Goal: Task Accomplishment & Management: Manage account settings

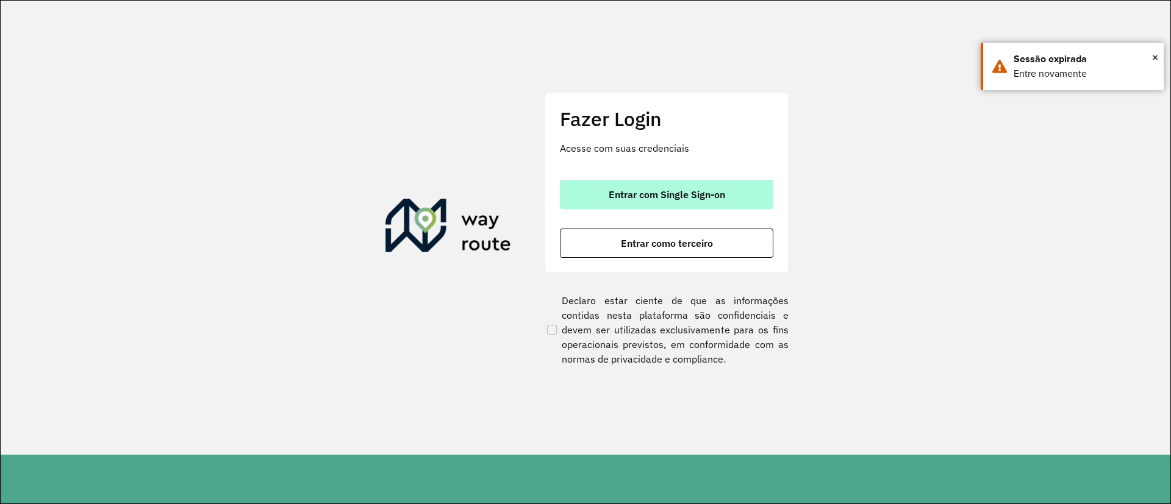
click at [626, 190] on span "Entrar com Single Sign-on" at bounding box center [666, 195] width 116 height 10
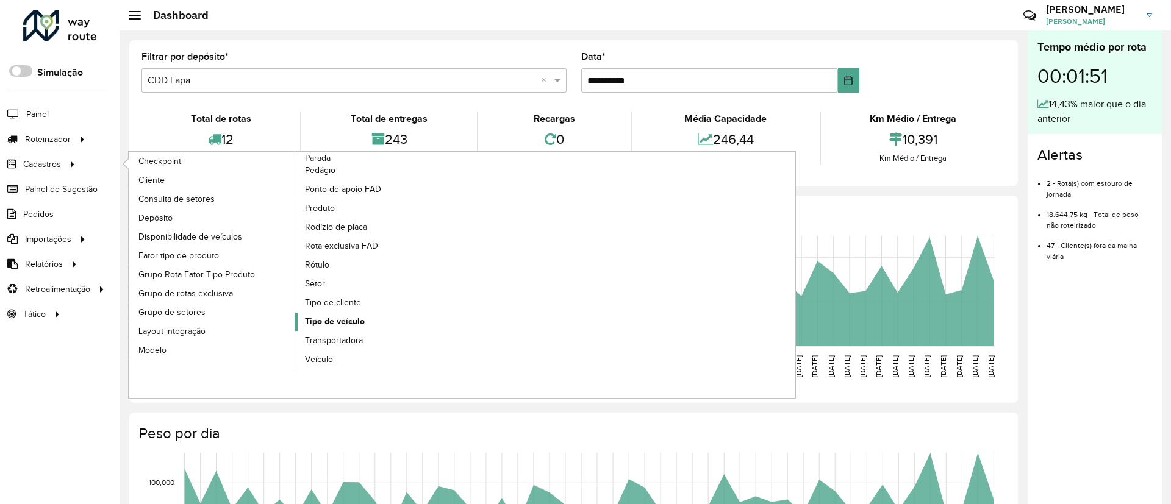
click at [341, 316] on span "Tipo de veículo" at bounding box center [335, 321] width 60 height 13
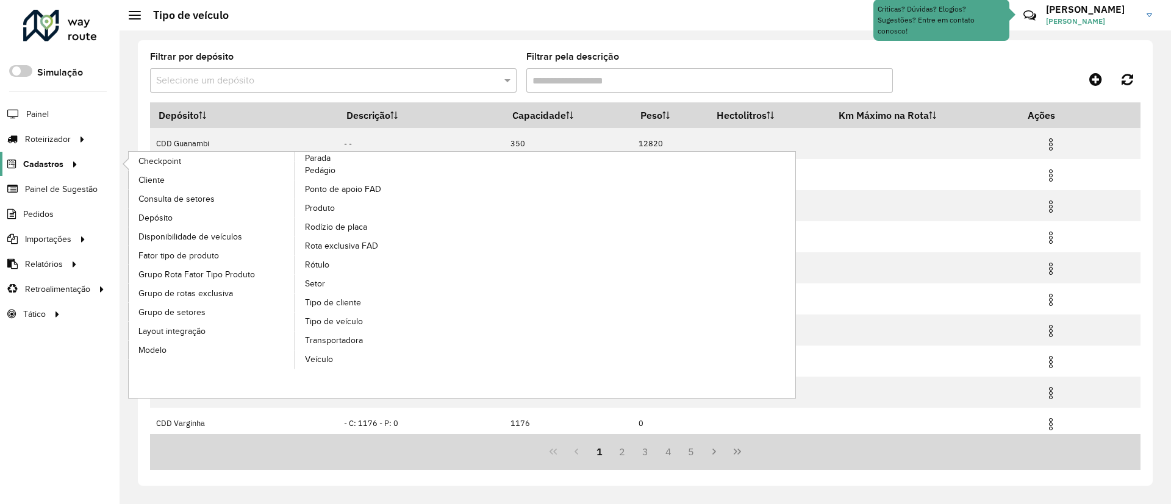
click at [62, 160] on span "Cadastros" at bounding box center [43, 164] width 40 height 13
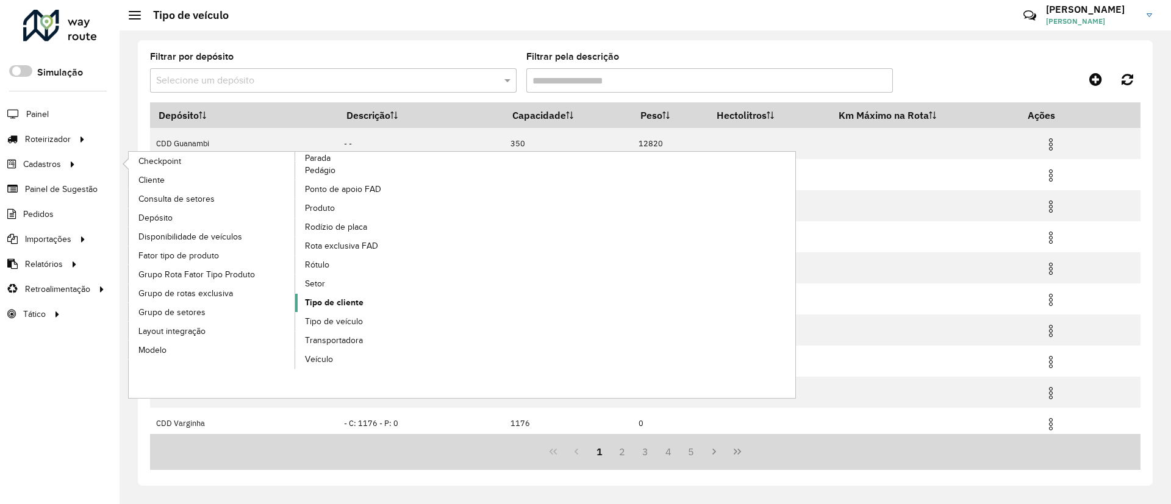
click at [343, 299] on span "Tipo de cliente" at bounding box center [334, 302] width 59 height 13
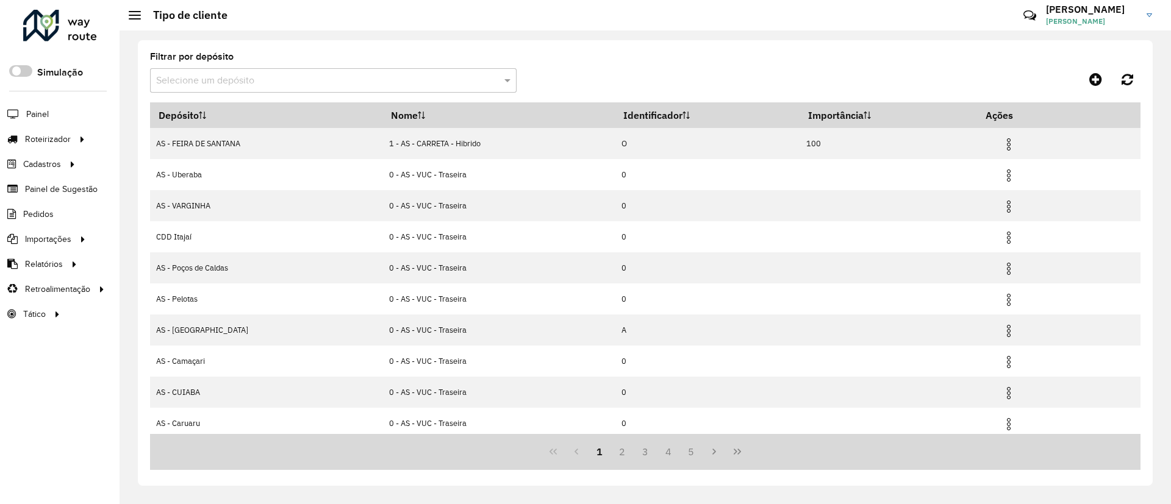
click at [320, 86] on input "text" at bounding box center [321, 81] width 330 height 15
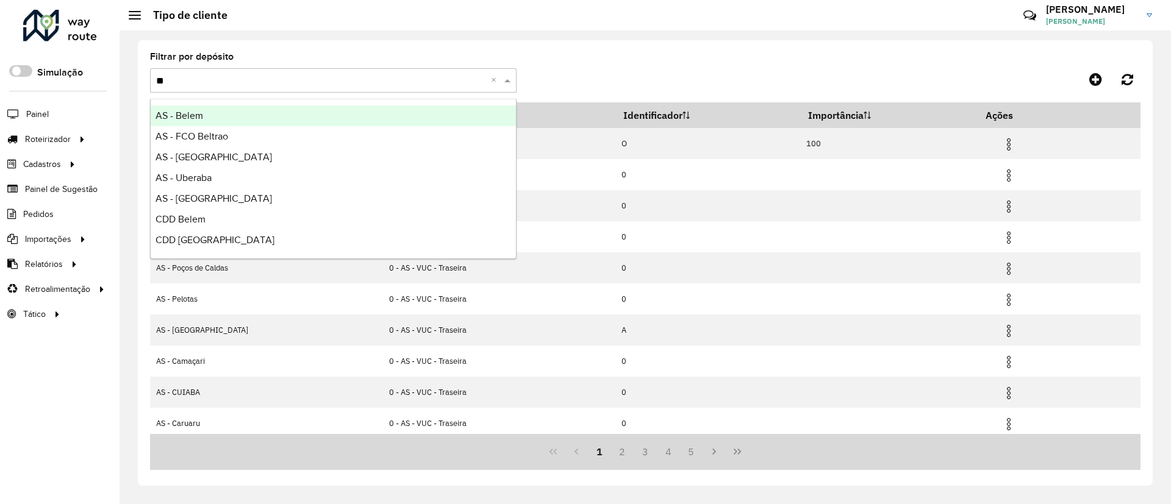
type input "***"
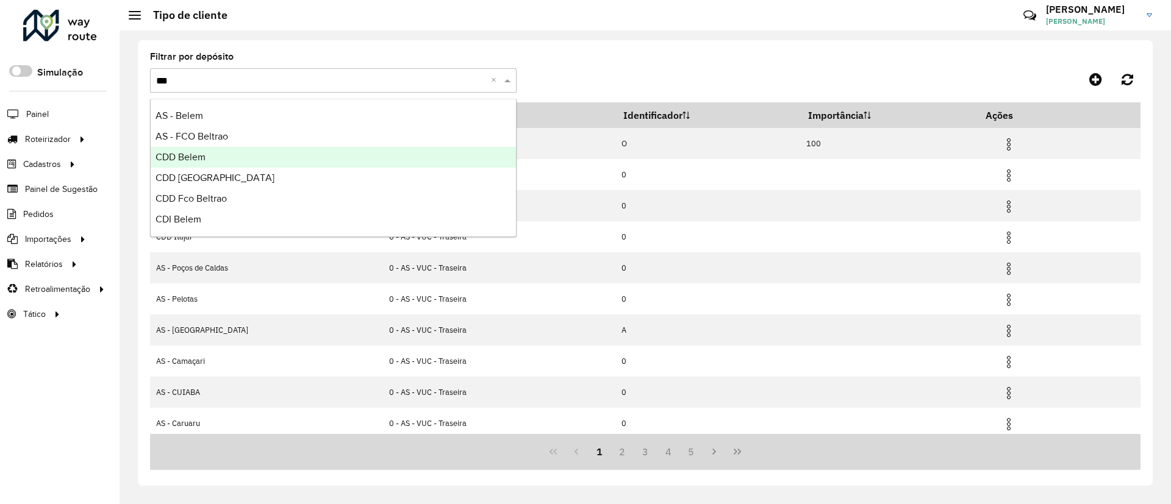
click at [289, 152] on div "CDD Belem" at bounding box center [333, 157] width 365 height 21
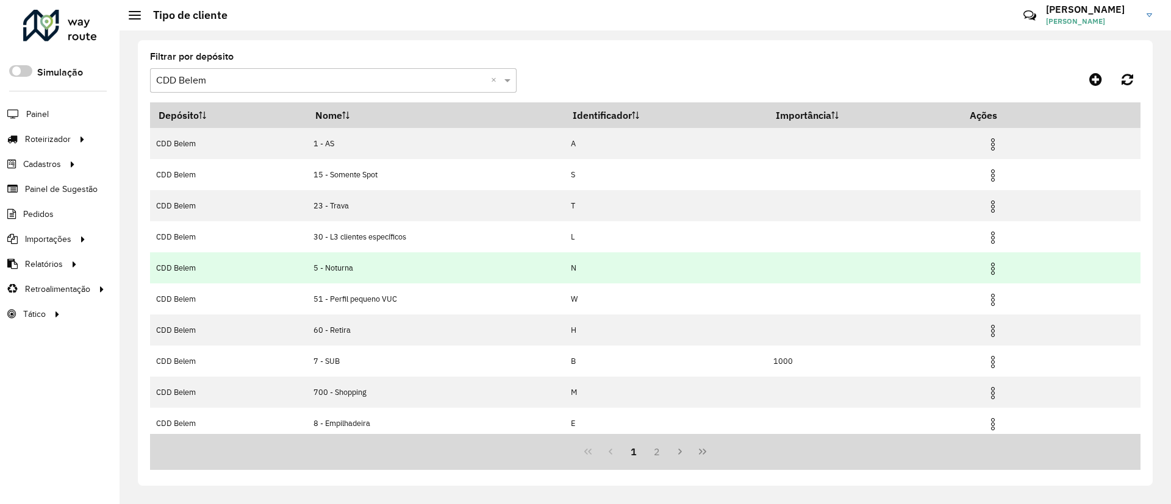
scroll to position [67, 0]
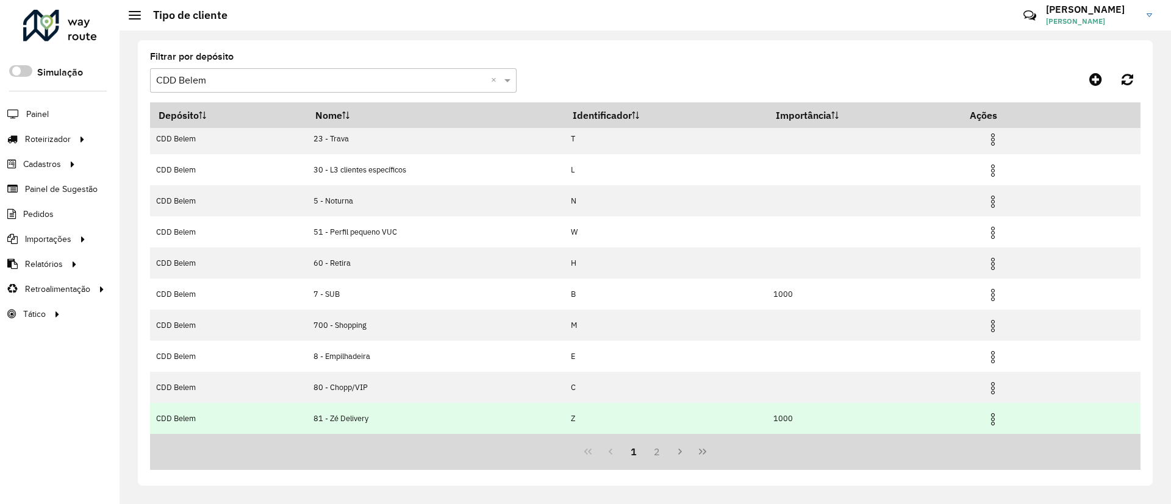
click at [1000, 418] on img at bounding box center [992, 419] width 15 height 15
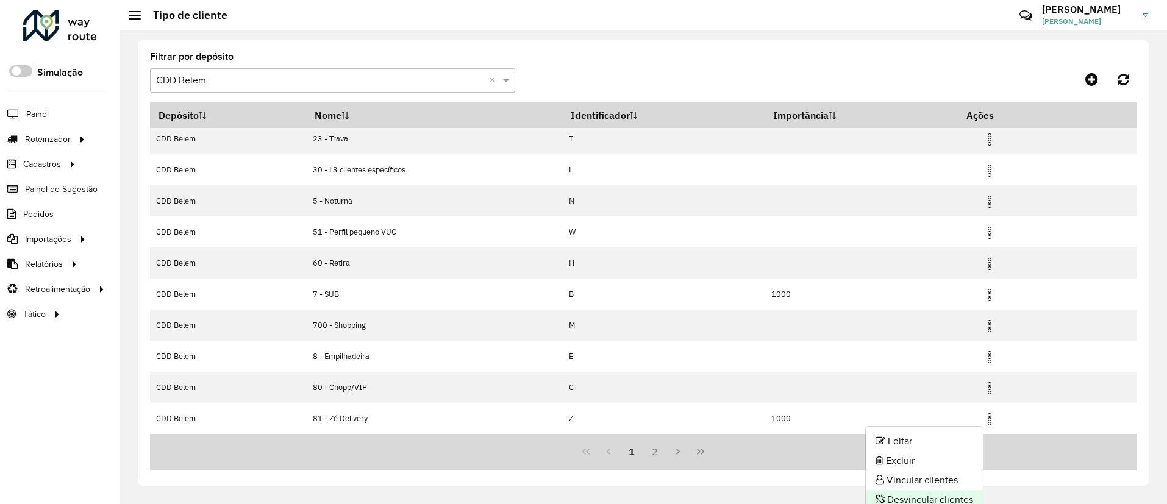
click at [952, 448] on li "Desvincular clientes" at bounding box center [924, 500] width 117 height 20
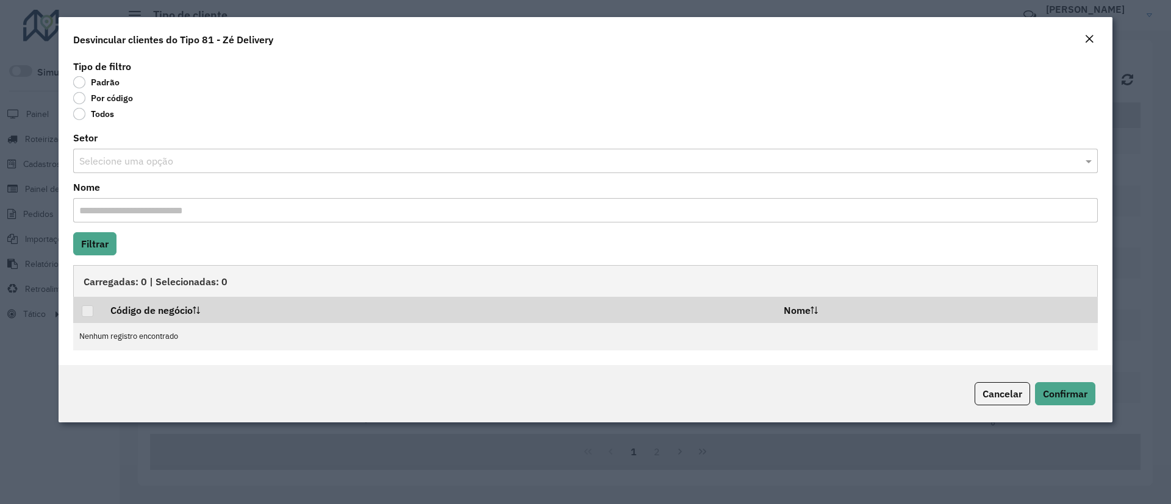
click at [94, 115] on label "Todos" at bounding box center [93, 114] width 41 height 12
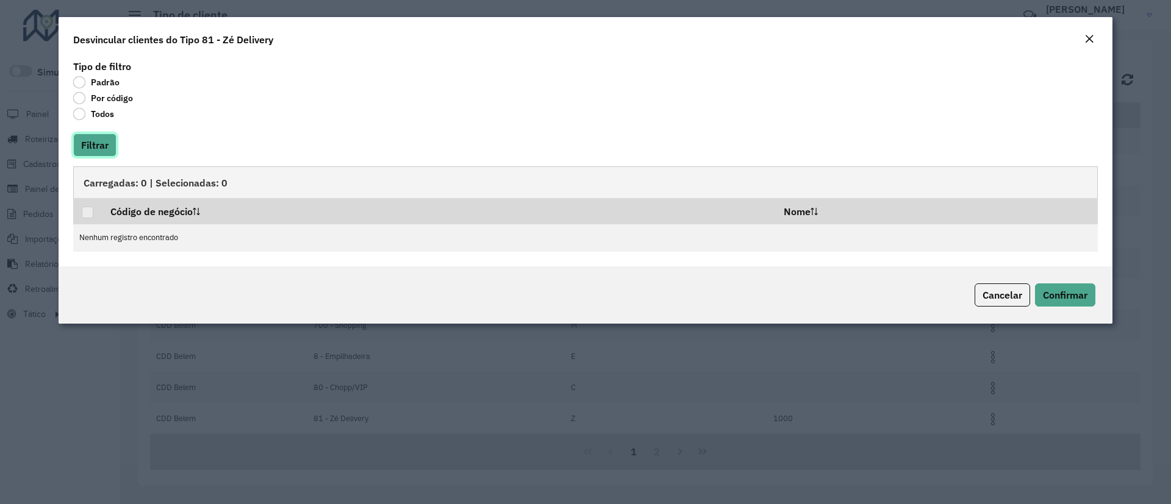
click at [104, 136] on button "Filtrar" at bounding box center [94, 145] width 43 height 23
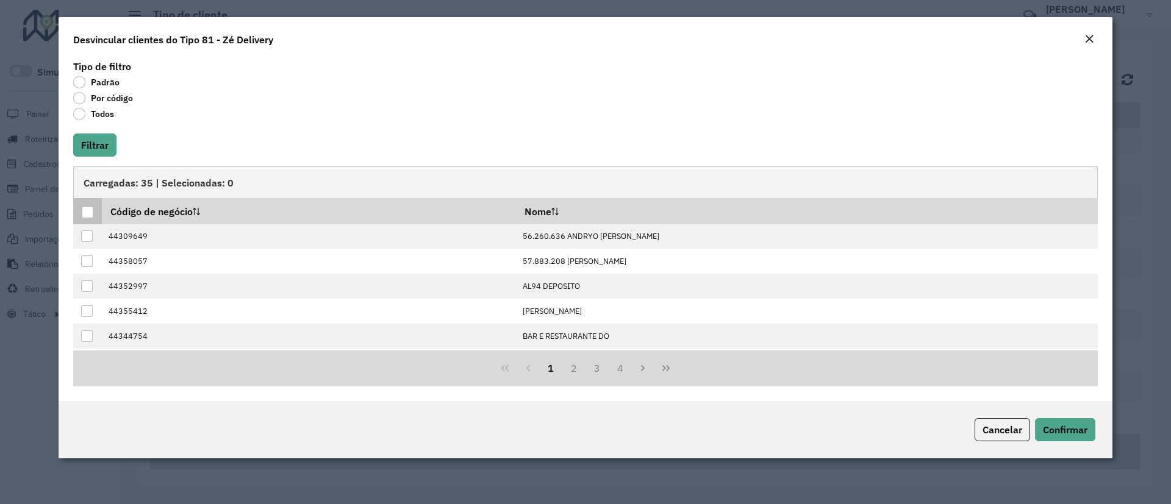
click at [88, 210] on div at bounding box center [88, 213] width 12 height 12
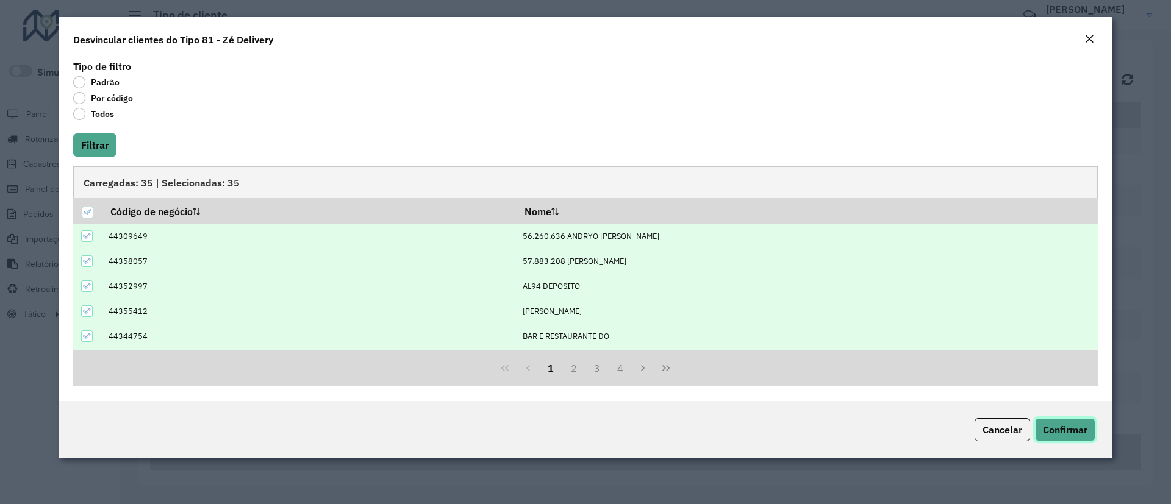
click at [1036, 427] on span "Confirmar" at bounding box center [1065, 430] width 45 height 12
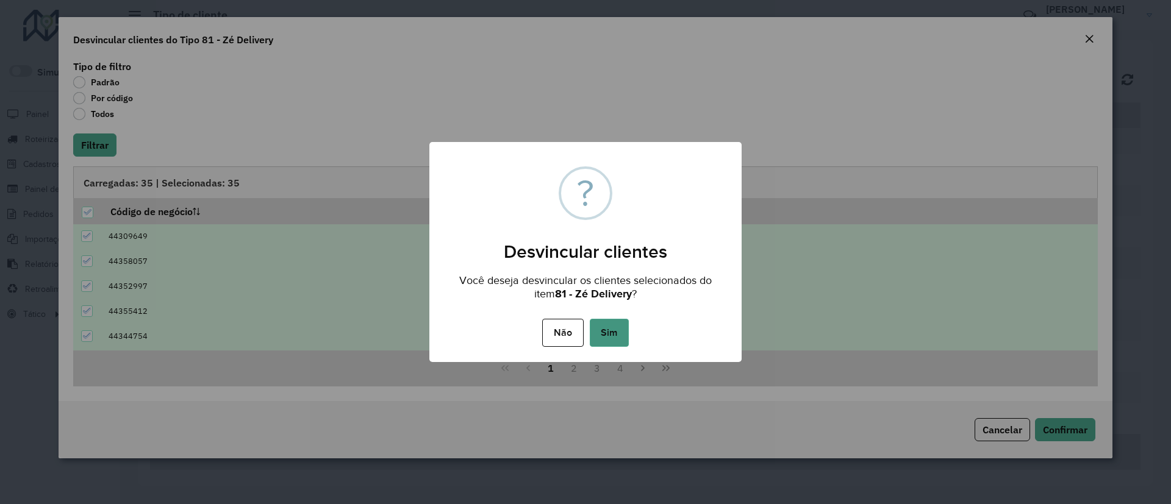
click at [594, 332] on button "Sim" at bounding box center [609, 333] width 39 height 28
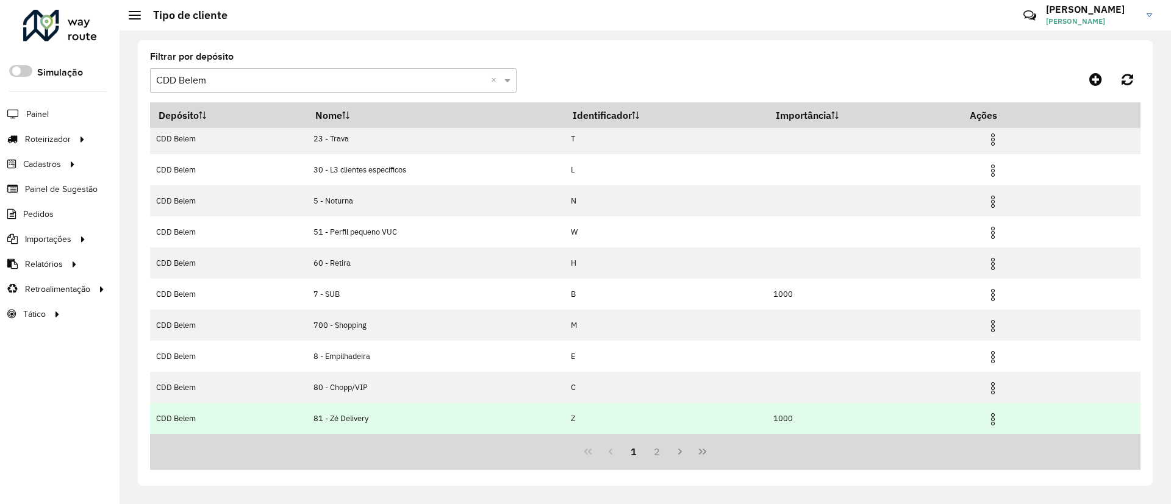
click at [994, 418] on img at bounding box center [992, 419] width 15 height 15
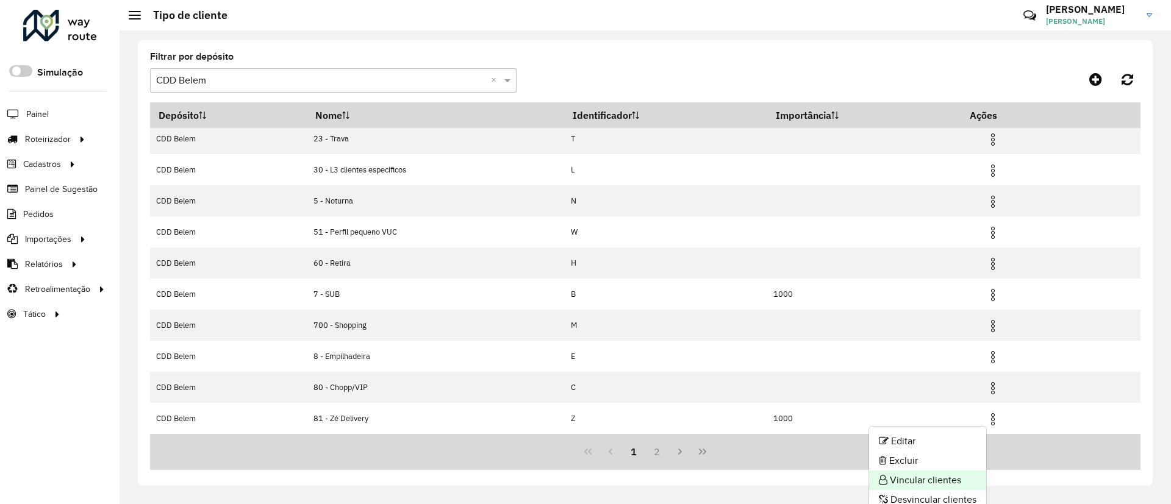
click at [934, 448] on li "Vincular clientes" at bounding box center [927, 481] width 117 height 20
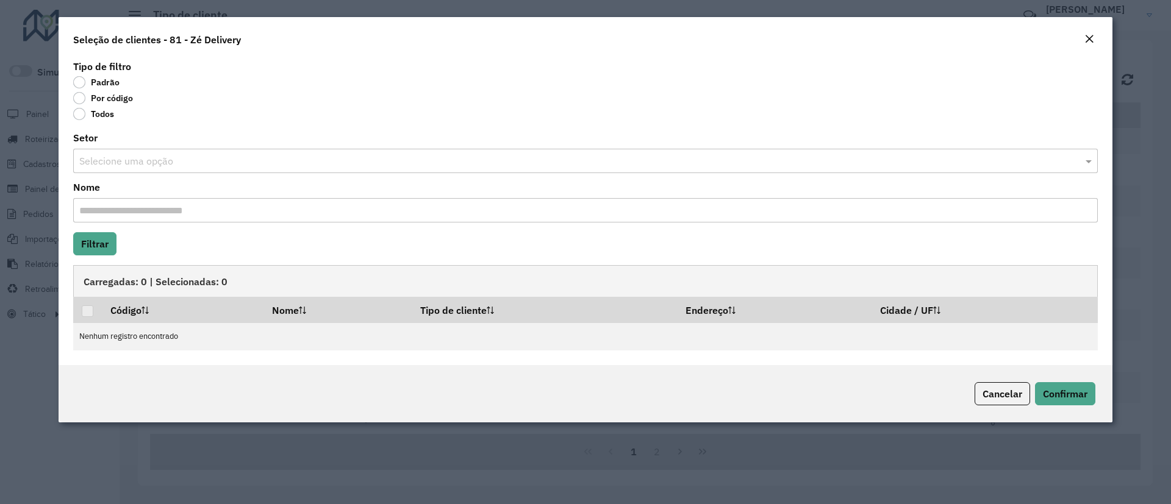
click at [110, 99] on label "Por código" at bounding box center [103, 98] width 60 height 12
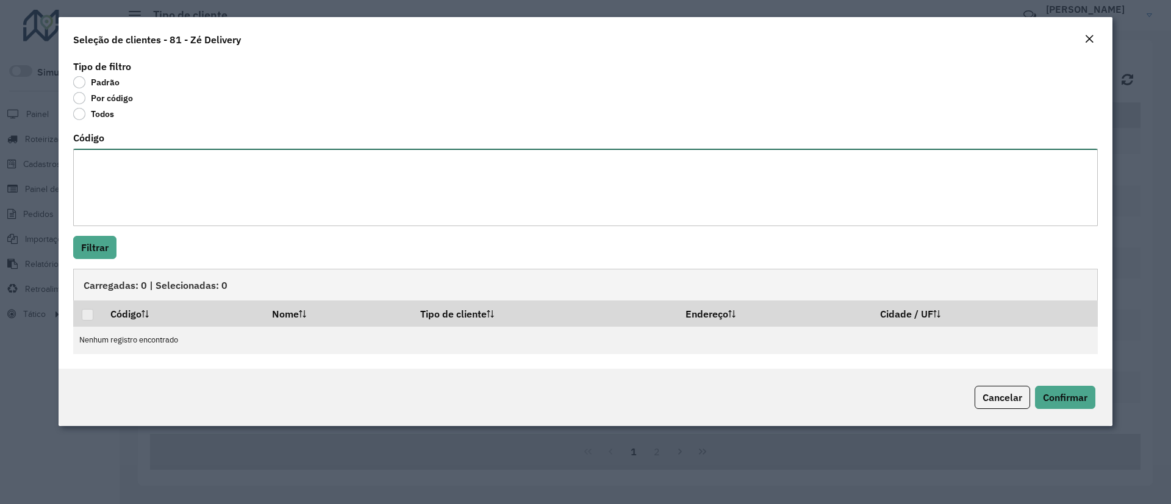
click at [121, 168] on textarea "Código" at bounding box center [585, 187] width 1024 height 77
paste textarea "**** ***** ***** ***** ***** ***** ***** ***** ***** ***** ***** ***** ***** **…"
type textarea "**** ***** ***** ***** ***** ***** ***** ***** ***** ***** ***** ***** ***** **…"
click at [93, 246] on button "Filtrar" at bounding box center [94, 247] width 43 height 23
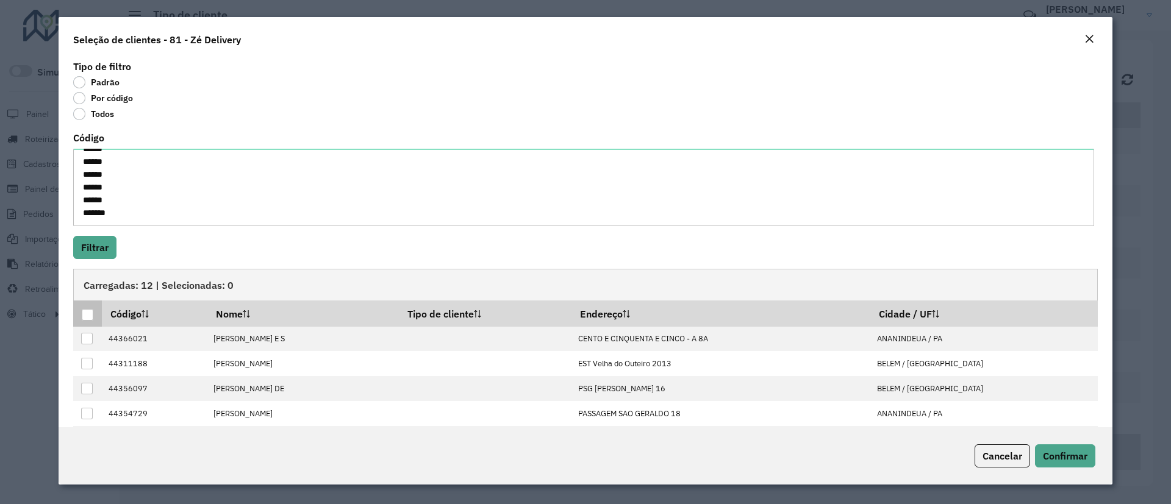
click at [83, 318] on div at bounding box center [88, 315] width 12 height 12
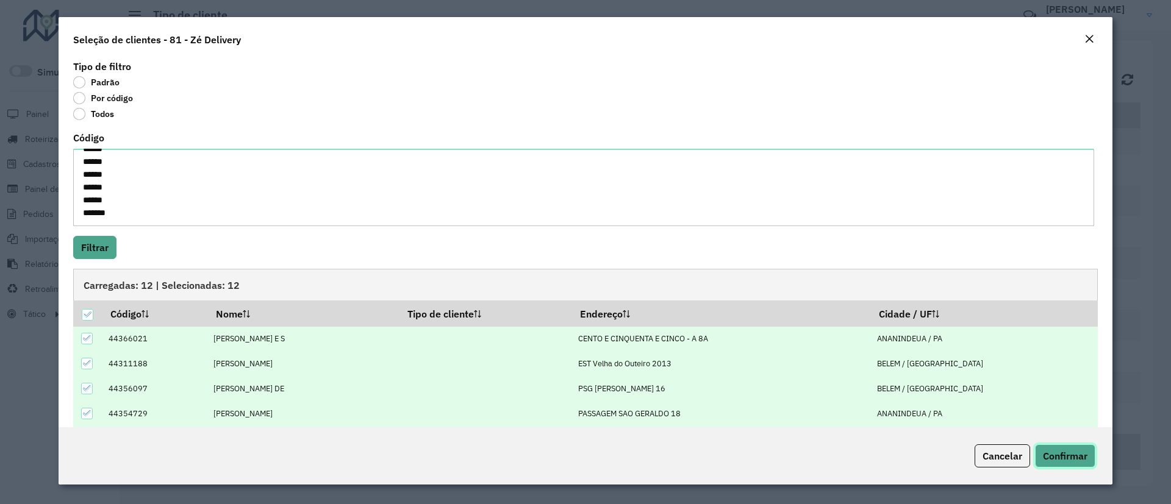
click at [1036, 448] on span "Confirmar" at bounding box center [1065, 456] width 45 height 12
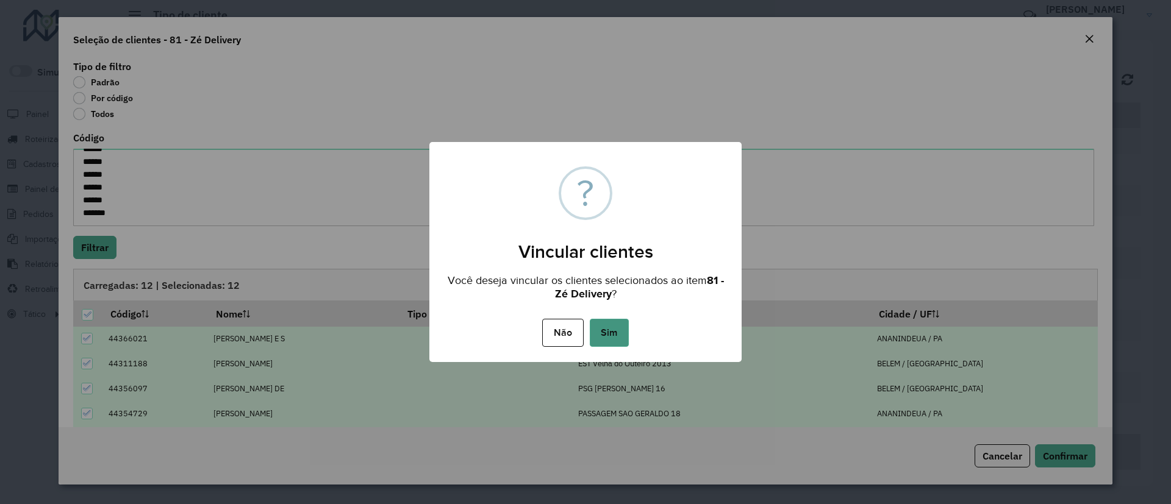
click at [606, 335] on button "Sim" at bounding box center [609, 333] width 39 height 28
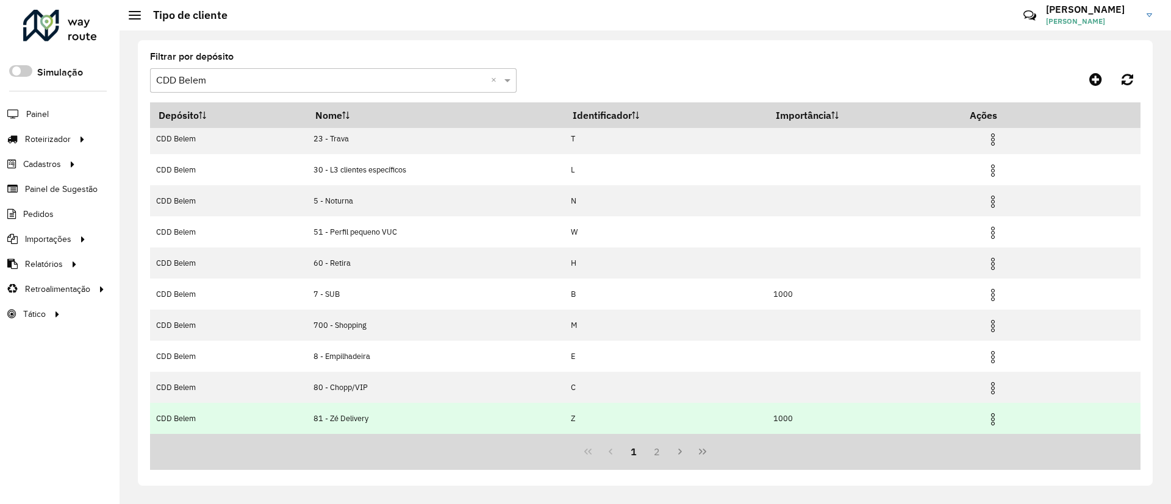
click at [990, 418] on img at bounding box center [992, 419] width 15 height 15
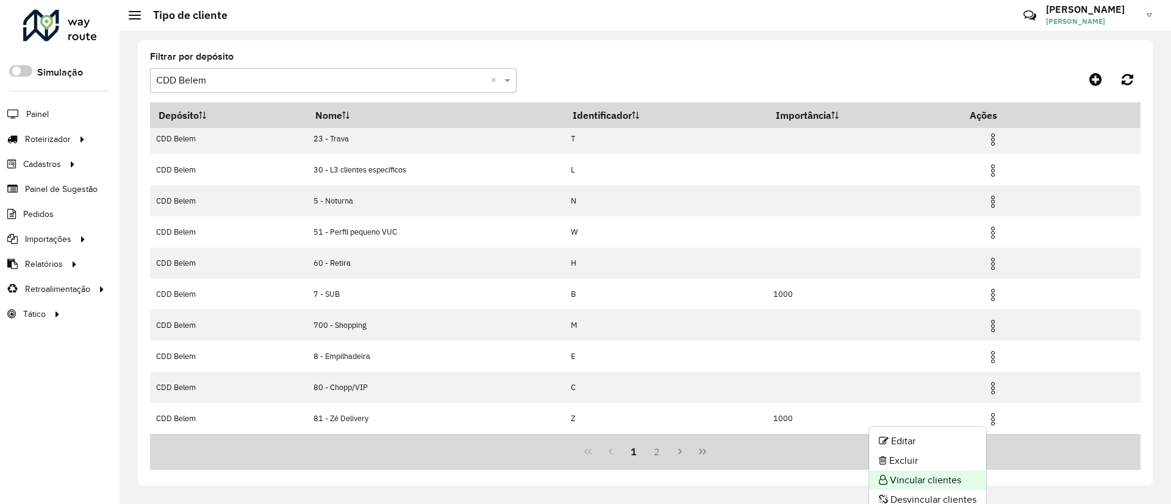
click at [939, 448] on li "Vincular clientes" at bounding box center [927, 481] width 117 height 20
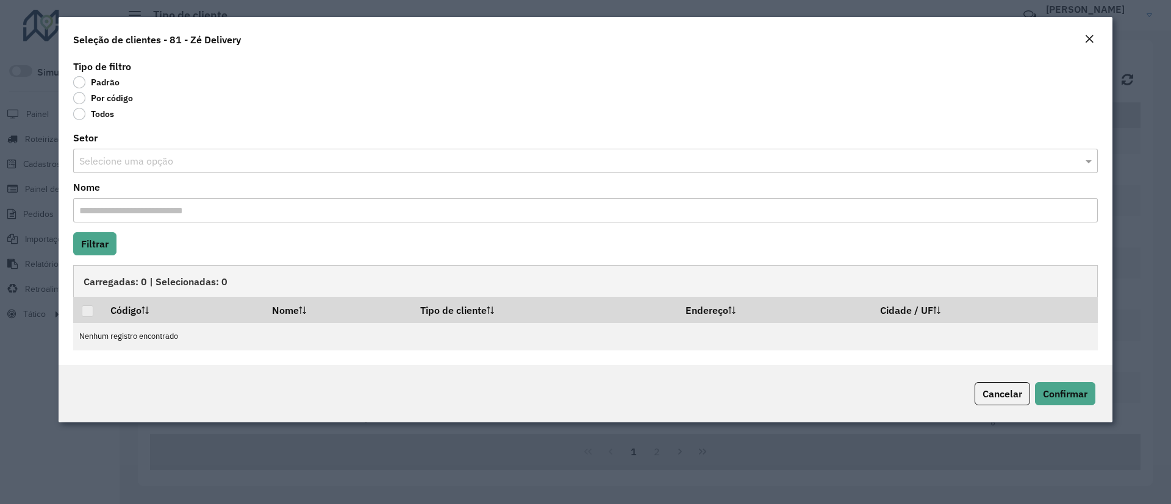
click at [111, 98] on label "Por código" at bounding box center [103, 98] width 60 height 12
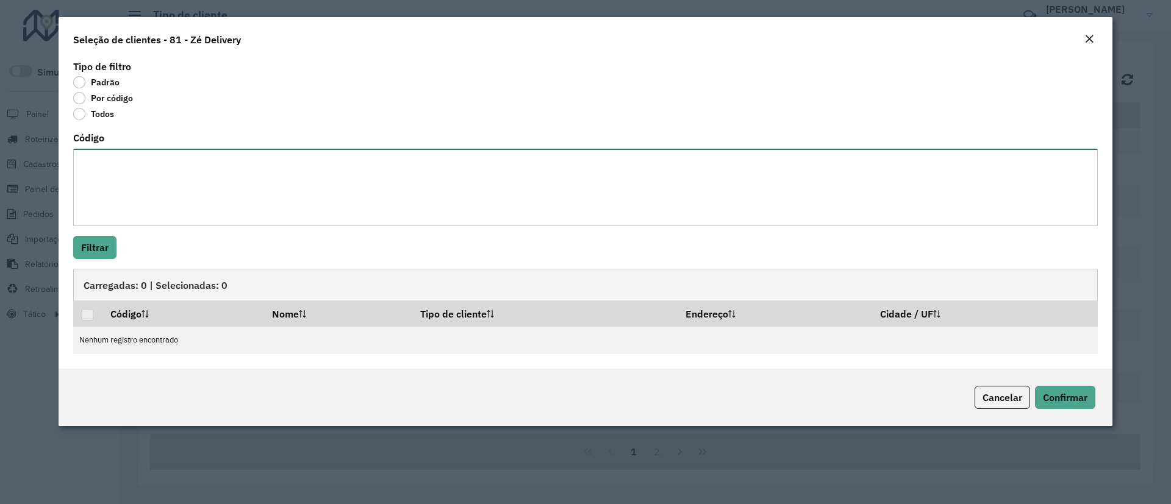
click at [104, 170] on textarea "Código" at bounding box center [585, 187] width 1024 height 77
paste textarea "**** ***** ***** ***** ***** ***** ***** ***** ***** ***** ***** ***** ***** **…"
type textarea "**** ***** ***** ***** ***** ***** ***** ***** ***** ***** ***** ***** ***** **…"
click at [96, 245] on button "Filtrar" at bounding box center [94, 247] width 43 height 23
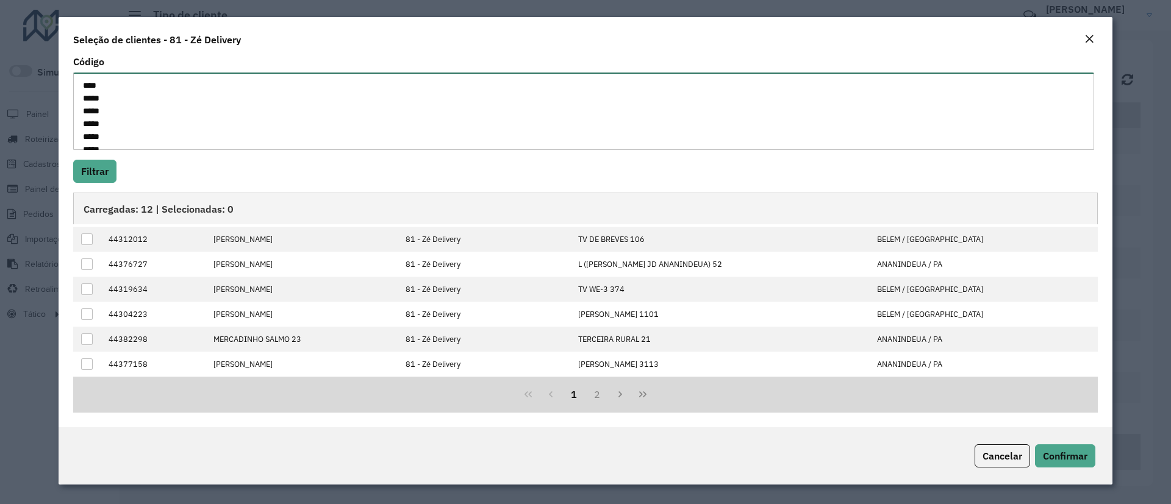
scroll to position [0, 0]
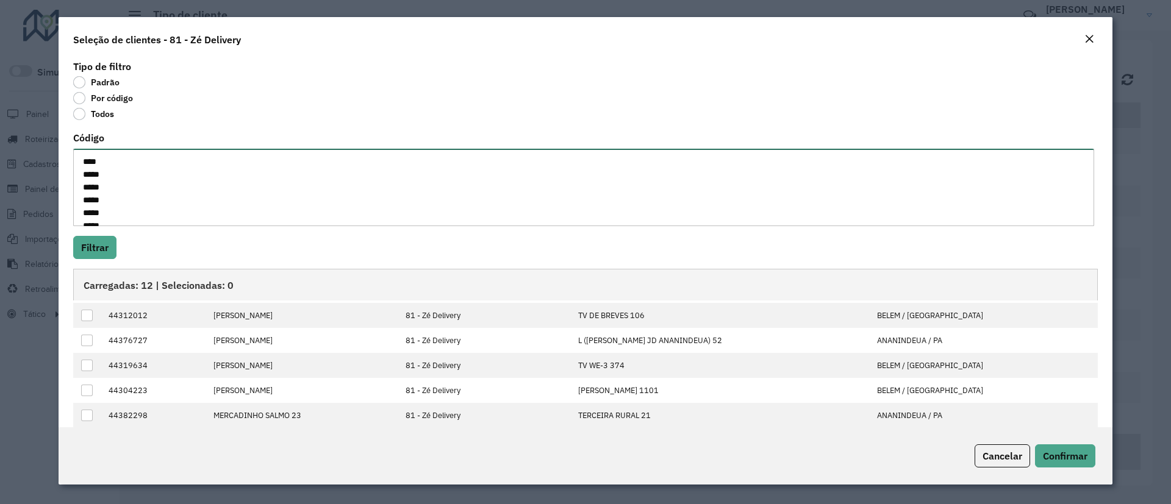
drag, startPoint x: 130, startPoint y: 138, endPoint x: 46, endPoint y: 9, distance: 154.4
click at [46, 9] on modal-container "Seleção de clientes - 81 - Zé Delivery Tipo de filtro Padrão Por código Todos C…" at bounding box center [585, 252] width 1171 height 504
paste textarea "***** ***** ***** ***** ***** ***** ***** ***** ***** ***** **** ***** ***** **…"
type textarea "***** ***** ***** ***** ***** ***** ***** ***** ***** ***** **** ***** ***** **…"
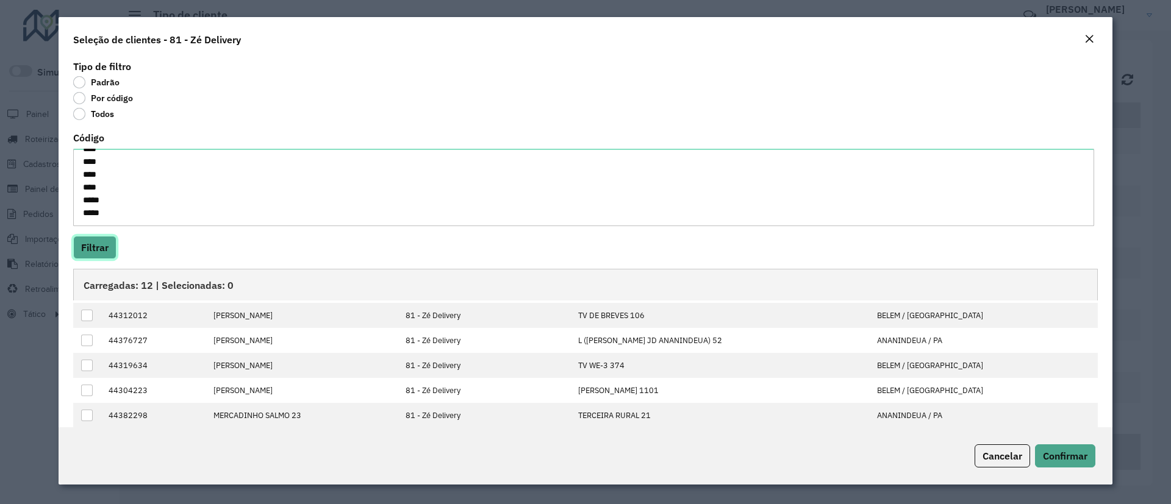
click at [96, 248] on button "Filtrar" at bounding box center [94, 247] width 43 height 23
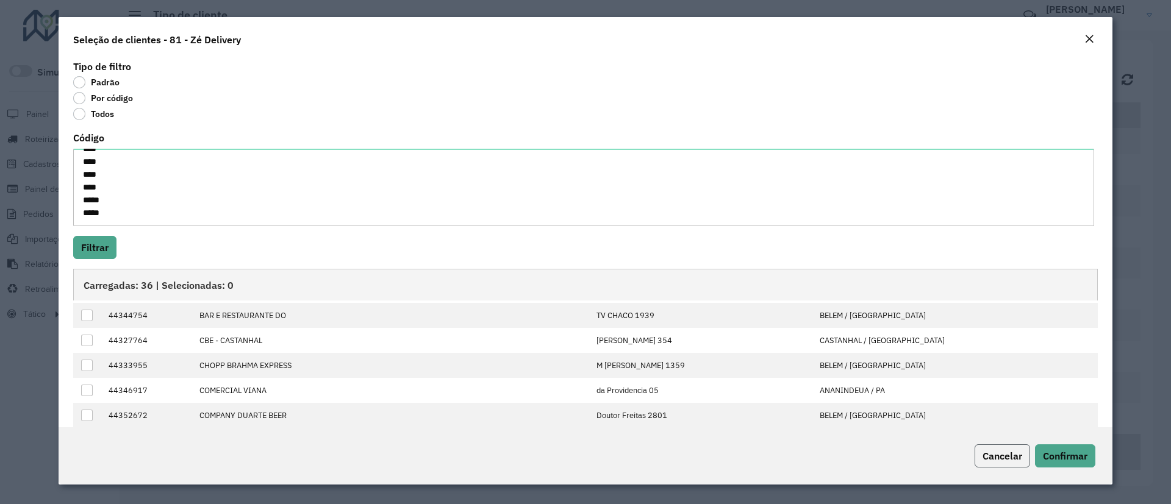
click at [985, 448] on span "Cancelar" at bounding box center [1002, 456] width 40 height 12
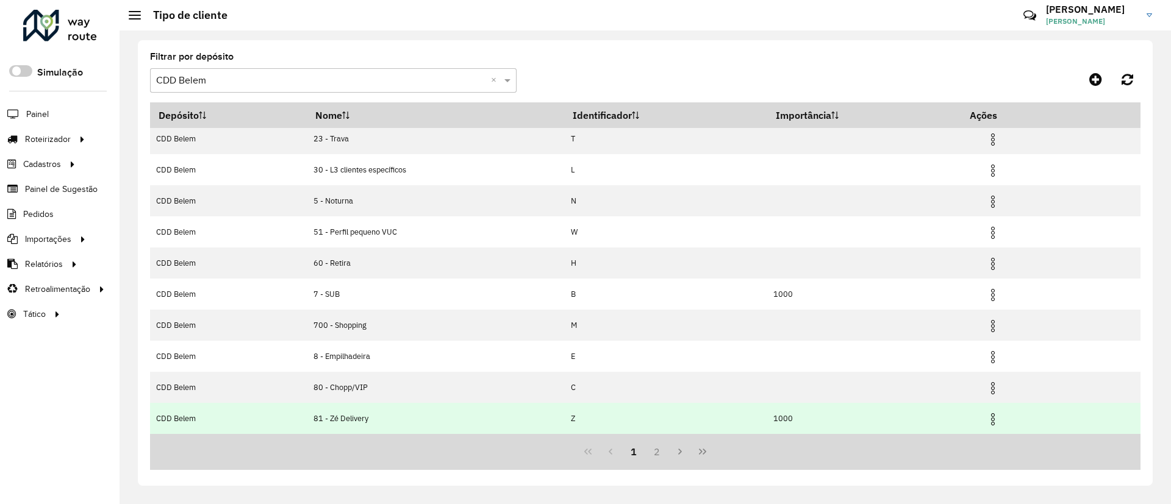
click at [996, 421] on img at bounding box center [992, 419] width 15 height 15
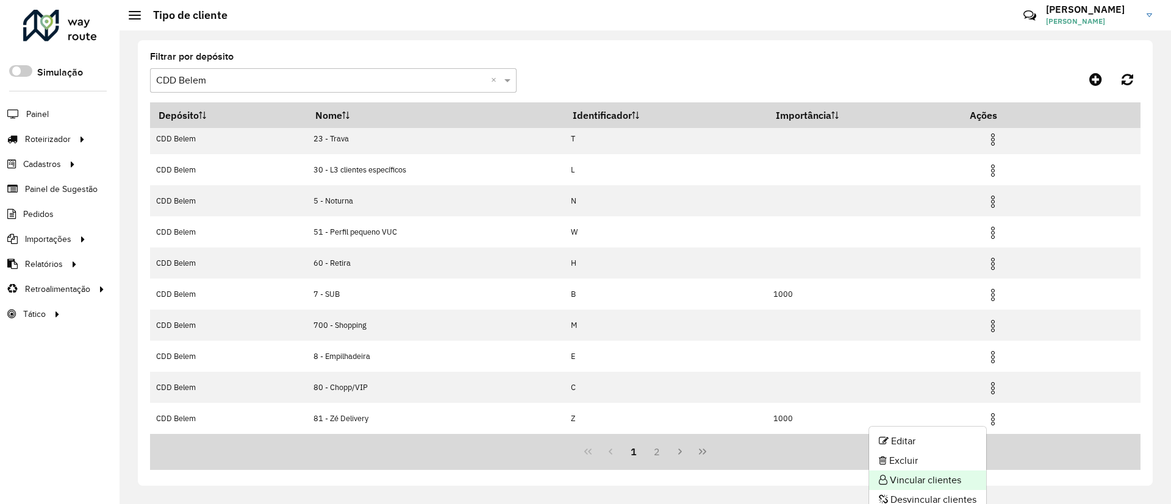
click at [932, 448] on li "Vincular clientes" at bounding box center [927, 481] width 117 height 20
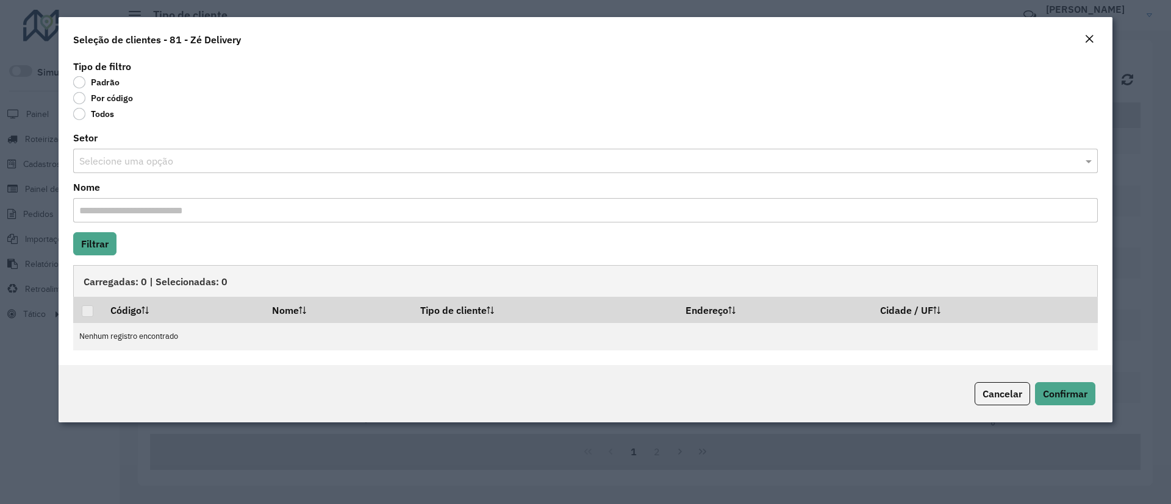
click at [80, 115] on label "Todos" at bounding box center [93, 114] width 41 height 12
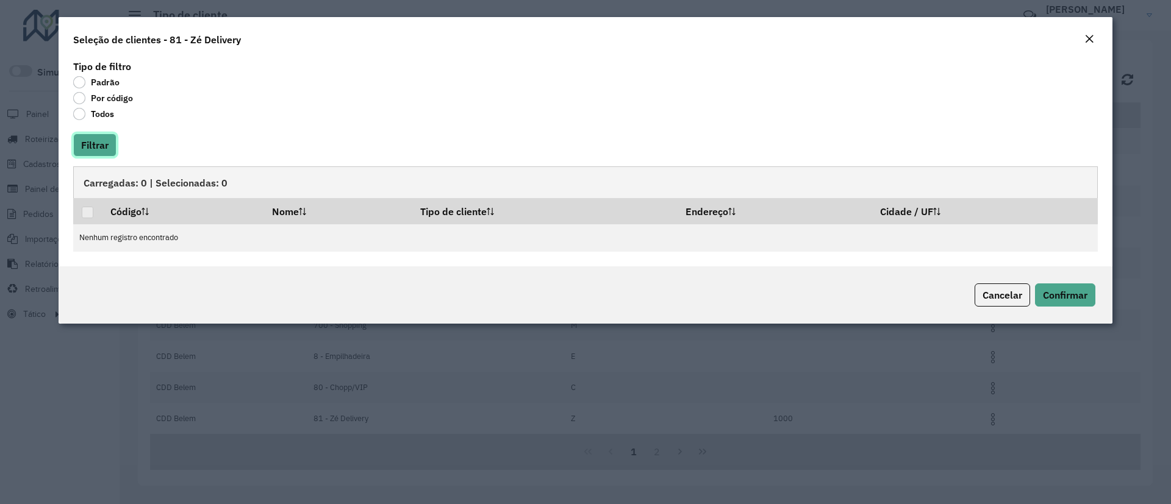
click at [87, 138] on button "Filtrar" at bounding box center [94, 145] width 43 height 23
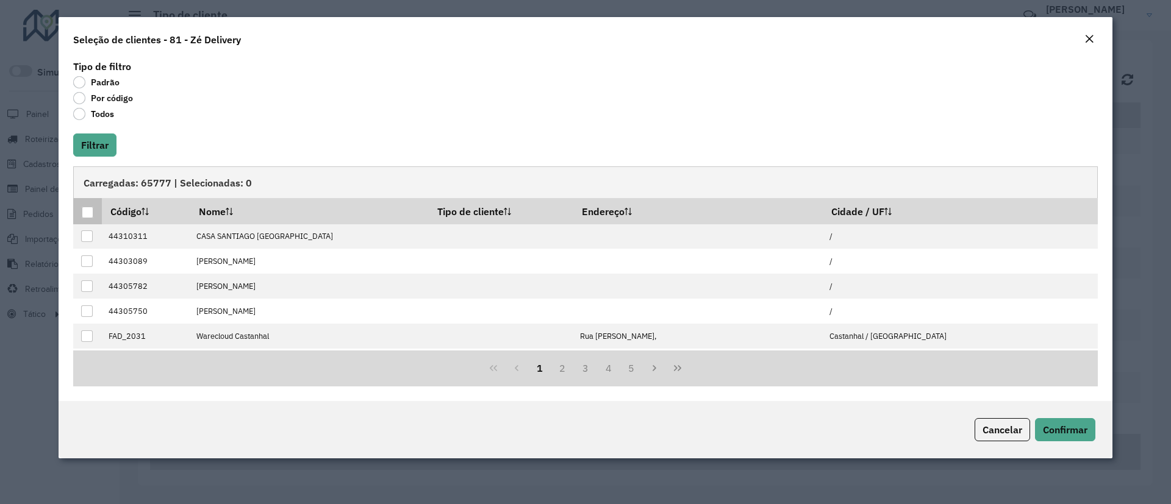
click at [86, 214] on div at bounding box center [88, 213] width 12 height 12
click at [1009, 425] on span "Cancelar" at bounding box center [1002, 430] width 40 height 12
click at [1010, 432] on span "Cancelar" at bounding box center [1002, 430] width 40 height 12
click at [640, 150] on hb-field-button "Filtrar" at bounding box center [585, 145] width 1024 height 23
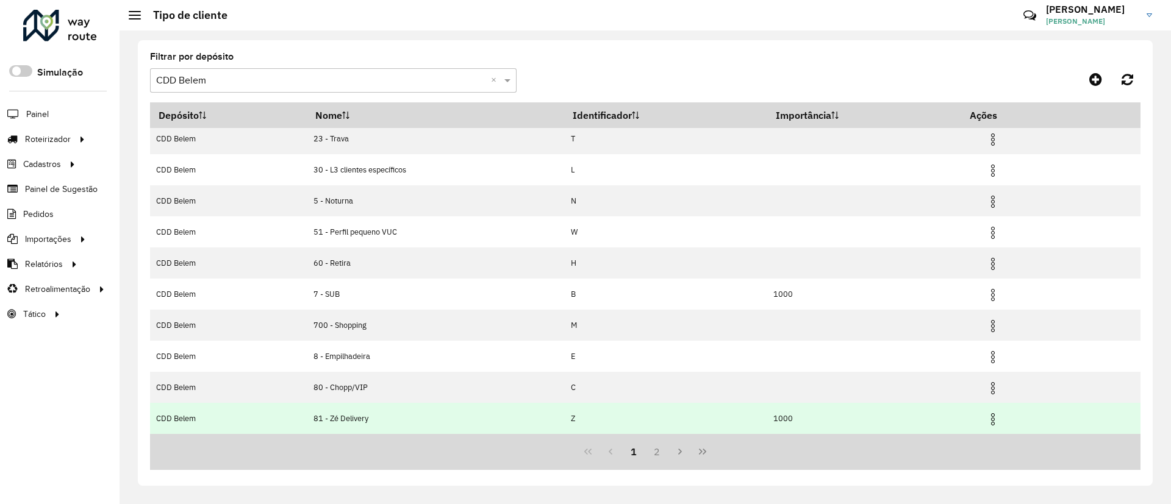
click at [995, 421] on img at bounding box center [992, 419] width 15 height 15
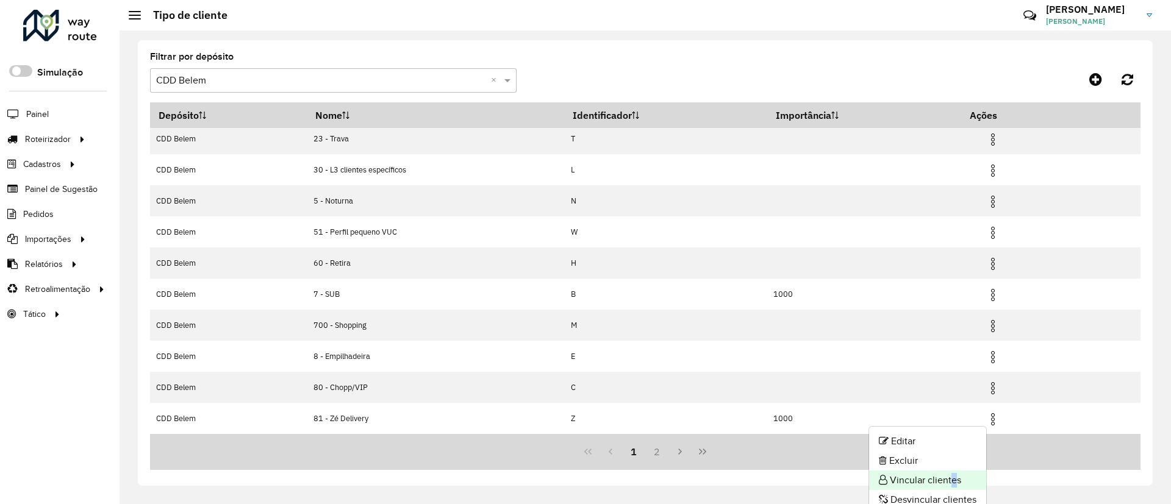
click at [949, 448] on li "Vincular clientes" at bounding box center [927, 481] width 117 height 20
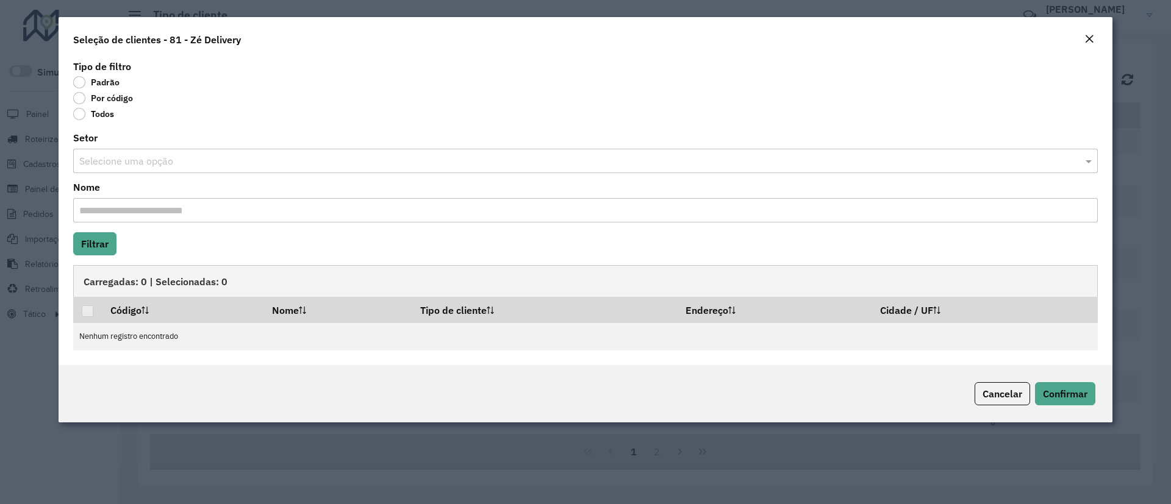
click at [98, 112] on label "Todos" at bounding box center [93, 114] width 41 height 12
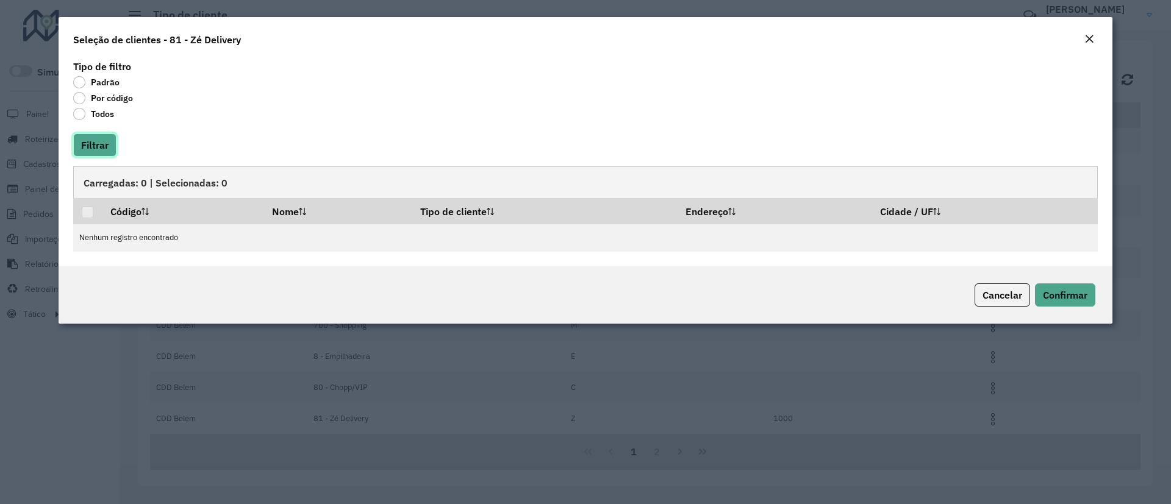
click at [95, 144] on button "Filtrar" at bounding box center [94, 145] width 43 height 23
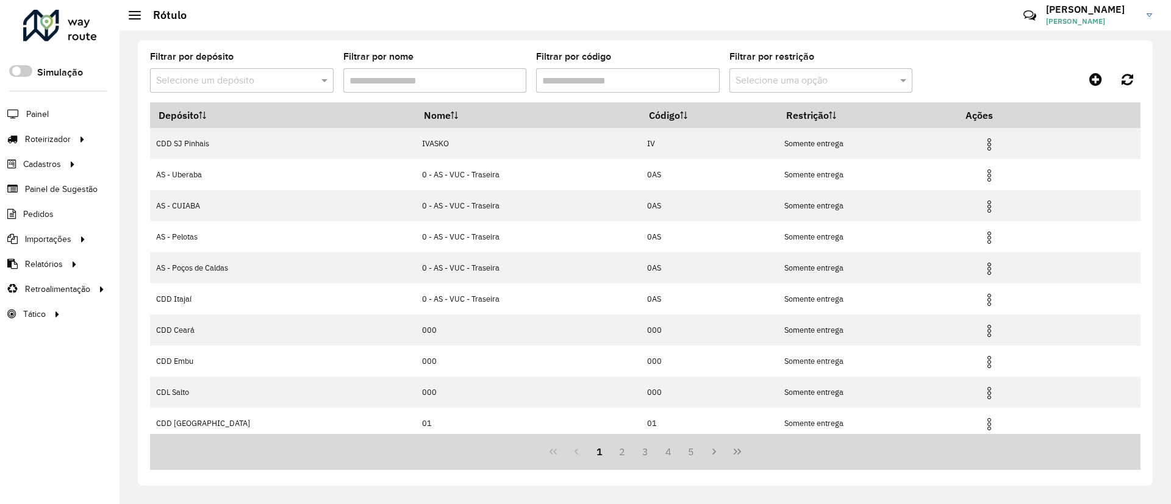
click at [240, 76] on input "text" at bounding box center [229, 81] width 147 height 15
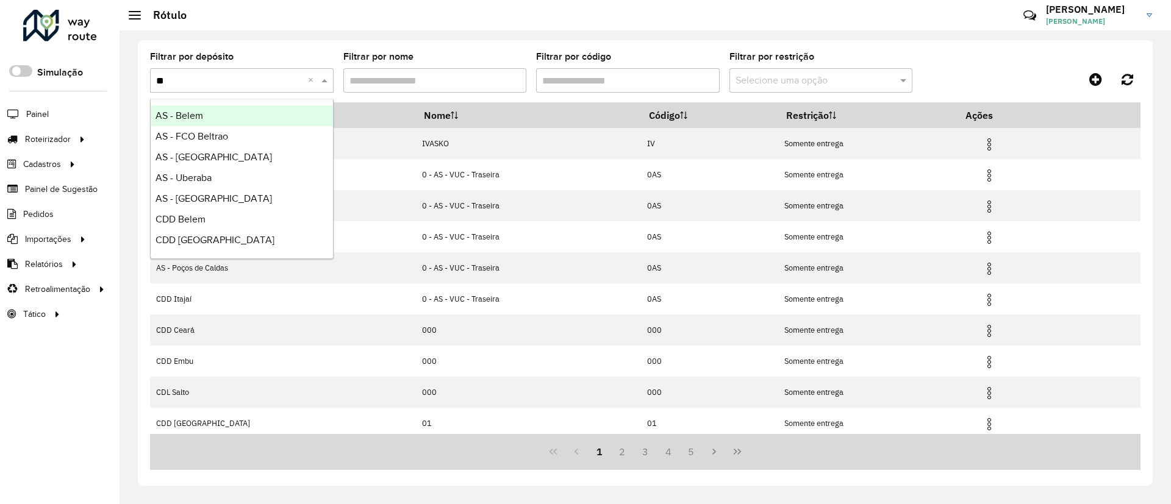
type input "***"
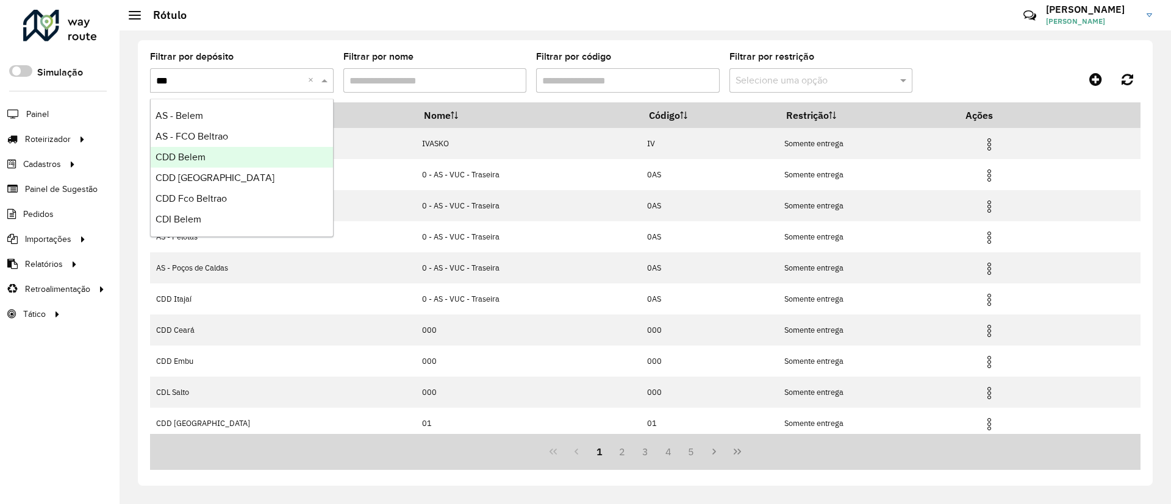
click at [225, 161] on div "CDD Belem" at bounding box center [242, 157] width 182 height 21
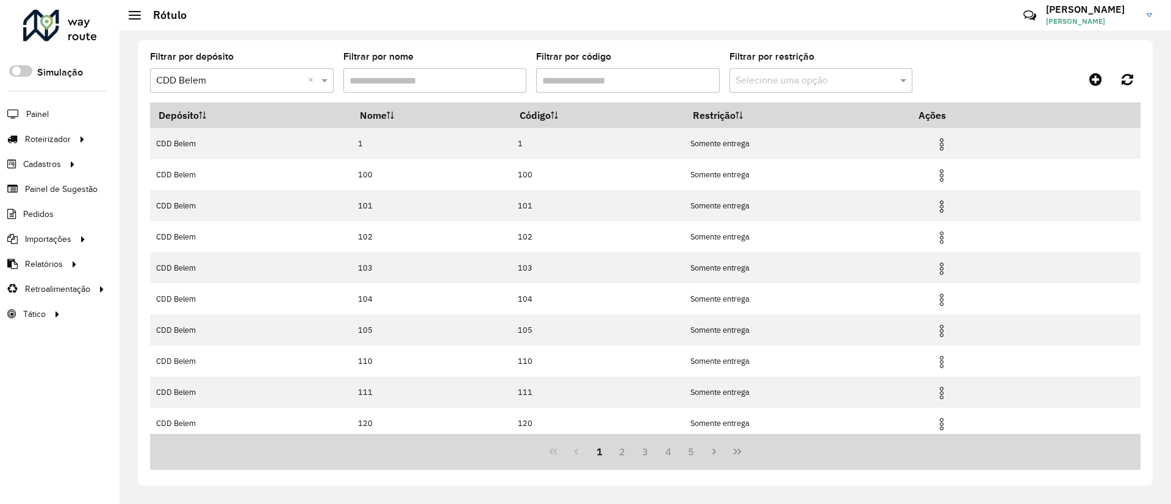
click at [576, 84] on input "Filtrar por código" at bounding box center [628, 80] width 184 height 24
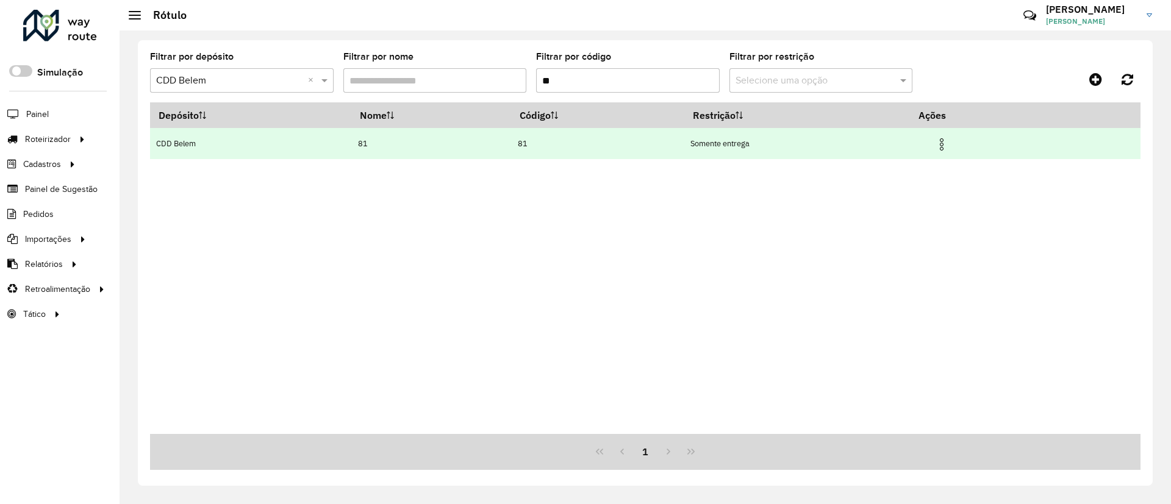
type input "**"
click at [946, 141] on img at bounding box center [941, 144] width 15 height 15
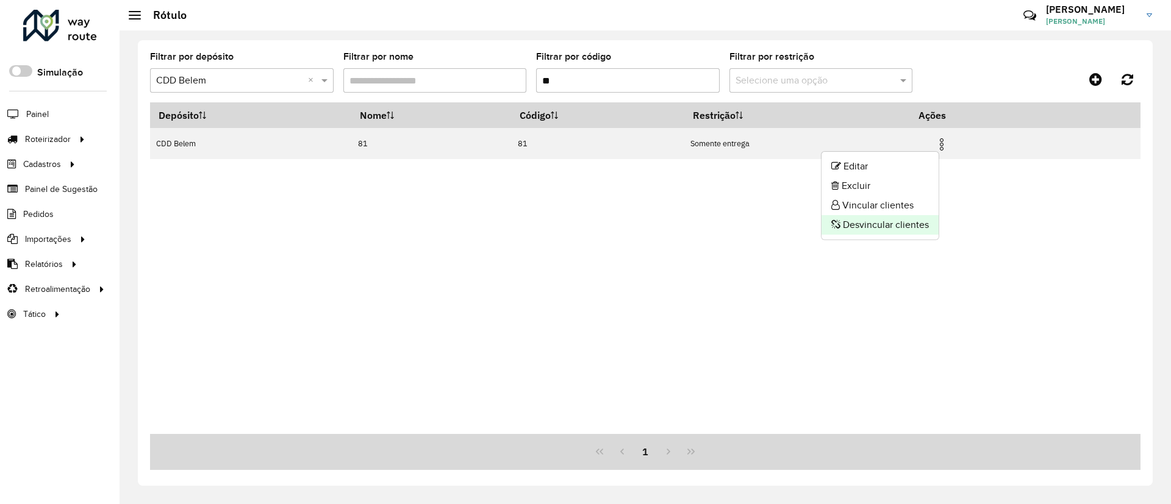
click at [903, 219] on li "Desvincular clientes" at bounding box center [879, 225] width 117 height 20
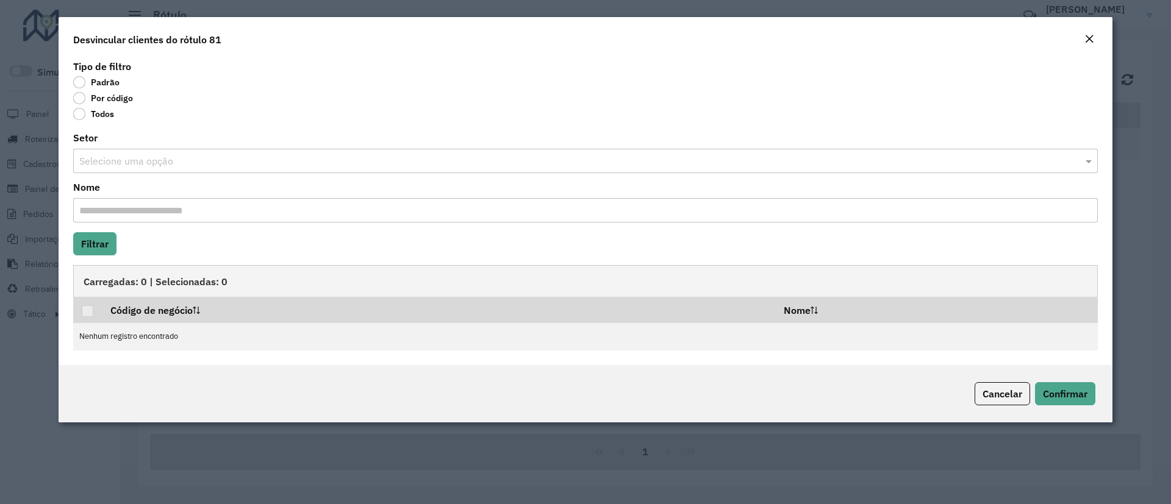
click at [95, 115] on label "Todos" at bounding box center [93, 114] width 41 height 12
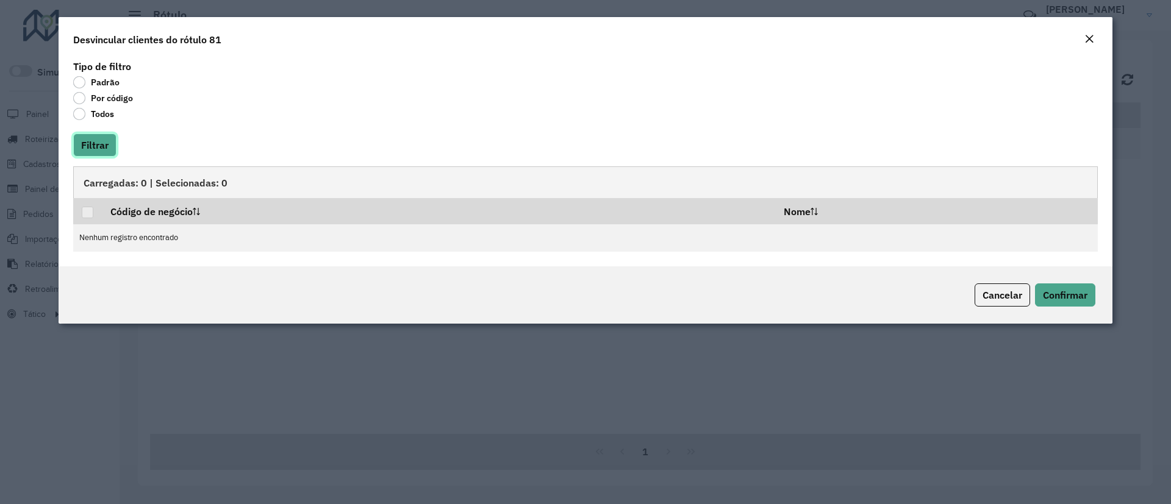
click at [96, 140] on button "Filtrar" at bounding box center [94, 145] width 43 height 23
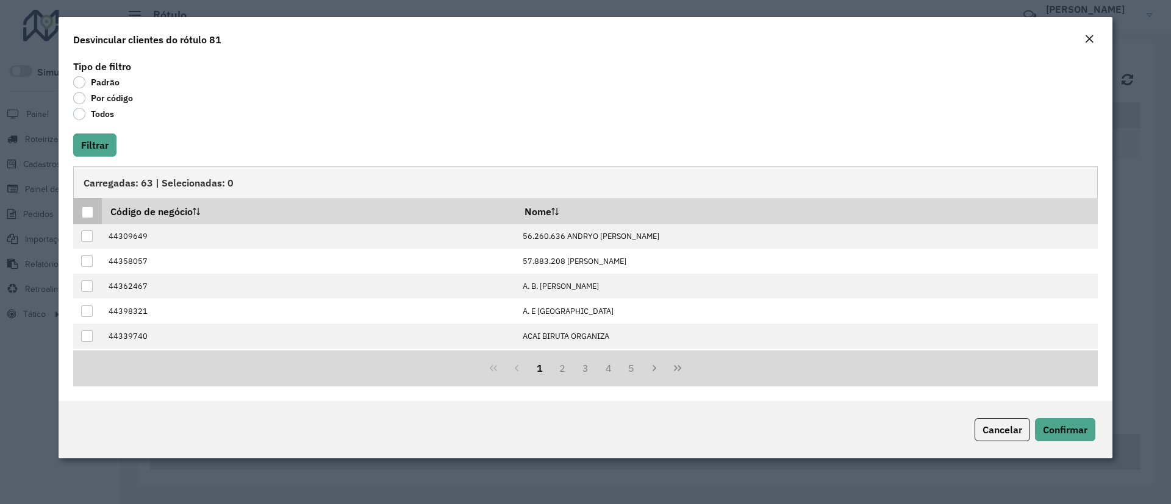
click at [89, 212] on div at bounding box center [88, 213] width 12 height 12
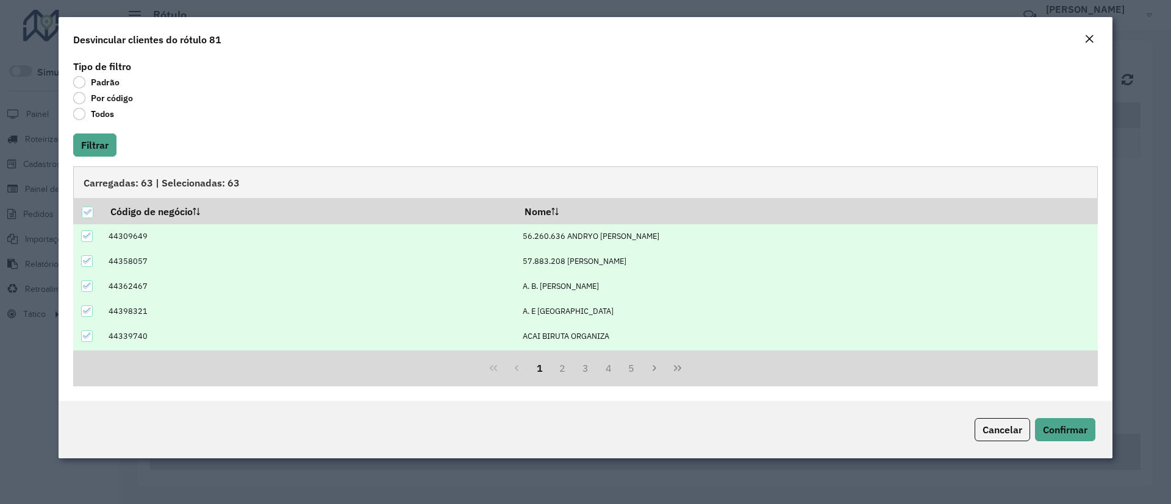
scroll to position [123, 0]
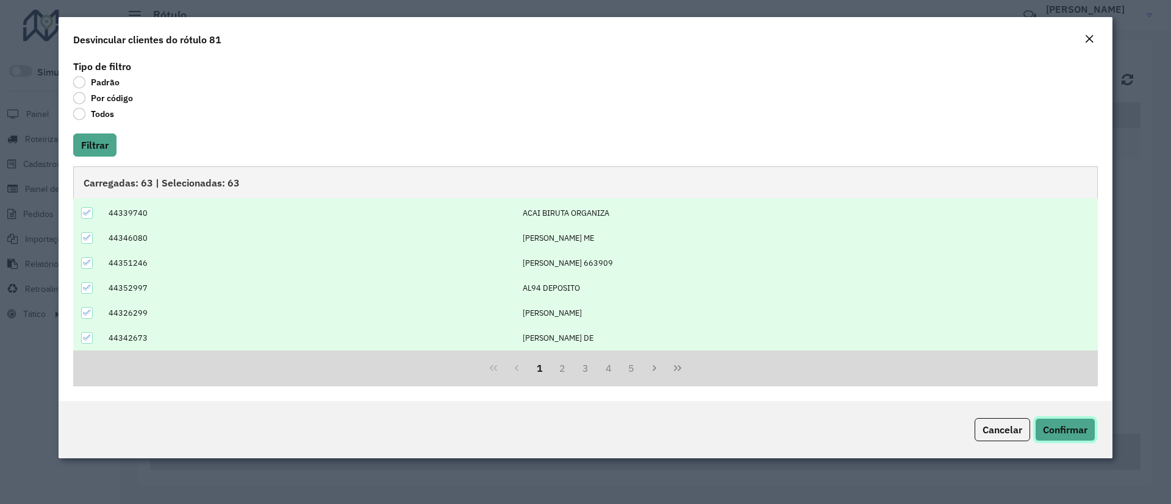
click at [1063, 433] on span "Confirmar" at bounding box center [1065, 430] width 45 height 12
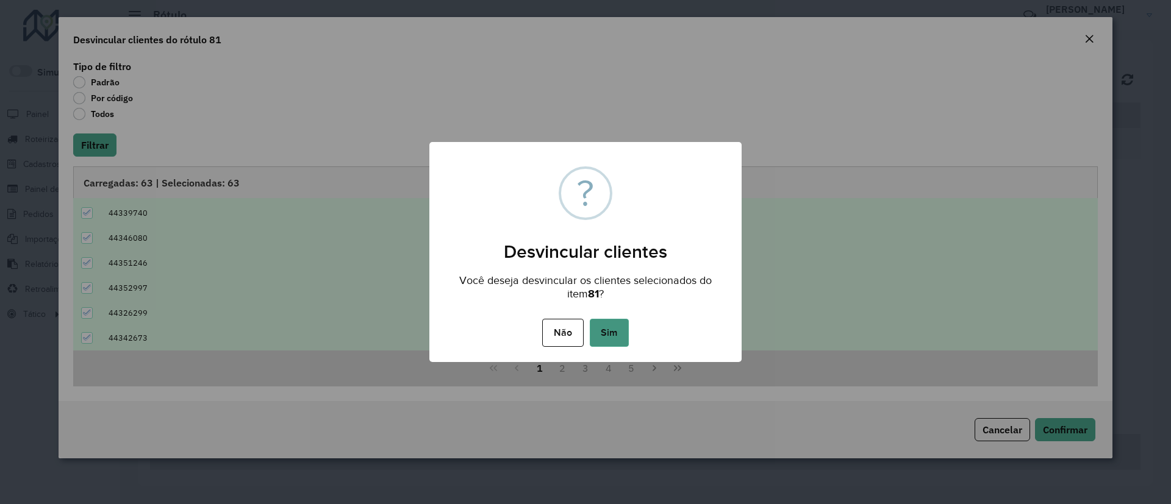
click at [609, 338] on button "Sim" at bounding box center [609, 333] width 39 height 28
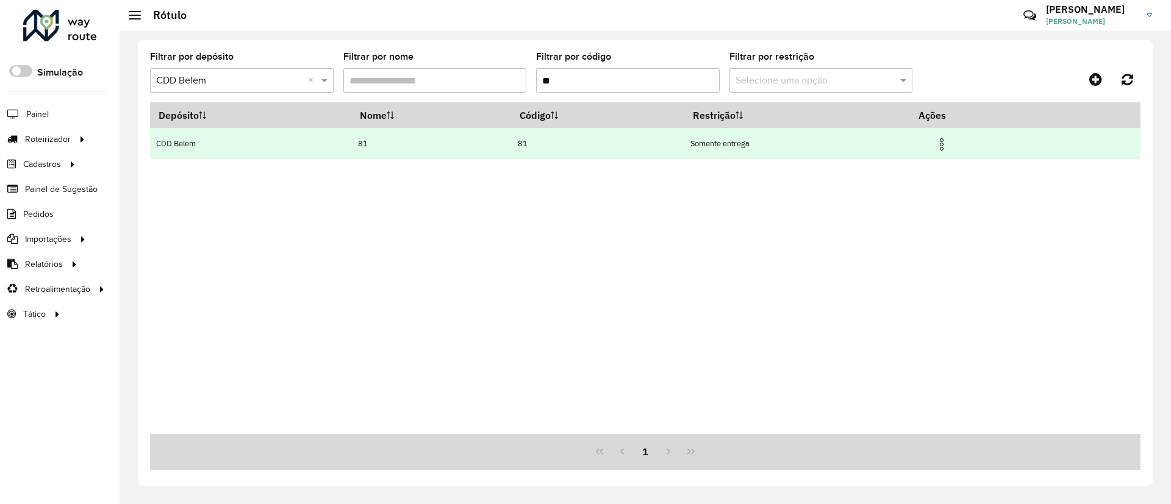
click at [944, 146] on img at bounding box center [941, 144] width 15 height 15
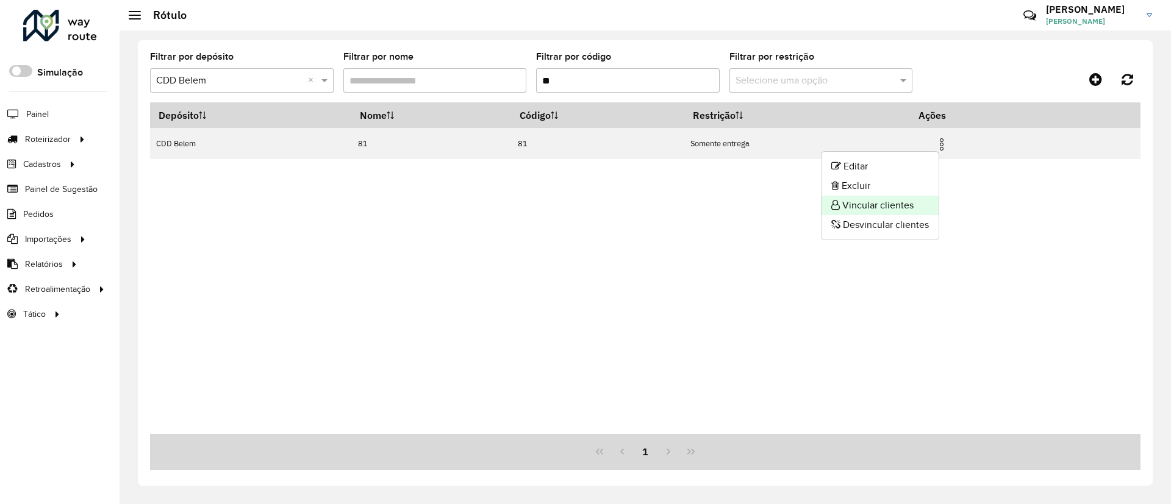
click at [879, 206] on li "Vincular clientes" at bounding box center [879, 206] width 117 height 20
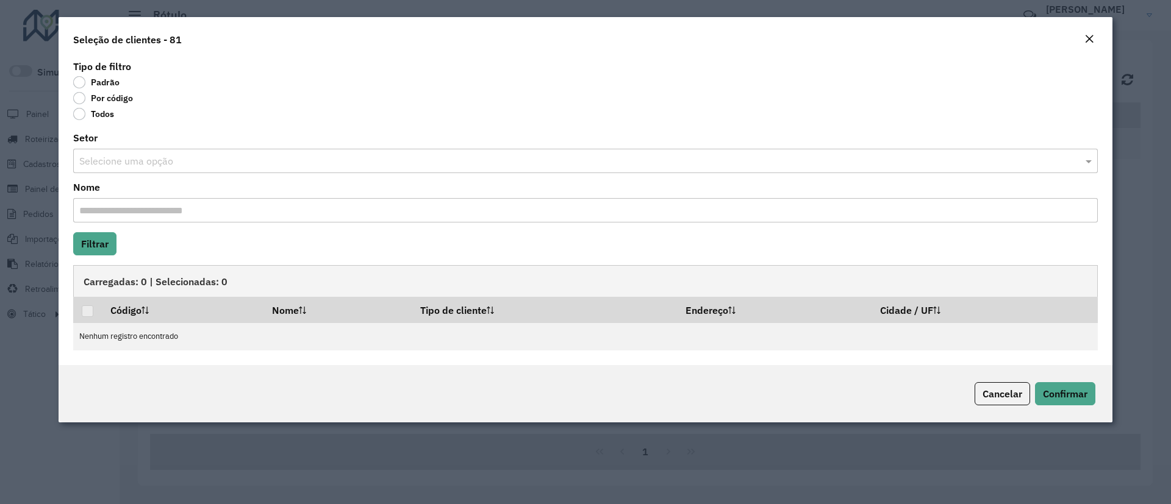
click at [104, 99] on label "Por código" at bounding box center [103, 98] width 60 height 12
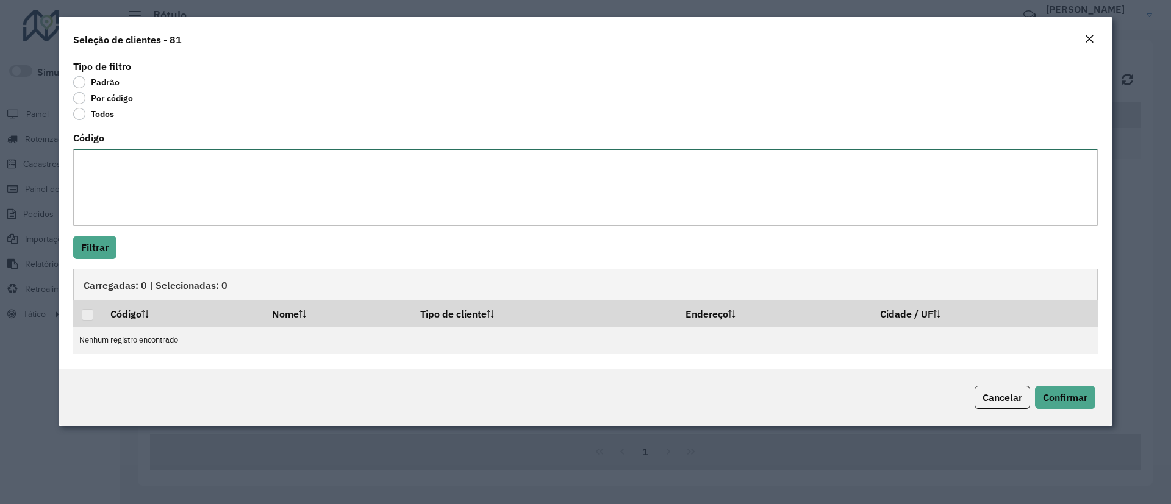
click at [129, 179] on textarea "Código" at bounding box center [585, 187] width 1024 height 77
paste textarea "**** ***** ***** ***** ***** ***** ***** ***** ***** ***** ***** ***** ***** **…"
type textarea "**** ***** ***** ***** ***** ***** ***** ***** ***** ***** ***** ***** ***** **…"
click at [84, 254] on button "Filtrar" at bounding box center [94, 247] width 43 height 23
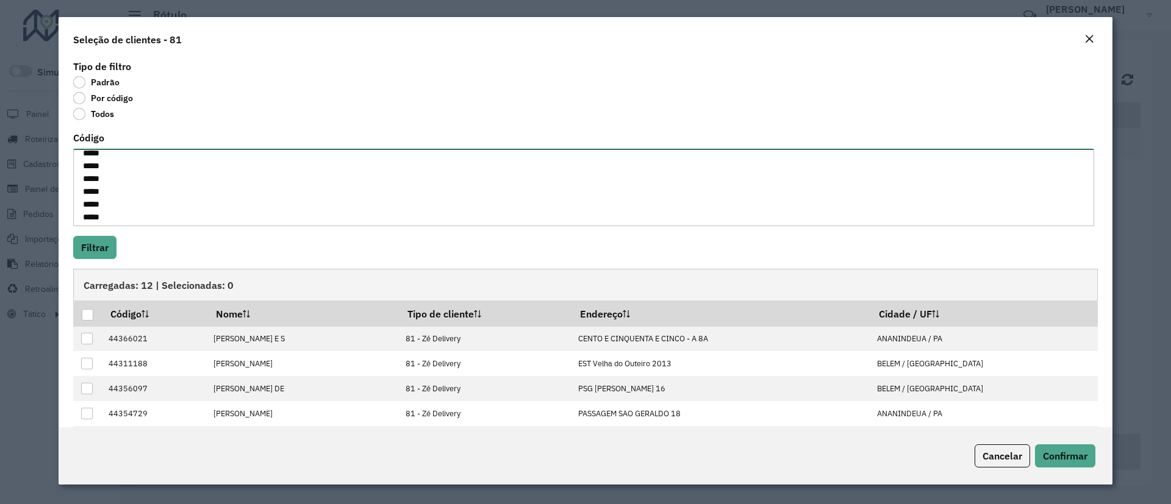
scroll to position [0, 0]
drag, startPoint x: 121, startPoint y: 215, endPoint x: 26, endPoint y: 54, distance: 186.4
click at [26, 54] on modal-container "Seleção de clientes - 81 Tipo de filtro Padrão Por código Todos Código **** ***…" at bounding box center [585, 252] width 1171 height 504
click at [94, 238] on button "Filtrar" at bounding box center [94, 247] width 43 height 23
click at [82, 163] on textarea "**** ***** ***** ***** ***** ***** ***** ***** ***** ***** ***** ***** ***** **…" at bounding box center [583, 187] width 1021 height 77
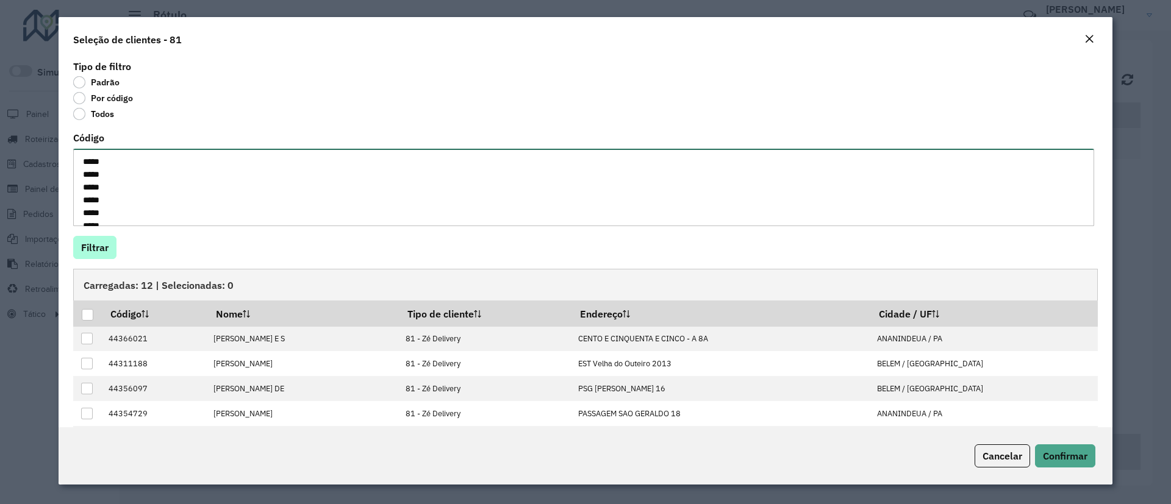
type textarea "***** ***** ***** ***** ***** ***** ***** ***** ***** ***** ***** ***** ***** *…"
click at [96, 241] on button "Filtrar" at bounding box center [94, 247] width 43 height 23
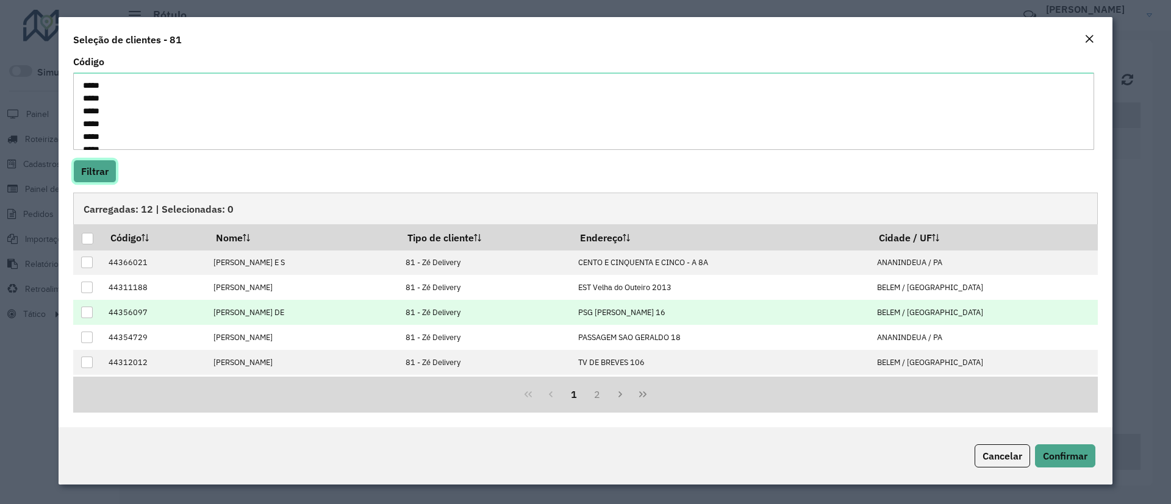
scroll to position [123, 0]
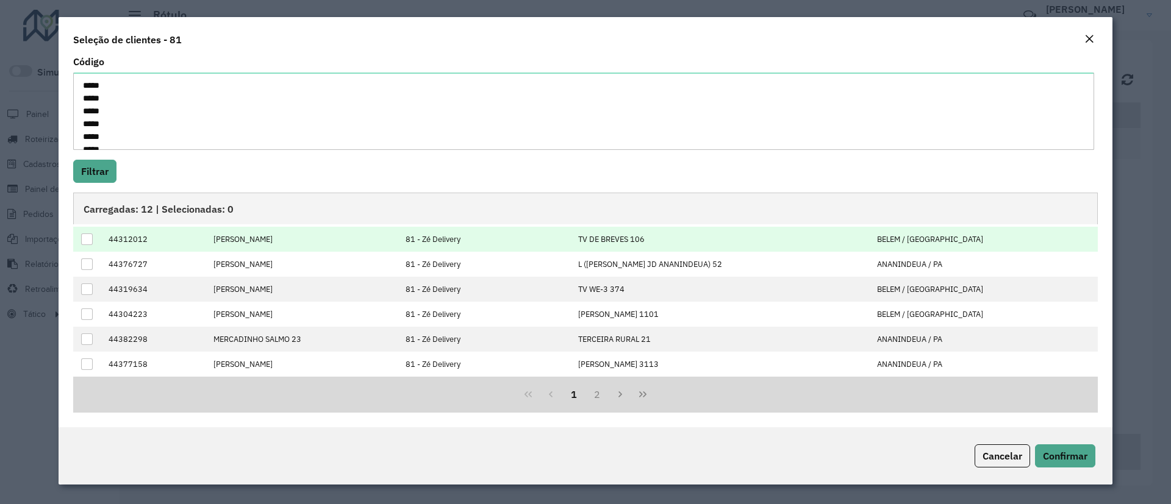
click at [80, 235] on td at bounding box center [87, 239] width 29 height 25
click at [87, 239] on div at bounding box center [87, 240] width 12 height 12
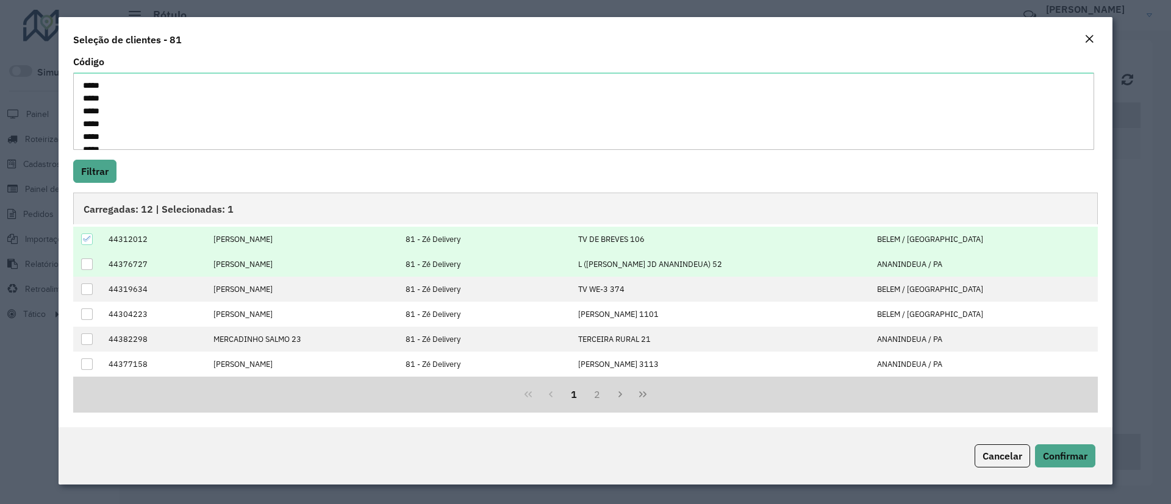
scroll to position [0, 0]
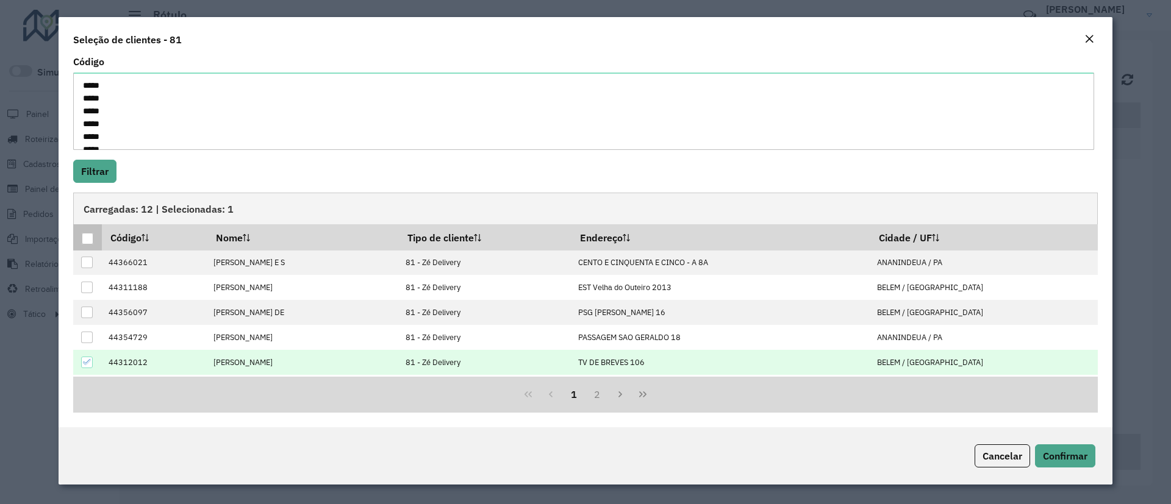
click at [88, 233] on div at bounding box center [88, 239] width 12 height 12
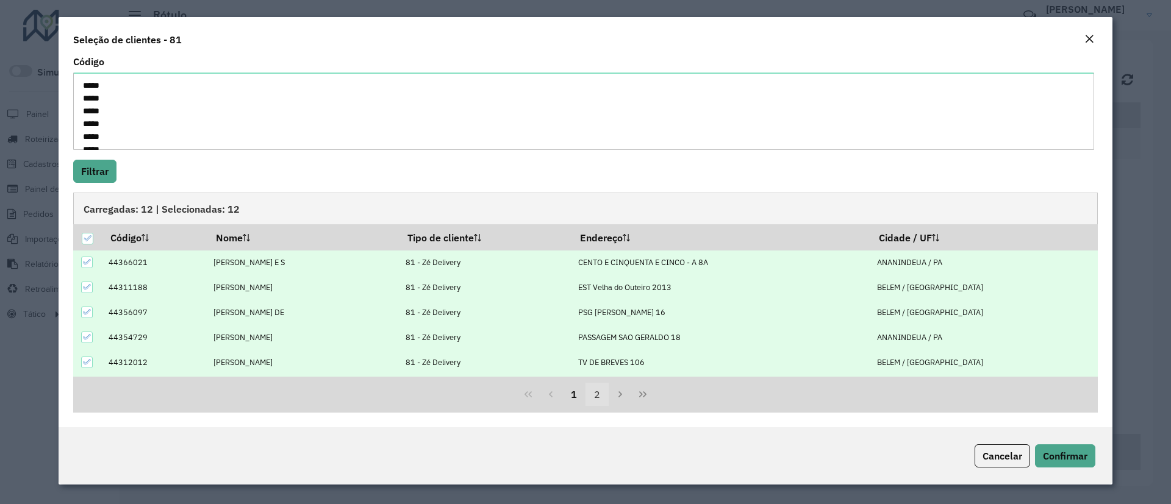
click at [596, 394] on button "2" at bounding box center [596, 394] width 23 height 23
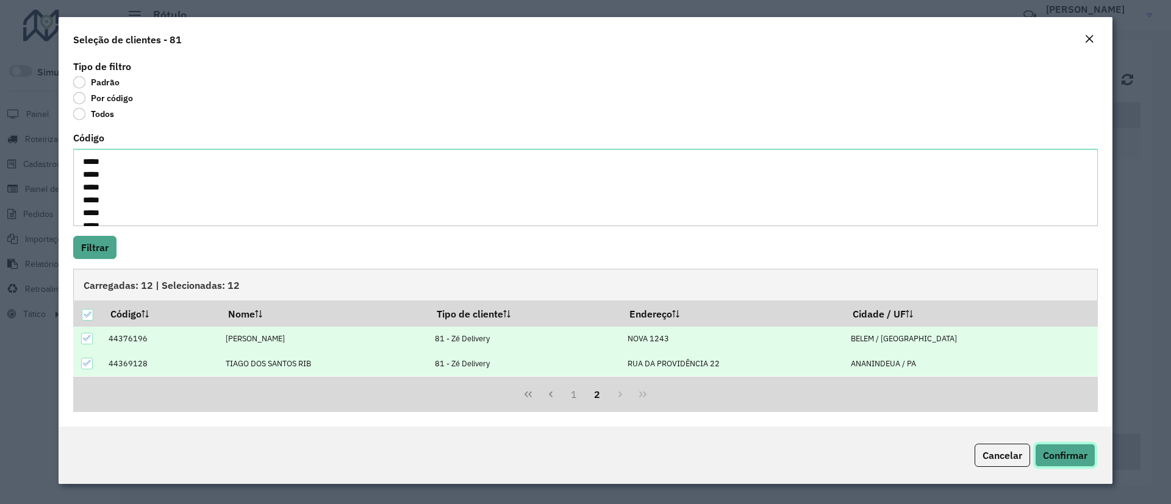
click at [1071, 458] on span "Confirmar" at bounding box center [1065, 455] width 45 height 12
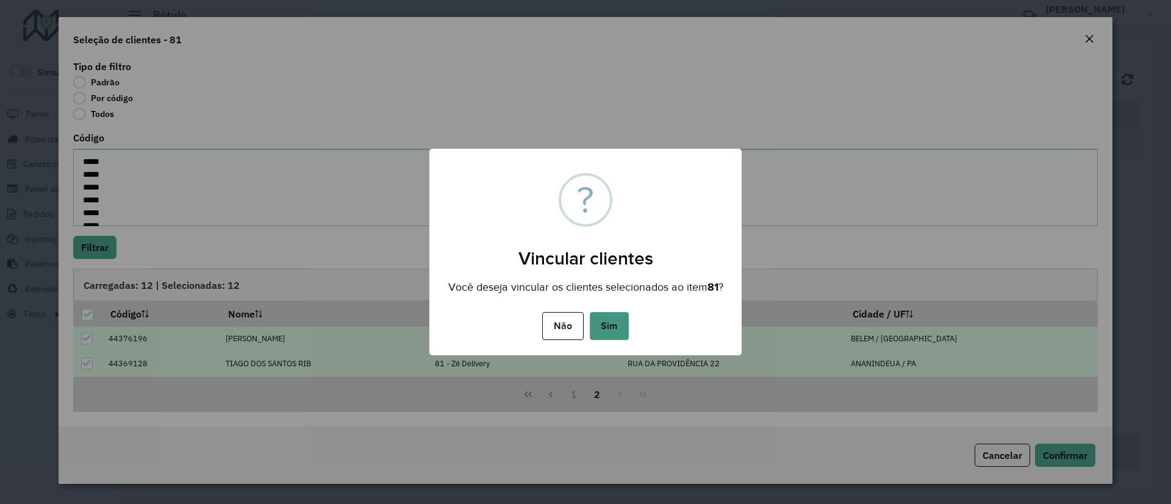
click at [608, 336] on button "Sim" at bounding box center [609, 326] width 39 height 28
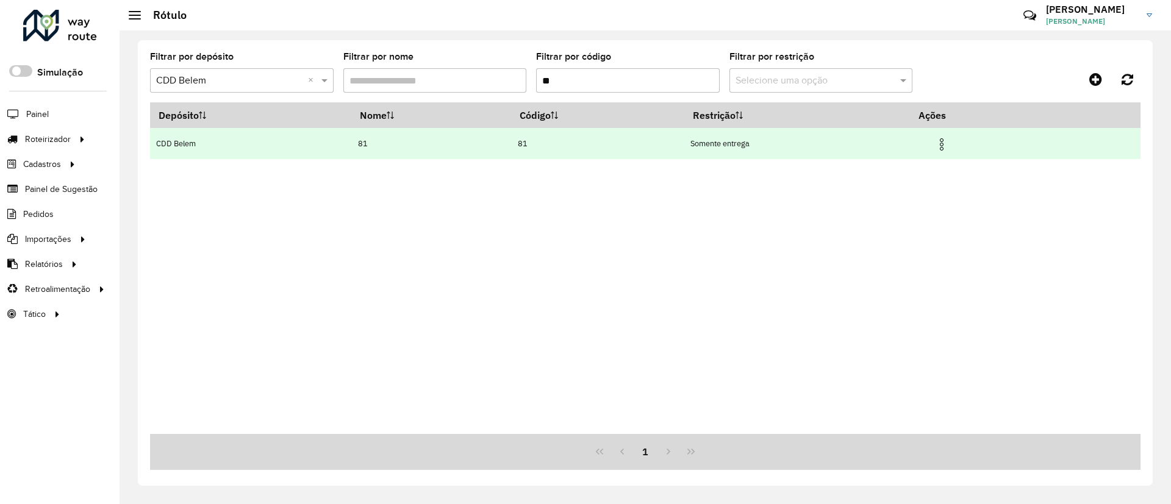
click at [945, 142] on img at bounding box center [941, 144] width 15 height 15
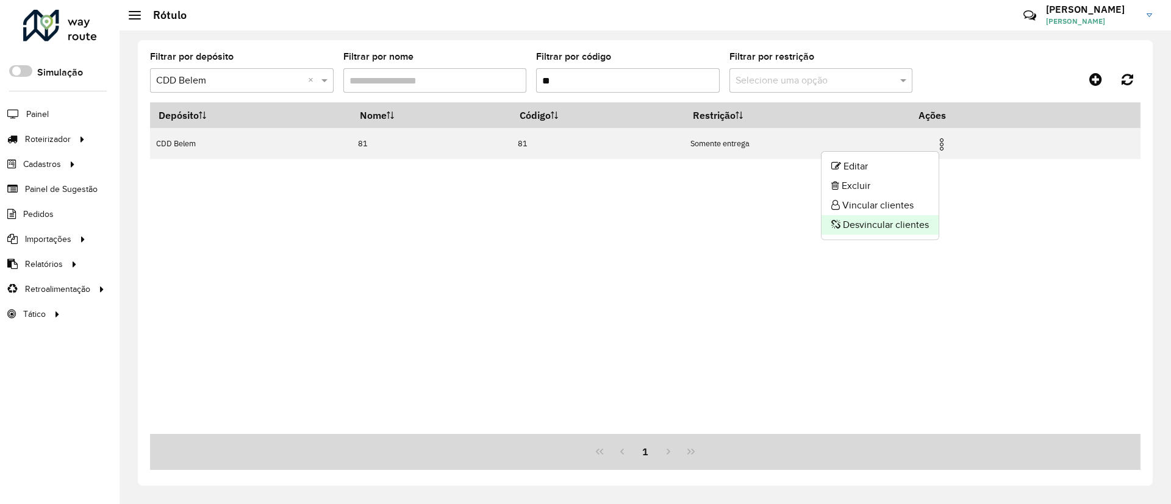
click at [890, 229] on li "Desvincular clientes" at bounding box center [879, 225] width 117 height 20
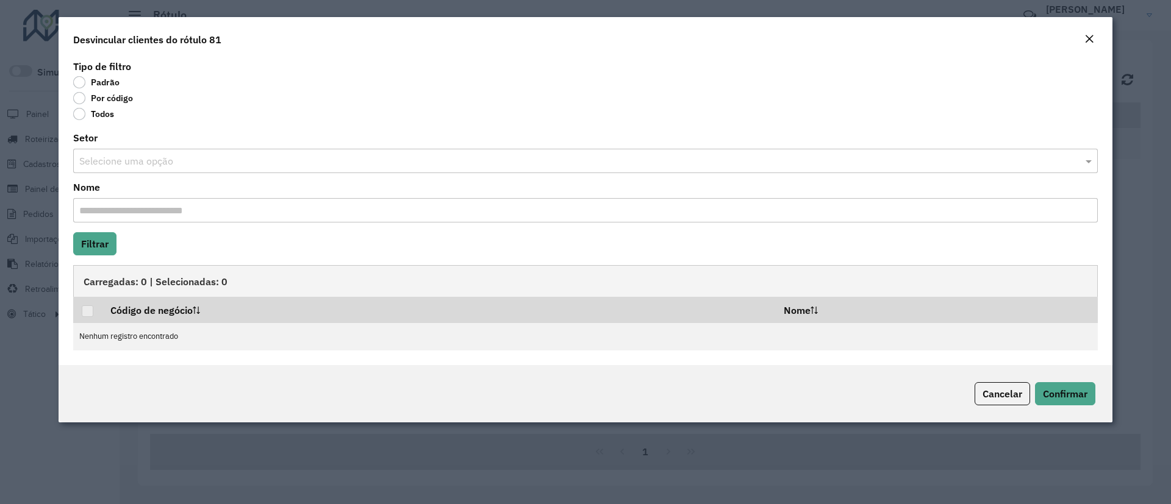
click at [81, 113] on label "Todos" at bounding box center [93, 114] width 41 height 12
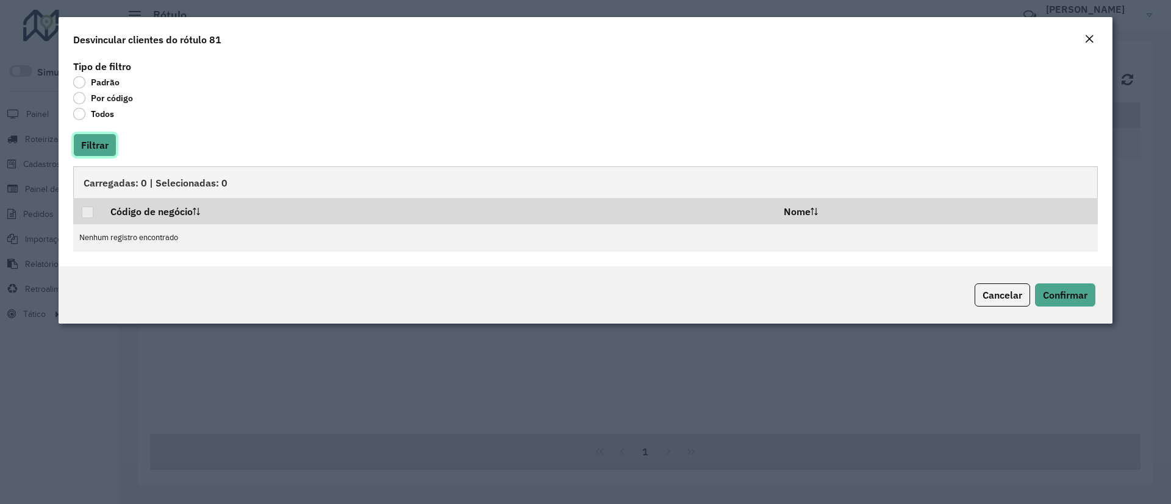
click at [94, 140] on button "Filtrar" at bounding box center [94, 145] width 43 height 23
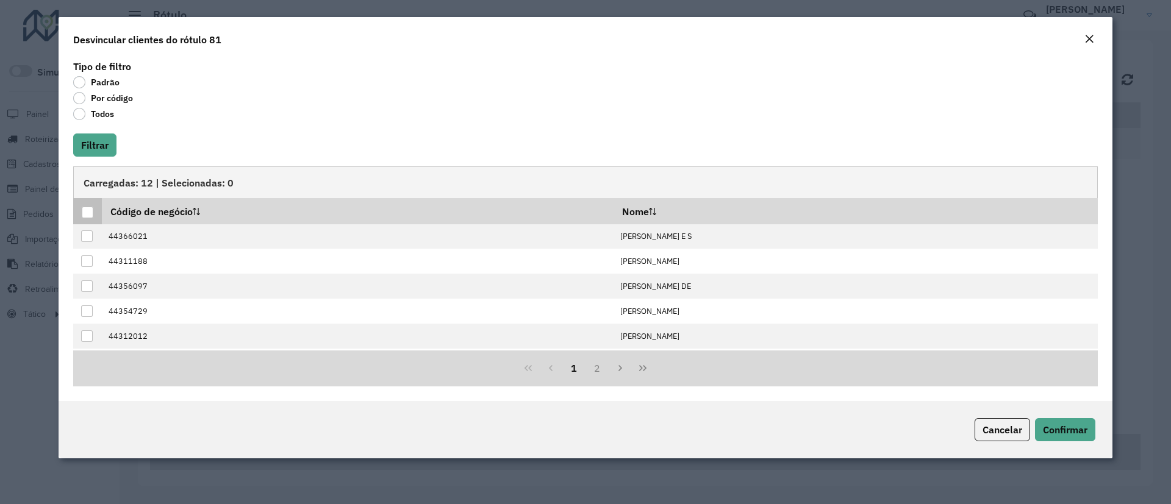
click at [87, 212] on div at bounding box center [88, 213] width 12 height 12
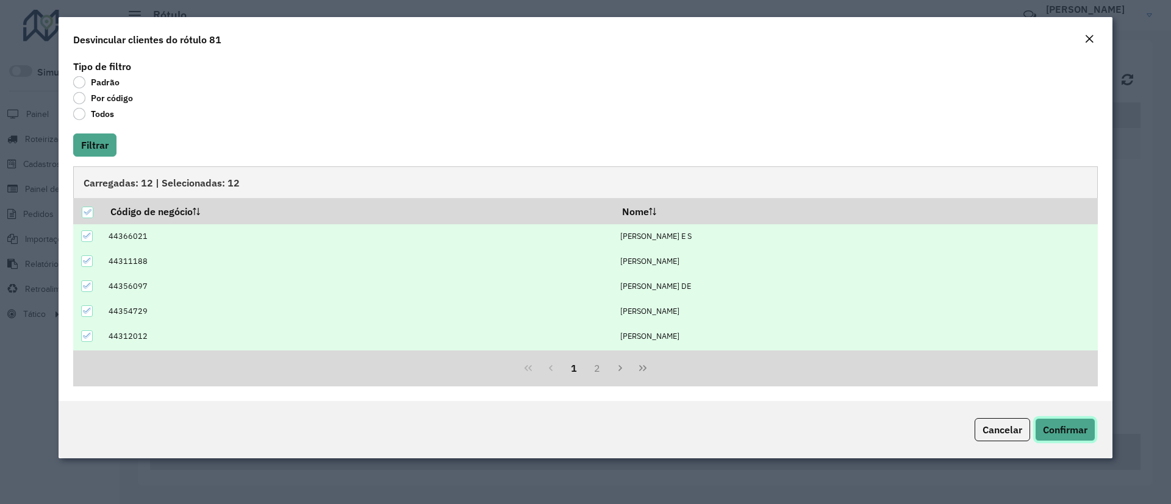
click at [1047, 427] on span "Confirmar" at bounding box center [1065, 430] width 45 height 12
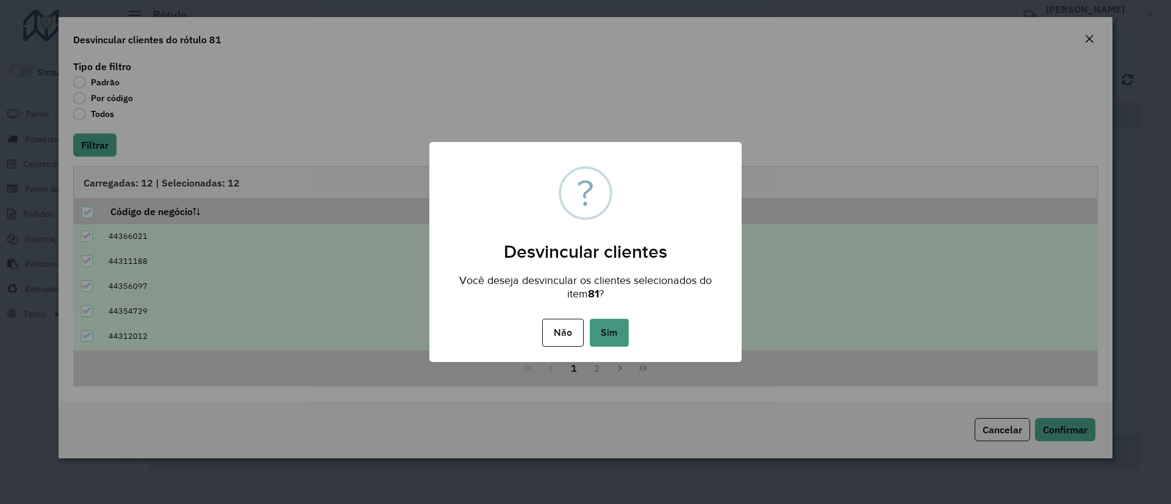
click at [614, 332] on button "Sim" at bounding box center [609, 333] width 39 height 28
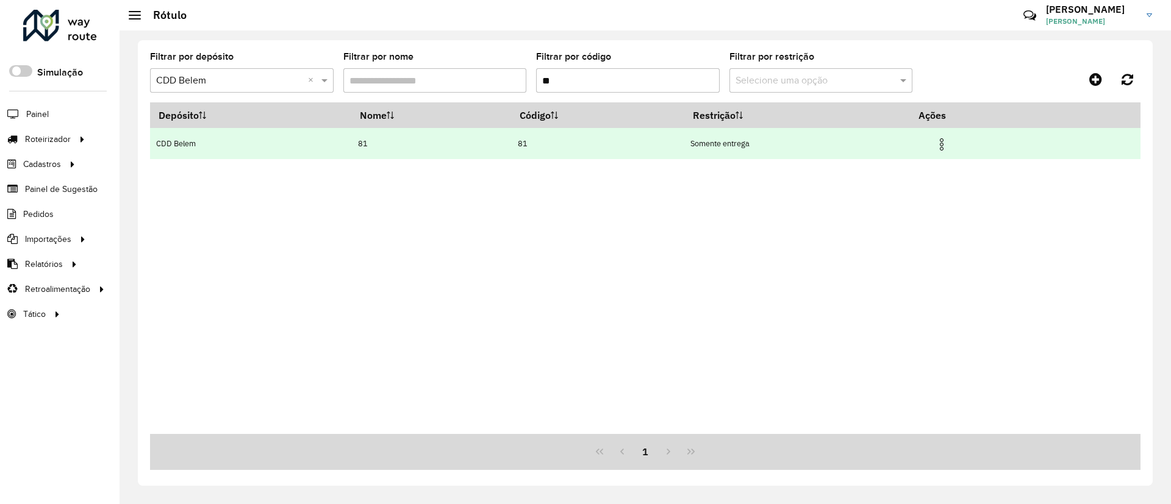
click at [933, 140] on td at bounding box center [946, 143] width 73 height 30
click at [949, 144] on img at bounding box center [941, 144] width 15 height 15
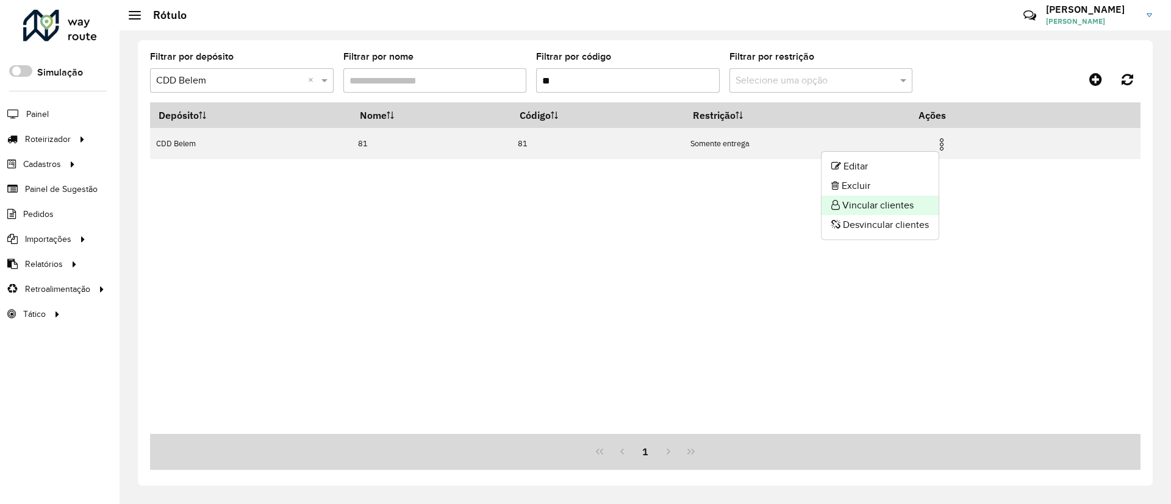
click at [894, 205] on li "Vincular clientes" at bounding box center [879, 206] width 117 height 20
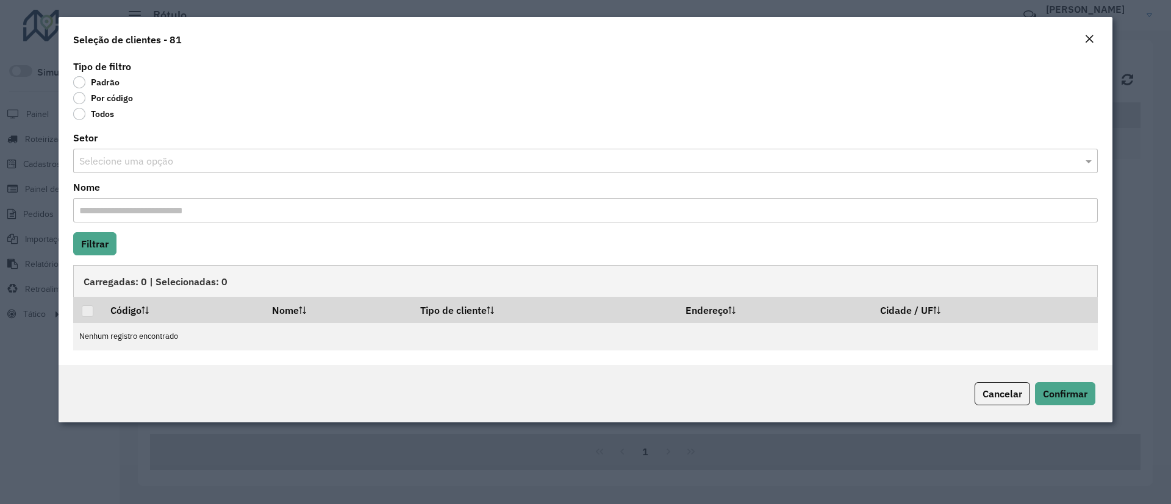
click at [104, 96] on label "Por código" at bounding box center [103, 98] width 60 height 12
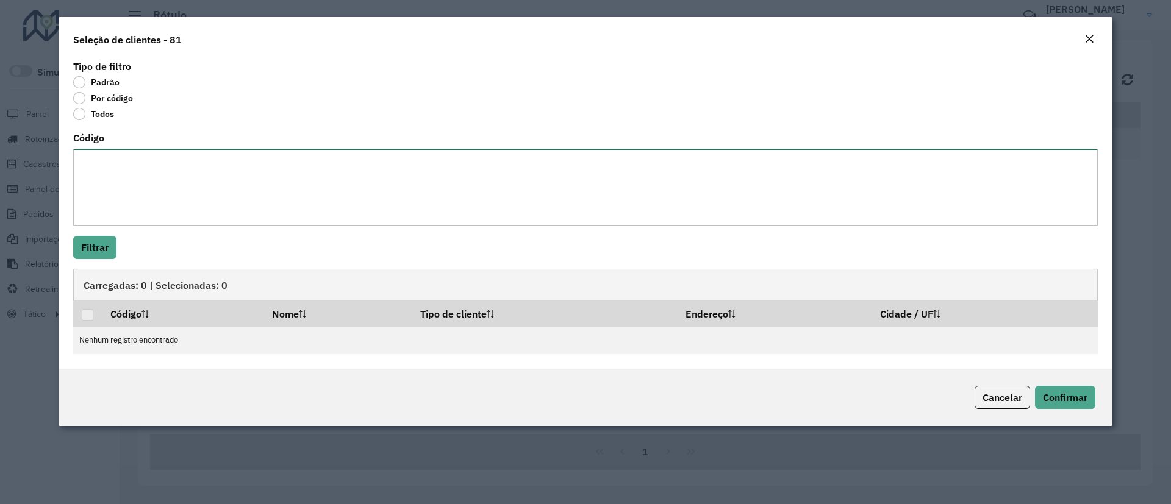
click at [127, 159] on textarea "Código" at bounding box center [585, 187] width 1024 height 77
paste textarea "***** ***** ***** ***** ***** ***** ***** ***** ***** ***** **** ***** ***** **…"
type textarea "***** ***** ***** ***** ***** ***** ***** ***** ***** ***** **** ***** ***** **…"
click at [98, 256] on button "Filtrar" at bounding box center [94, 247] width 43 height 23
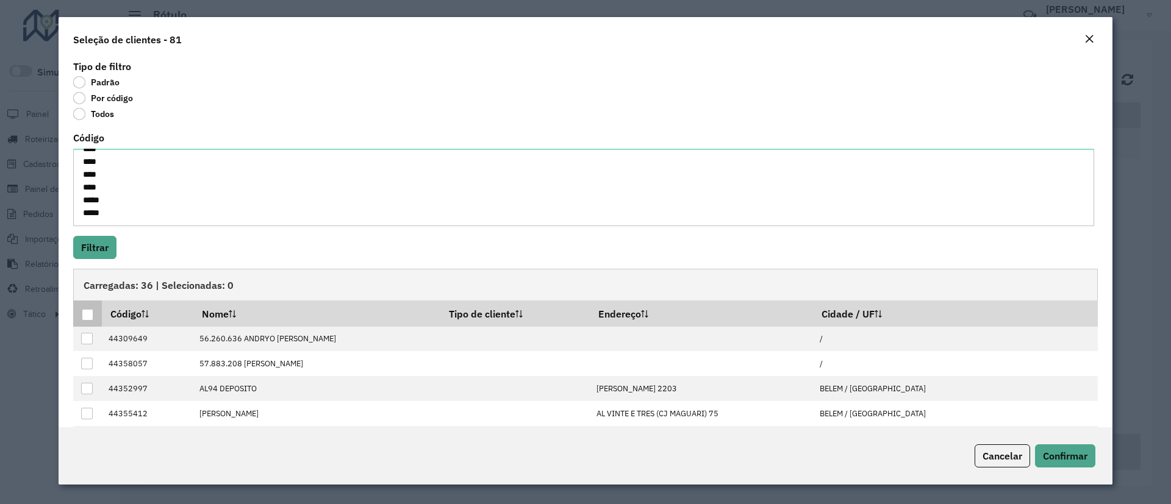
click at [85, 314] on div at bounding box center [88, 315] width 12 height 12
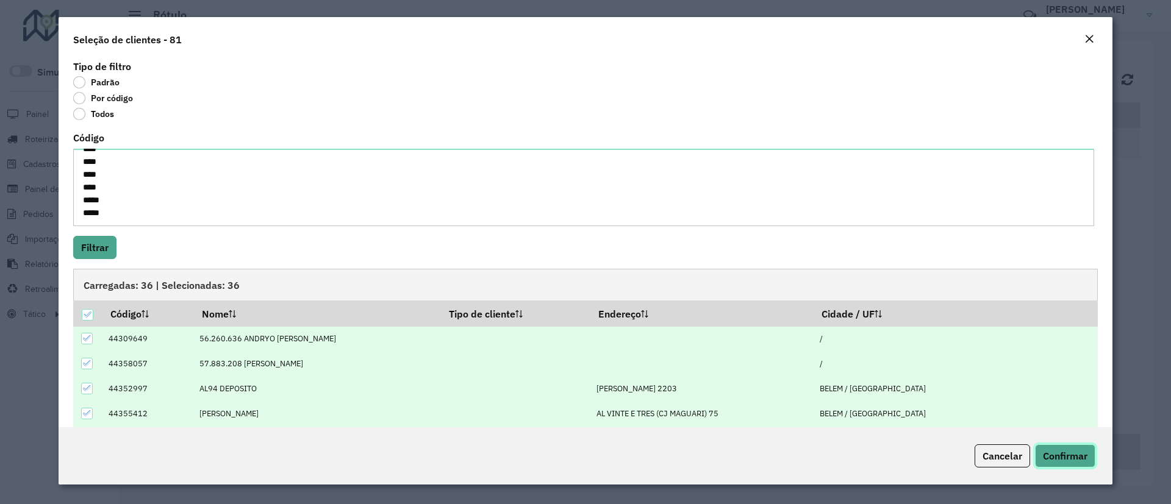
click at [1061, 454] on span "Confirmar" at bounding box center [1065, 456] width 45 height 12
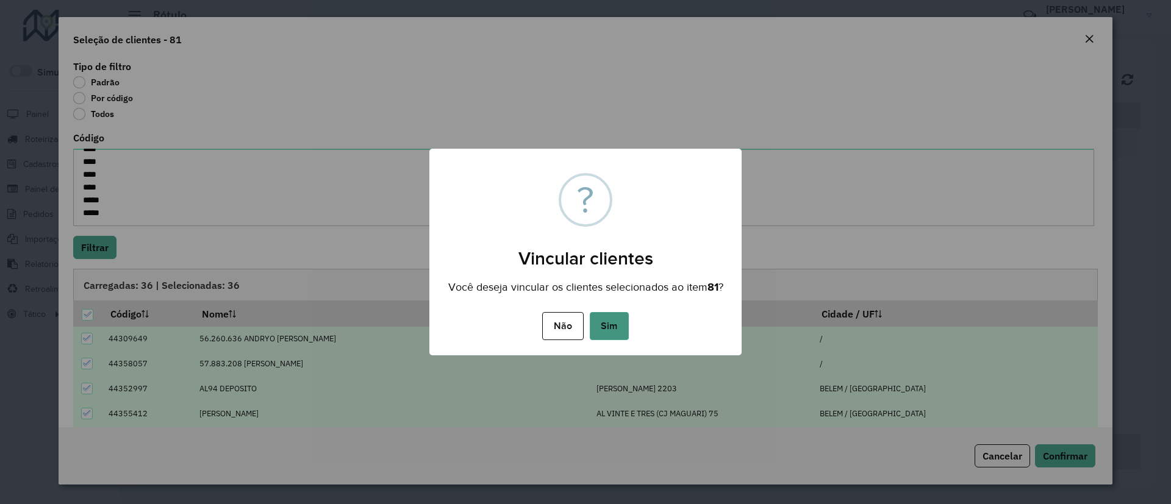
click at [616, 332] on button "Sim" at bounding box center [609, 326] width 39 height 28
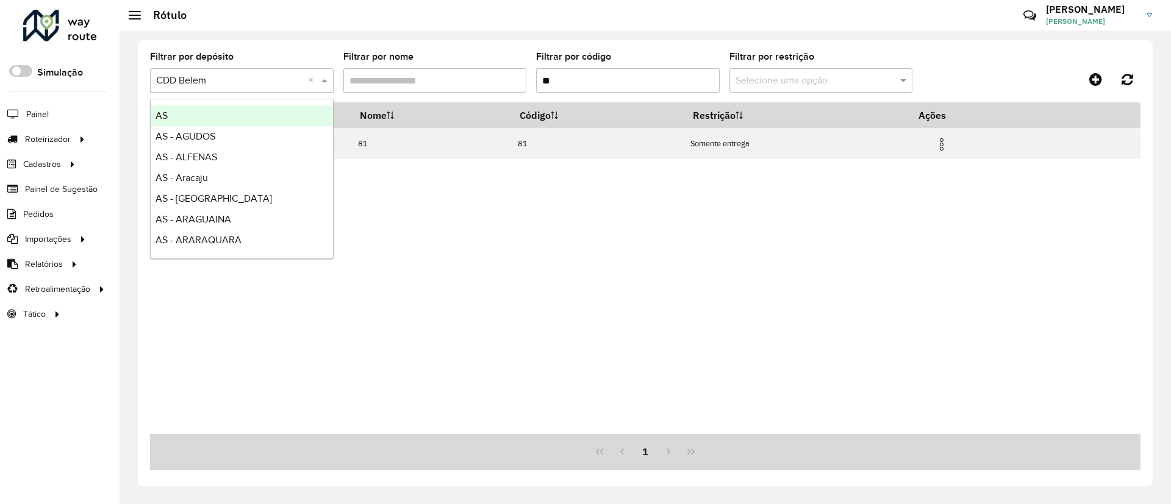
click at [260, 81] on input "text" at bounding box center [229, 81] width 147 height 15
type input "***"
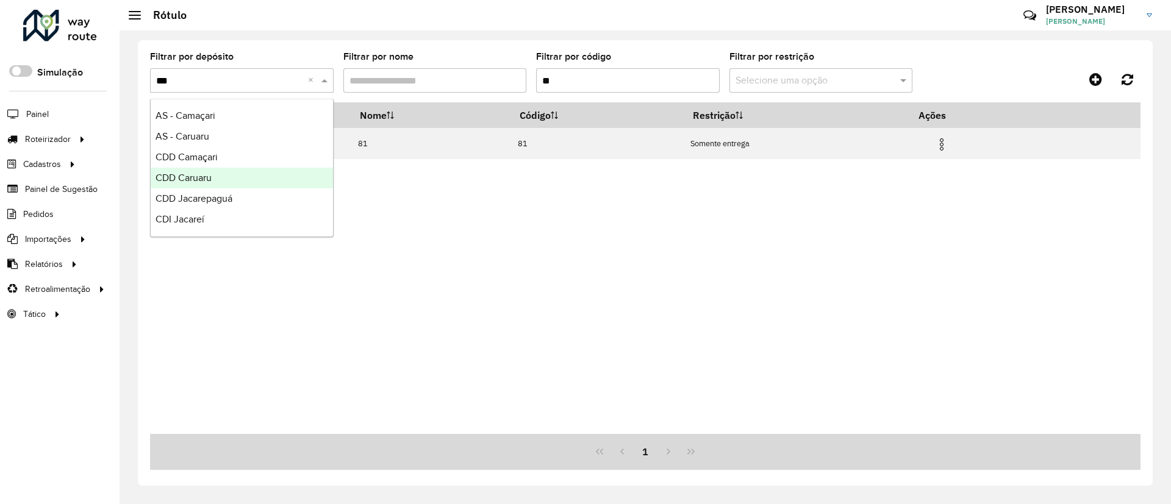
click at [224, 175] on div "CDD Caruaru" at bounding box center [242, 178] width 182 height 21
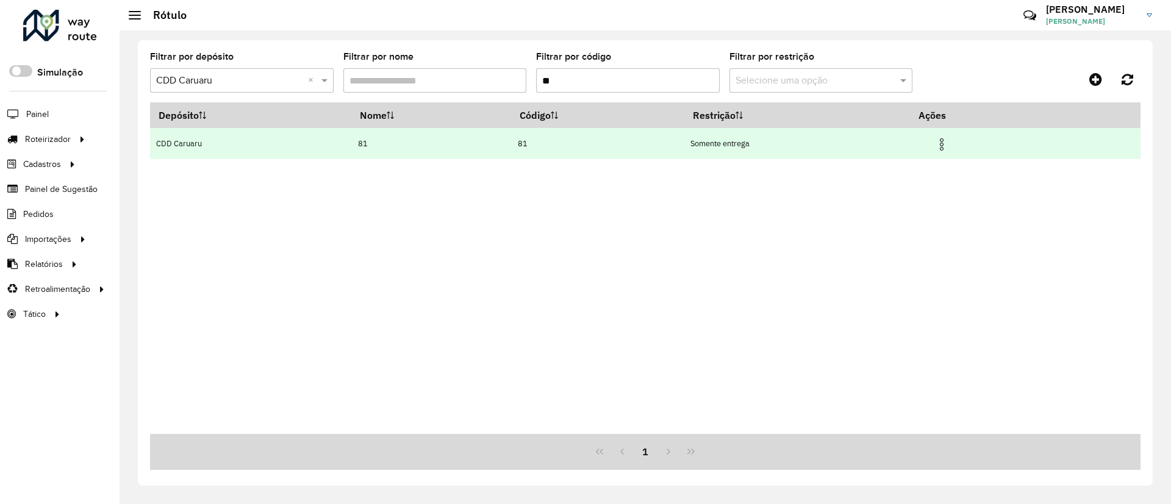
click at [935, 140] on td at bounding box center [946, 143] width 73 height 30
click at [949, 144] on img at bounding box center [941, 144] width 15 height 15
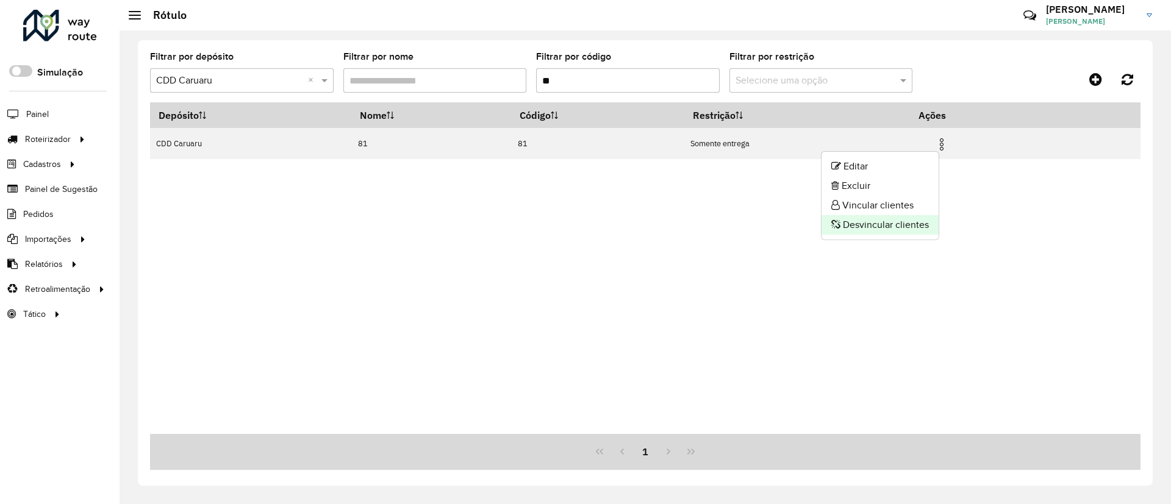
click at [907, 222] on li "Desvincular clientes" at bounding box center [879, 225] width 117 height 20
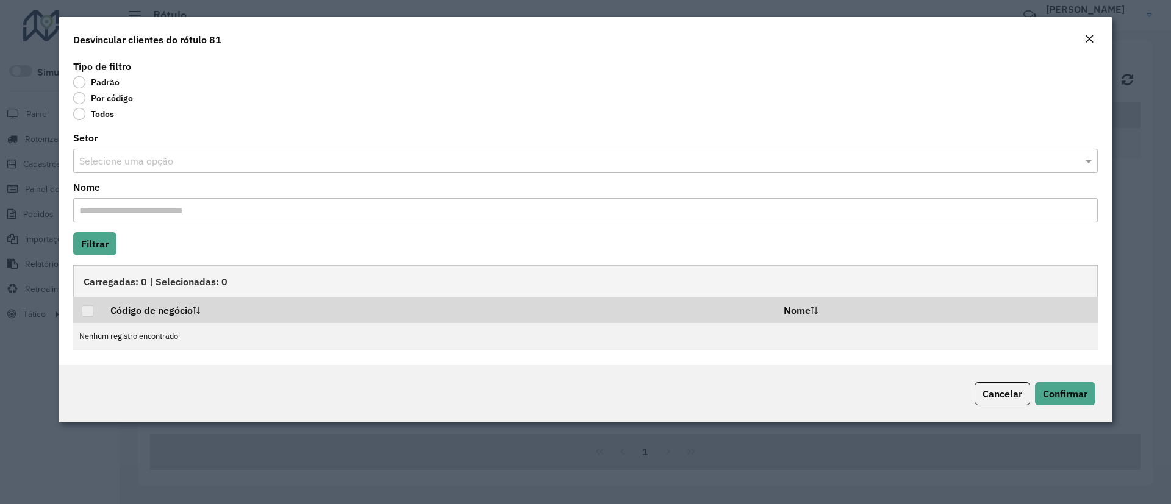
click at [88, 115] on label "Todos" at bounding box center [93, 114] width 41 height 12
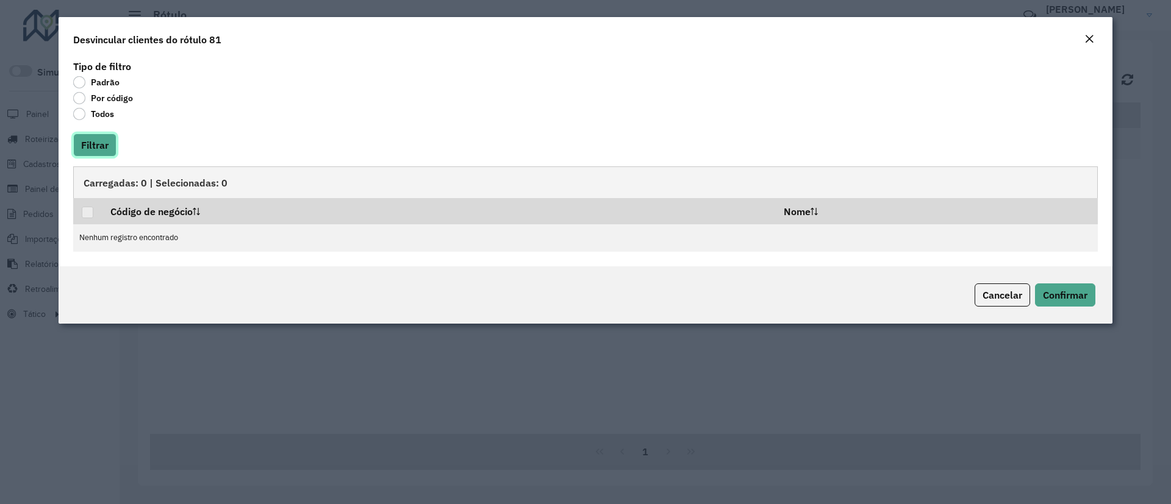
click at [90, 139] on button "Filtrar" at bounding box center [94, 145] width 43 height 23
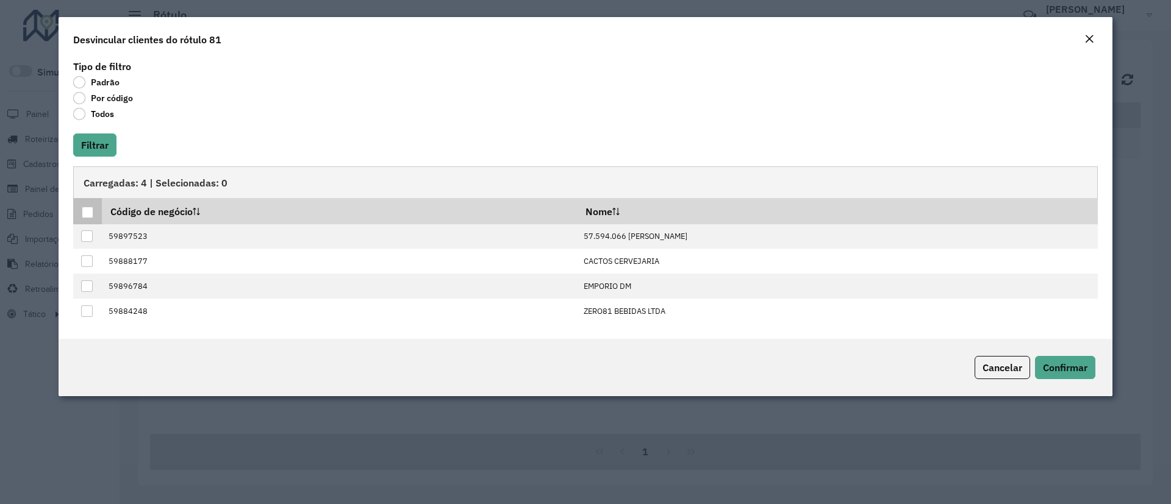
click at [86, 215] on div at bounding box center [88, 213] width 12 height 12
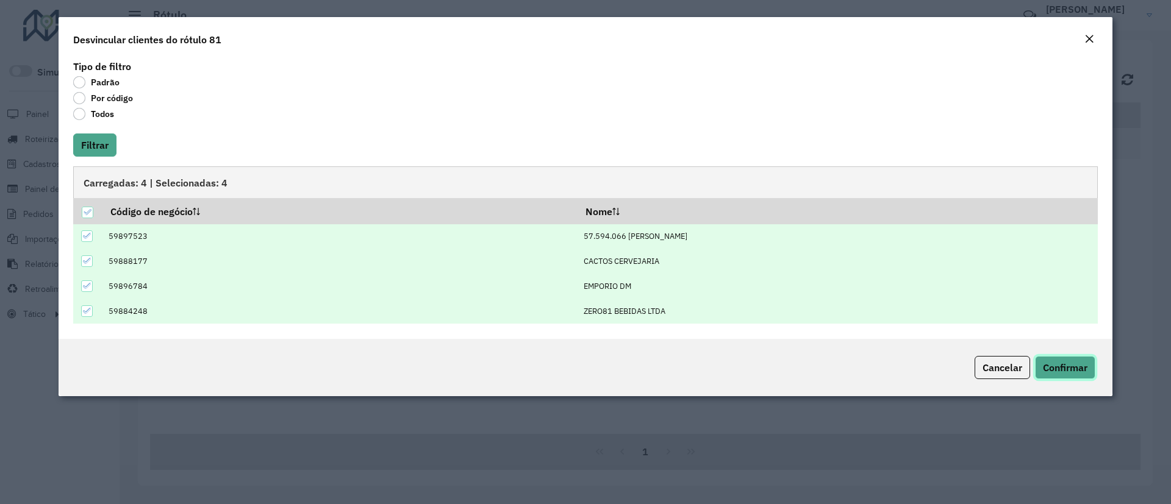
click at [1063, 362] on span "Confirmar" at bounding box center [1065, 368] width 45 height 12
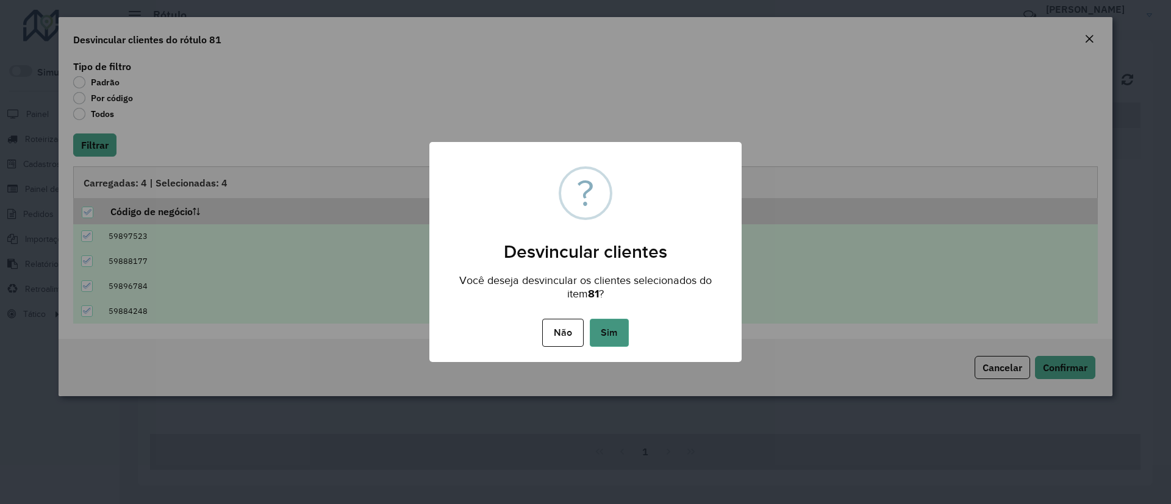
click at [605, 332] on button "Sim" at bounding box center [609, 333] width 39 height 28
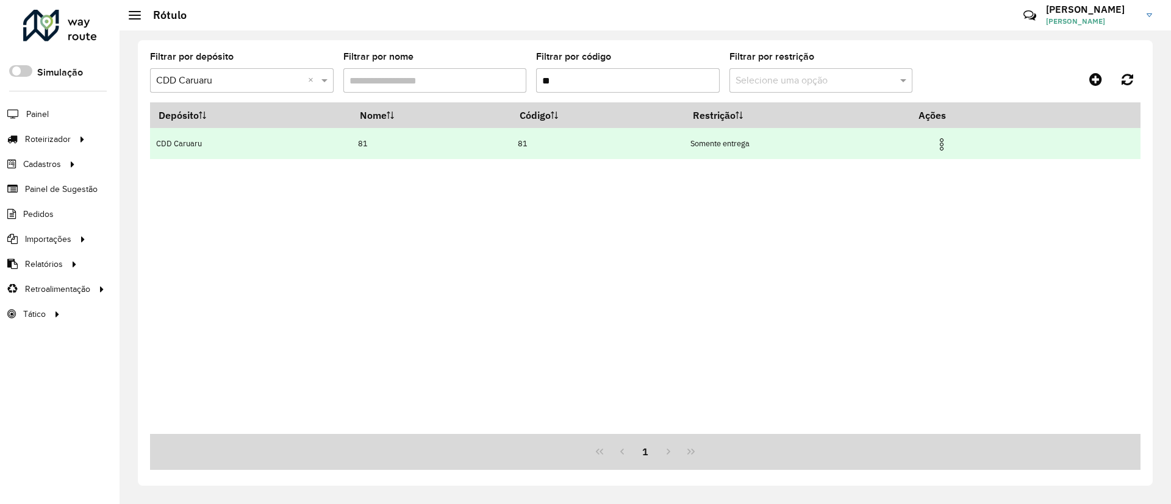
click at [946, 138] on img at bounding box center [941, 144] width 15 height 15
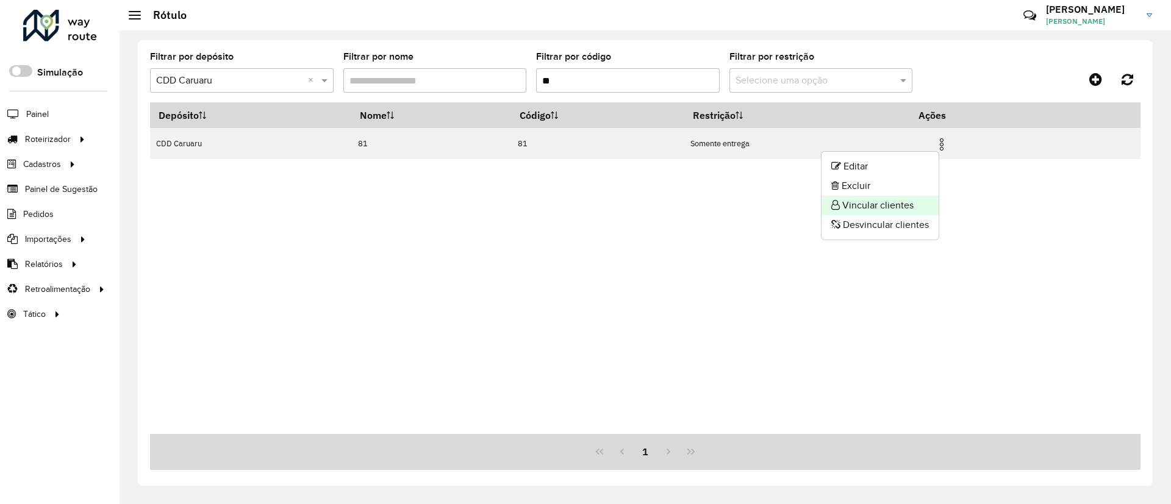
click at [891, 205] on li "Vincular clientes" at bounding box center [879, 206] width 117 height 20
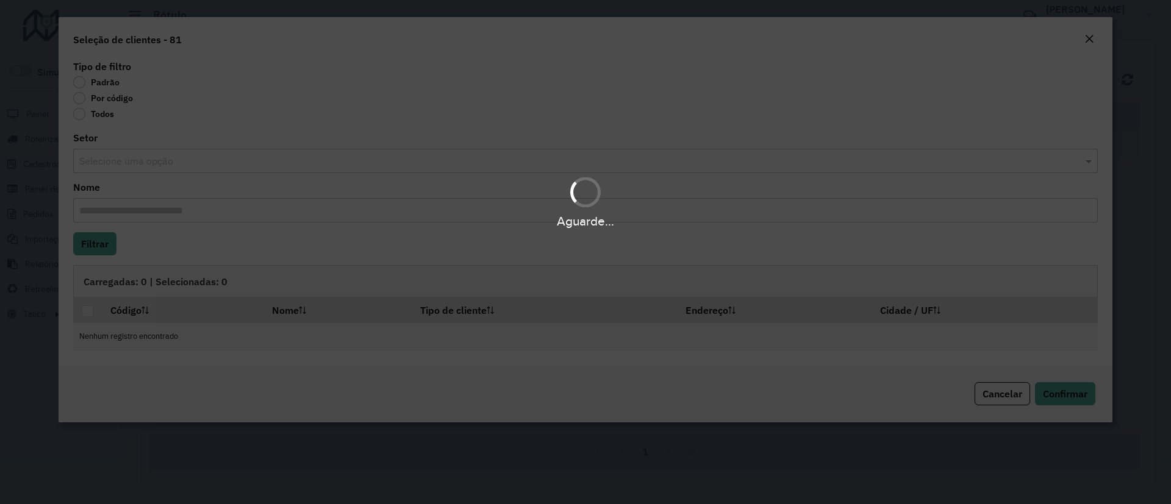
click at [108, 100] on label "Por código" at bounding box center [103, 98] width 60 height 12
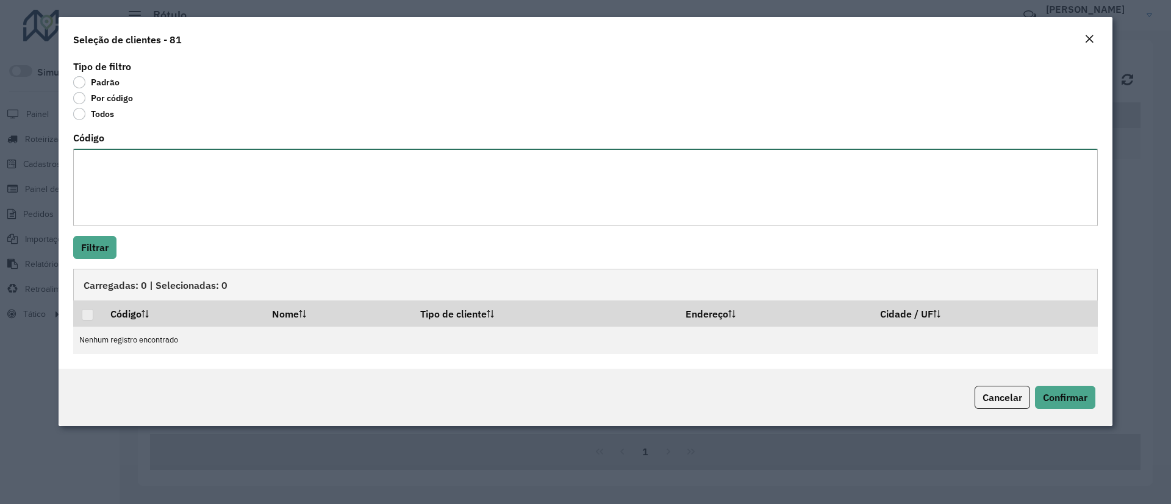
drag, startPoint x: 113, startPoint y: 153, endPoint x: 114, endPoint y: 160, distance: 6.8
click at [114, 154] on textarea "Código" at bounding box center [585, 187] width 1024 height 77
paste textarea "***** ***** ***** ***** *****"
type textarea "***** ***** ***** ***** *****"
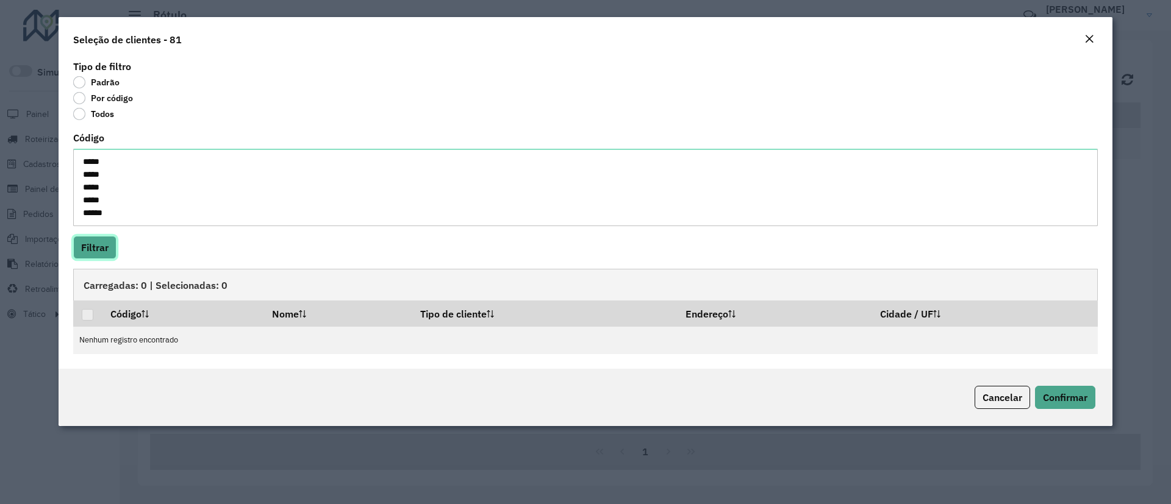
click at [93, 250] on button "Filtrar" at bounding box center [94, 247] width 43 height 23
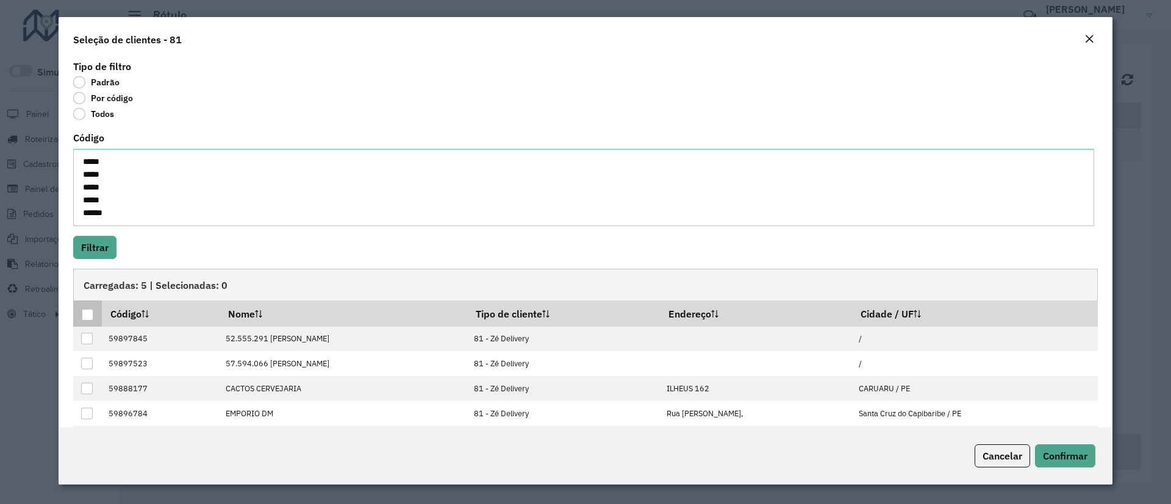
click at [88, 315] on div at bounding box center [88, 315] width 12 height 12
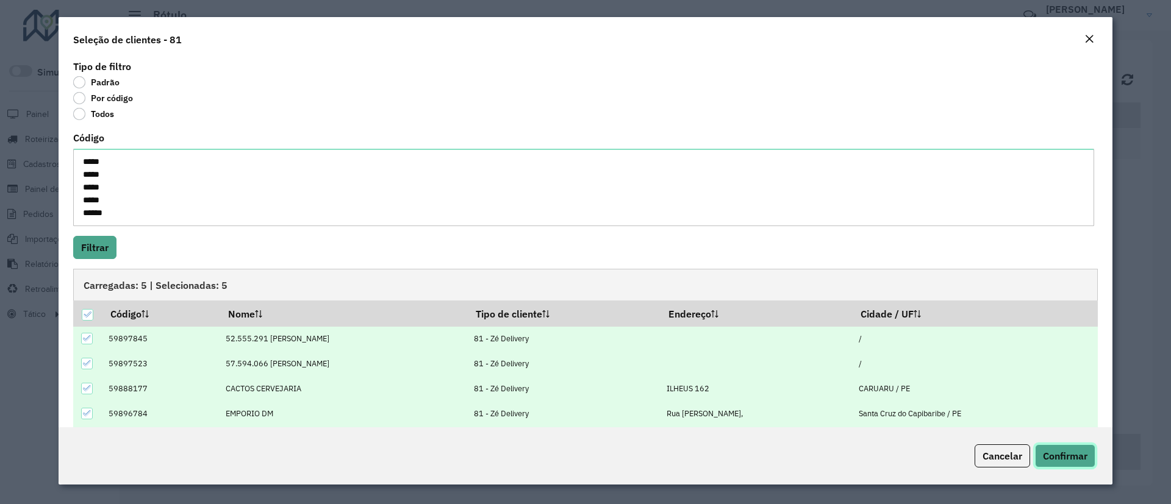
click at [1060, 456] on span "Confirmar" at bounding box center [1065, 456] width 45 height 12
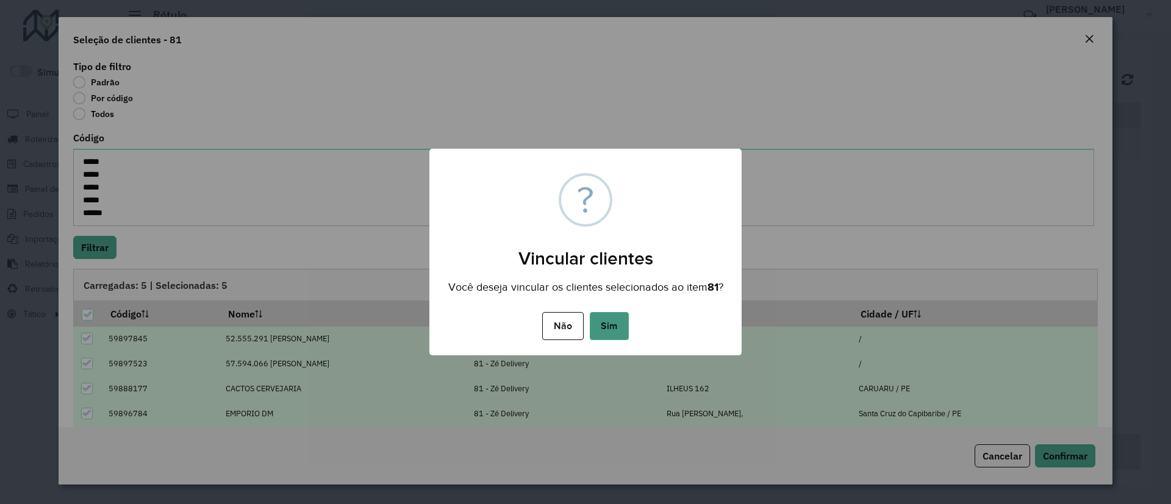
click at [622, 335] on button "Sim" at bounding box center [609, 326] width 39 height 28
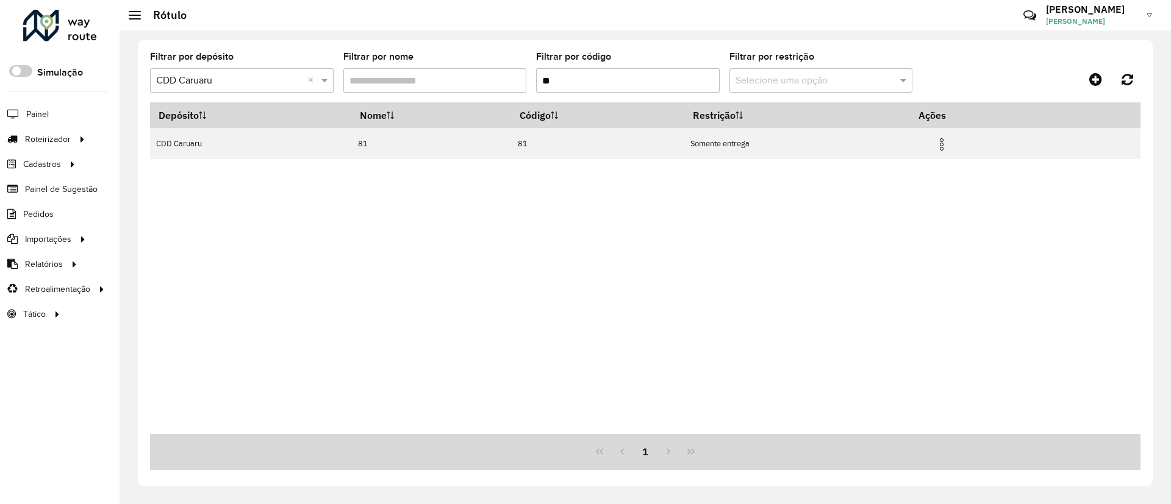
click at [269, 82] on input "text" at bounding box center [229, 81] width 147 height 15
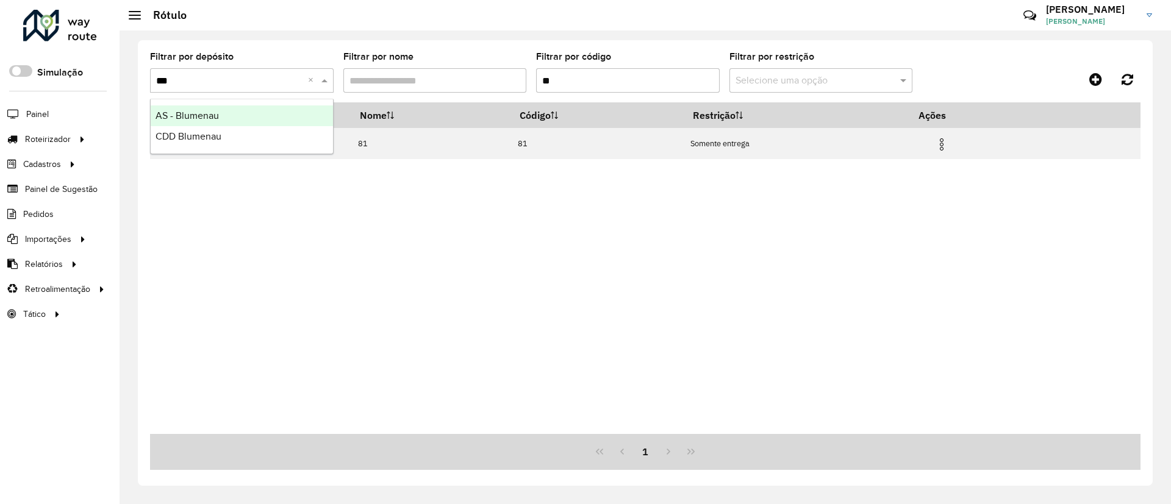
type input "****"
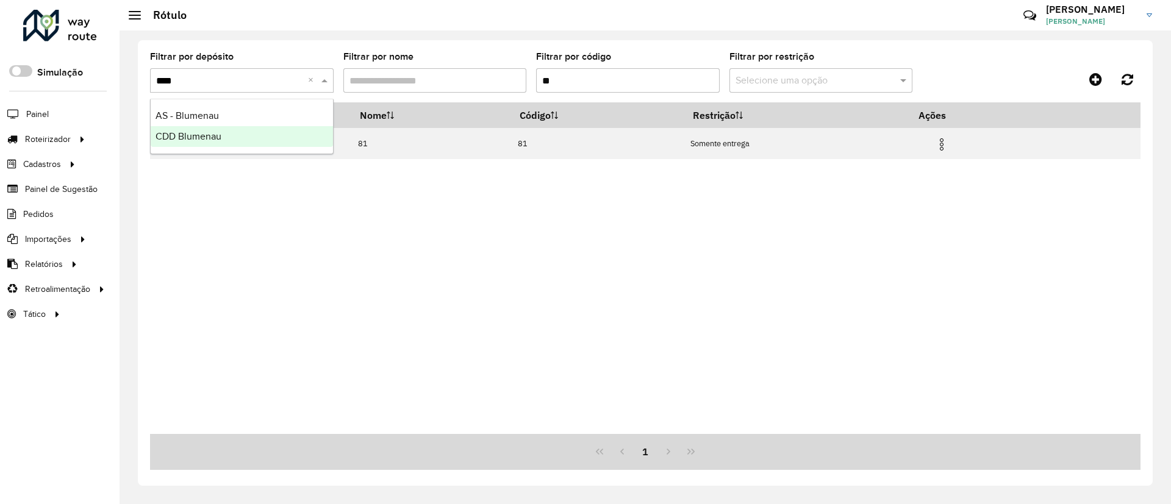
click at [249, 132] on div "CDD Blumenau" at bounding box center [242, 136] width 182 height 21
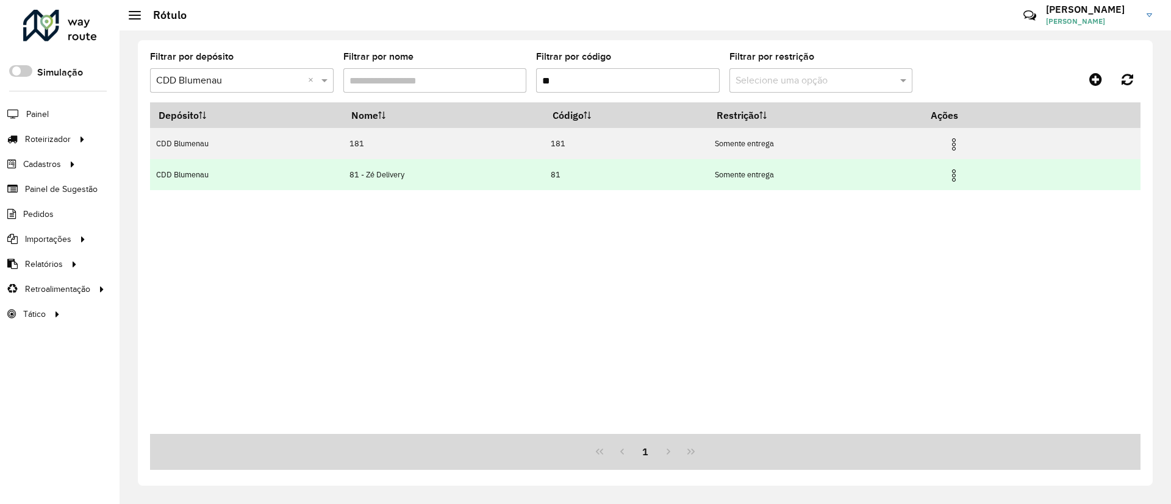
click at [952, 179] on img at bounding box center [953, 175] width 15 height 15
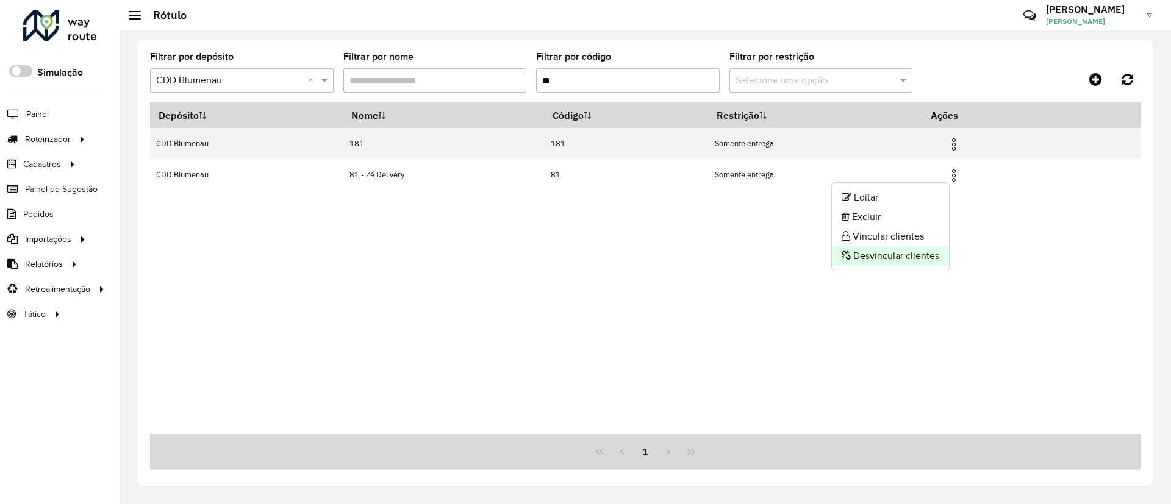
click at [884, 252] on li "Desvincular clientes" at bounding box center [890, 256] width 117 height 20
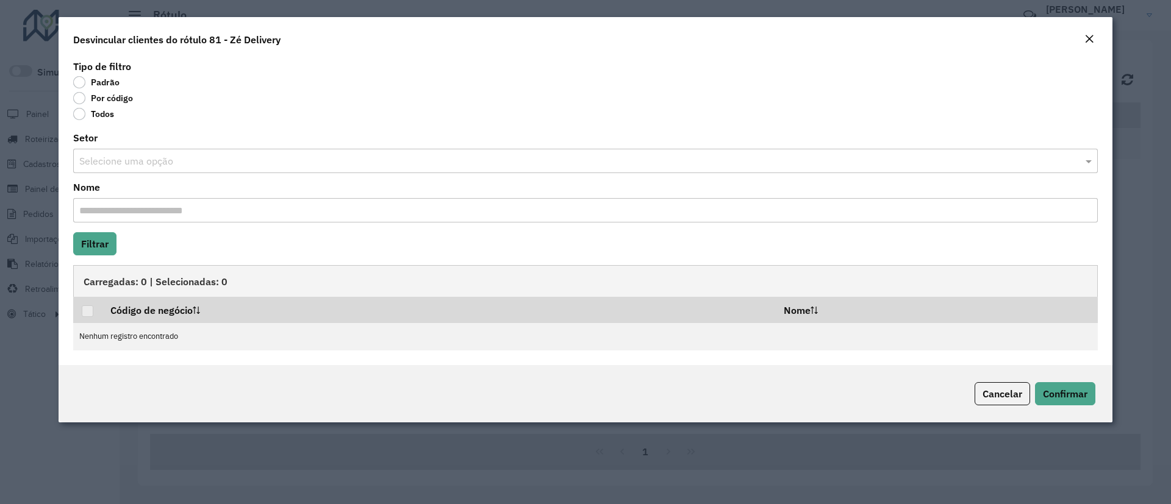
click at [82, 116] on label "Todos" at bounding box center [93, 114] width 41 height 12
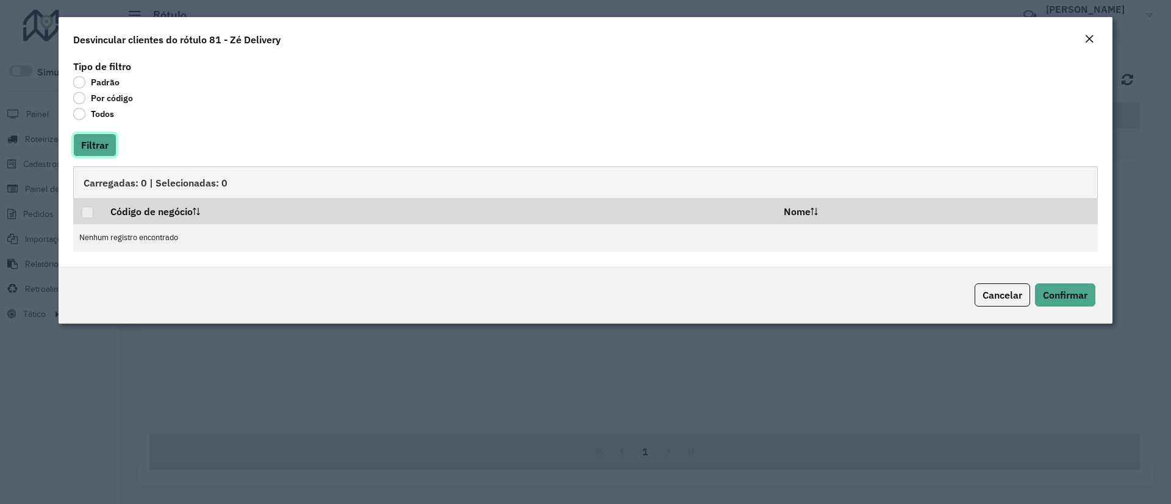
click at [82, 152] on button "Filtrar" at bounding box center [94, 145] width 43 height 23
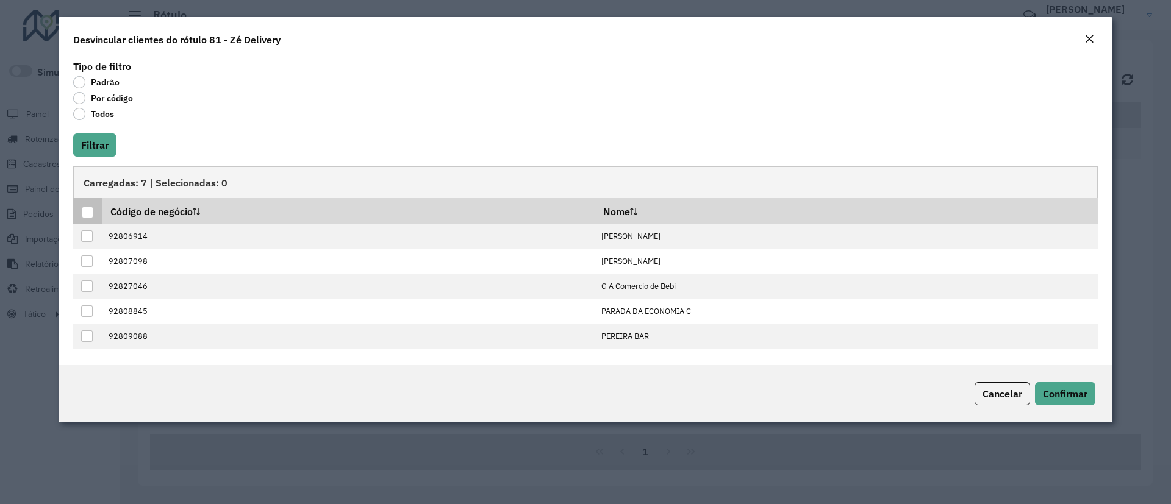
click at [84, 216] on div at bounding box center [88, 213] width 12 height 12
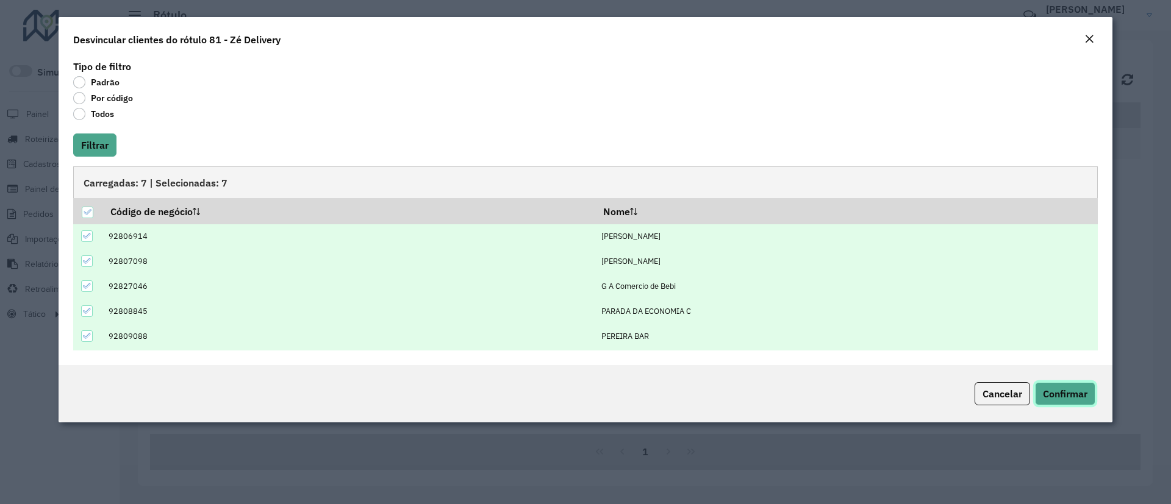
click at [1058, 397] on span "Confirmar" at bounding box center [1065, 394] width 45 height 12
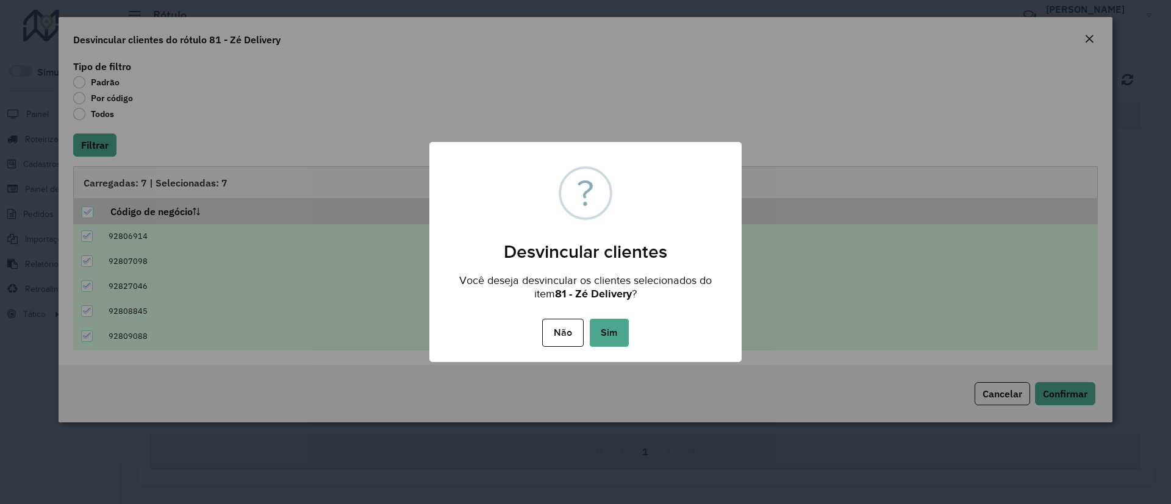
drag, startPoint x: 610, startPoint y: 333, endPoint x: 618, endPoint y: 333, distance: 7.9
click at [609, 333] on button "Sim" at bounding box center [609, 333] width 39 height 28
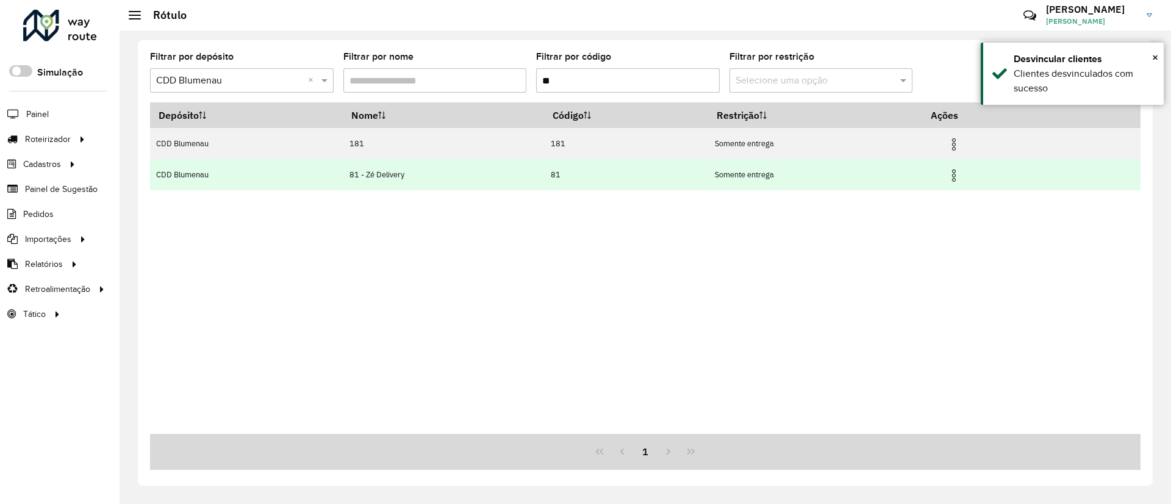
click at [958, 177] on img at bounding box center [953, 175] width 15 height 15
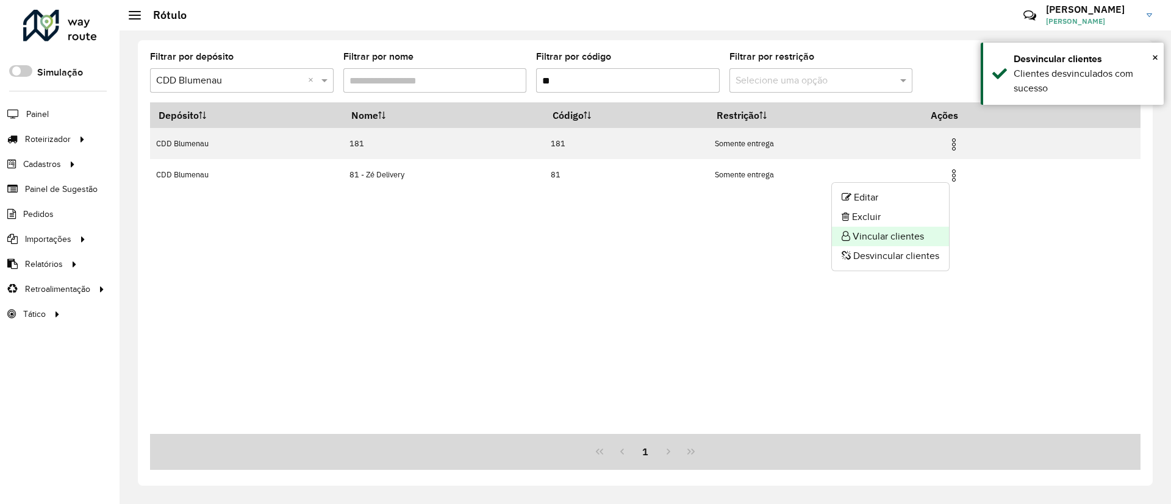
click at [904, 237] on li "Vincular clientes" at bounding box center [890, 237] width 117 height 20
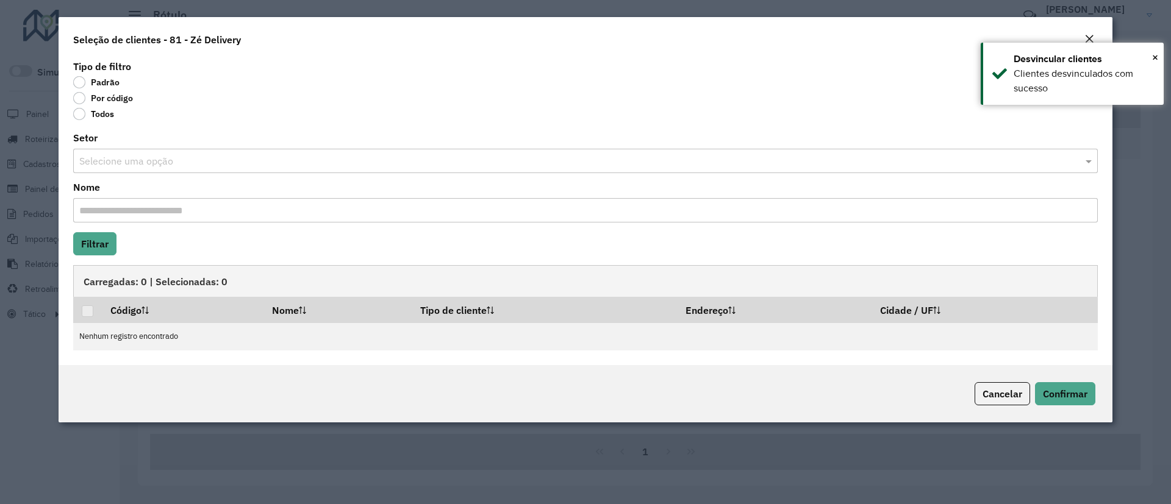
click at [105, 100] on label "Por código" at bounding box center [103, 98] width 60 height 12
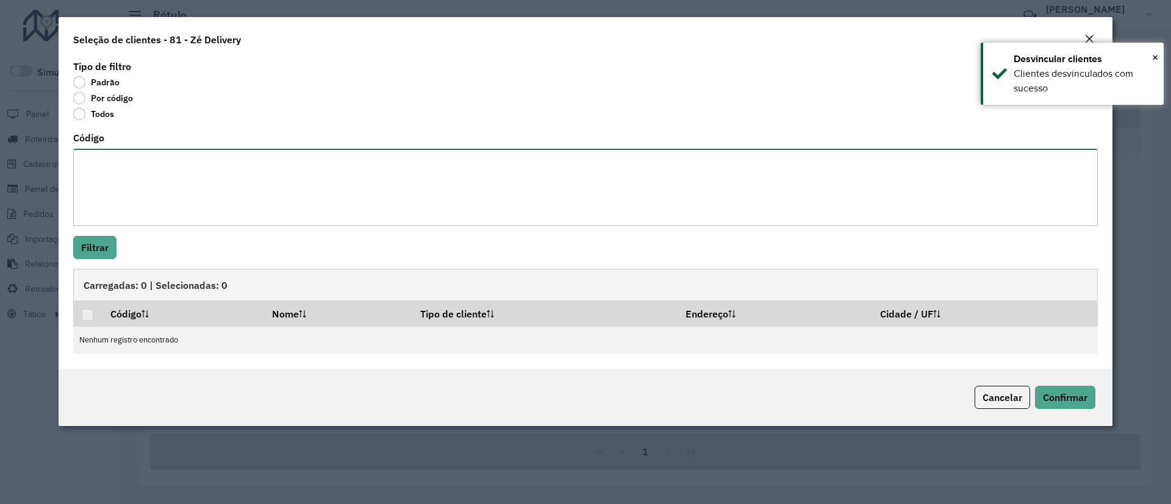
click at [94, 163] on textarea "Código" at bounding box center [585, 187] width 1024 height 77
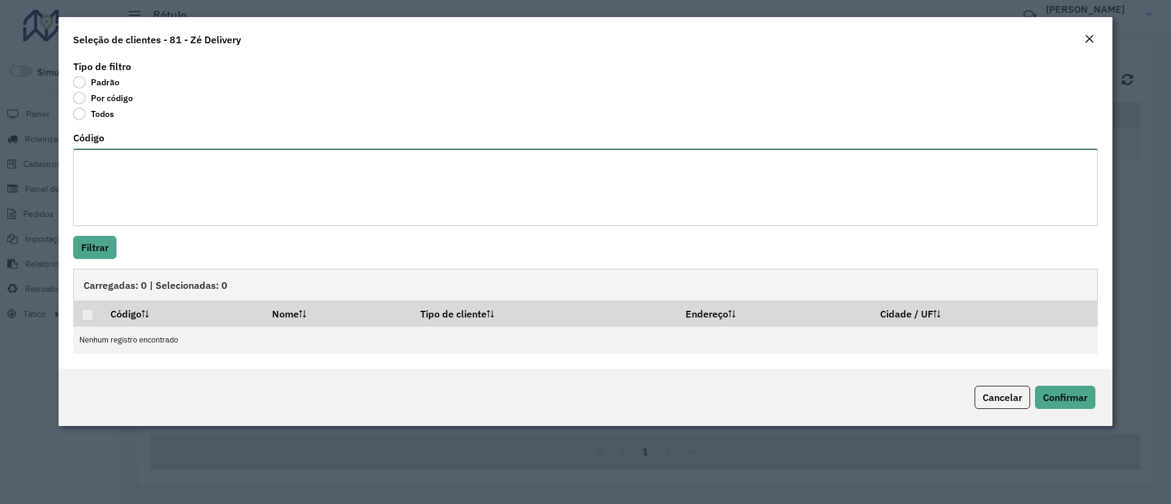
paste textarea "***** **** **** **** **** **** ***** *****"
type textarea "***** **** **** **** **** **** ***** *****"
click at [101, 247] on button "Filtrar" at bounding box center [94, 247] width 43 height 23
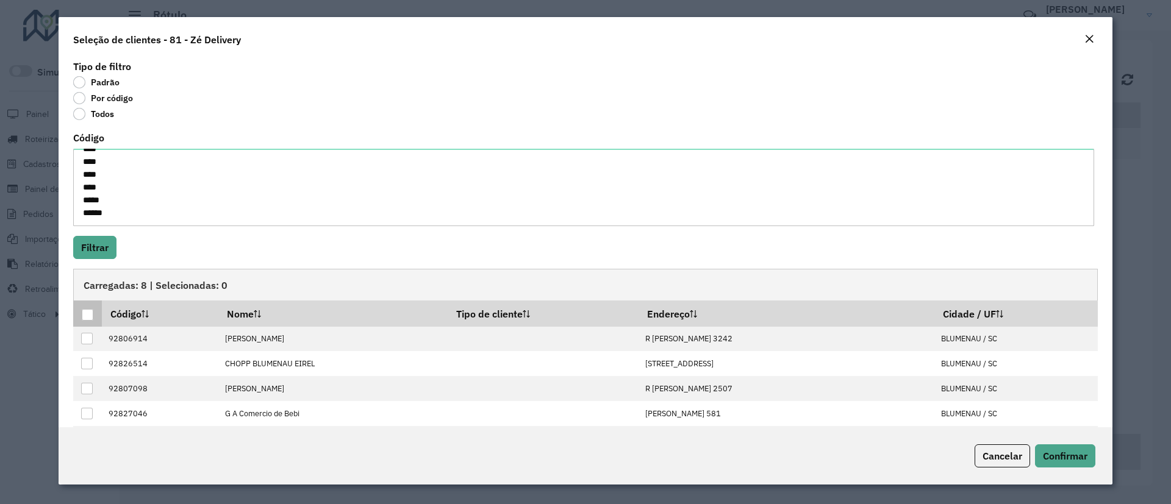
click at [87, 316] on div at bounding box center [88, 315] width 12 height 12
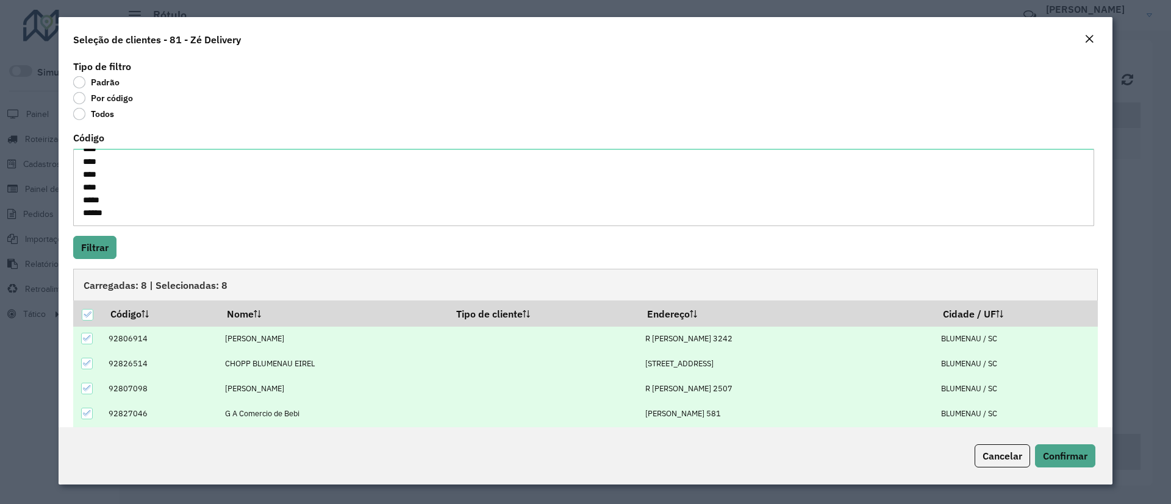
scroll to position [73, 0]
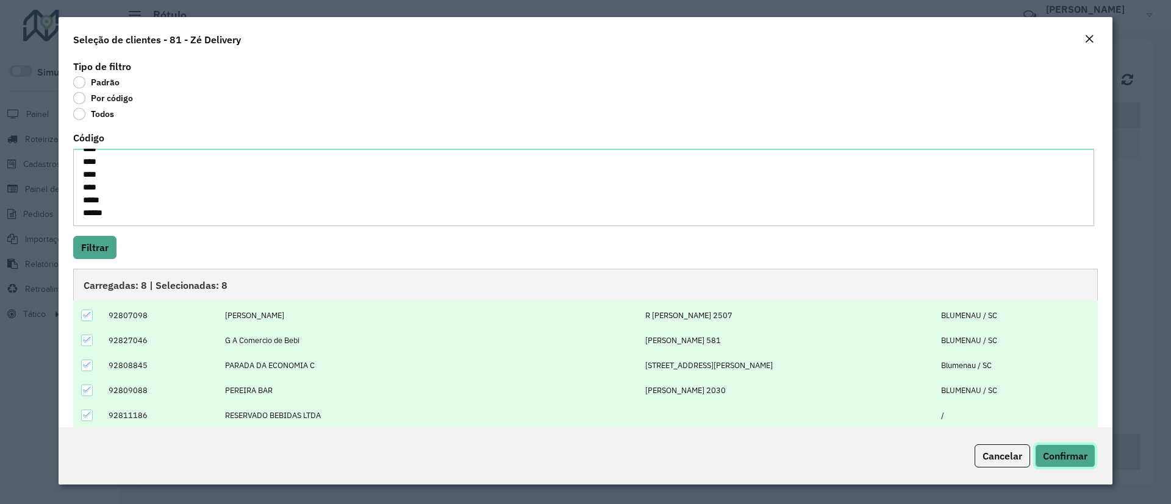
click at [1056, 453] on span "Confirmar" at bounding box center [1065, 456] width 45 height 12
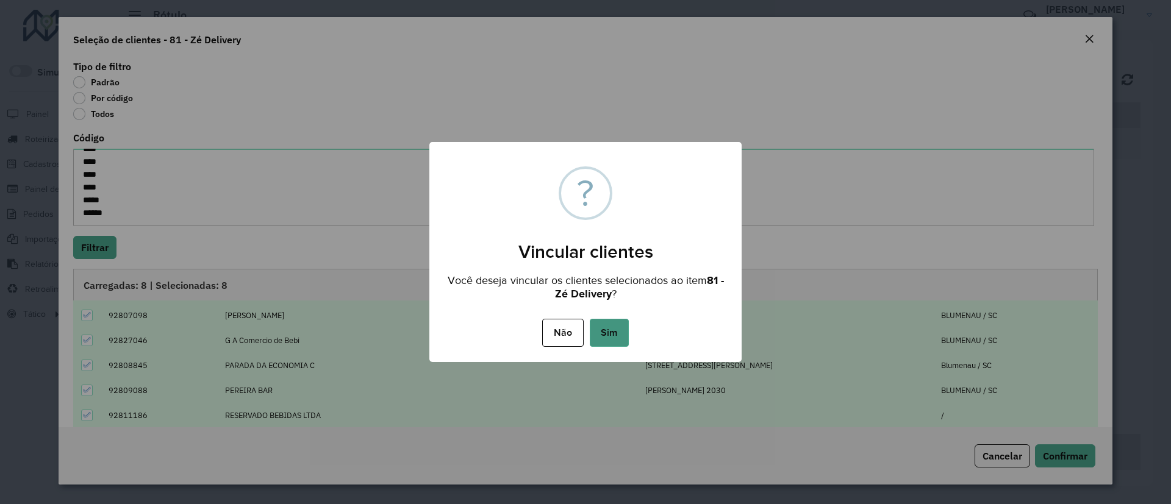
click at [613, 340] on button "Sim" at bounding box center [609, 333] width 39 height 28
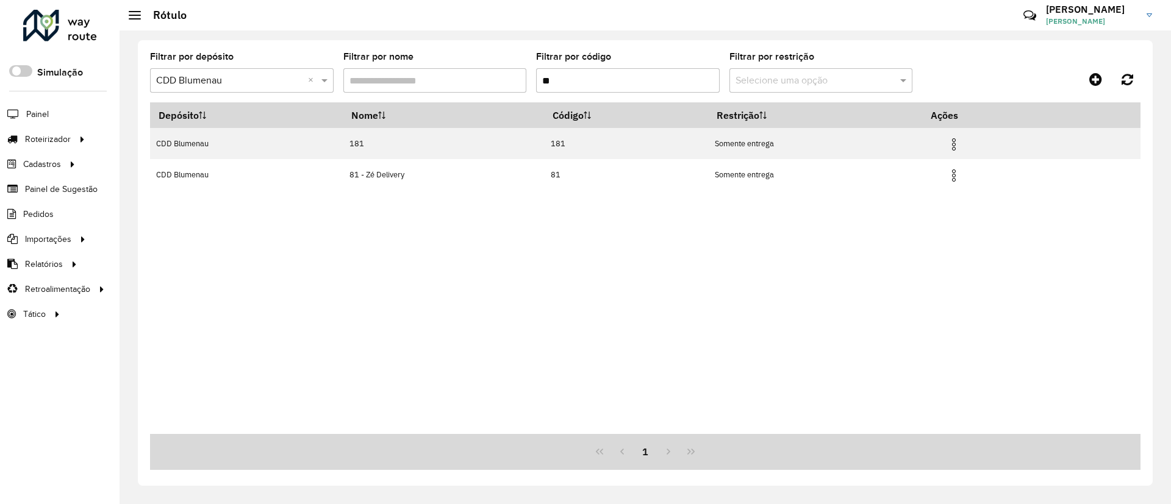
click at [265, 77] on input "text" at bounding box center [229, 81] width 147 height 15
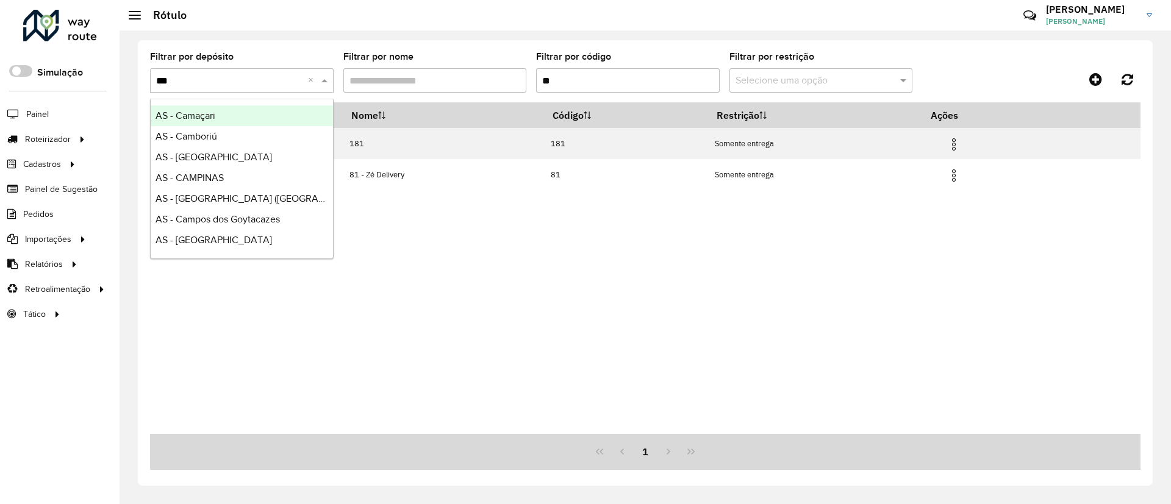
type input "****"
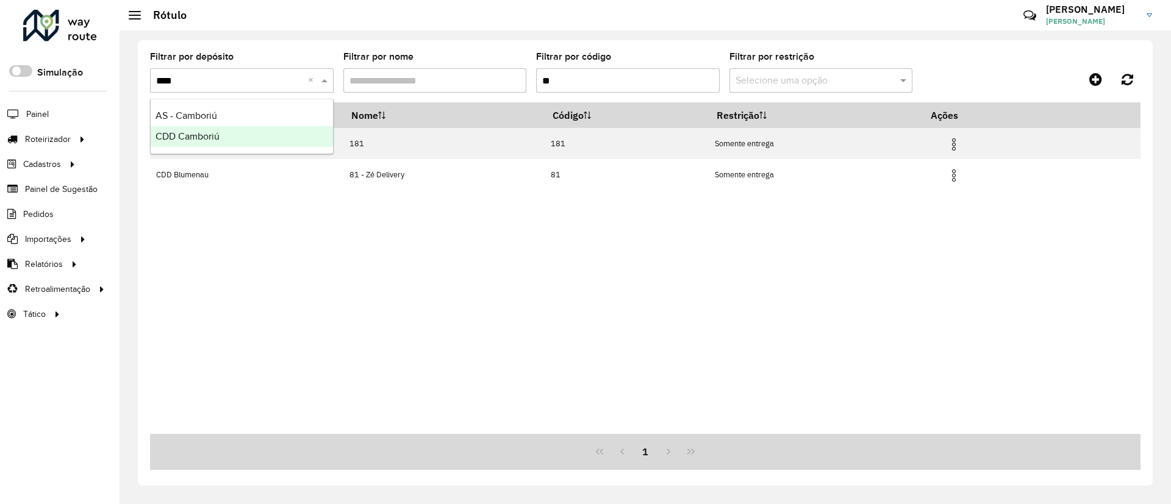
click at [247, 138] on div "CDD Camboriú" at bounding box center [242, 136] width 182 height 21
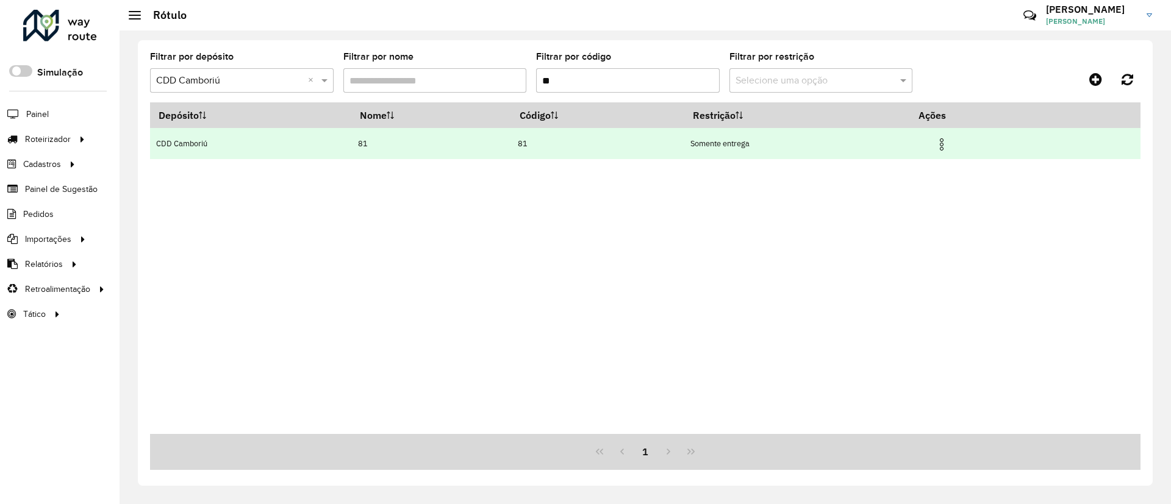
click at [946, 140] on img at bounding box center [941, 144] width 15 height 15
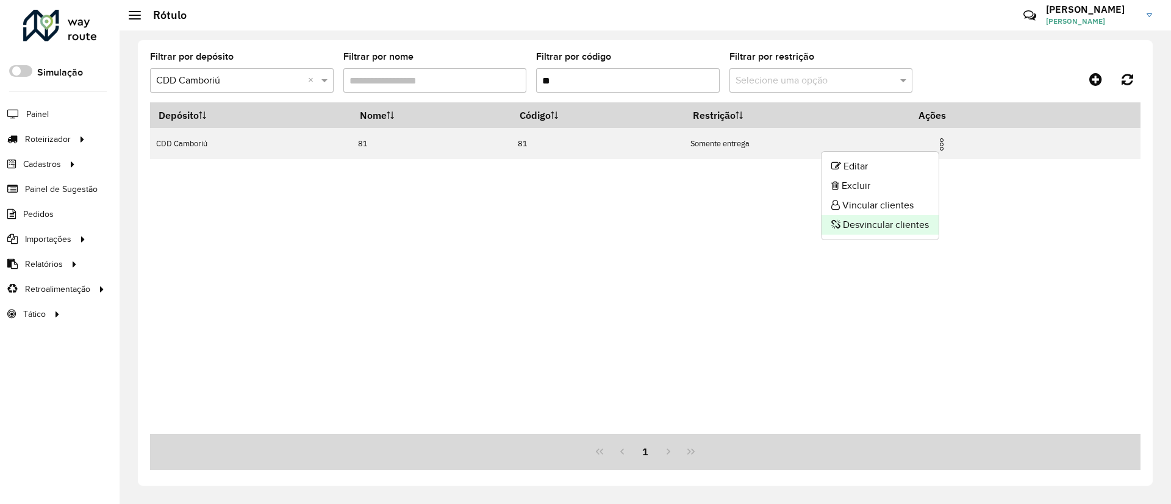
click at [872, 225] on li "Desvincular clientes" at bounding box center [879, 225] width 117 height 20
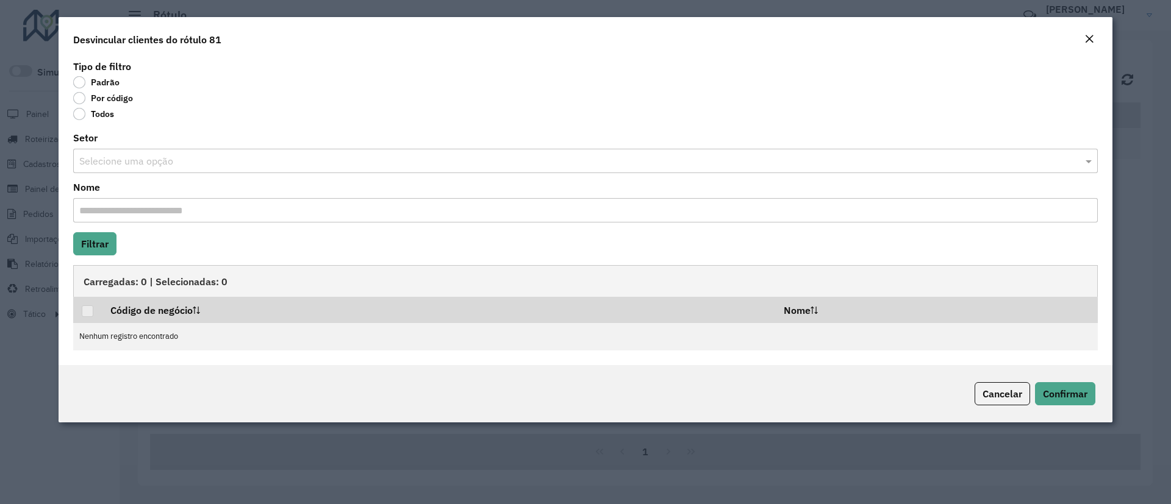
click at [87, 113] on label "Todos" at bounding box center [93, 114] width 41 height 12
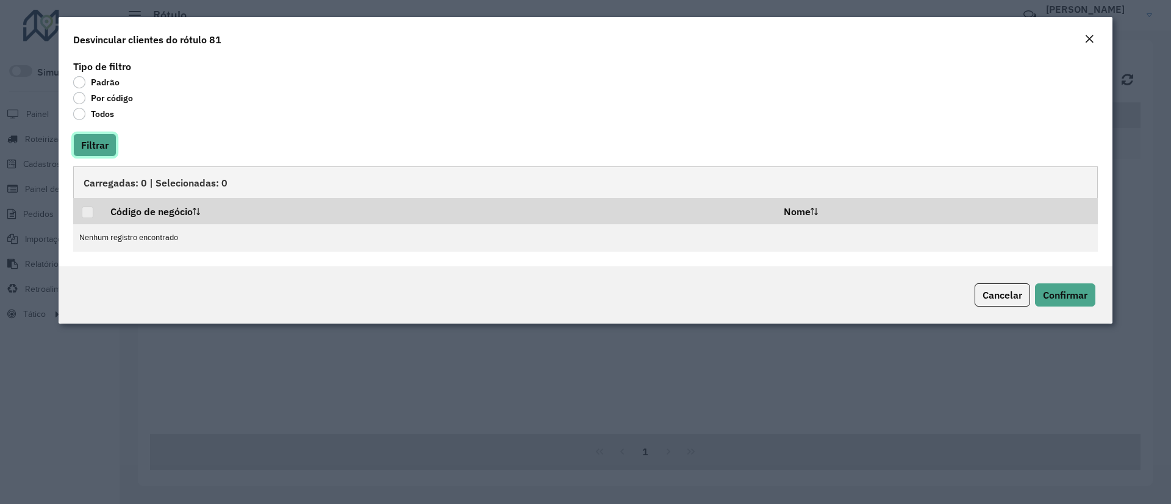
click at [82, 143] on button "Filtrar" at bounding box center [94, 145] width 43 height 23
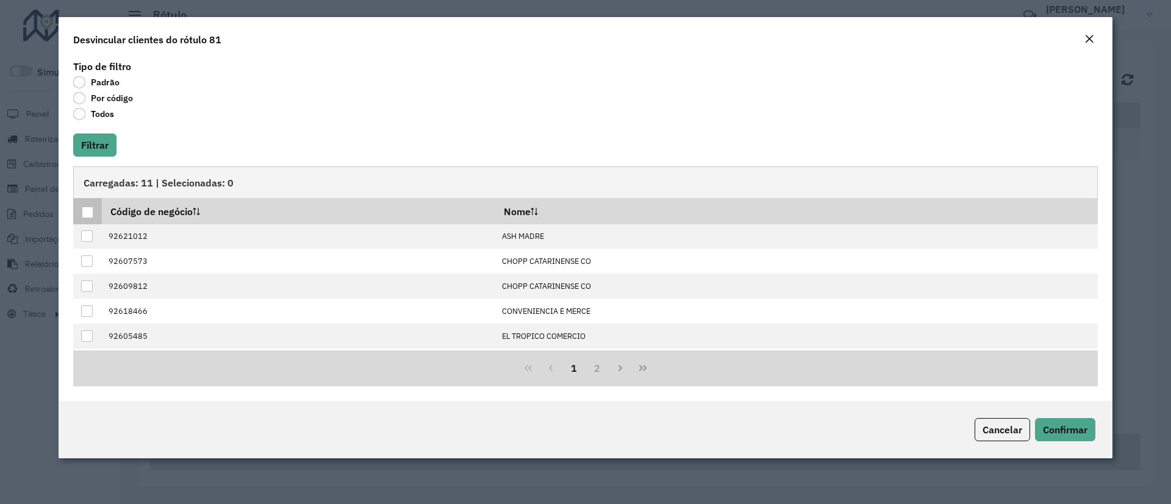
click at [84, 215] on div at bounding box center [88, 213] width 12 height 12
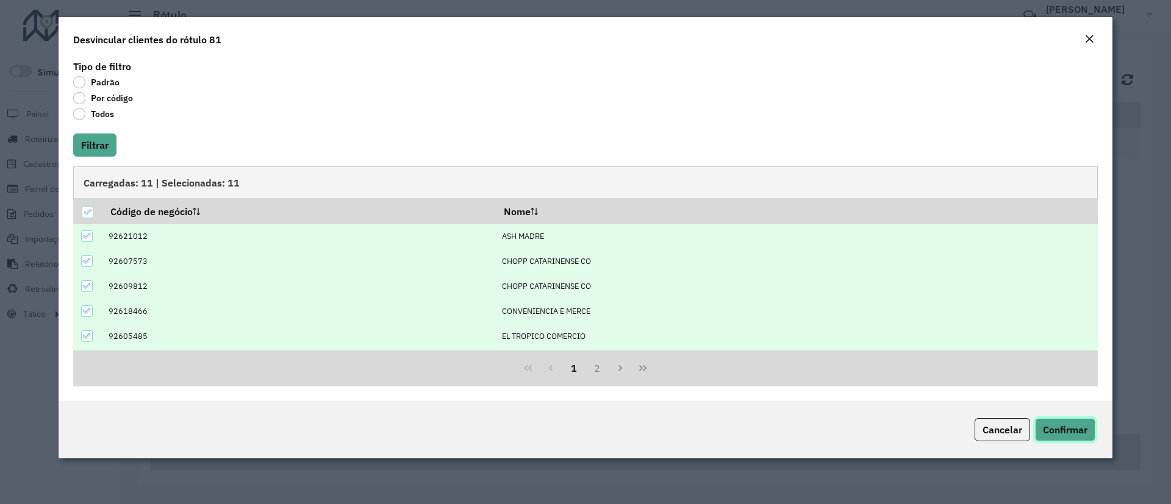
click at [1063, 429] on span "Confirmar" at bounding box center [1065, 430] width 45 height 12
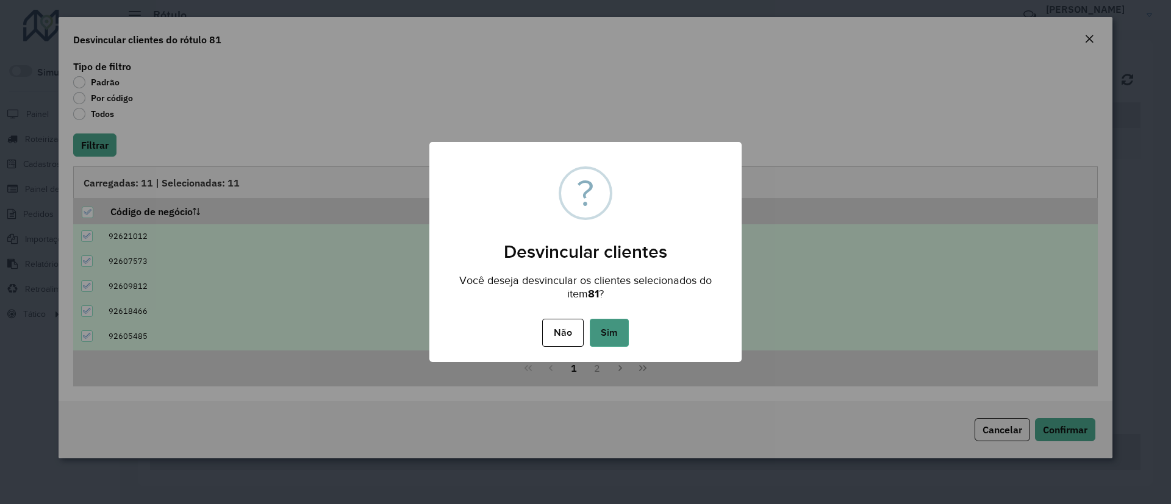
click at [616, 324] on button "Sim" at bounding box center [609, 333] width 39 height 28
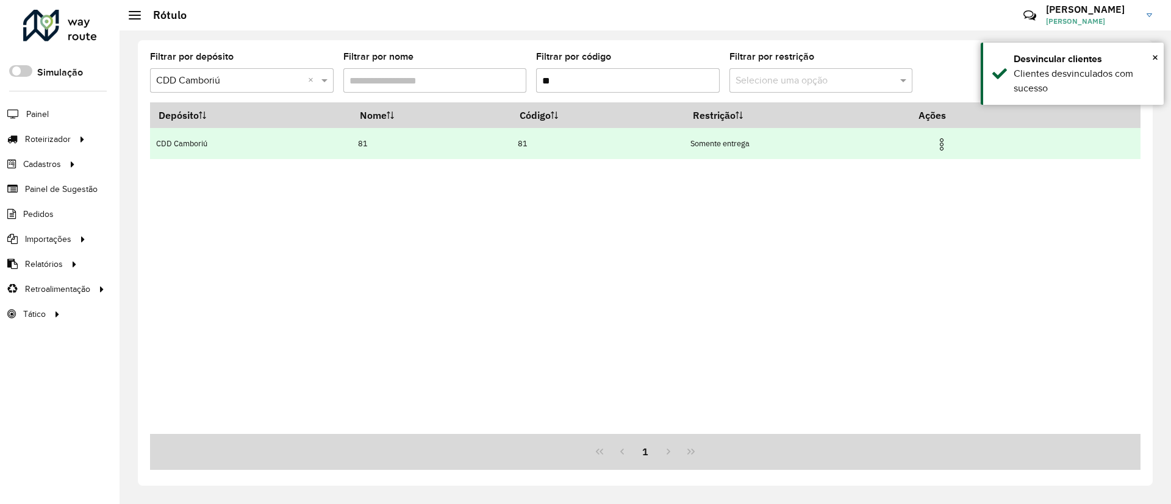
click at [947, 139] on img at bounding box center [941, 144] width 15 height 15
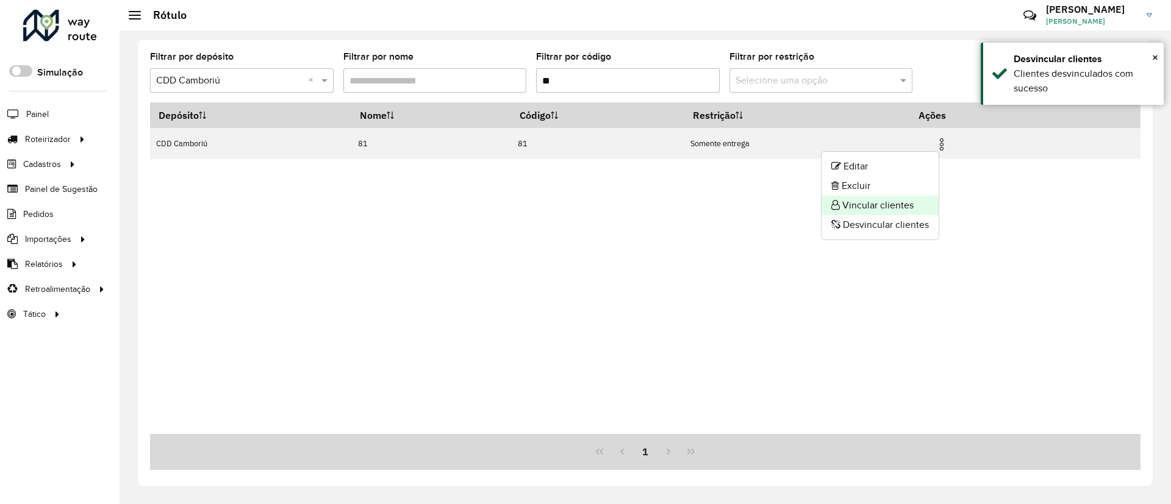
click at [905, 202] on li "Vincular clientes" at bounding box center [879, 206] width 117 height 20
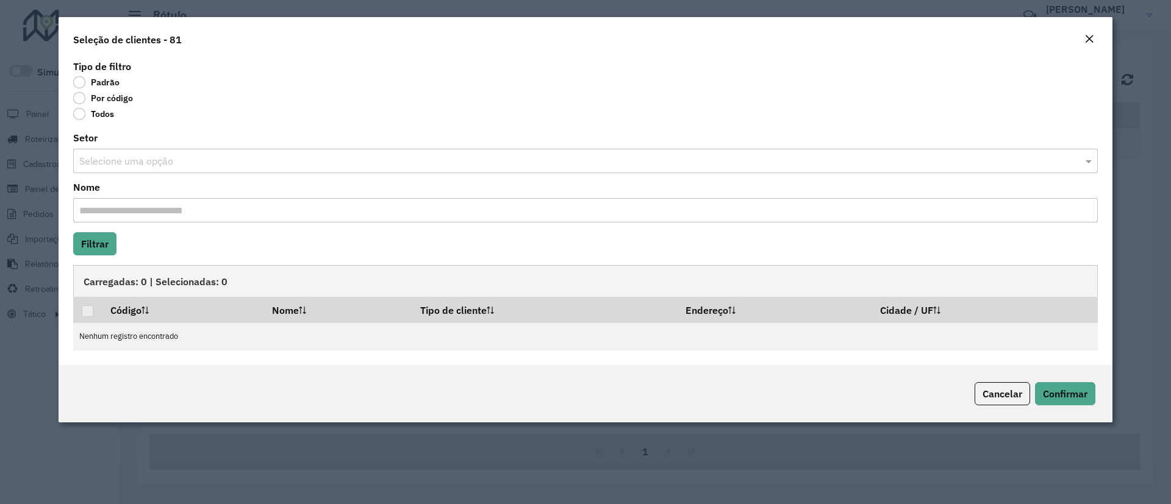
click at [87, 99] on label "Por código" at bounding box center [103, 98] width 60 height 12
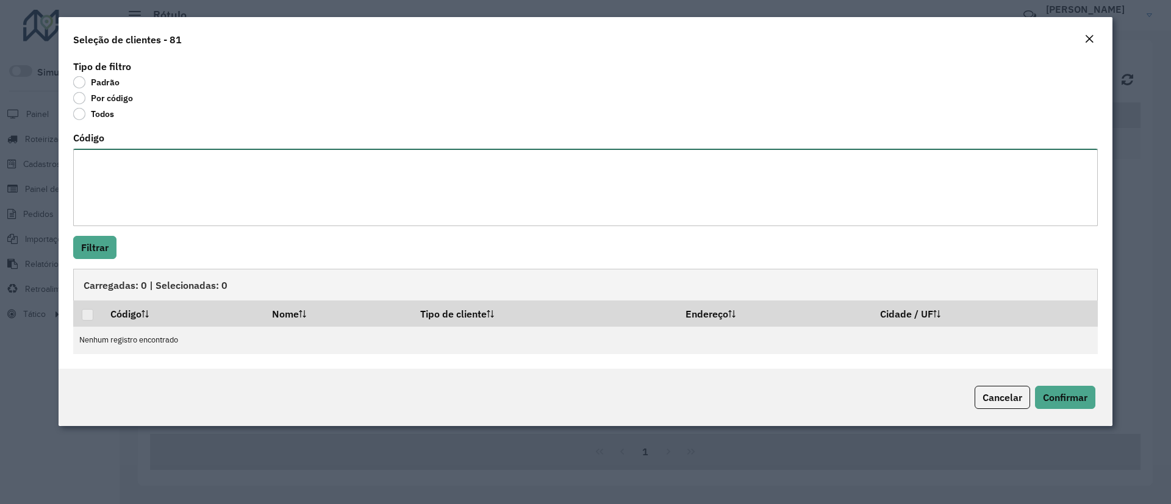
click at [106, 168] on textarea "Código" at bounding box center [585, 187] width 1024 height 77
paste textarea "**** **** **** ***** **** ***** ***** ***** ***** ***** ***** *****"
type textarea "**** **** **** ***** **** ***** ***** ***** ***** ***** ***** *****"
click at [98, 245] on button "Filtrar" at bounding box center [94, 247] width 43 height 23
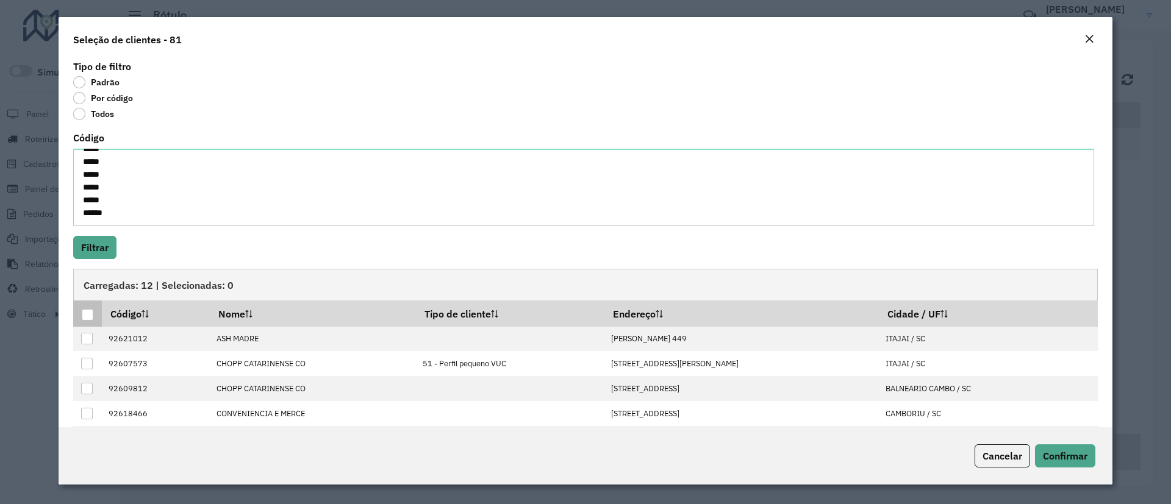
click at [85, 315] on div at bounding box center [88, 315] width 12 height 12
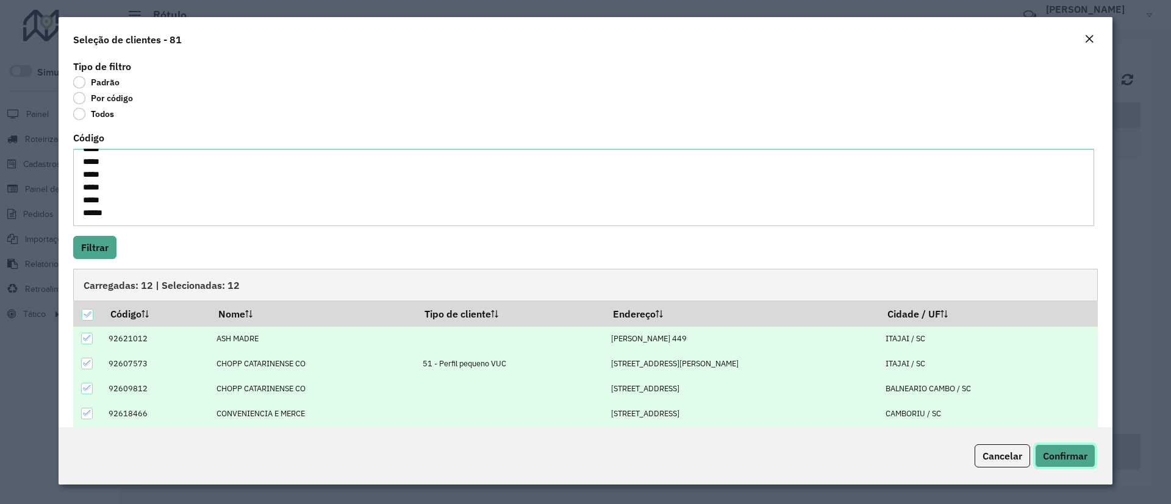
click at [1059, 451] on span "Confirmar" at bounding box center [1065, 456] width 45 height 12
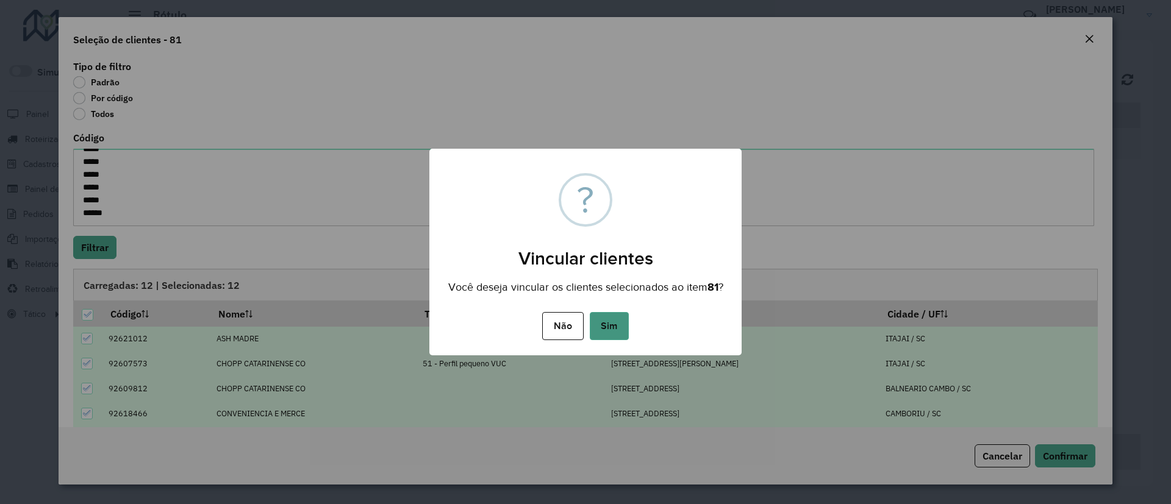
click at [622, 337] on button "Sim" at bounding box center [609, 326] width 39 height 28
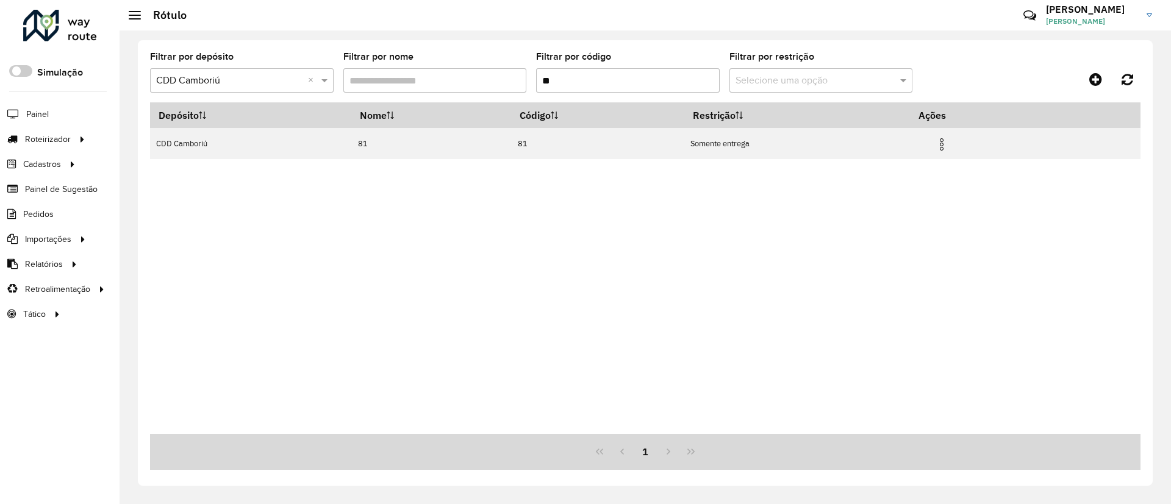
click at [87, 29] on div at bounding box center [60, 26] width 74 height 32
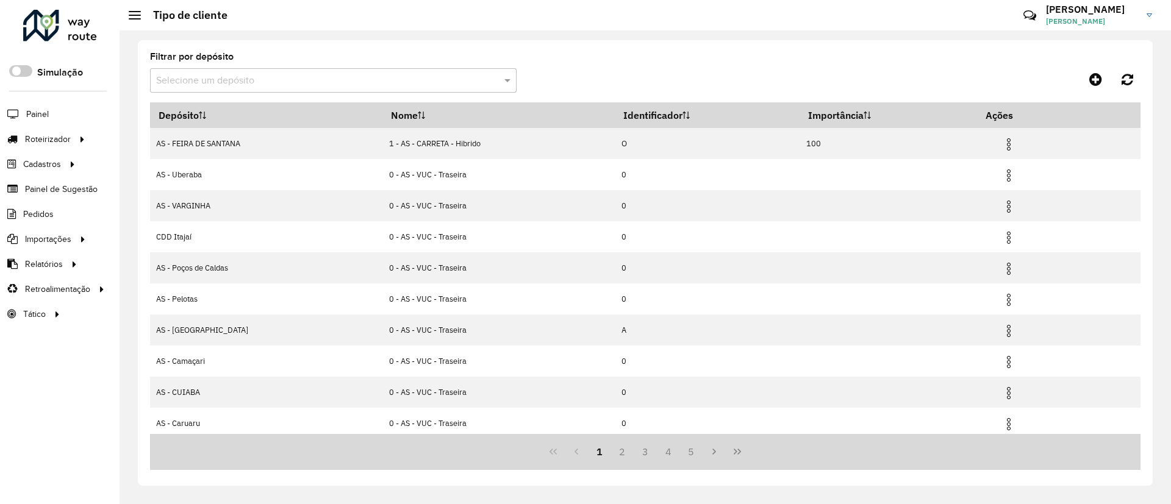
click at [288, 82] on input "text" at bounding box center [321, 81] width 330 height 15
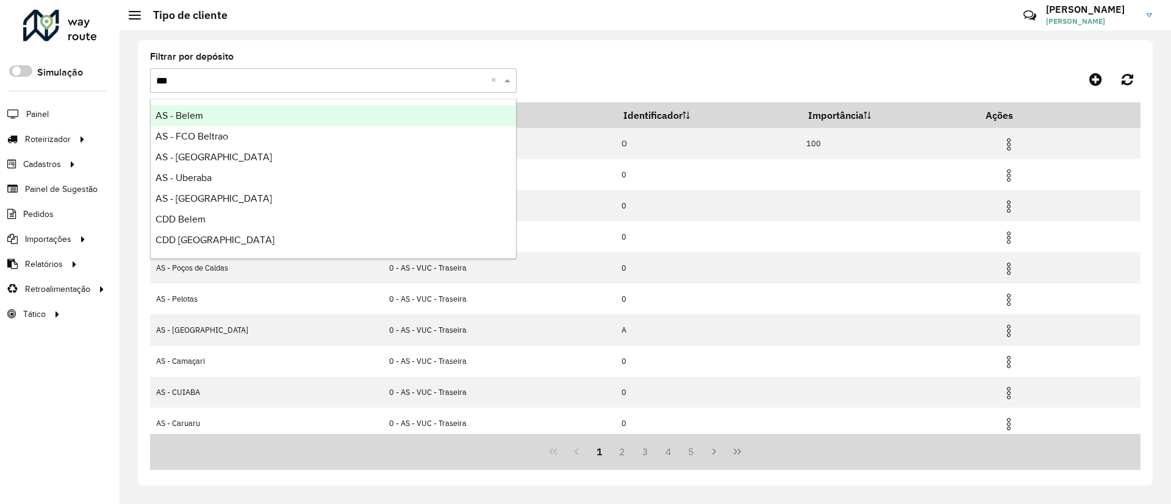
type input "****"
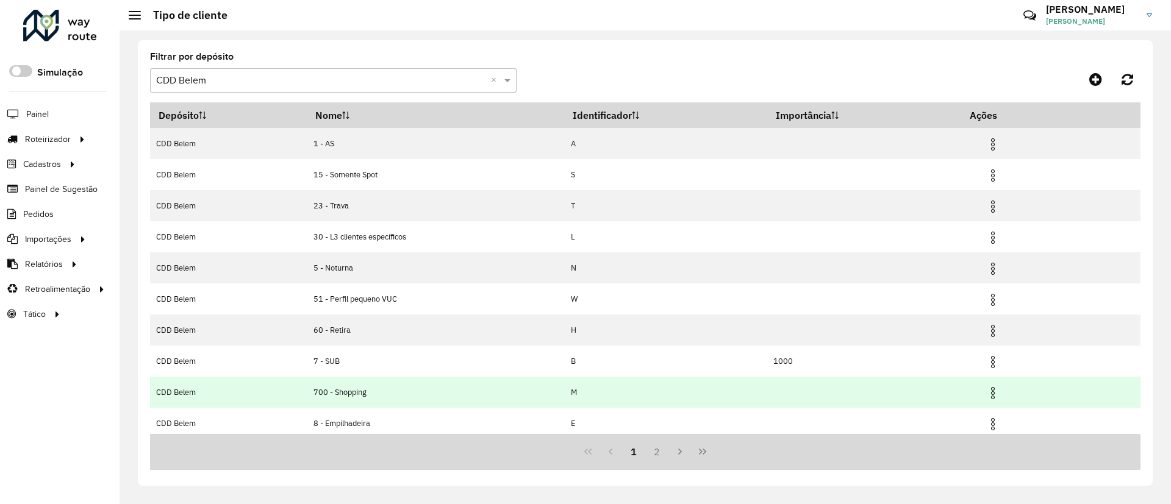
scroll to position [67, 0]
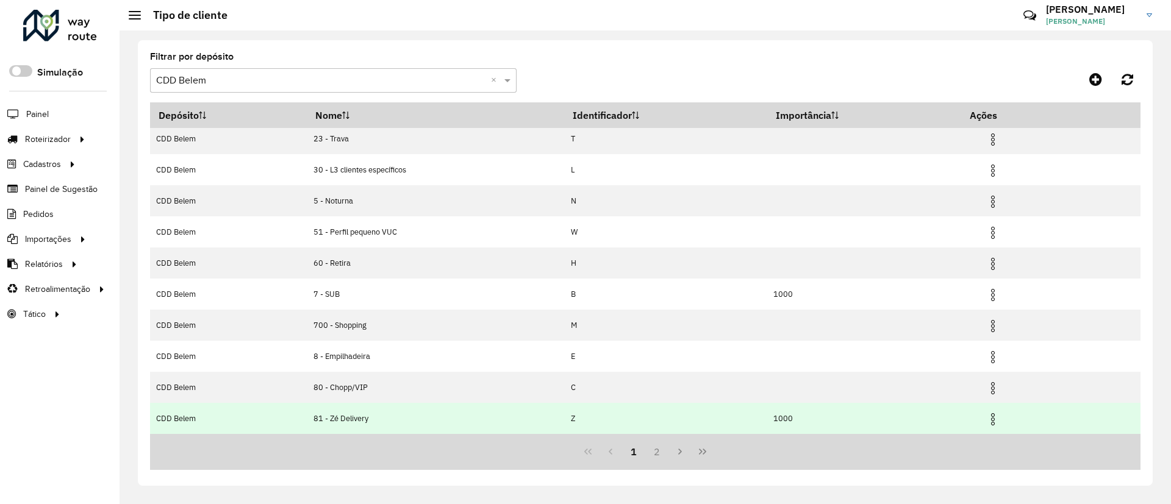
click at [989, 418] on img at bounding box center [992, 419] width 15 height 15
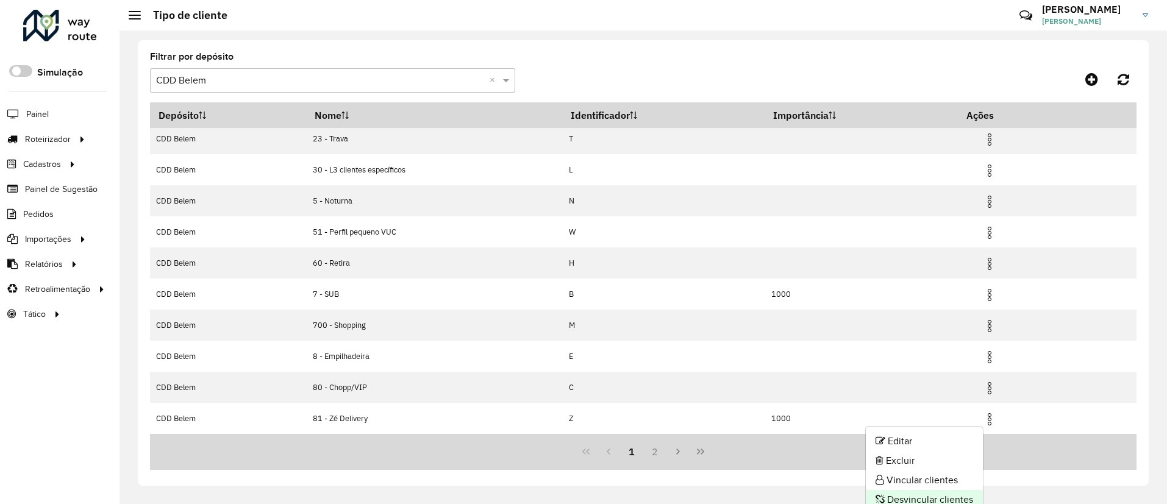
click at [943, 497] on li "Desvincular clientes" at bounding box center [924, 500] width 117 height 20
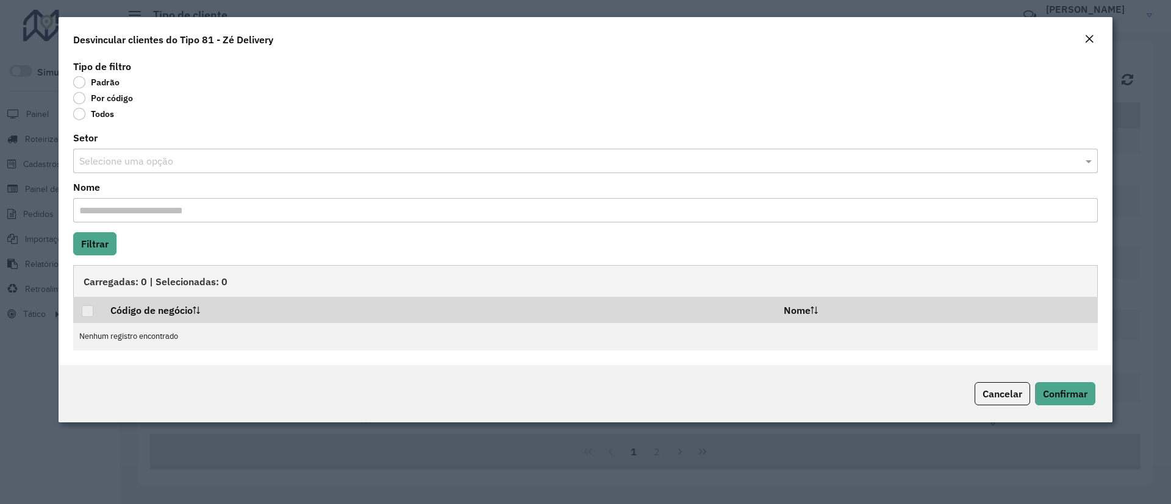
click at [104, 117] on label "Todos" at bounding box center [93, 114] width 41 height 12
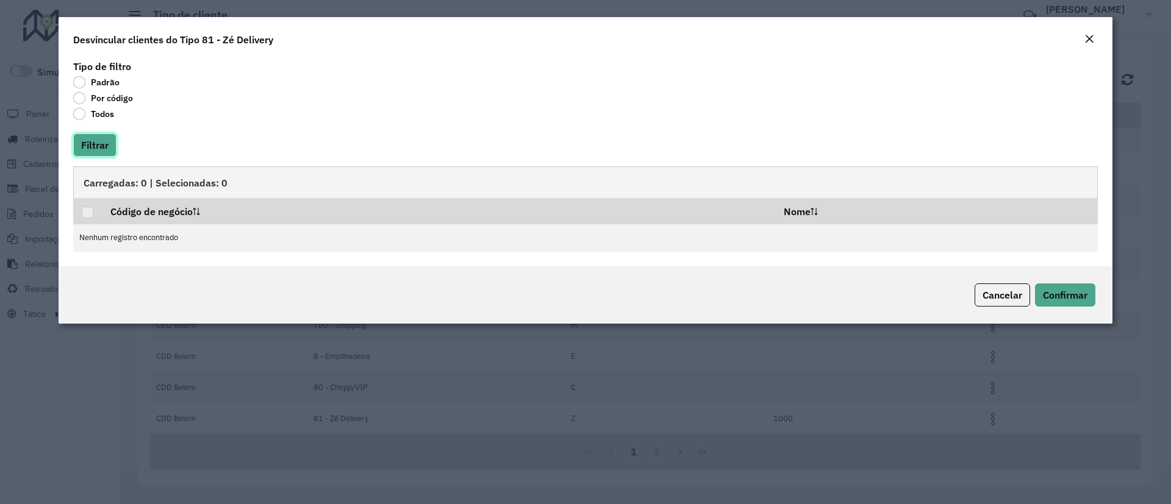
click at [104, 143] on button "Filtrar" at bounding box center [94, 145] width 43 height 23
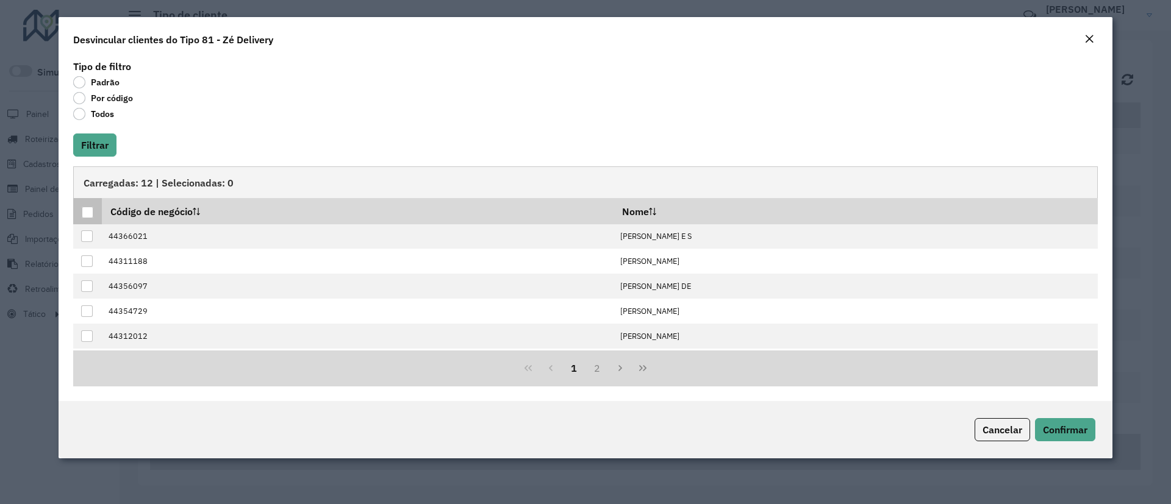
click at [88, 213] on div at bounding box center [88, 213] width 12 height 12
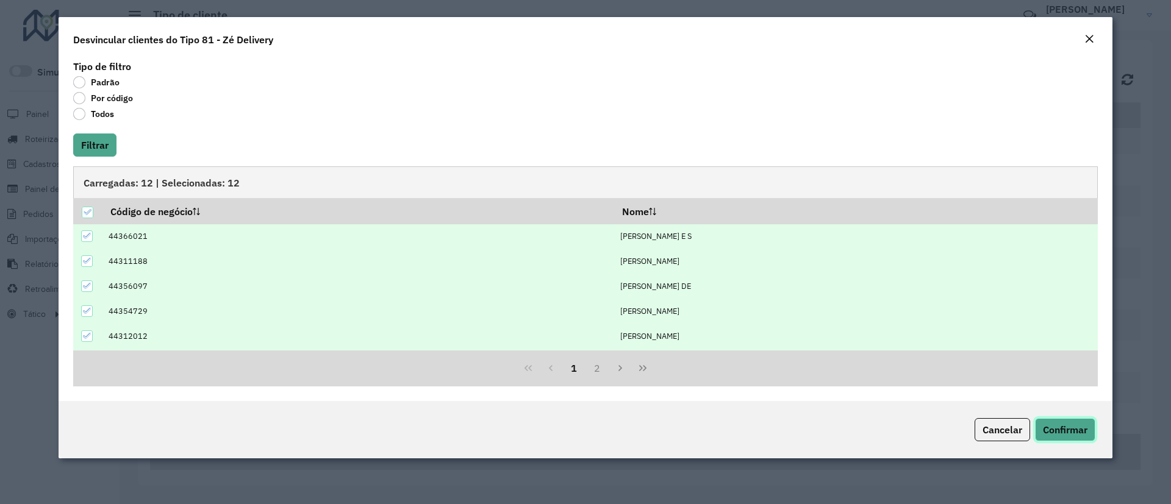
click at [1044, 424] on span "Confirmar" at bounding box center [1065, 430] width 45 height 12
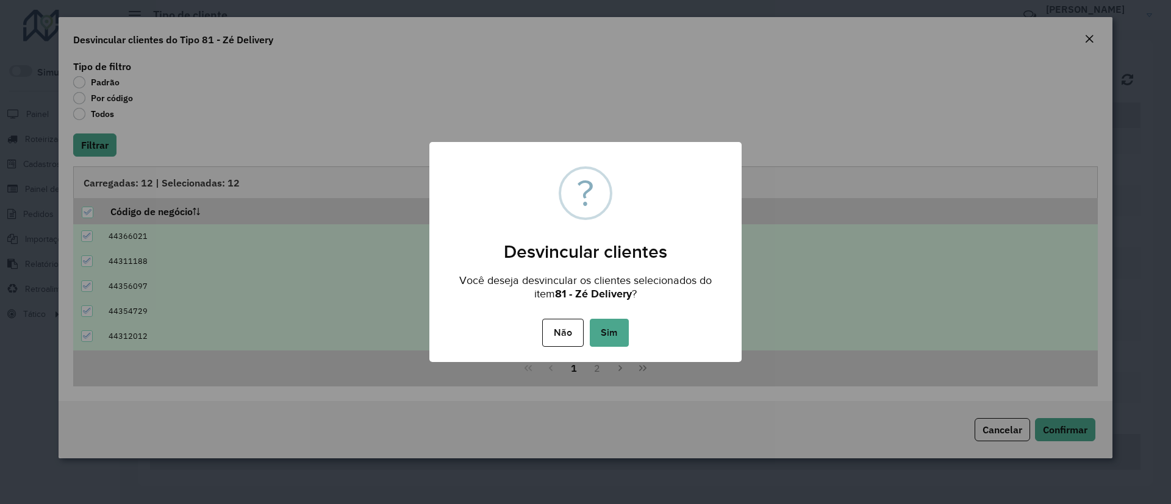
click at [611, 316] on div "Não No Sim" at bounding box center [585, 333] width 312 height 34
click at [611, 326] on button "Sim" at bounding box center [609, 333] width 39 height 28
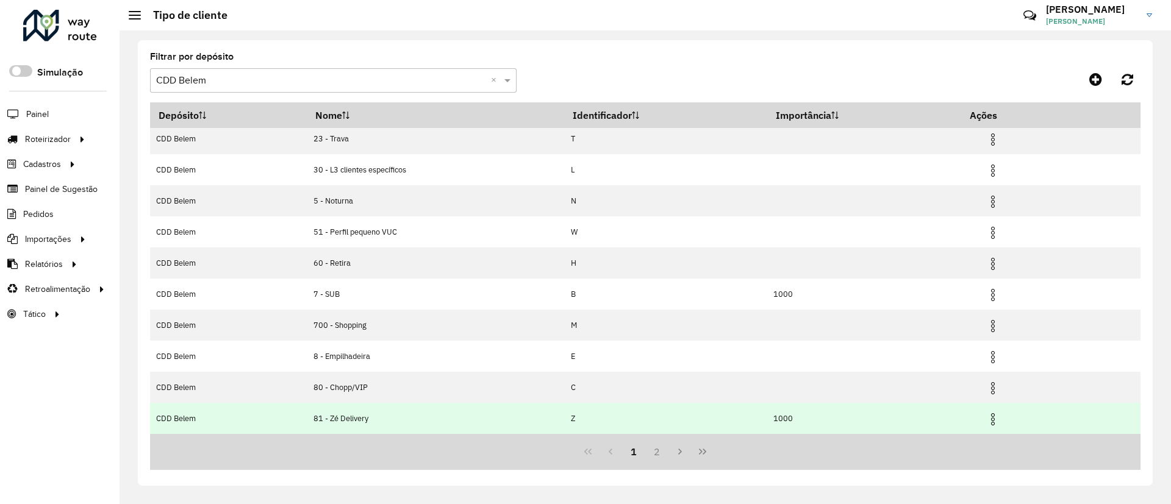
click at [989, 419] on img at bounding box center [992, 419] width 15 height 15
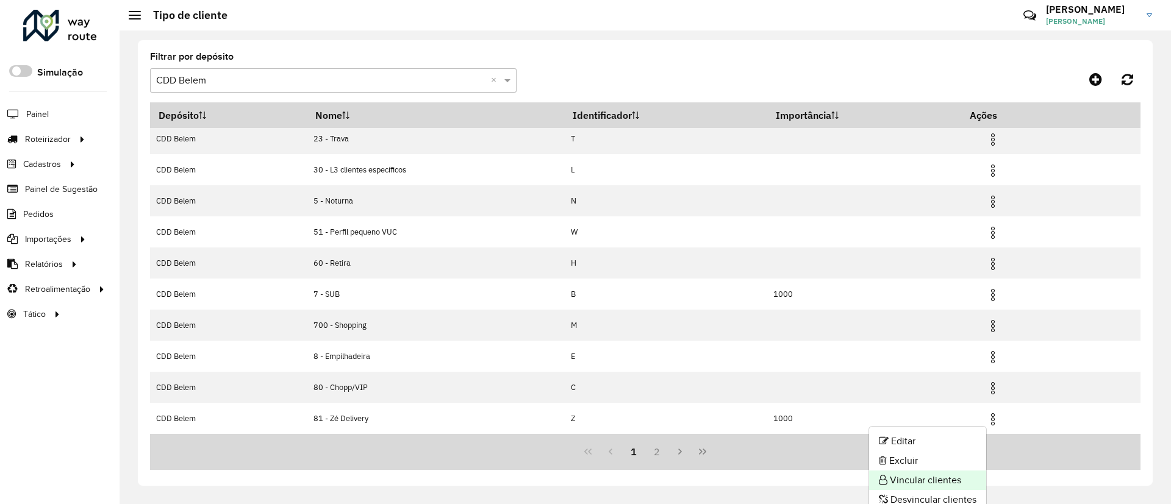
click at [932, 478] on li "Vincular clientes" at bounding box center [927, 481] width 117 height 20
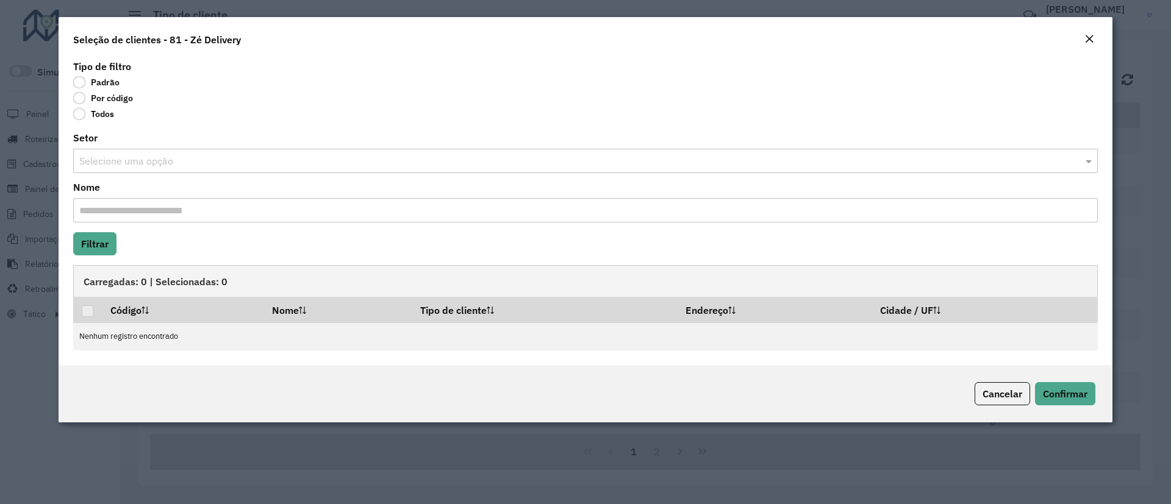
click at [113, 96] on label "Por código" at bounding box center [103, 98] width 60 height 12
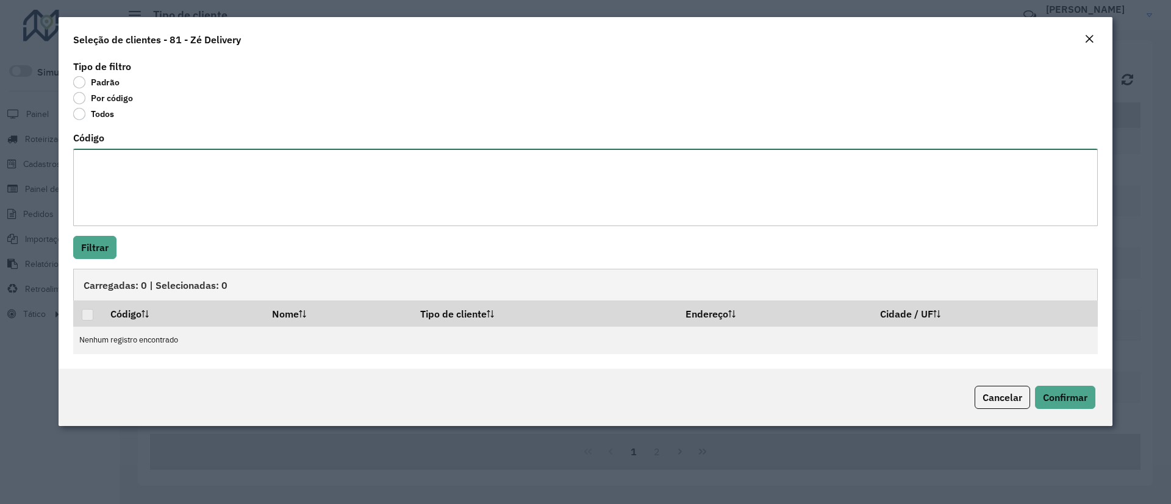
click at [116, 173] on textarea "Código" at bounding box center [585, 187] width 1024 height 77
paste textarea "***** ***** ***** ***** ***** ***** ***** ***** ***** ***** **** ***** ***** **…"
type textarea "***** ***** ***** ***** ***** ***** ***** ***** ***** ***** **** ***** ***** **…"
click at [103, 241] on button "Filtrar" at bounding box center [94, 247] width 43 height 23
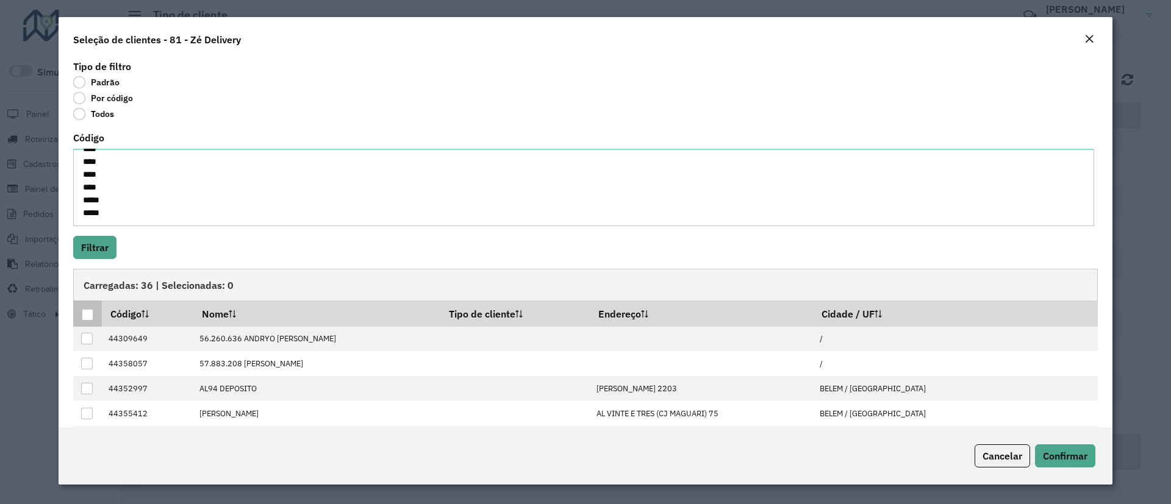
click at [88, 306] on th at bounding box center [87, 314] width 29 height 26
click at [86, 313] on div at bounding box center [88, 315] width 12 height 12
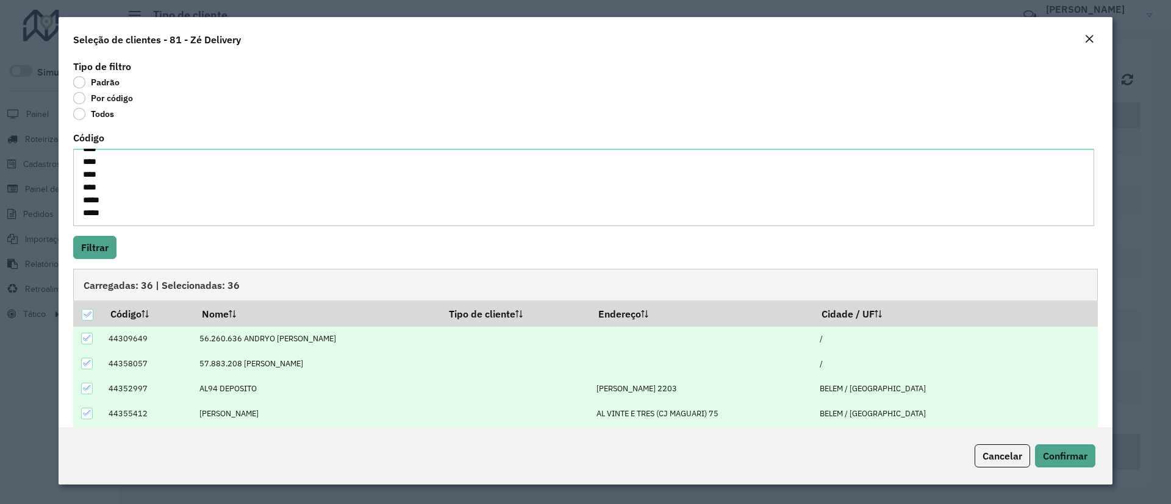
scroll to position [76, 0]
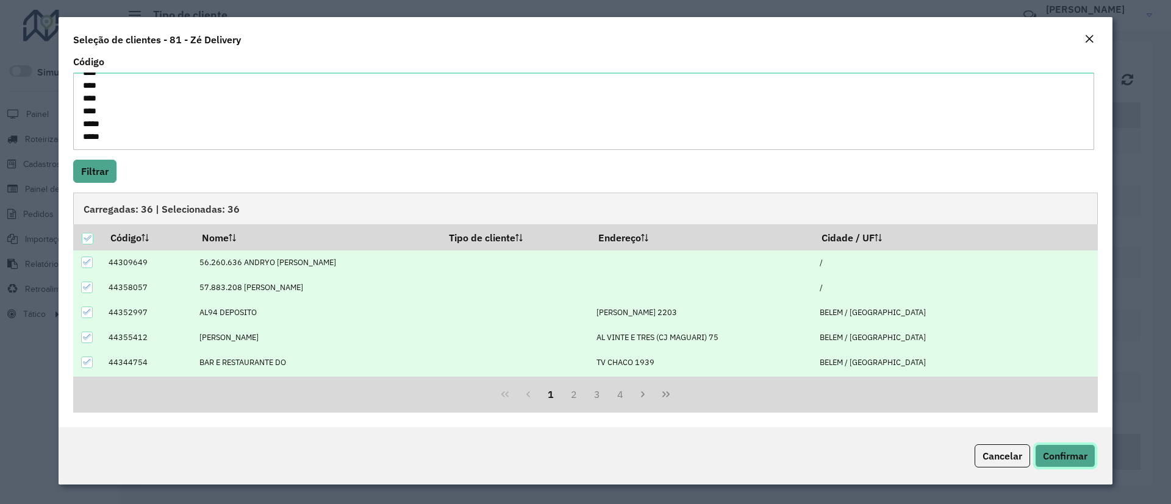
click at [1062, 454] on span "Confirmar" at bounding box center [1065, 456] width 45 height 12
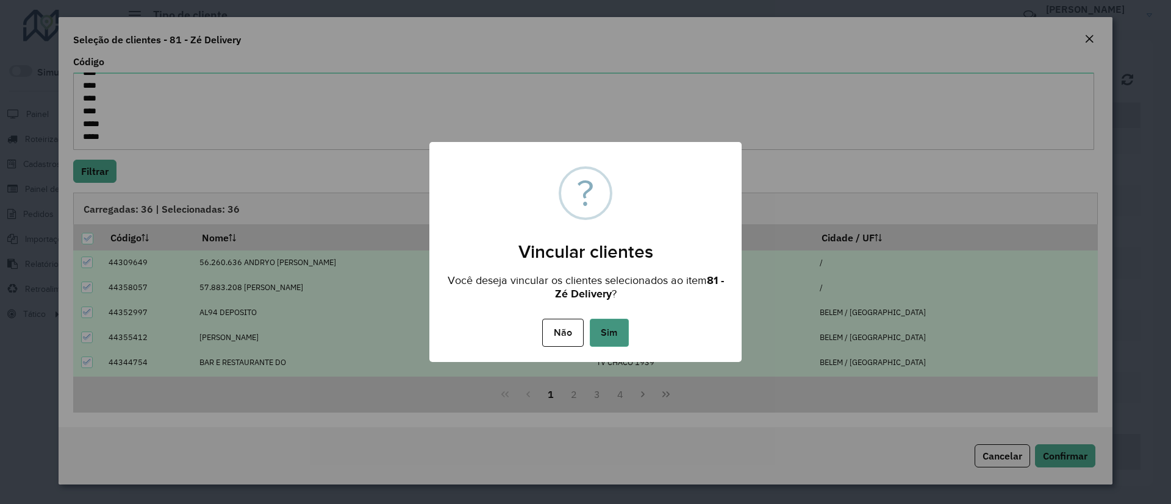
click at [606, 337] on button "Sim" at bounding box center [609, 333] width 39 height 28
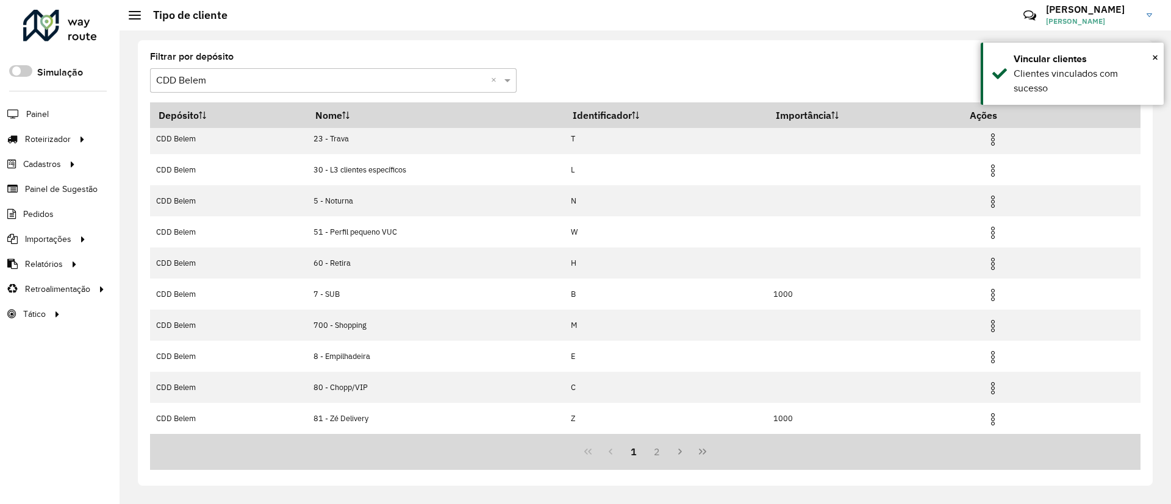
click at [355, 79] on input "text" at bounding box center [321, 81] width 330 height 15
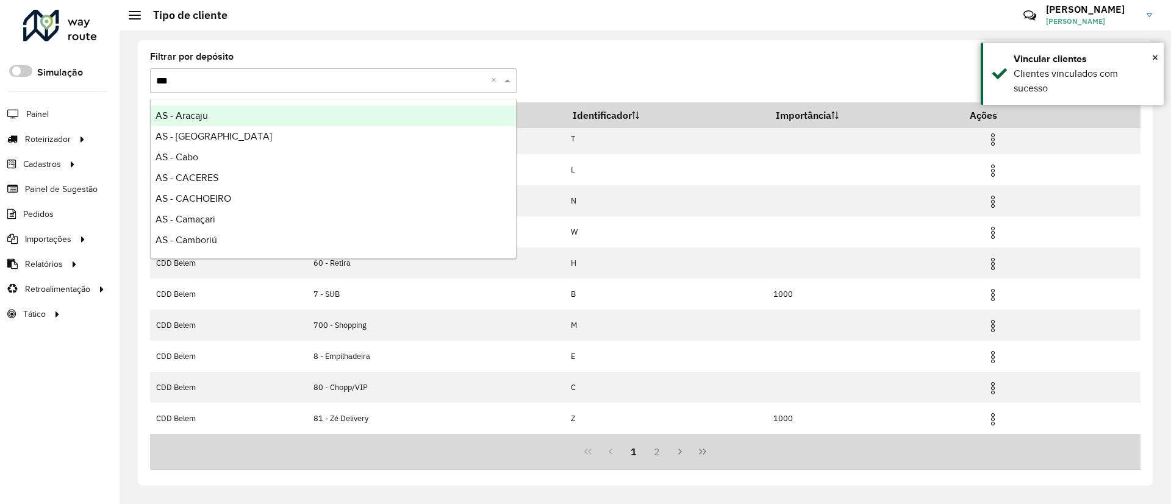
type input "****"
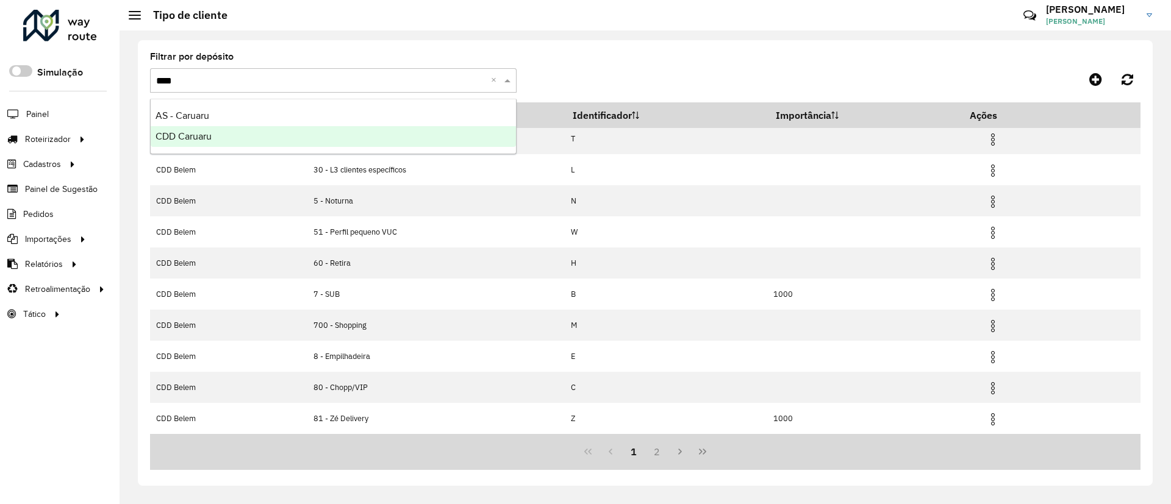
click at [302, 134] on div "CDD Caruaru" at bounding box center [333, 136] width 365 height 21
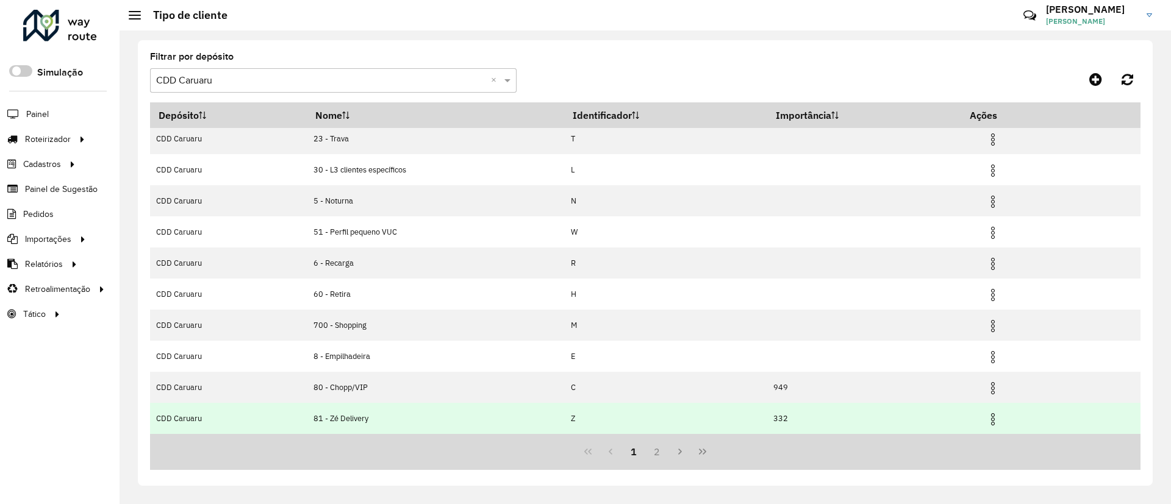
click at [997, 415] on img at bounding box center [992, 419] width 15 height 15
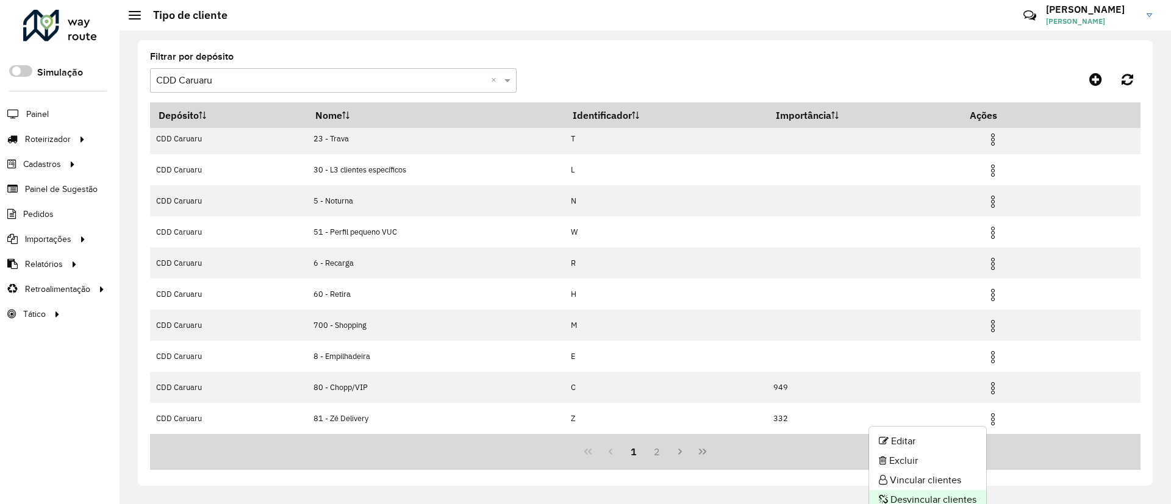
click at [930, 494] on li "Desvincular clientes" at bounding box center [927, 500] width 117 height 20
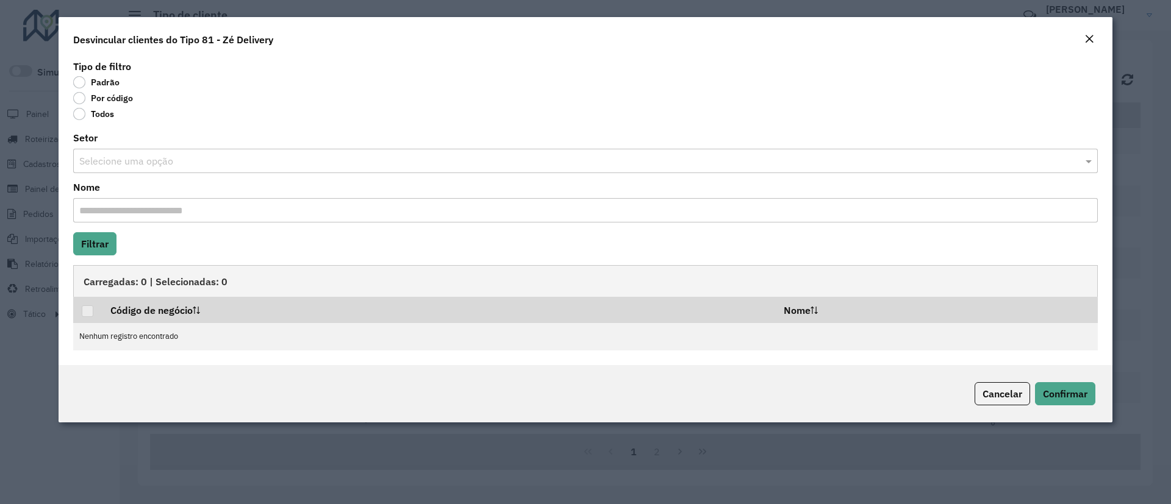
click at [80, 115] on label "Todos" at bounding box center [93, 114] width 41 height 12
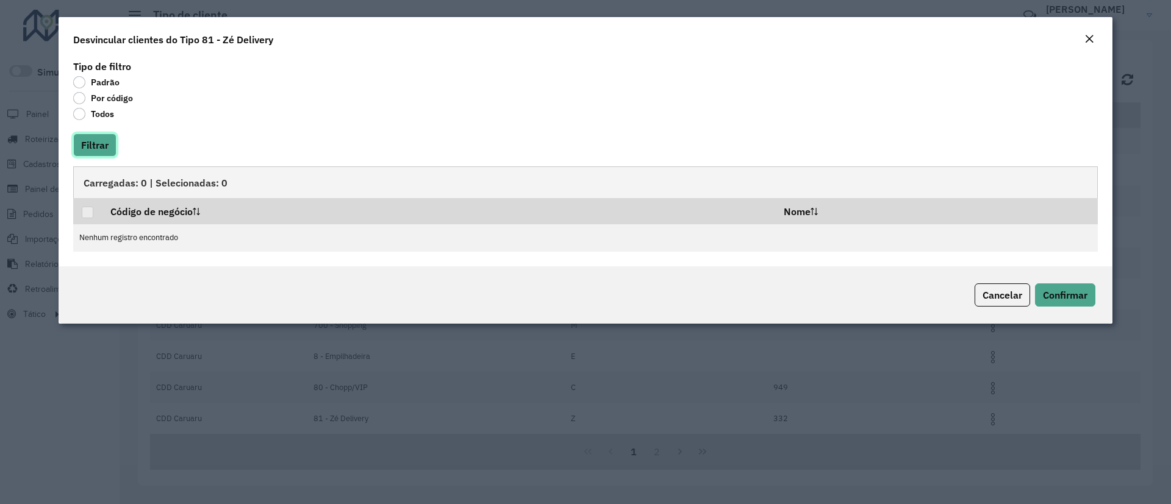
click at [87, 148] on button "Filtrar" at bounding box center [94, 145] width 43 height 23
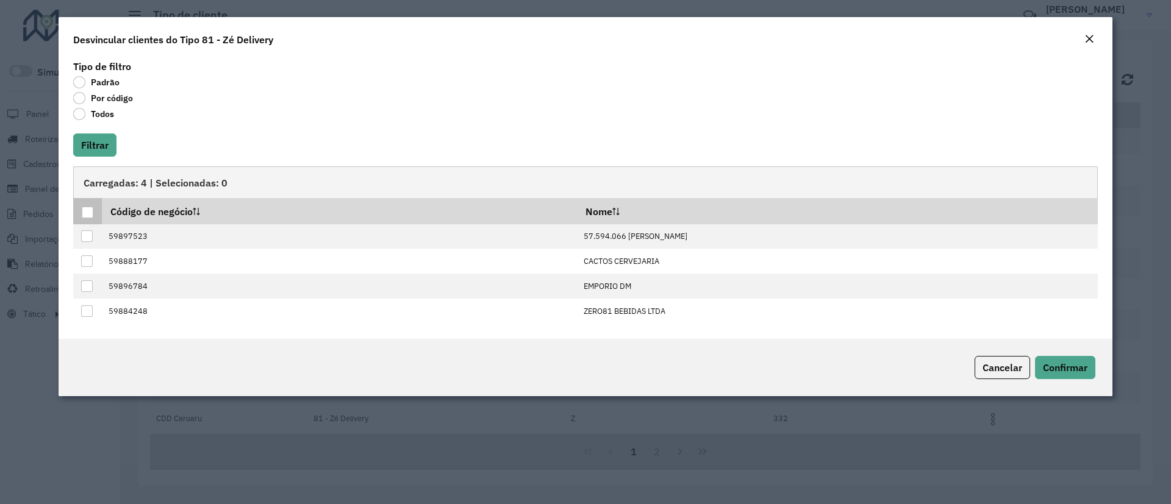
click at [87, 207] on div at bounding box center [88, 213] width 12 height 12
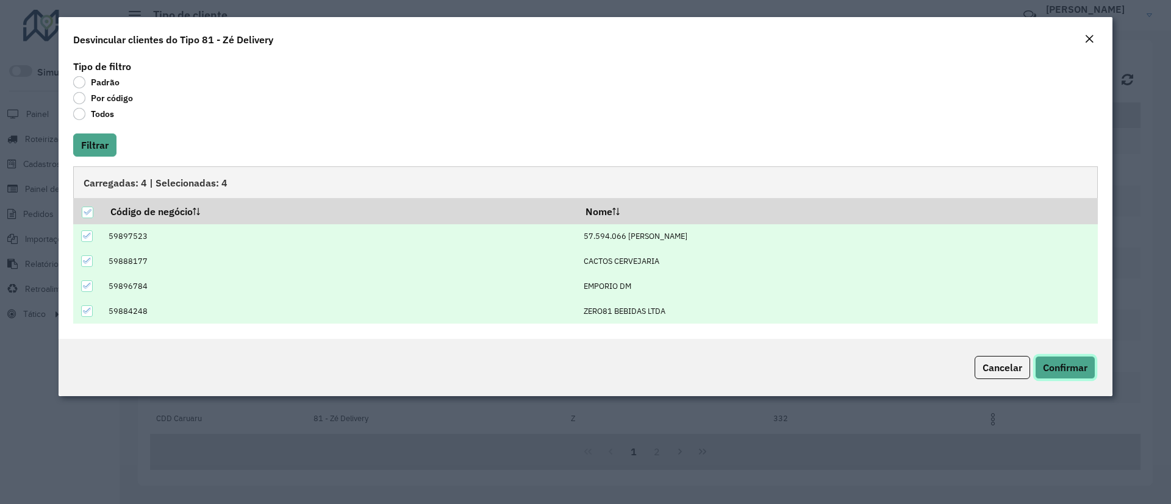
click at [1084, 363] on span "Confirmar" at bounding box center [1065, 368] width 45 height 12
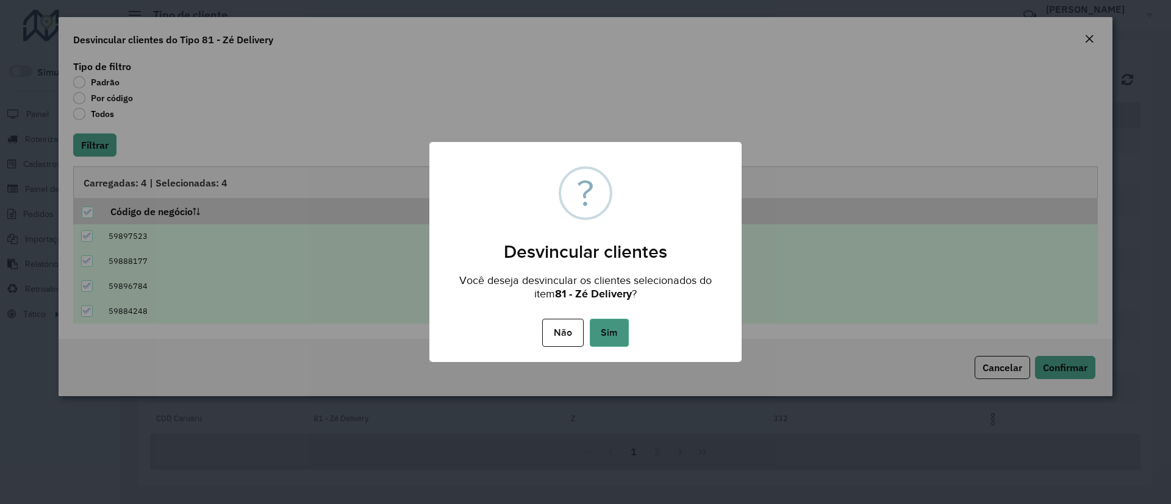
click at [600, 328] on button "Sim" at bounding box center [609, 333] width 39 height 28
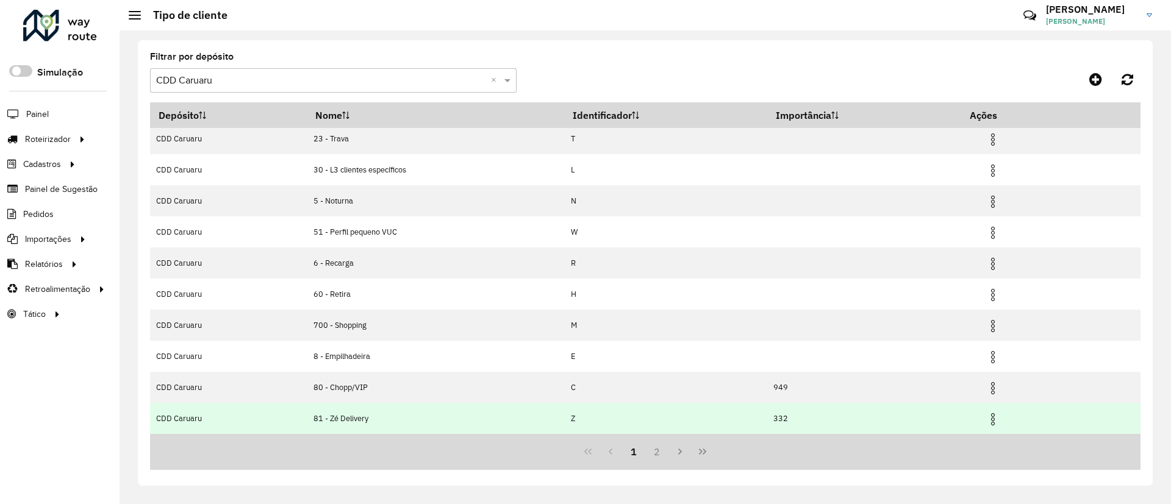
click at [997, 419] on img at bounding box center [992, 419] width 15 height 15
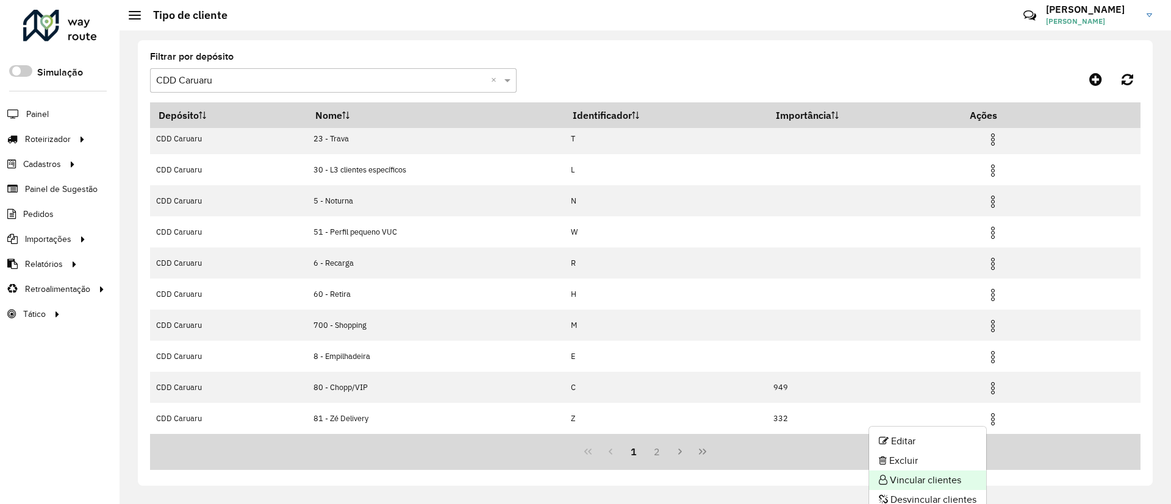
click at [939, 482] on li "Vincular clientes" at bounding box center [927, 481] width 117 height 20
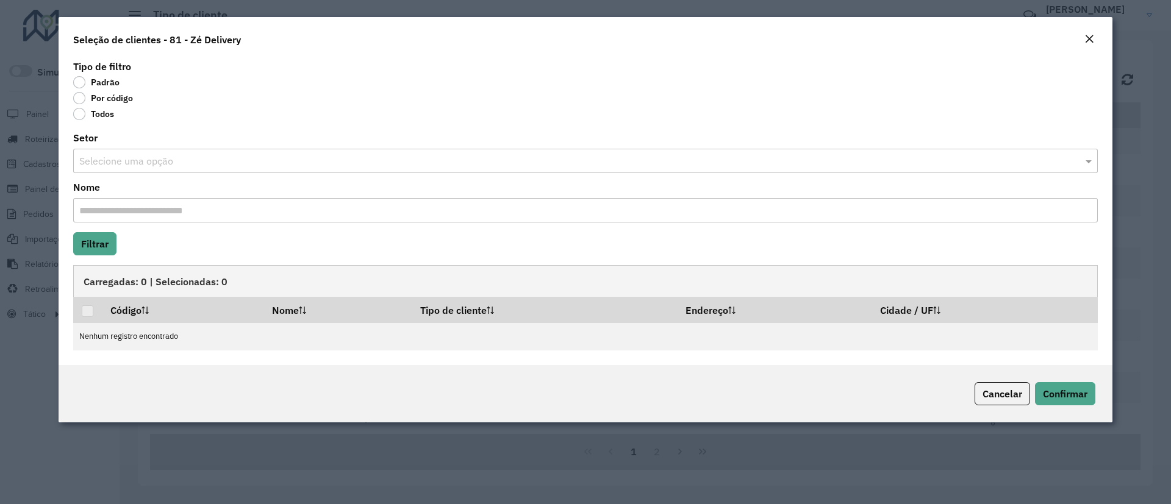
click at [87, 98] on label "Por código" at bounding box center [103, 98] width 60 height 12
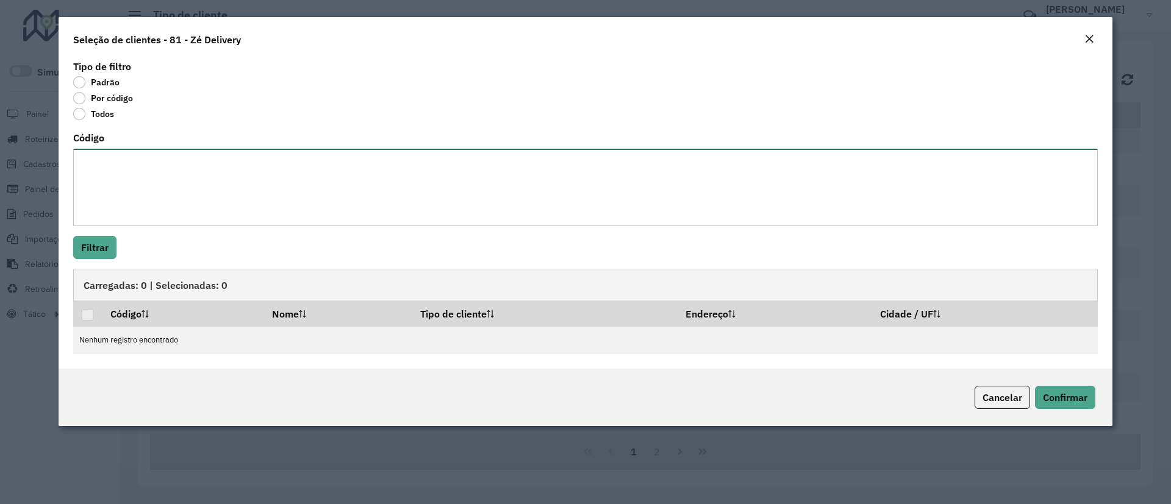
click at [107, 161] on textarea "Código" at bounding box center [585, 187] width 1024 height 77
paste textarea "***** ***** ***** ***** *****"
type textarea "***** ***** ***** ***** *****"
click at [95, 242] on button "Filtrar" at bounding box center [94, 247] width 43 height 23
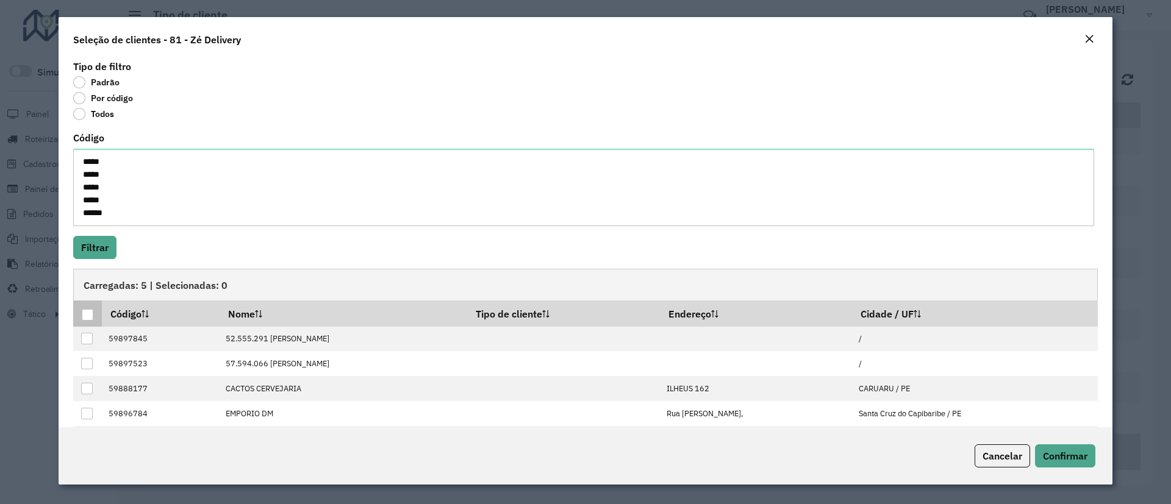
click at [91, 311] on div at bounding box center [88, 315] width 12 height 12
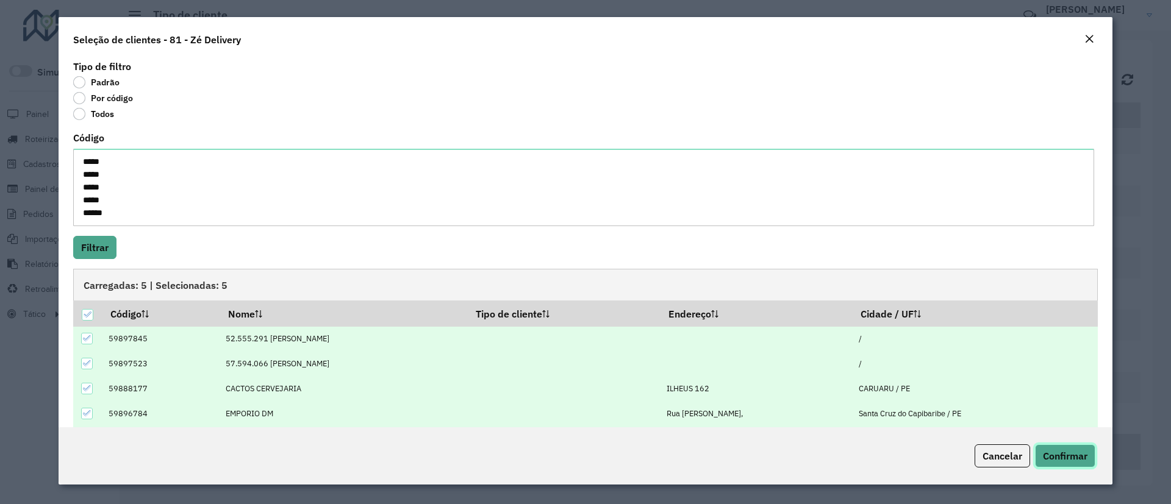
click at [1072, 453] on span "Confirmar" at bounding box center [1065, 456] width 45 height 12
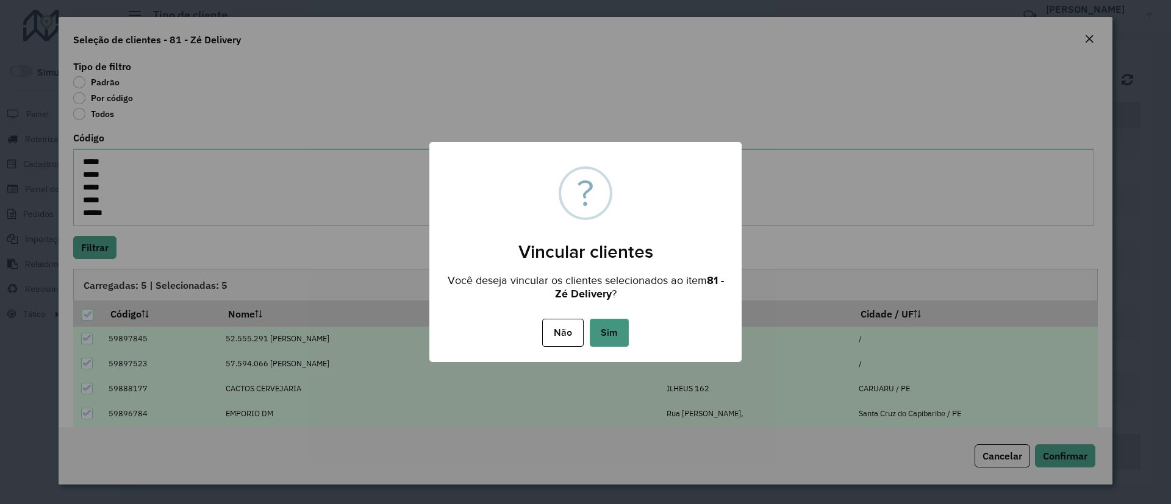
click at [608, 333] on button "Sim" at bounding box center [609, 333] width 39 height 28
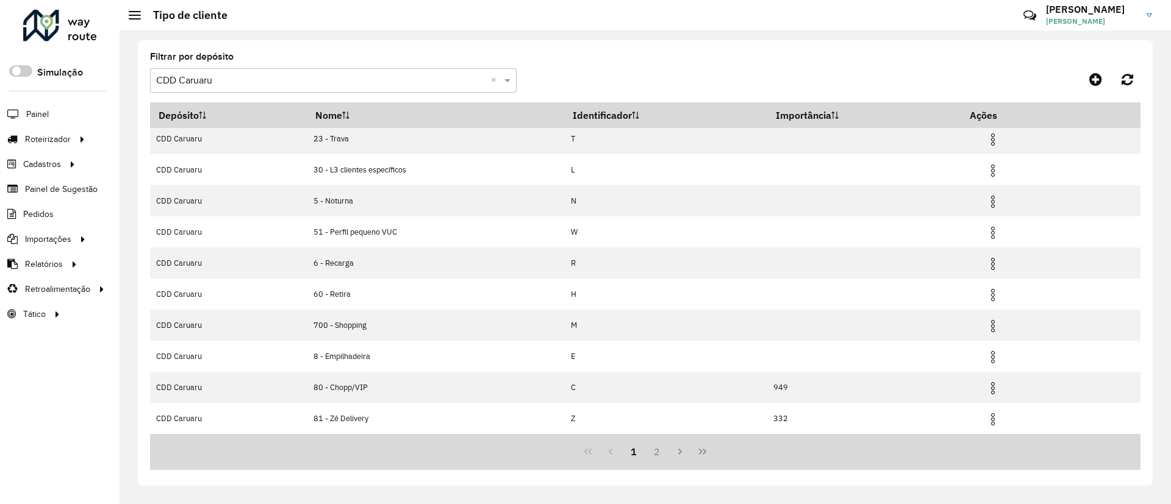
click at [288, 82] on input "text" at bounding box center [321, 81] width 330 height 15
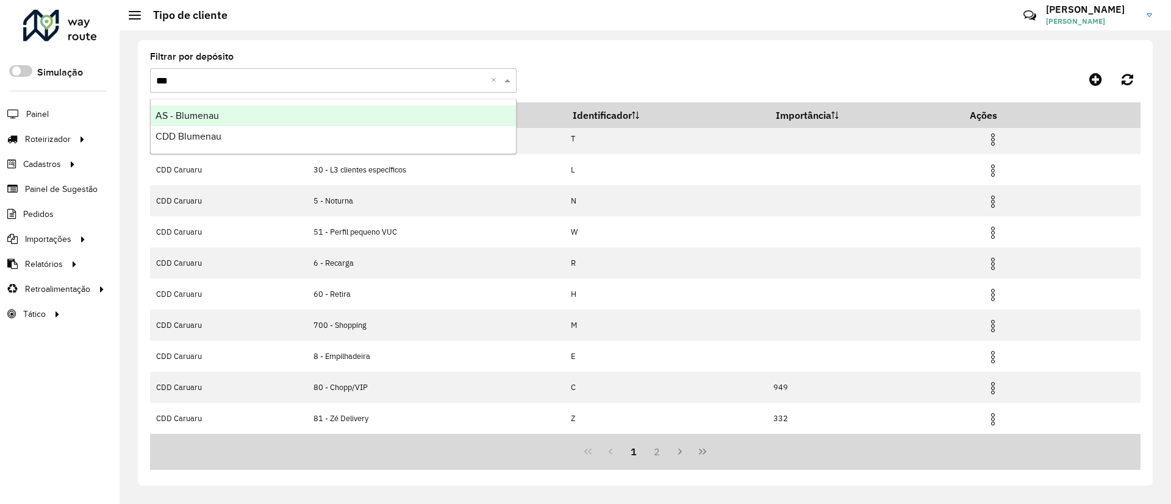
type input "****"
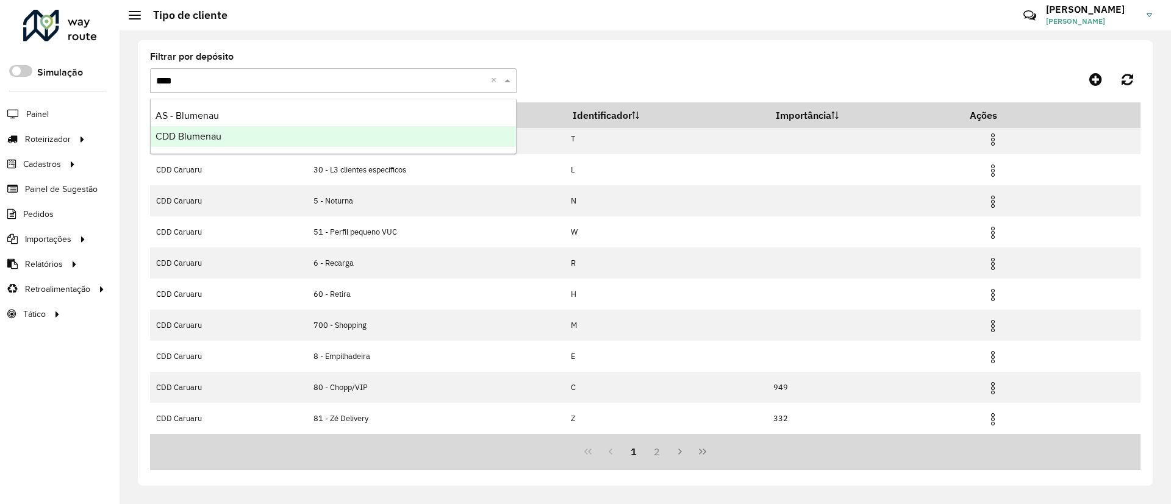
click at [263, 133] on div "CDD Blumenau" at bounding box center [333, 136] width 365 height 21
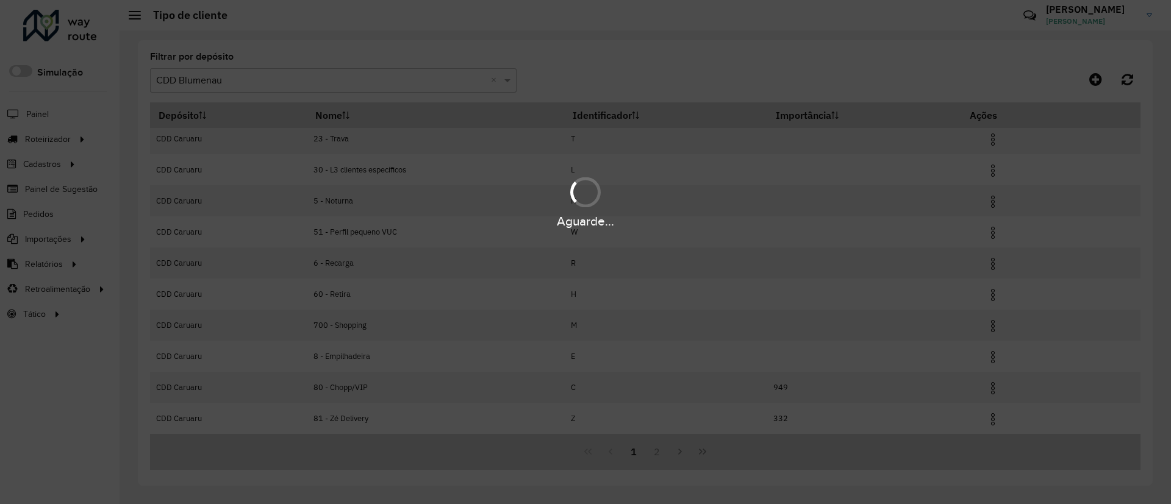
scroll to position [0, 0]
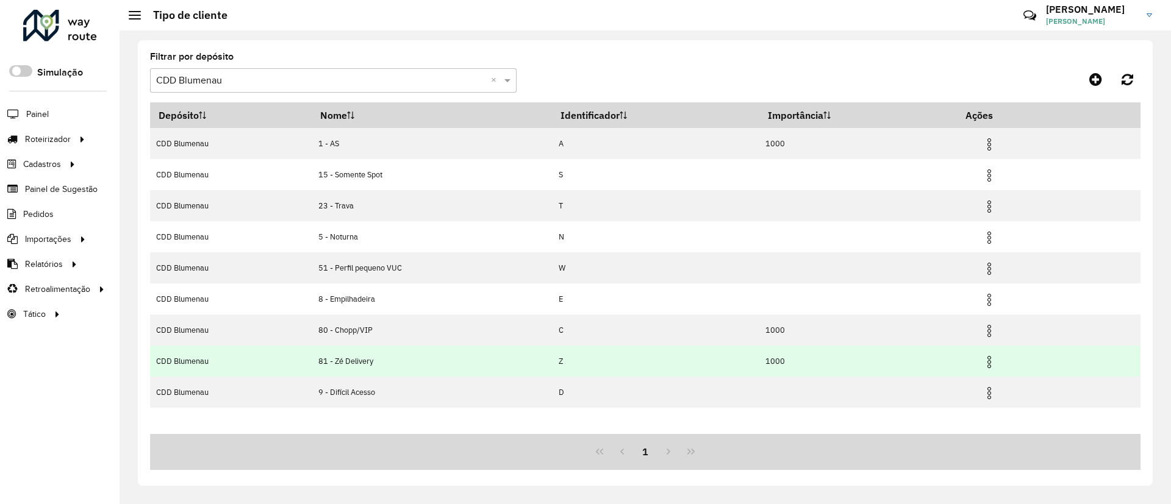
click at [994, 360] on img at bounding box center [989, 362] width 15 height 15
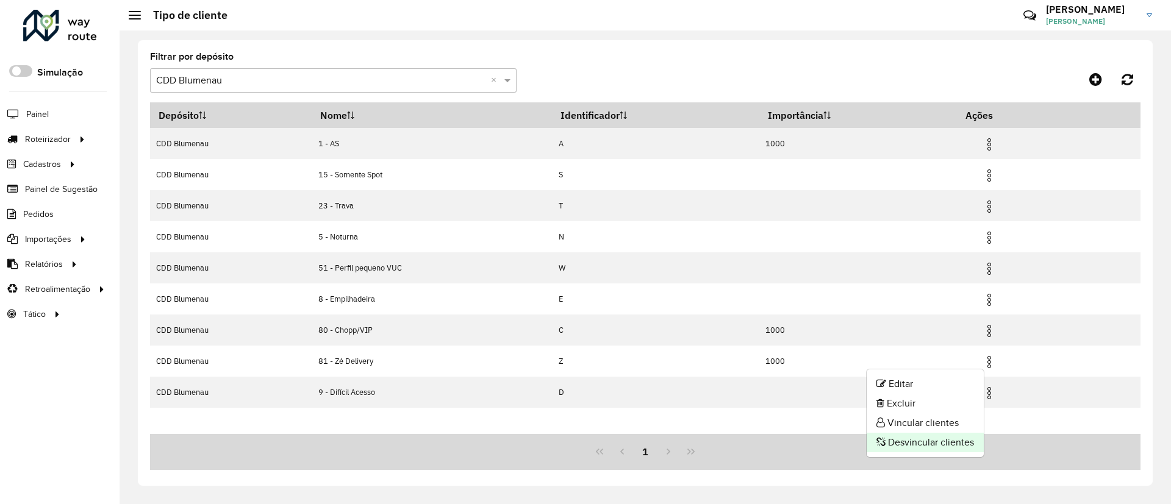
click at [935, 441] on li "Desvincular clientes" at bounding box center [924, 443] width 117 height 20
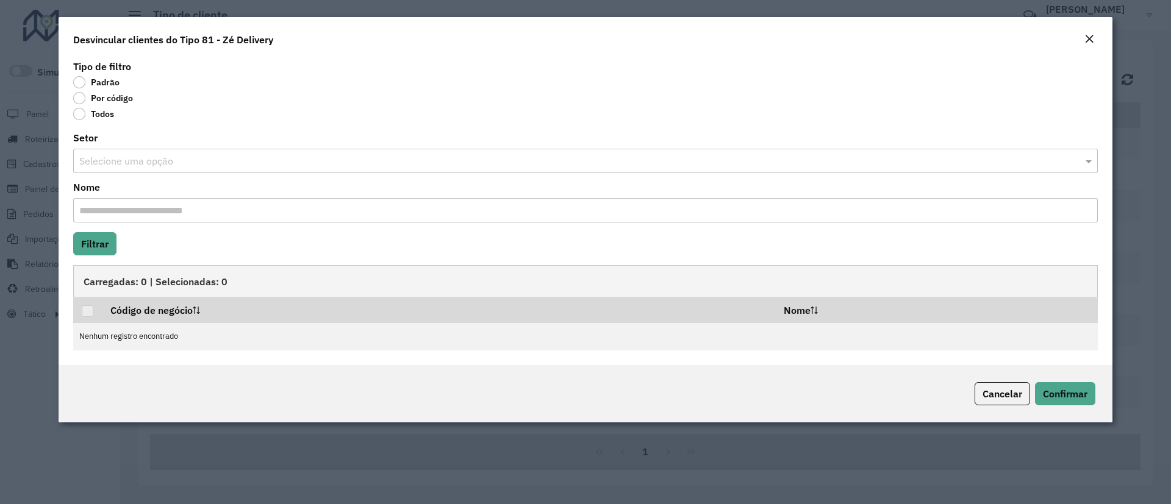
click at [101, 95] on label "Por código" at bounding box center [103, 98] width 60 height 12
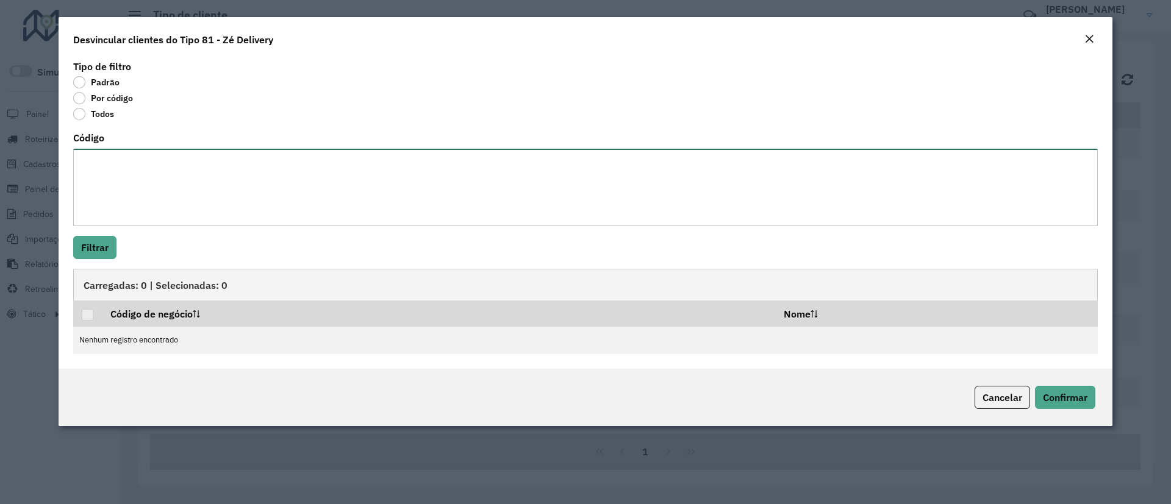
click at [134, 168] on textarea "Código" at bounding box center [585, 187] width 1024 height 77
click at [99, 107] on div "Por código" at bounding box center [585, 100] width 1024 height 15
click at [93, 114] on label "Todos" at bounding box center [93, 114] width 41 height 12
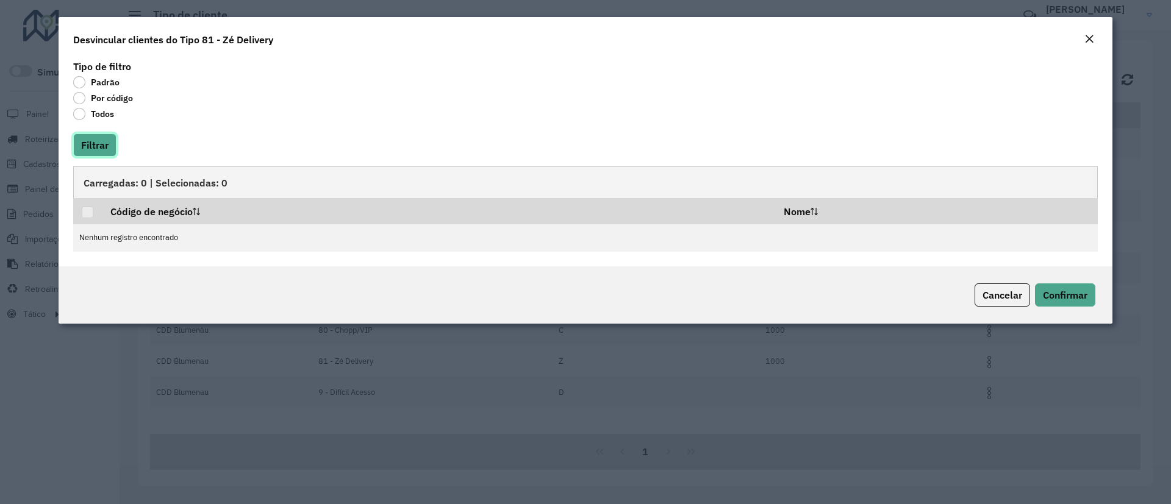
click at [96, 139] on button "Filtrar" at bounding box center [94, 145] width 43 height 23
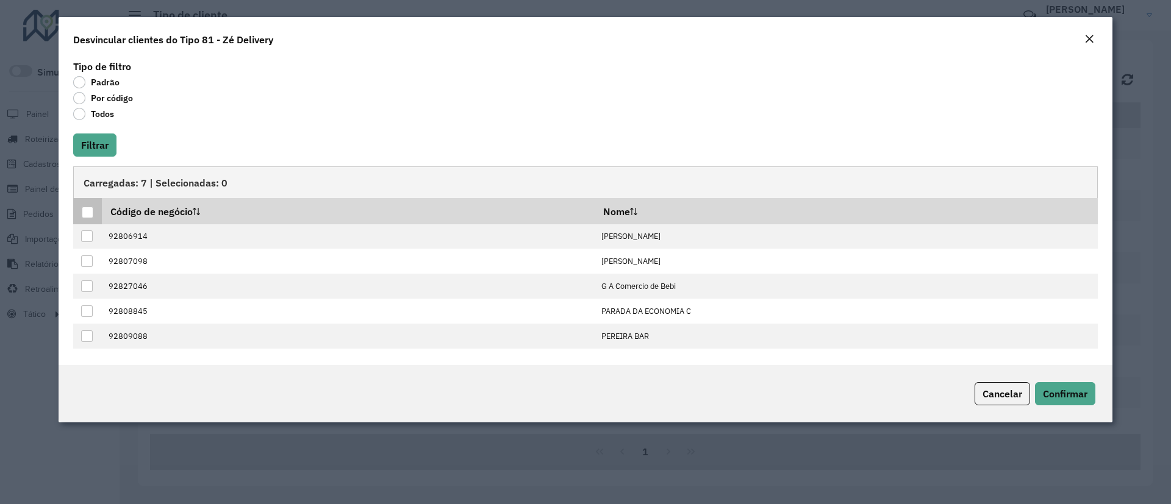
click at [91, 209] on div at bounding box center [88, 213] width 12 height 12
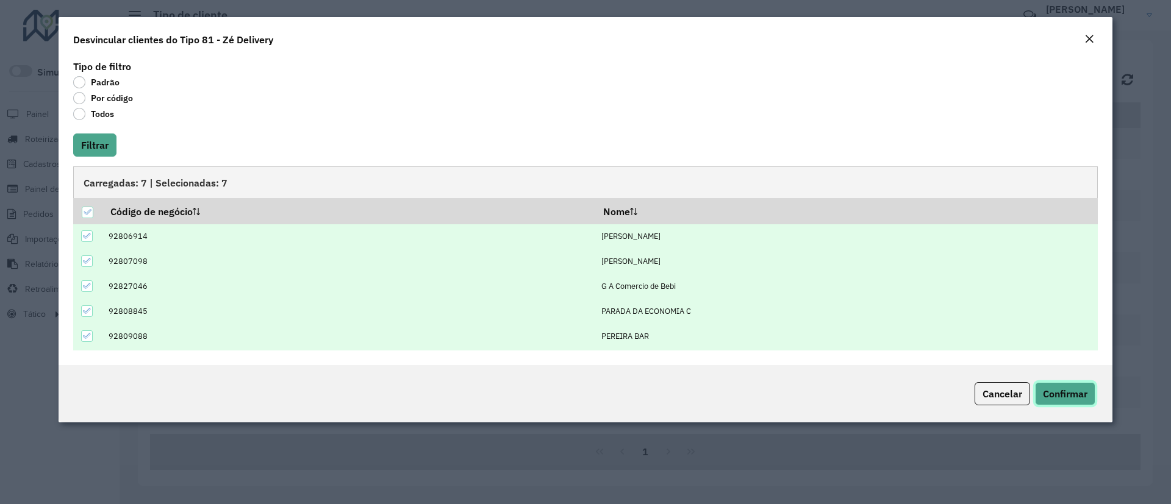
click at [1063, 386] on button "Confirmar" at bounding box center [1065, 393] width 60 height 23
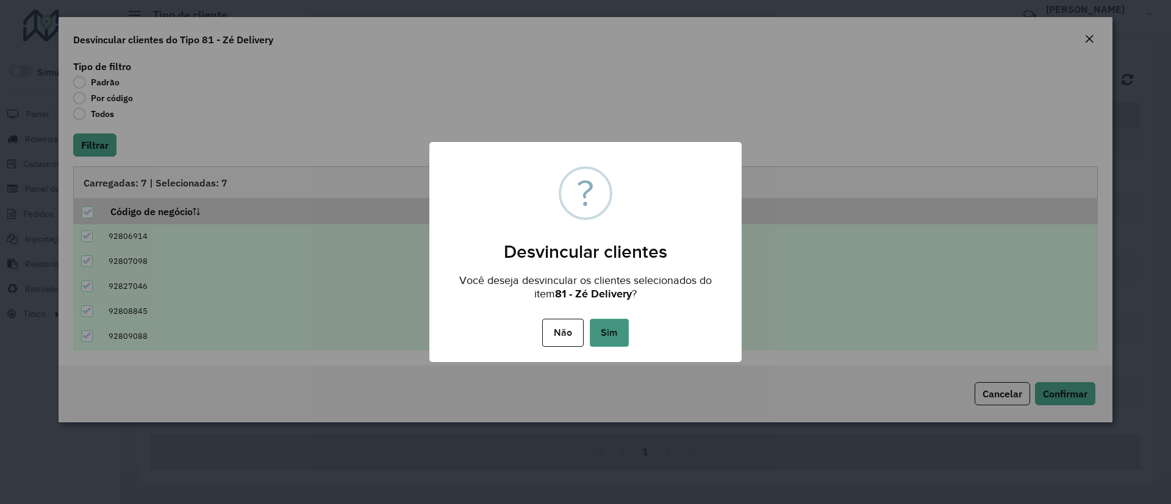
click at [614, 332] on button "Sim" at bounding box center [609, 333] width 39 height 28
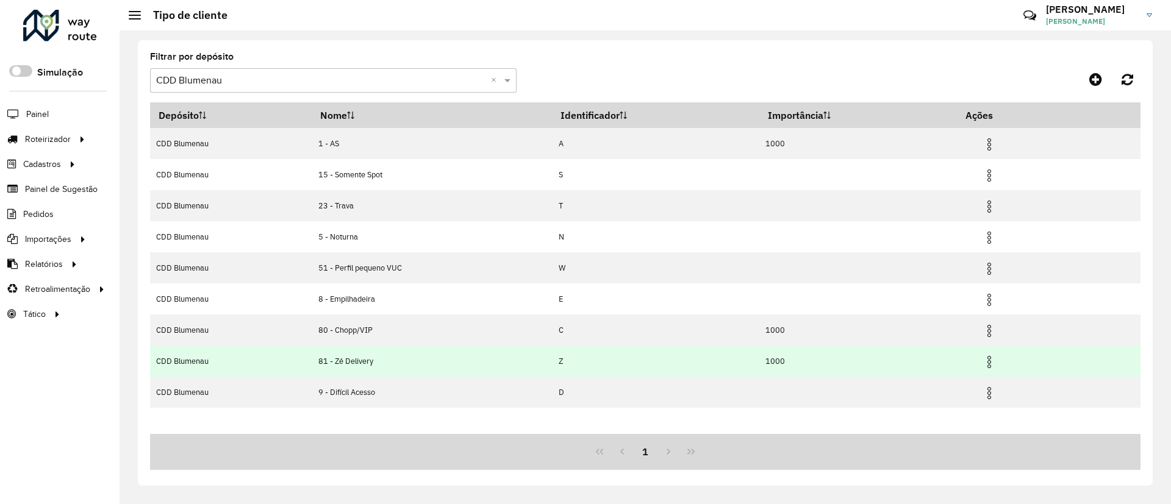
click at [993, 360] on img at bounding box center [989, 362] width 15 height 15
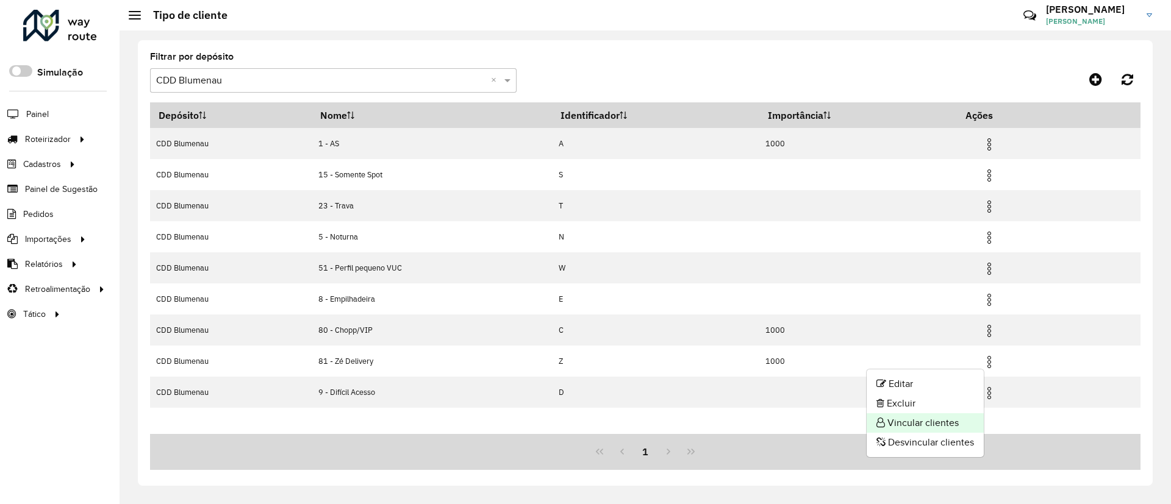
click at [946, 422] on li "Vincular clientes" at bounding box center [924, 423] width 117 height 20
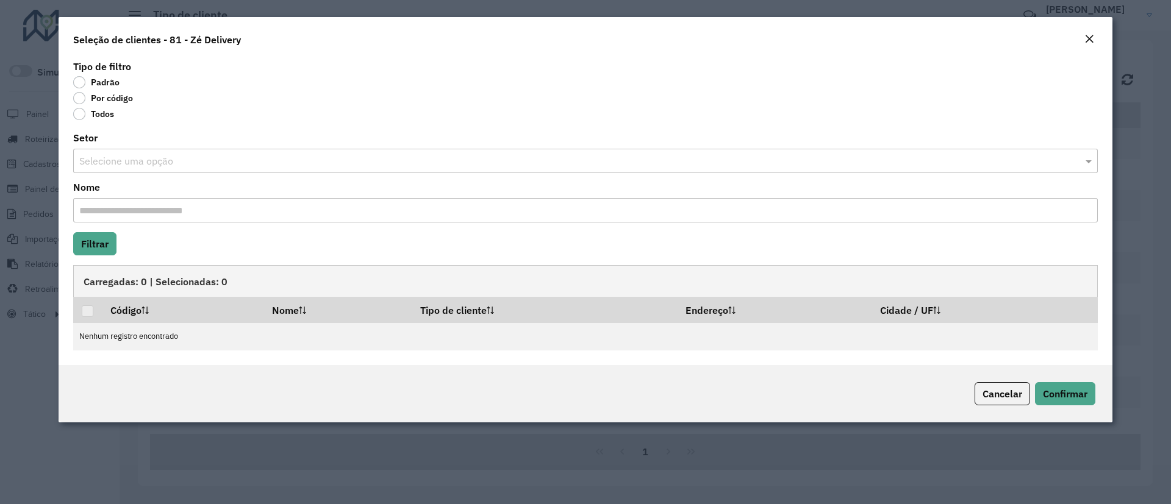
click at [74, 101] on label "Por código" at bounding box center [103, 98] width 60 height 12
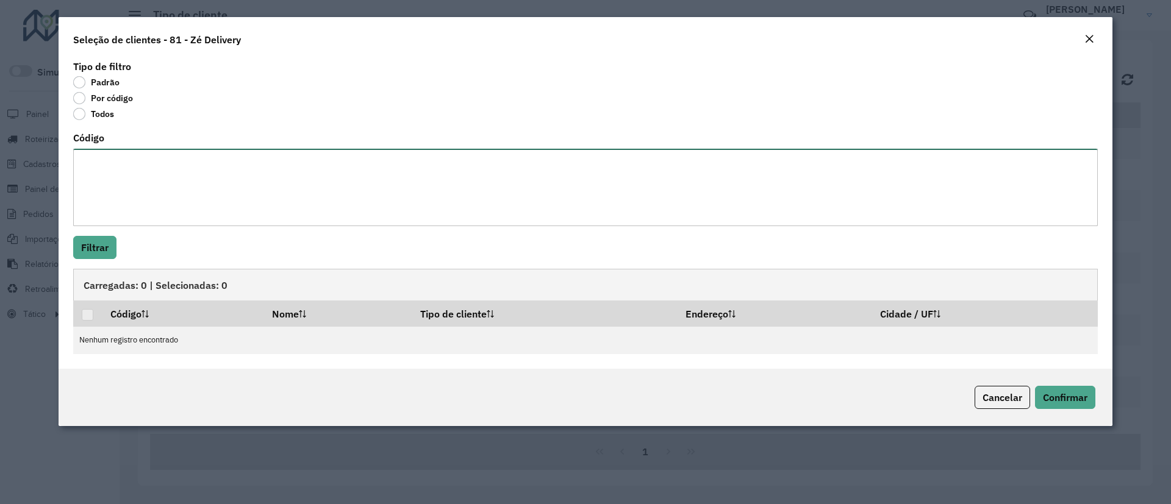
click at [136, 184] on textarea "Código" at bounding box center [585, 187] width 1024 height 77
paste textarea "***** **** **** **** **** **** ***** *****"
type textarea "***** **** **** **** **** **** ***** *****"
click at [99, 244] on button "Filtrar" at bounding box center [94, 247] width 43 height 23
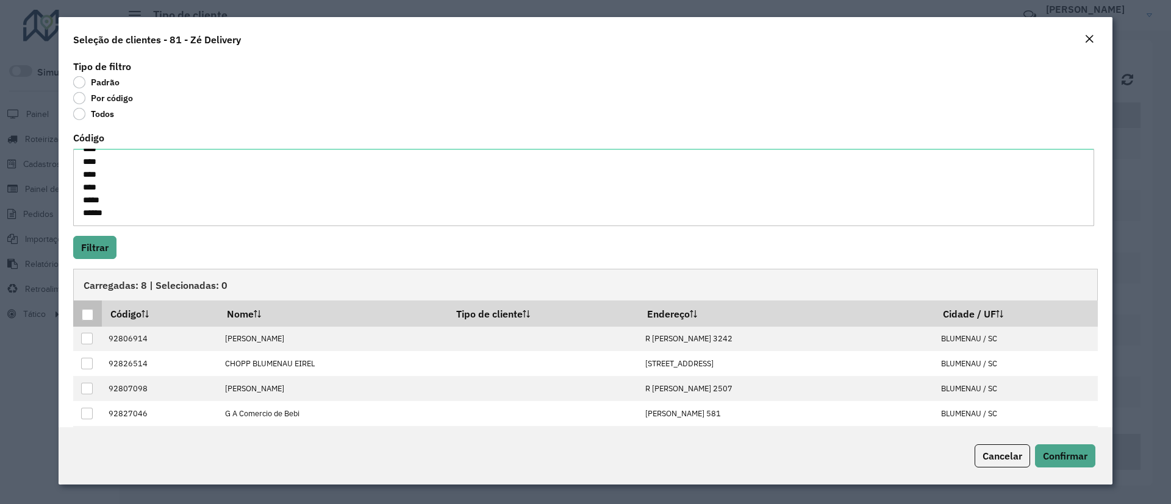
click at [87, 315] on div at bounding box center [88, 315] width 12 height 12
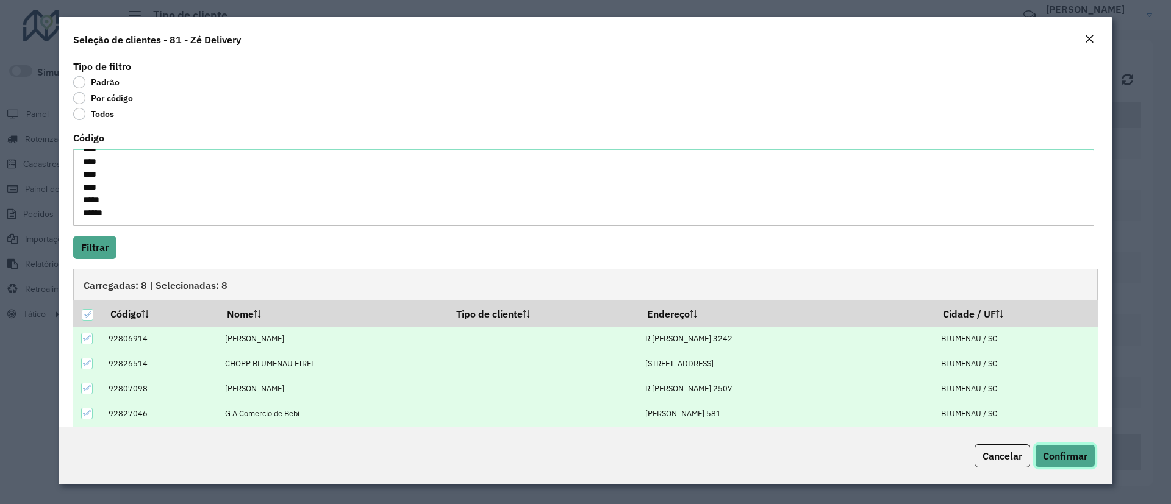
click at [1054, 454] on span "Confirmar" at bounding box center [1065, 456] width 45 height 12
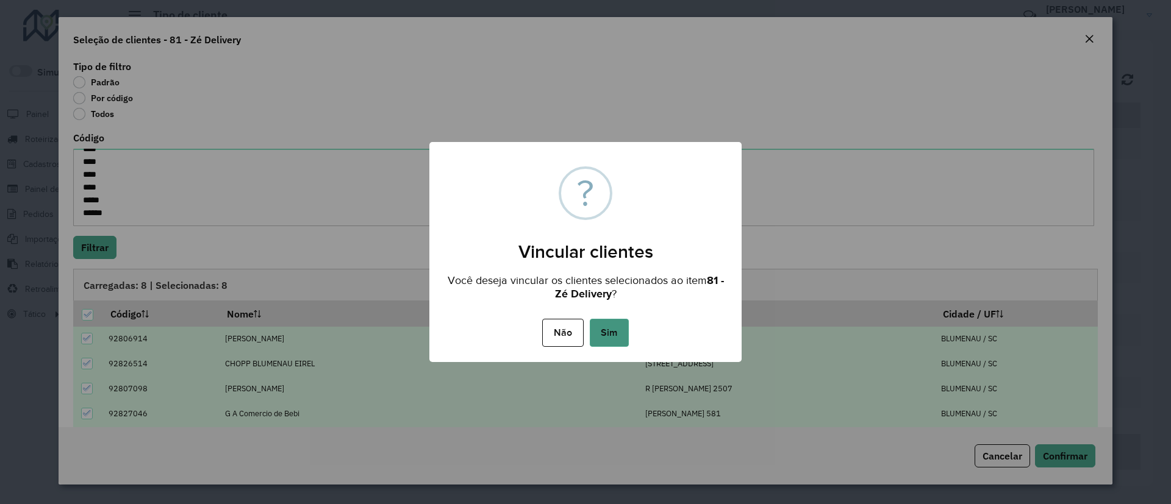
click at [619, 335] on button "Sim" at bounding box center [609, 333] width 39 height 28
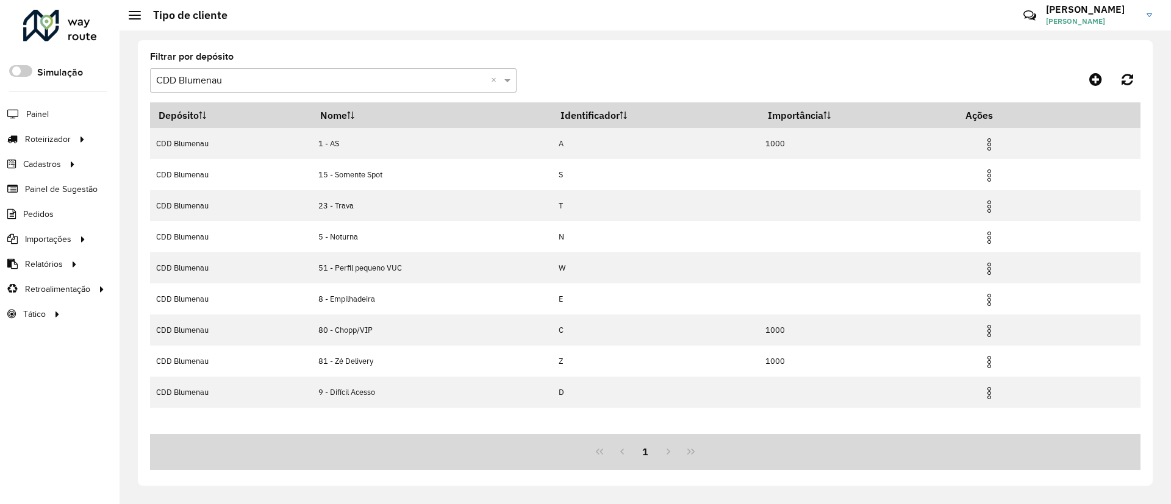
click at [309, 76] on input "text" at bounding box center [321, 81] width 330 height 15
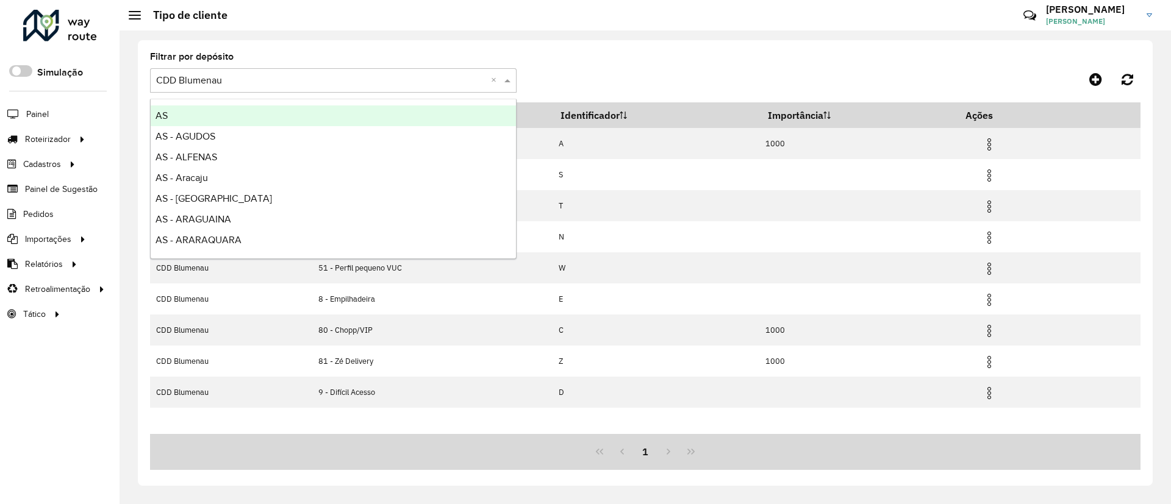
type input "*"
type input "****"
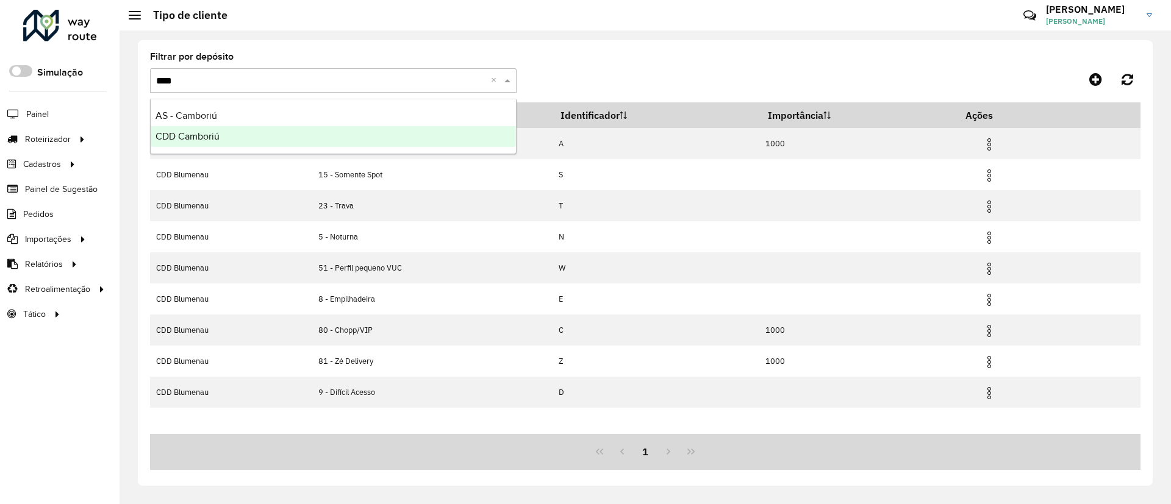
click at [288, 134] on div "CDD Camboriú" at bounding box center [333, 136] width 365 height 21
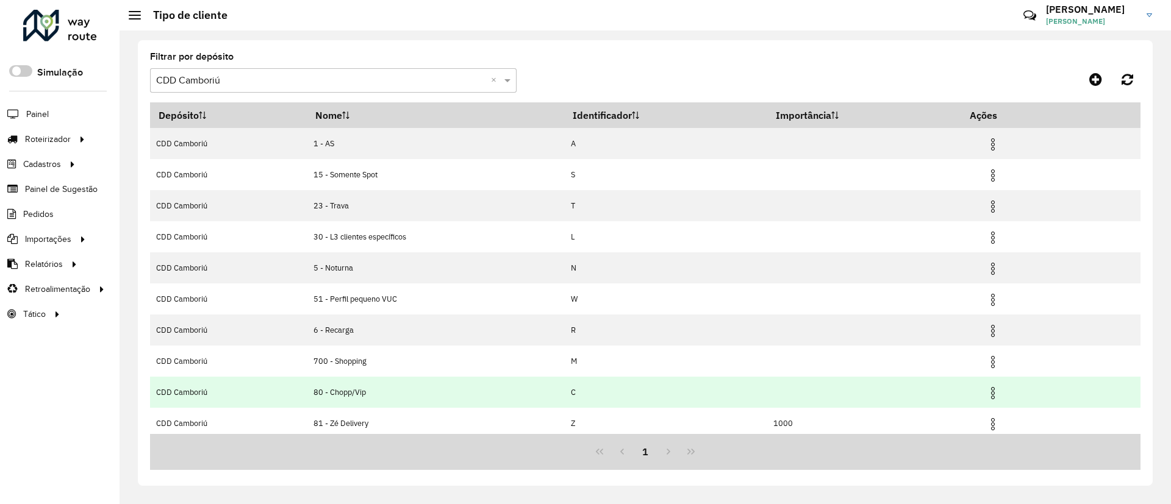
scroll to position [36, 0]
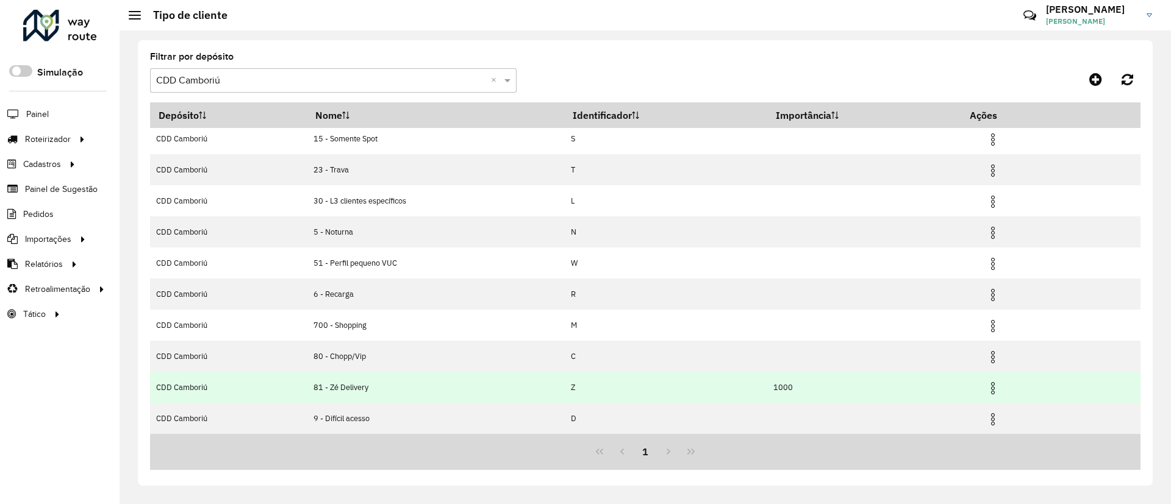
click at [997, 390] on img at bounding box center [992, 388] width 15 height 15
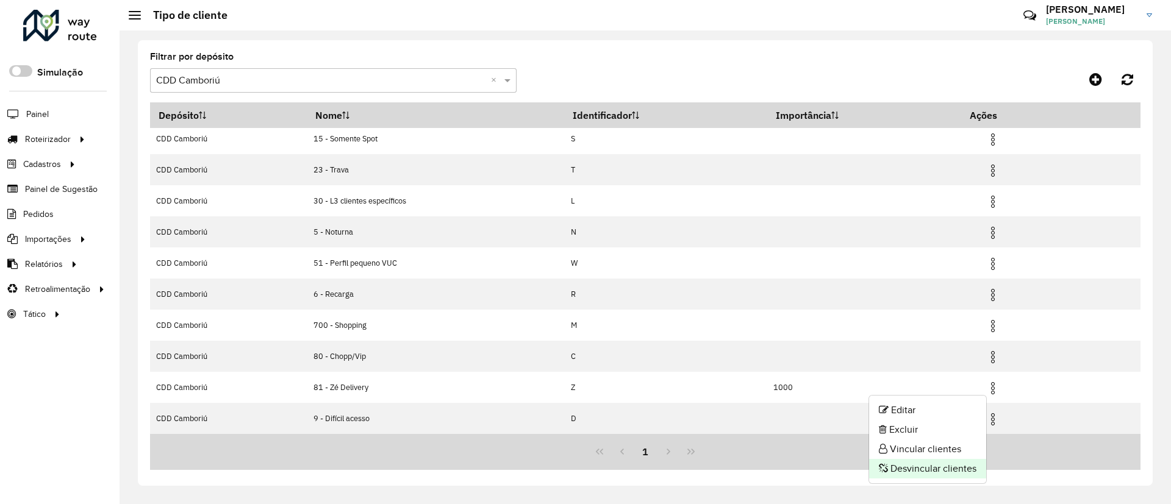
click at [929, 466] on li "Desvincular clientes" at bounding box center [927, 469] width 117 height 20
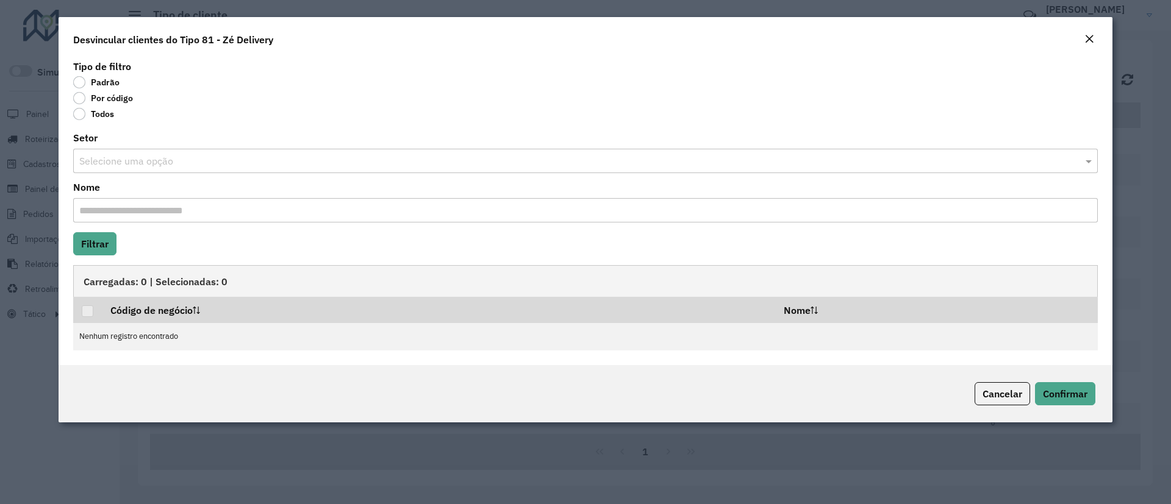
click at [101, 113] on label "Todos" at bounding box center [93, 114] width 41 height 12
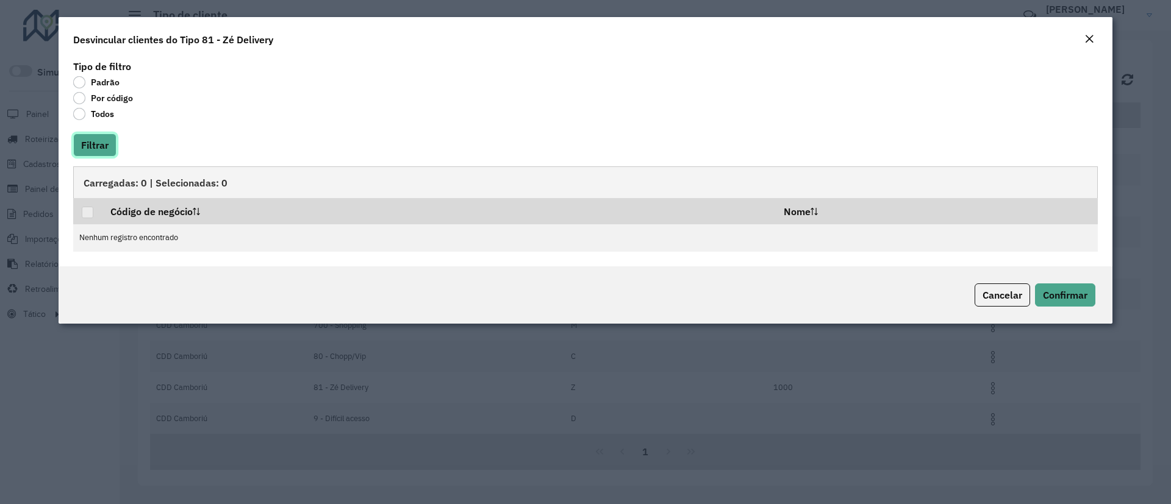
click at [88, 140] on button "Filtrar" at bounding box center [94, 145] width 43 height 23
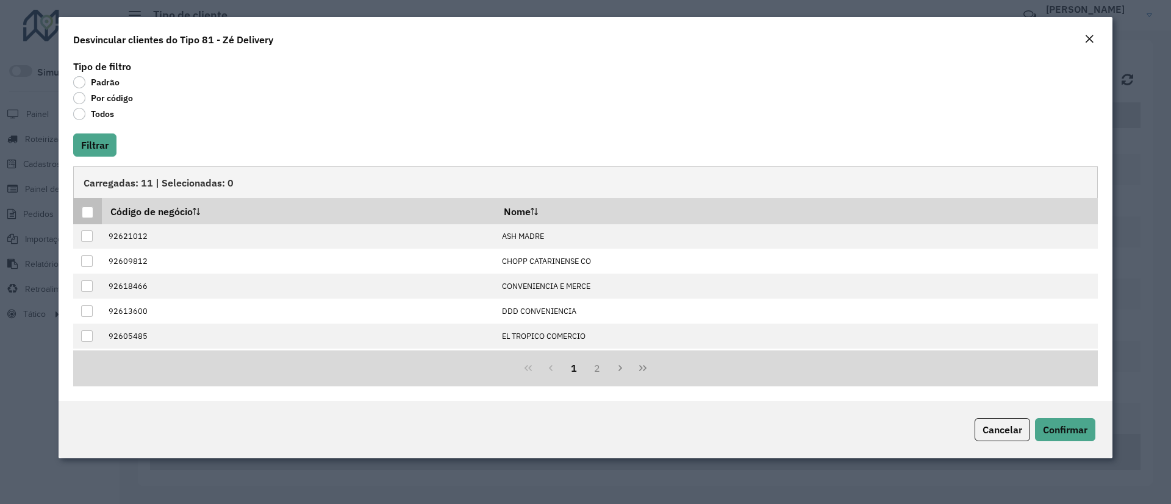
click at [89, 216] on div at bounding box center [88, 213] width 12 height 12
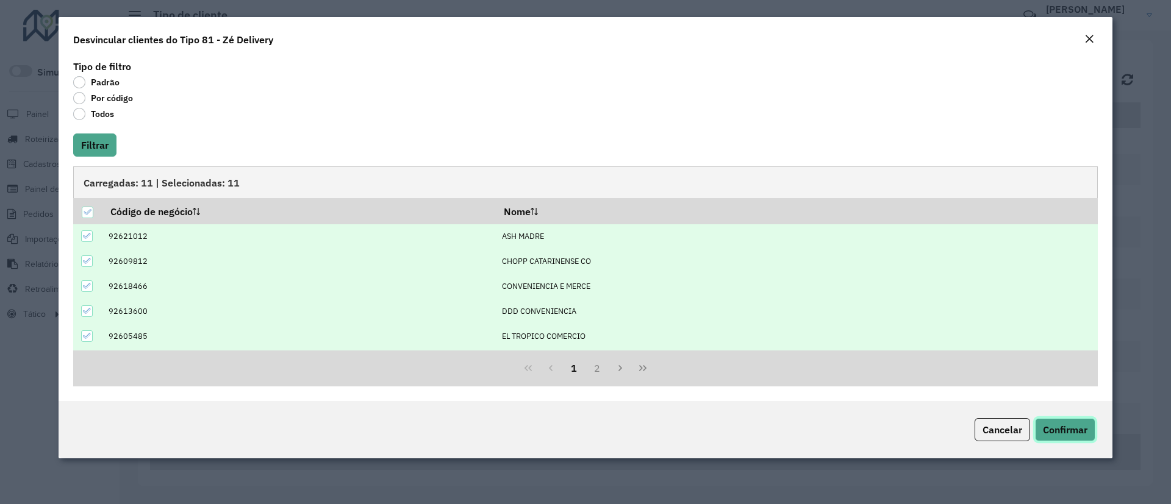
click at [1066, 436] on button "Confirmar" at bounding box center [1065, 429] width 60 height 23
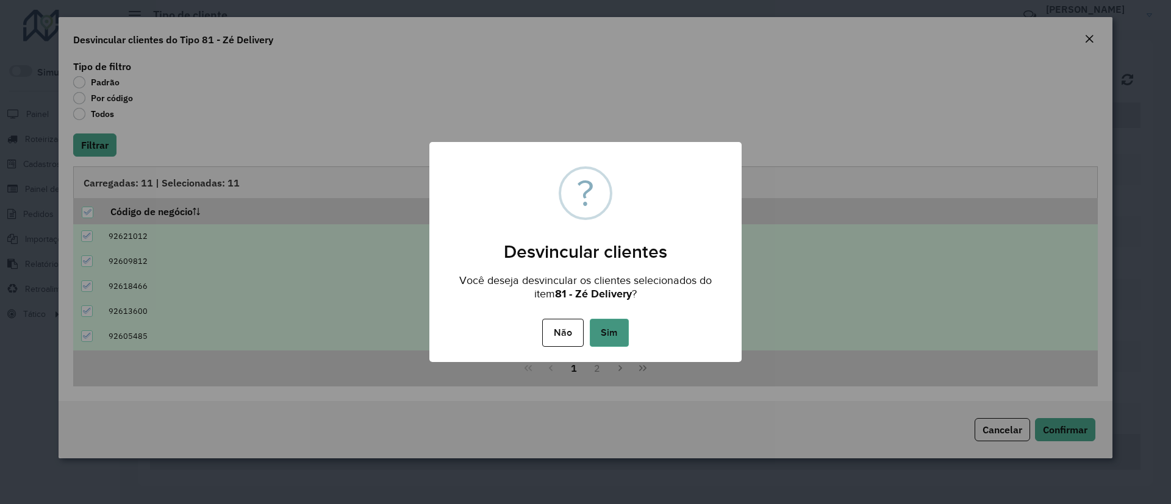
click at [620, 337] on button "Sim" at bounding box center [609, 333] width 39 height 28
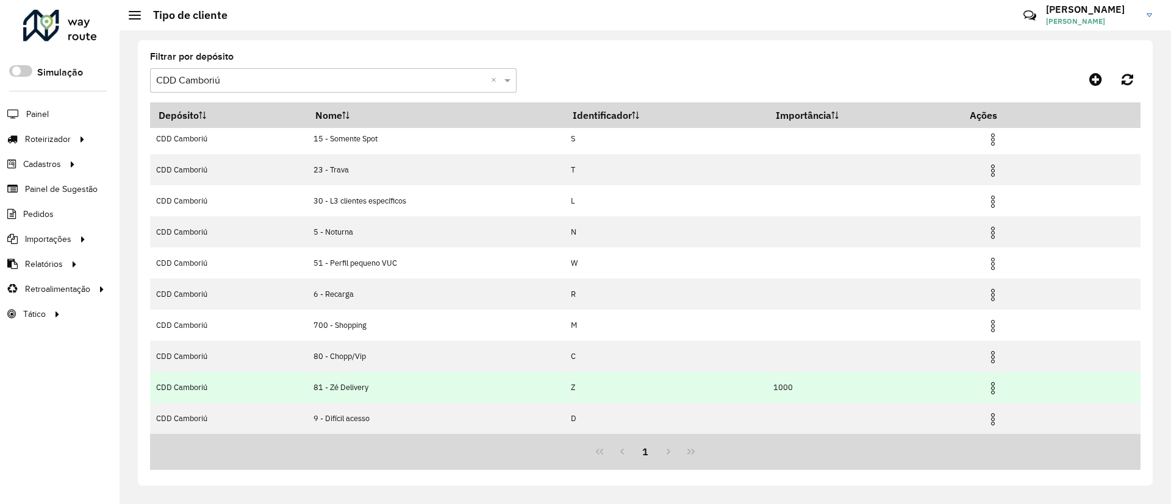
click at [994, 385] on img at bounding box center [992, 388] width 15 height 15
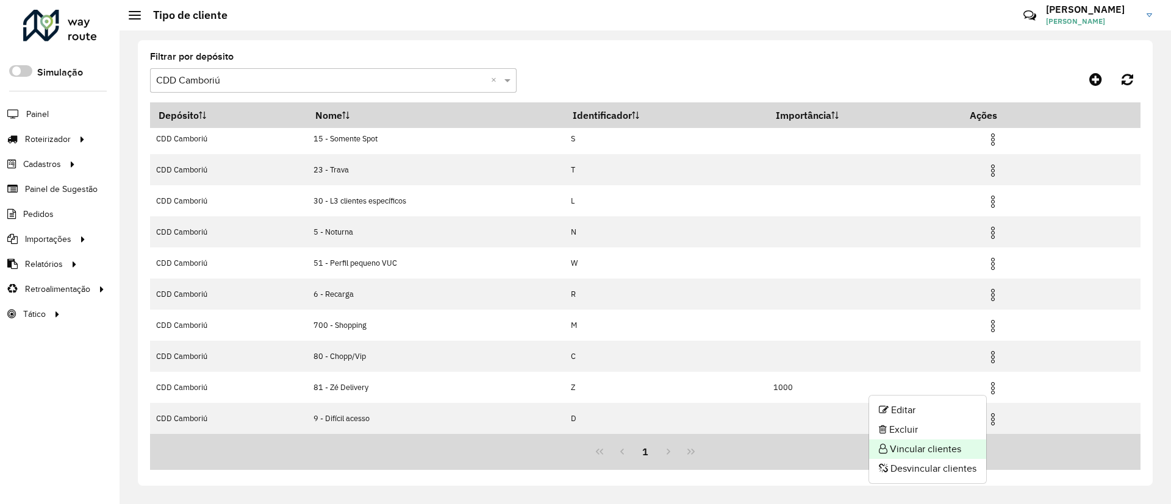
click at [946, 451] on li "Vincular clientes" at bounding box center [927, 450] width 117 height 20
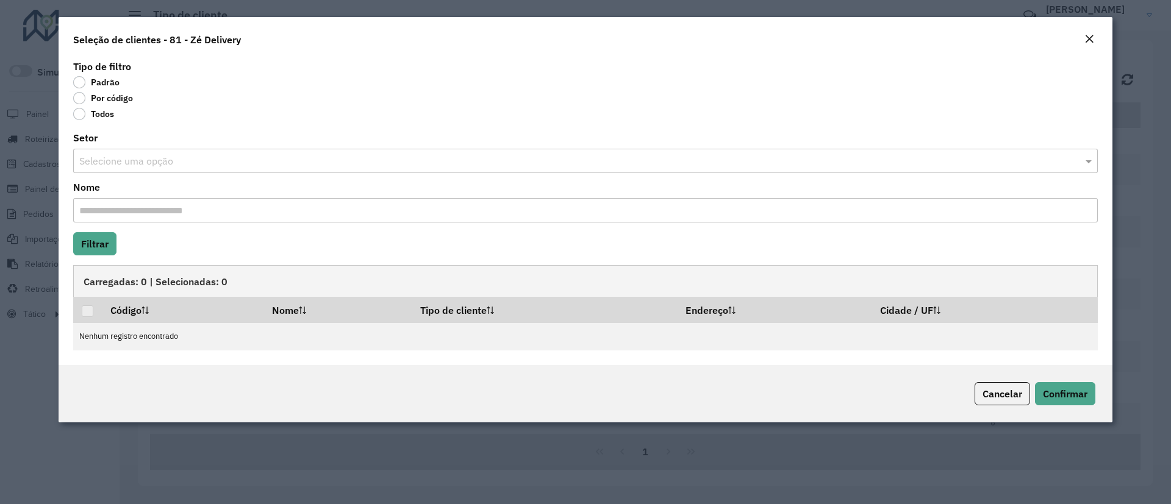
click at [96, 96] on label "Por código" at bounding box center [103, 98] width 60 height 12
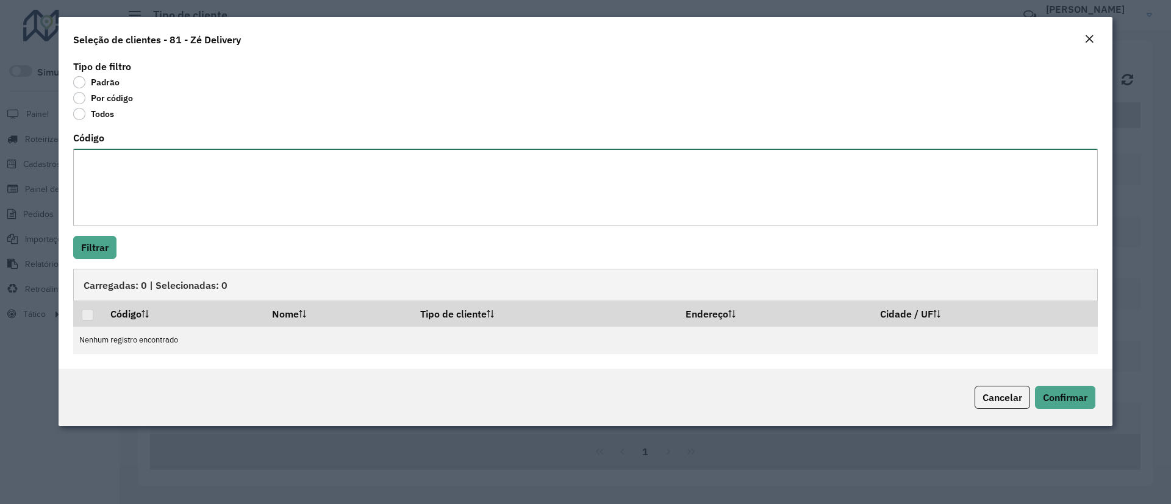
click at [92, 169] on textarea "Código" at bounding box center [585, 187] width 1024 height 77
paste textarea "**** **** **** ***** **** ***** ***** ***** ***** ***** ***** *****"
type textarea "**** **** **** ***** **** ***** ***** ***** ***** ***** ***** *****"
click at [91, 244] on button "Filtrar" at bounding box center [94, 247] width 43 height 23
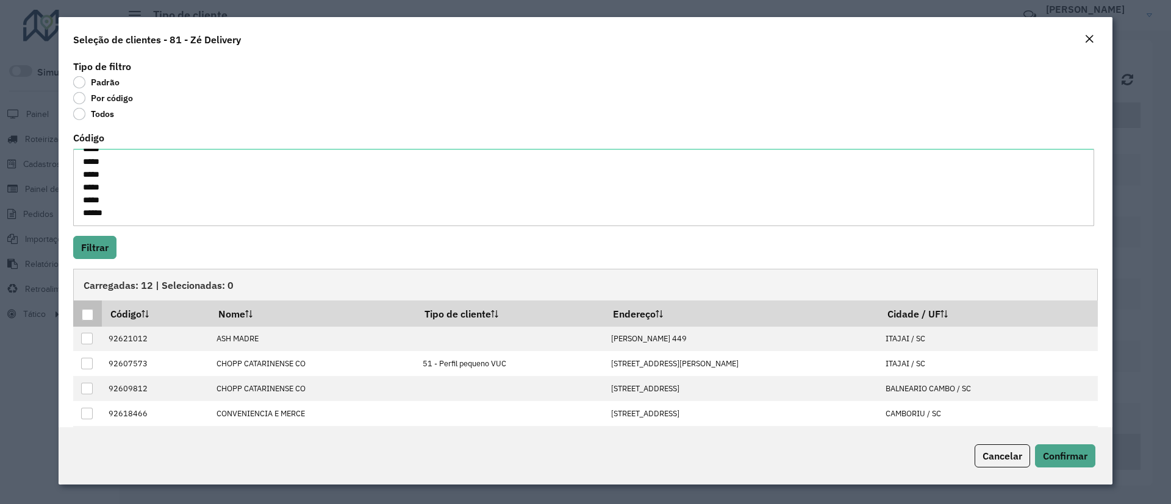
click at [85, 319] on div at bounding box center [88, 315] width 12 height 12
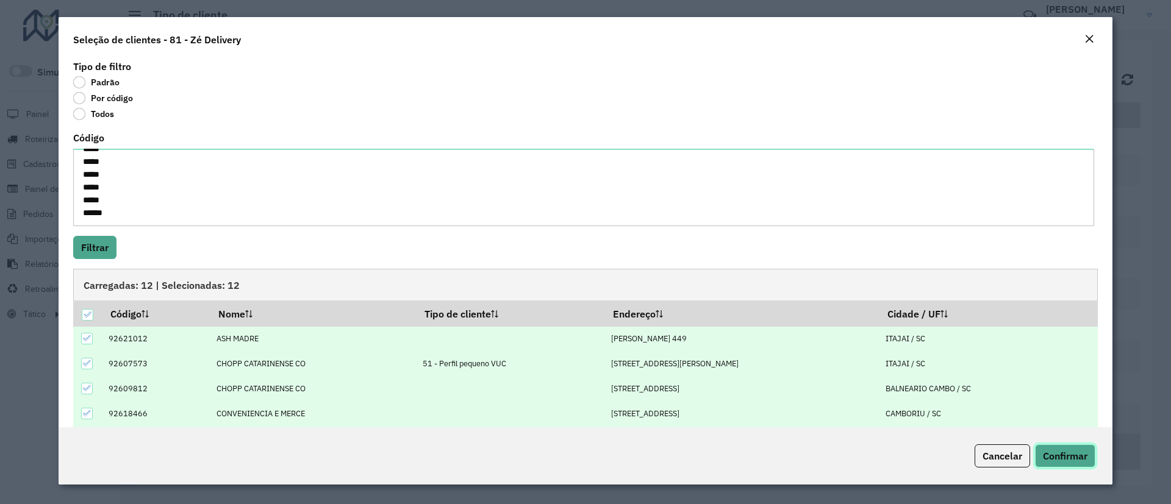
click at [1069, 449] on button "Confirmar" at bounding box center [1065, 455] width 60 height 23
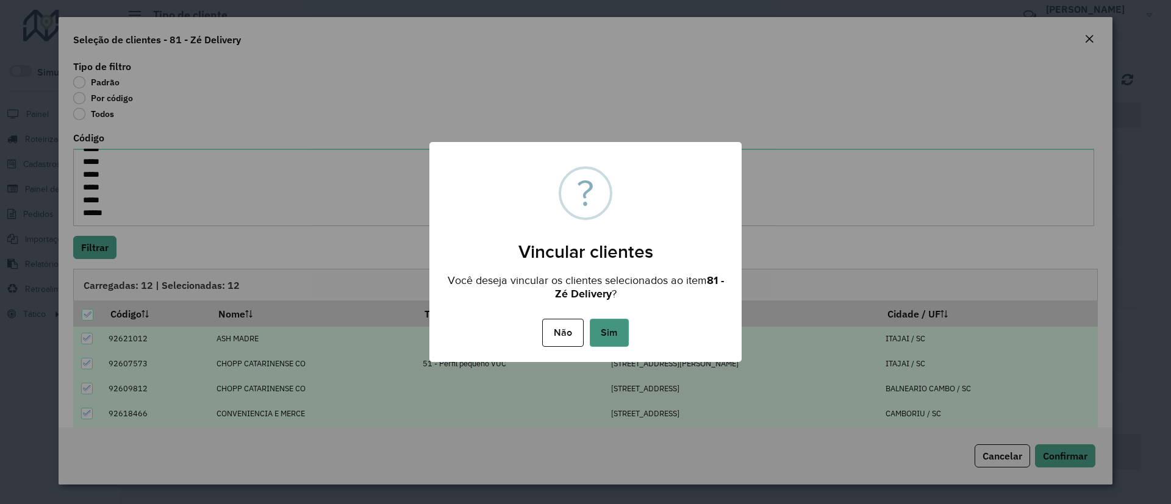
click at [611, 333] on button "Sim" at bounding box center [609, 333] width 39 height 28
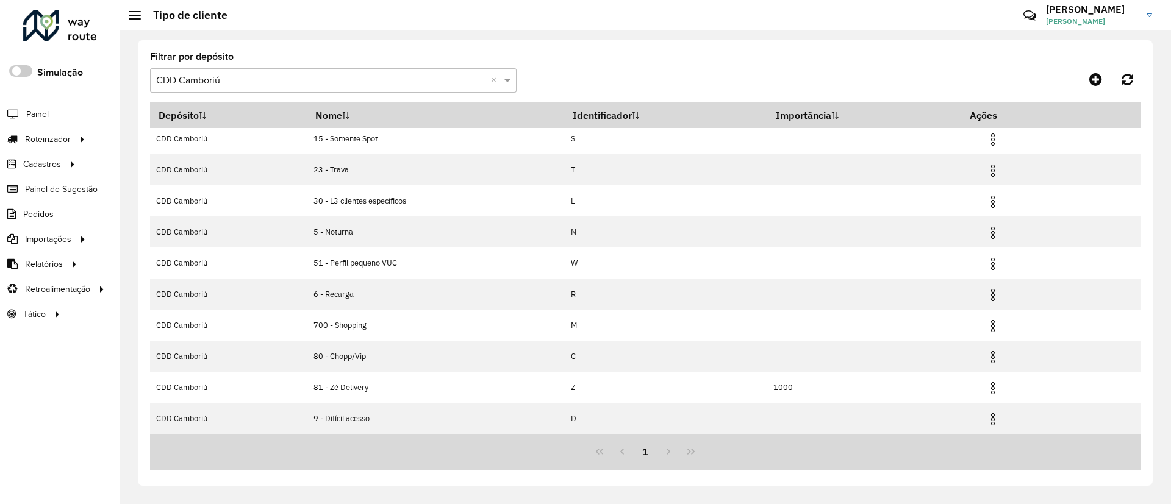
click at [79, 32] on div at bounding box center [60, 26] width 74 height 32
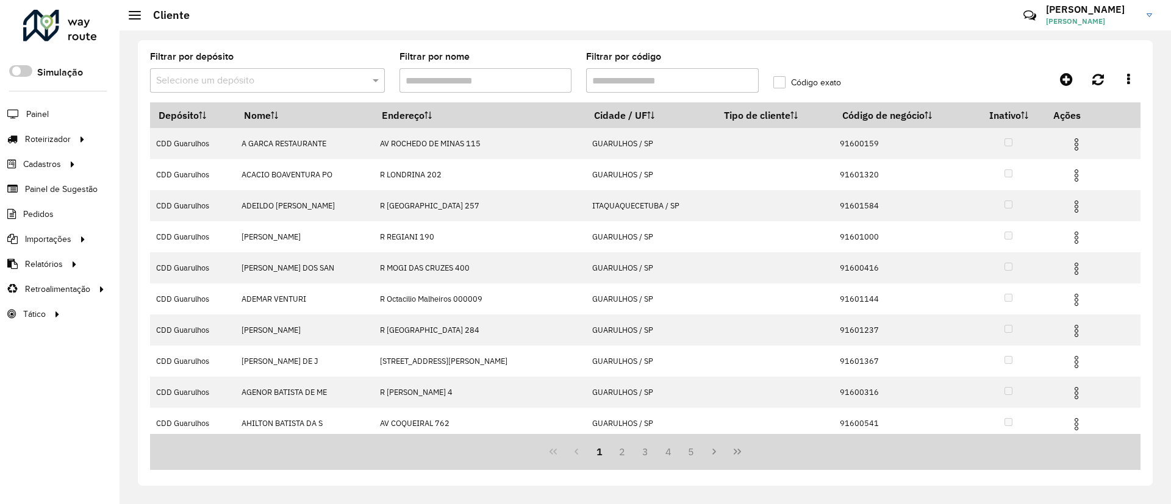
click at [266, 79] on hb-app "Aguarde... Pop-up bloqueado! Seu navegador bloqueou automáticamente a abertura …" at bounding box center [585, 252] width 1171 height 504
click at [266, 79] on input "text" at bounding box center [255, 81] width 198 height 15
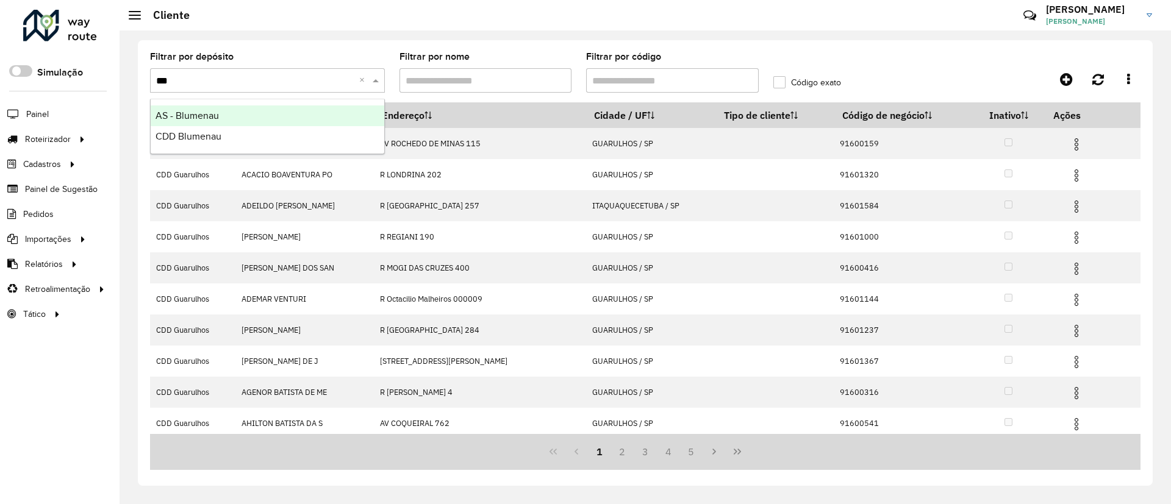
type input "****"
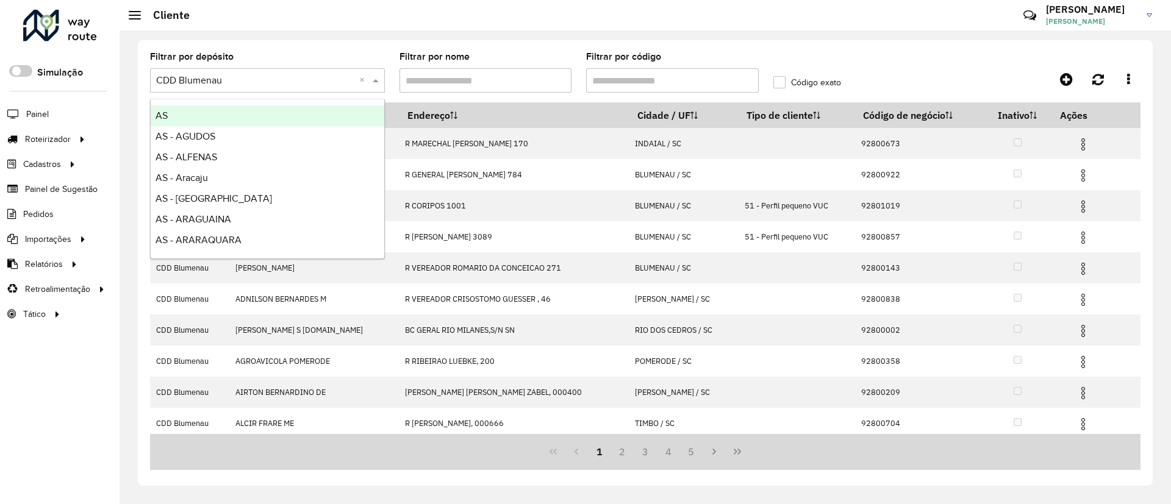
click at [234, 75] on input "text" at bounding box center [255, 81] width 198 height 15
type input "****"
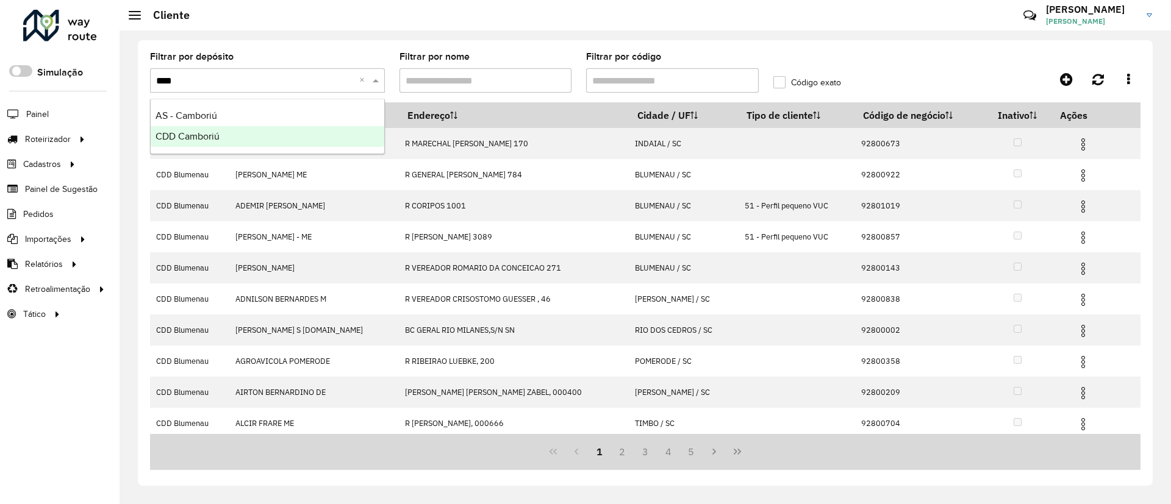
click at [229, 136] on div "CDD Camboriú" at bounding box center [268, 136] width 234 height 21
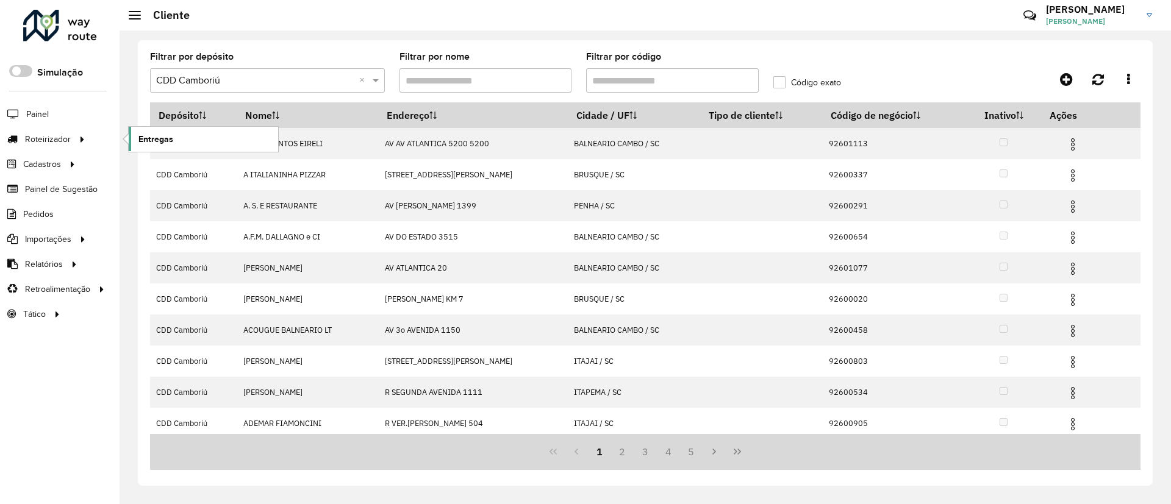
click at [159, 143] on span "Entregas" at bounding box center [155, 139] width 35 height 13
click at [79, 27] on div at bounding box center [60, 26] width 74 height 32
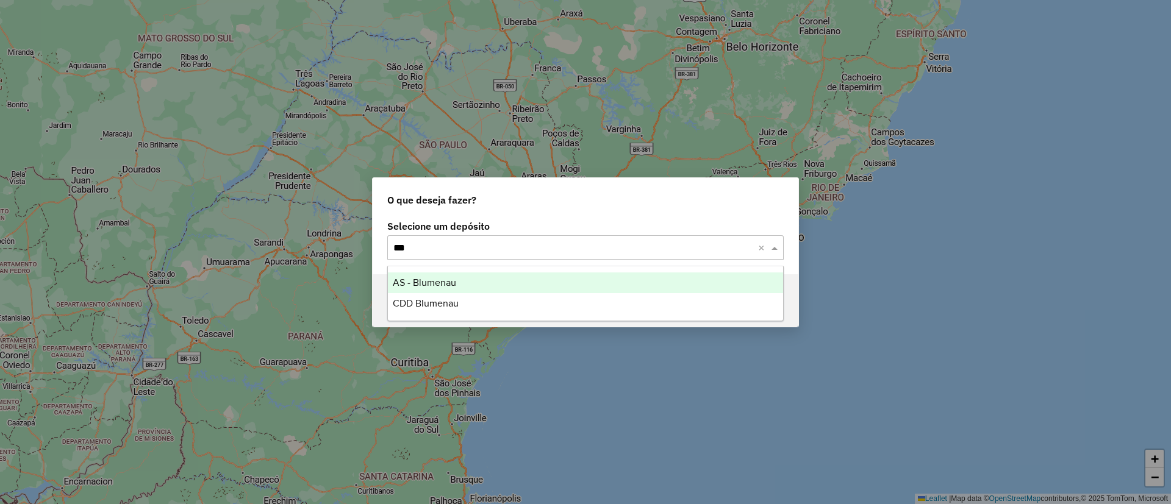
type input "****"
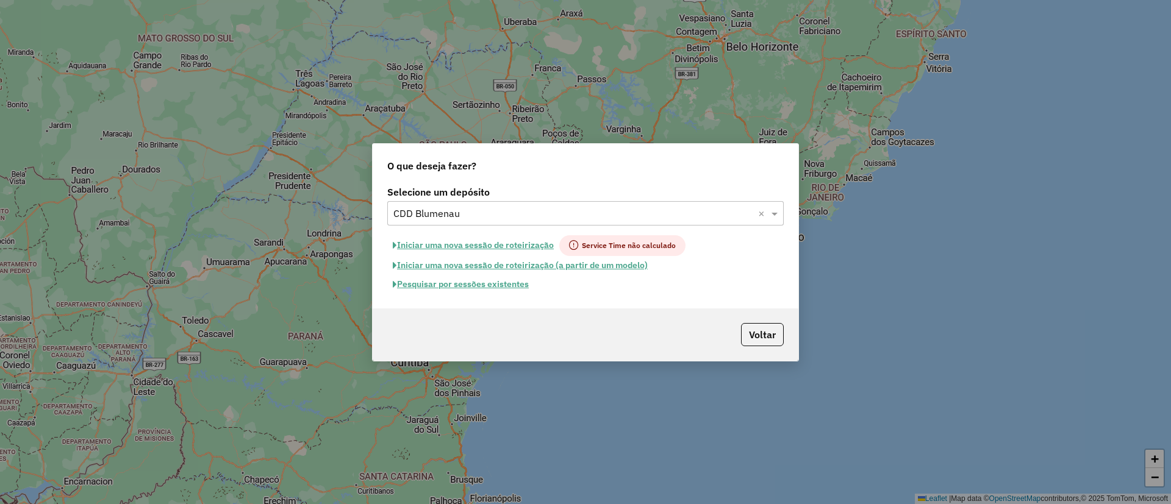
click at [449, 290] on button "Pesquisar por sessões existentes" at bounding box center [460, 284] width 147 height 19
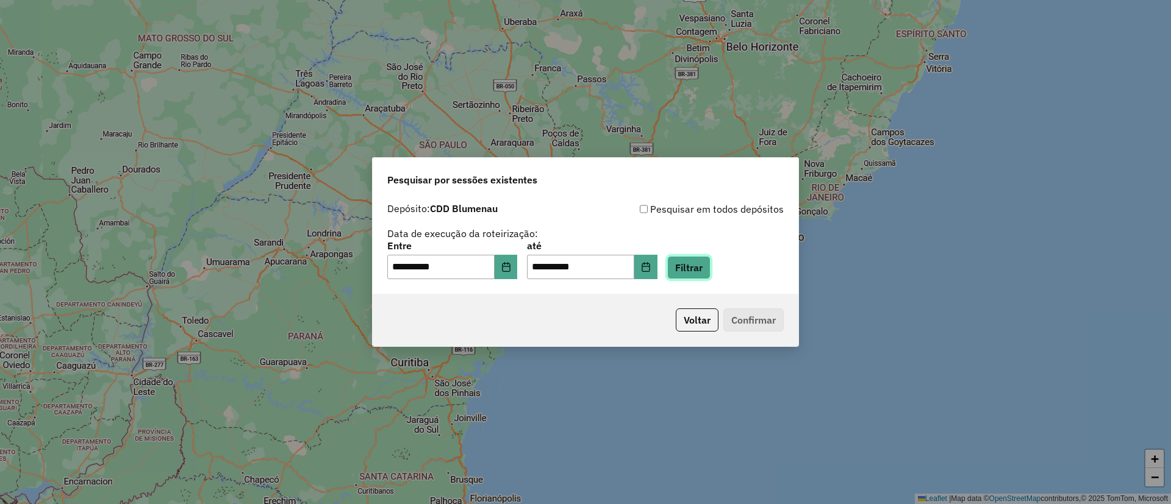
click at [705, 263] on button "Filtrar" at bounding box center [688, 267] width 43 height 23
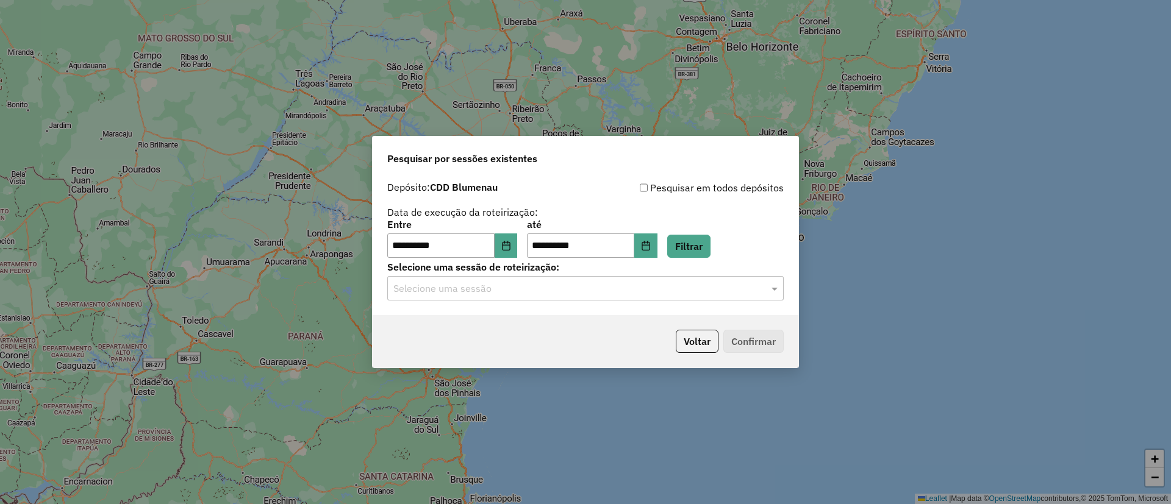
click at [560, 284] on input "text" at bounding box center [573, 289] width 360 height 15
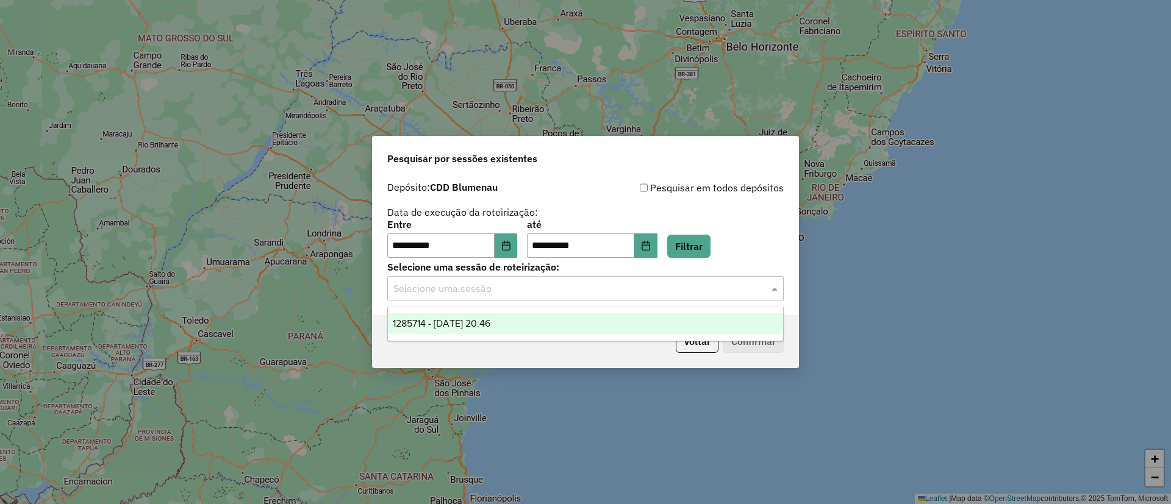
click at [540, 316] on div "1285714 - [DATE] 20:46" at bounding box center [585, 323] width 395 height 21
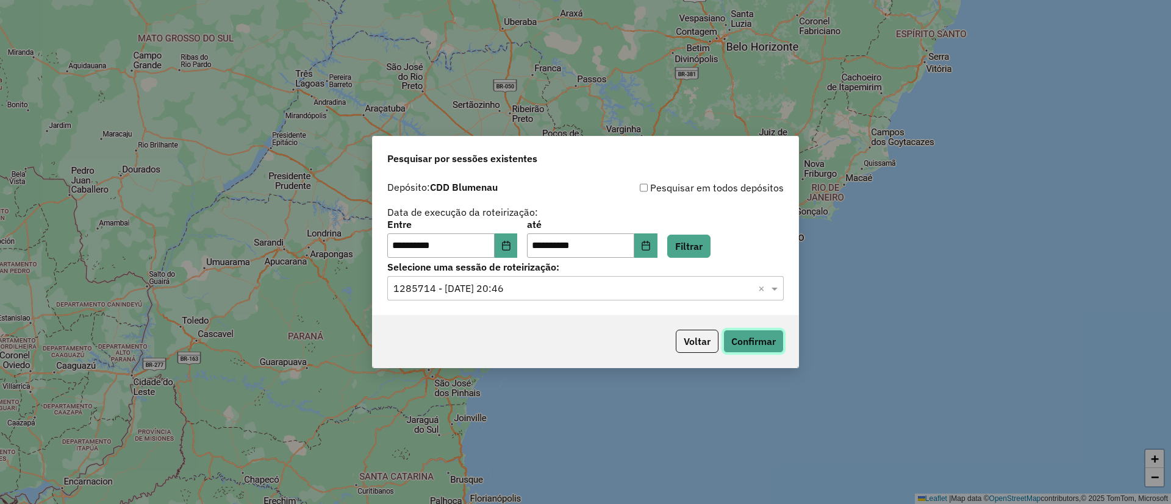
click at [744, 333] on button "Confirmar" at bounding box center [753, 341] width 60 height 23
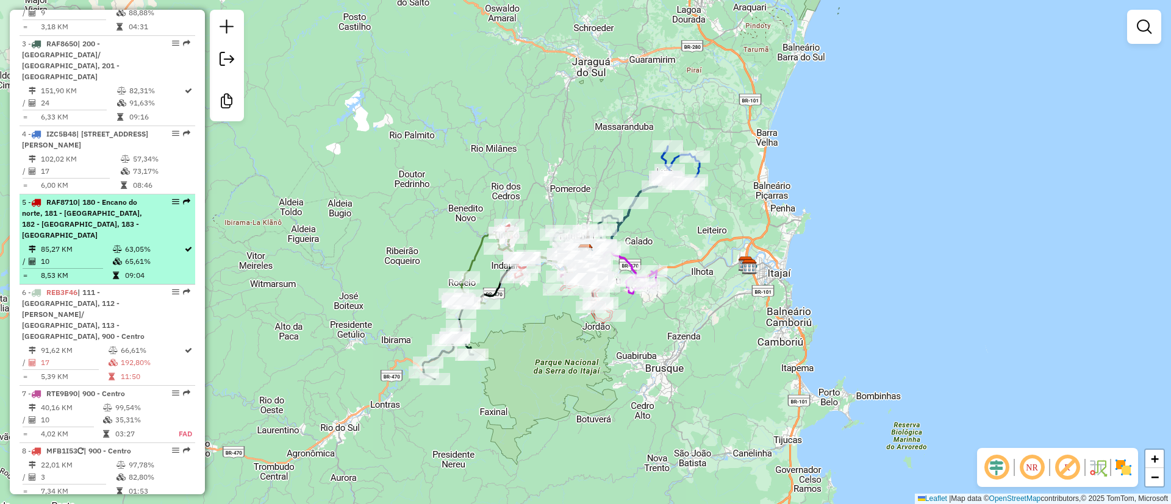
scroll to position [640, 0]
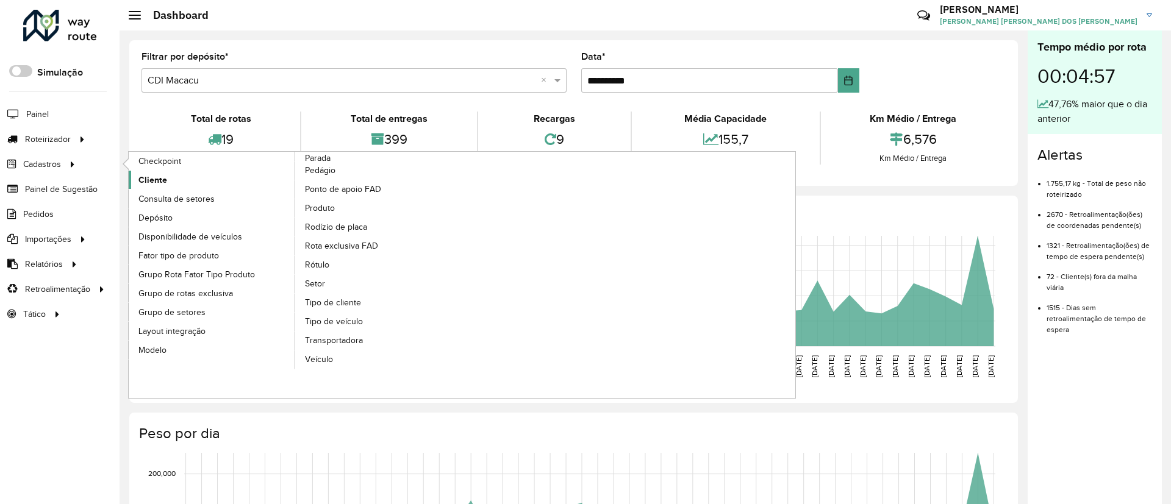
click at [157, 176] on span "Cliente" at bounding box center [152, 180] width 29 height 13
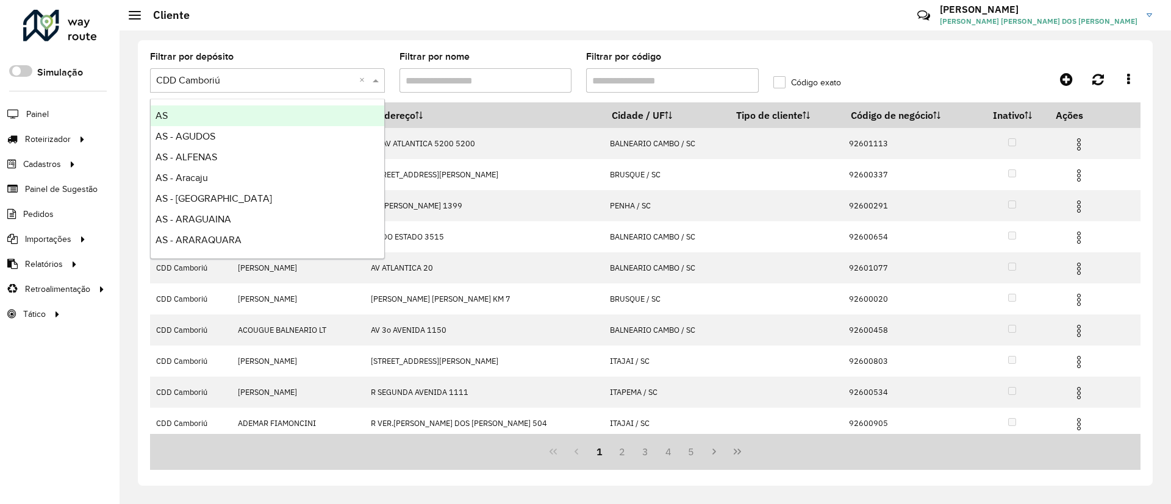
click at [249, 85] on input "text" at bounding box center [255, 81] width 198 height 15
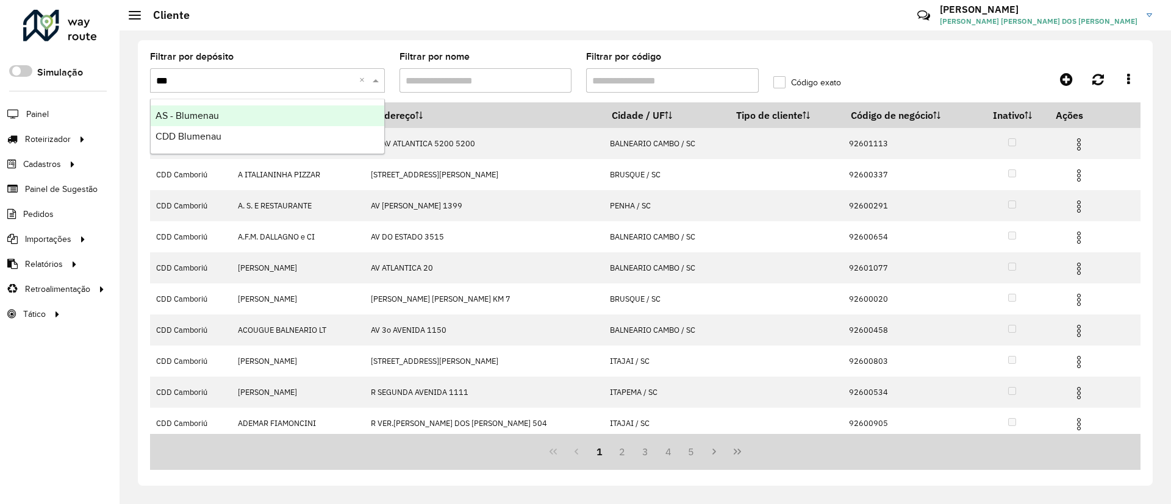
type input "****"
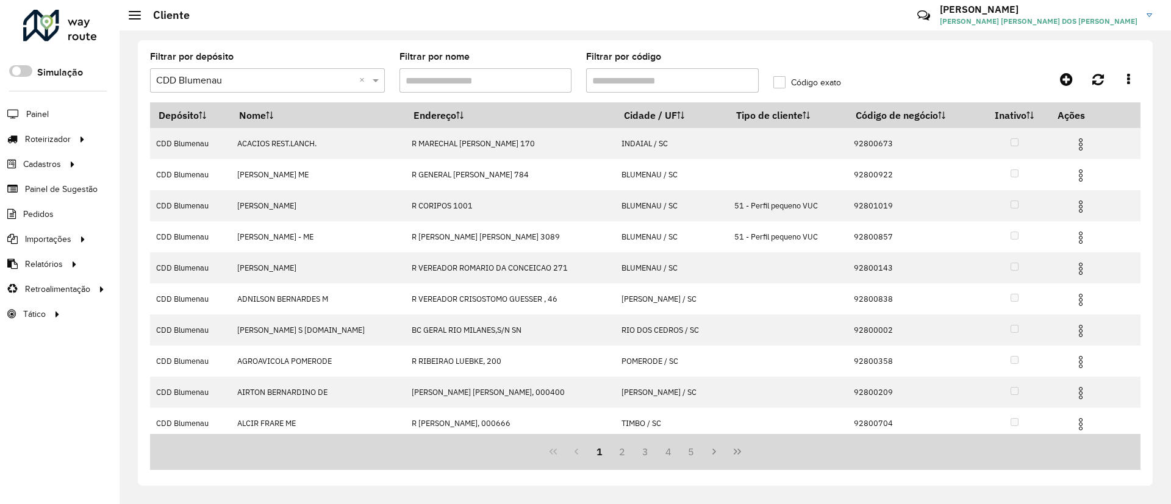
click at [635, 82] on input "Filtrar por código" at bounding box center [672, 80] width 173 height 24
paste input "****"
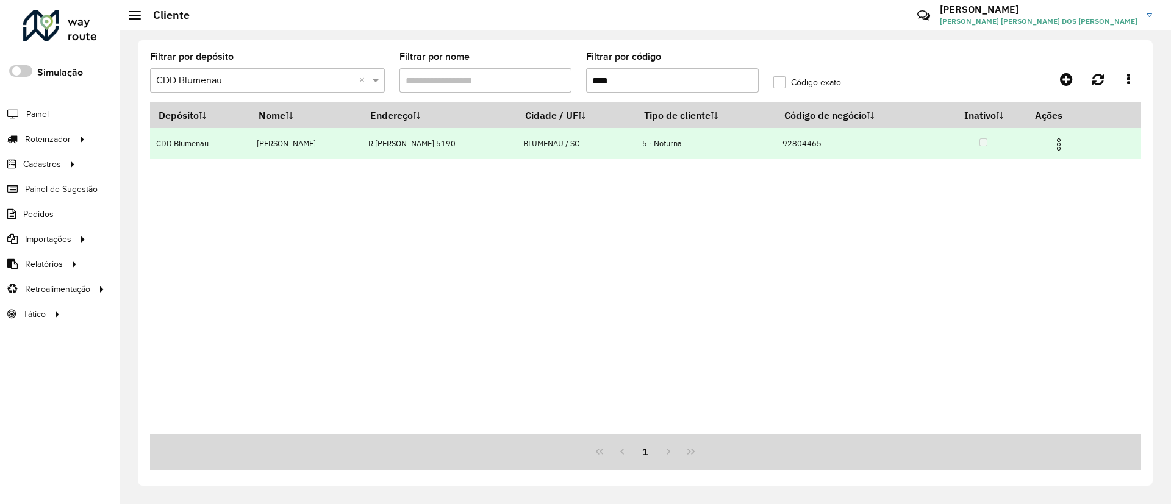
type input "****"
click at [1066, 147] on img at bounding box center [1058, 144] width 15 height 15
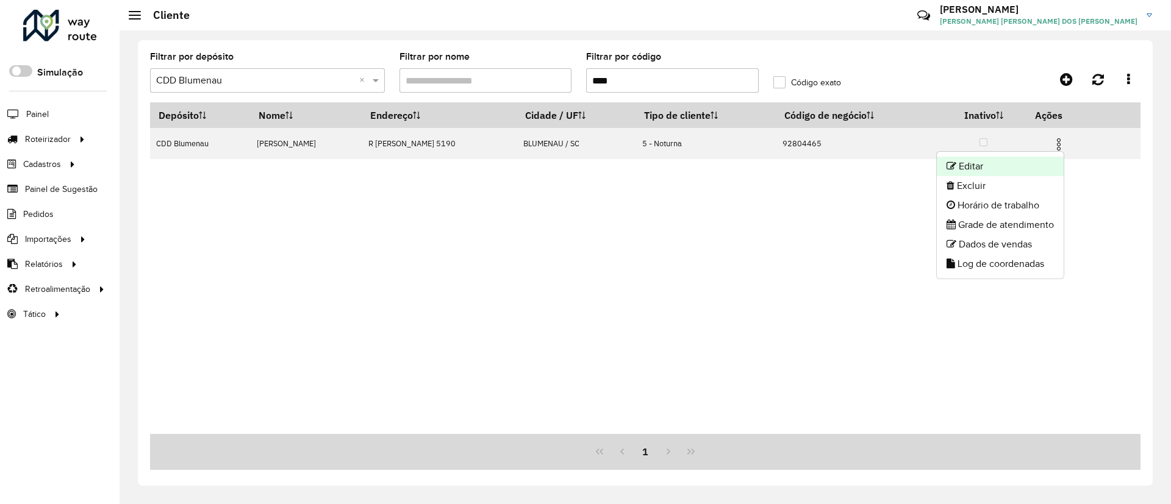
click at [1017, 165] on li "Editar" at bounding box center [999, 167] width 127 height 20
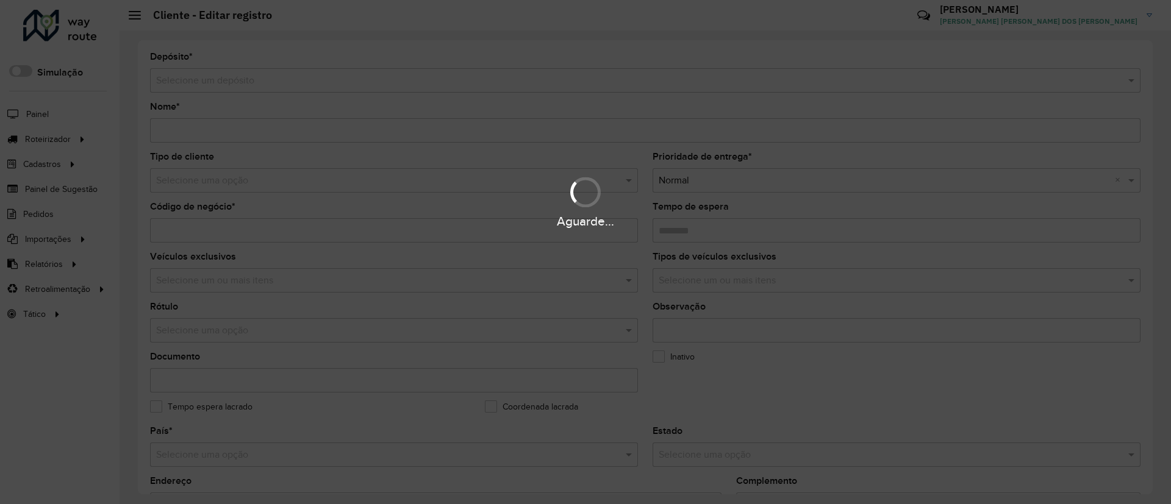
type input "**********"
type input "********"
type input "**********"
type input "********"
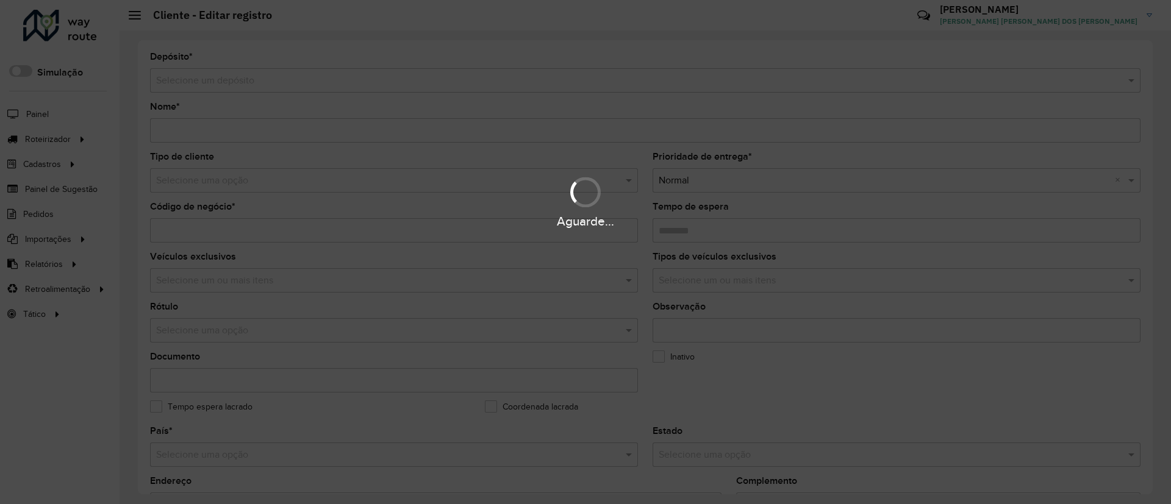
type input "**********"
type input "********"
type input "**********"
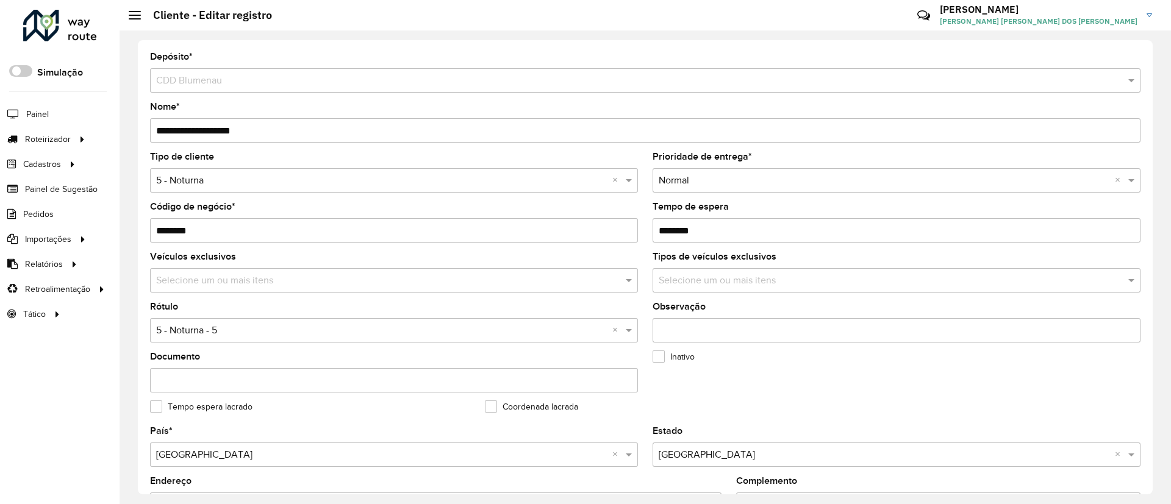
click at [711, 378] on formly-field "Inativo" at bounding box center [812, 377] width 335 height 50
click at [315, 328] on input "text" at bounding box center [380, 331] width 449 height 15
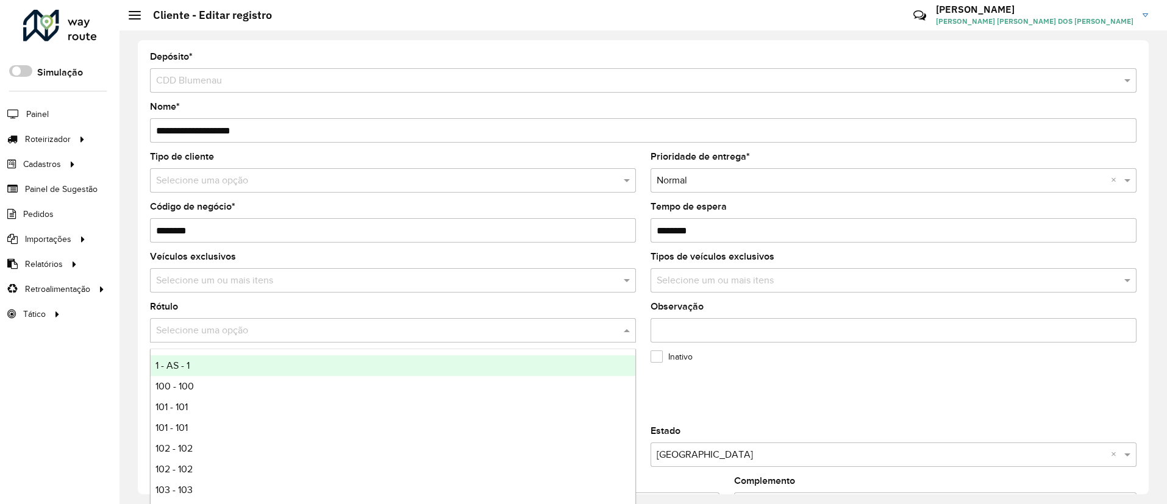
click at [637, 308] on formly-field "Rótulo Selecione uma opção" at bounding box center [393, 327] width 501 height 50
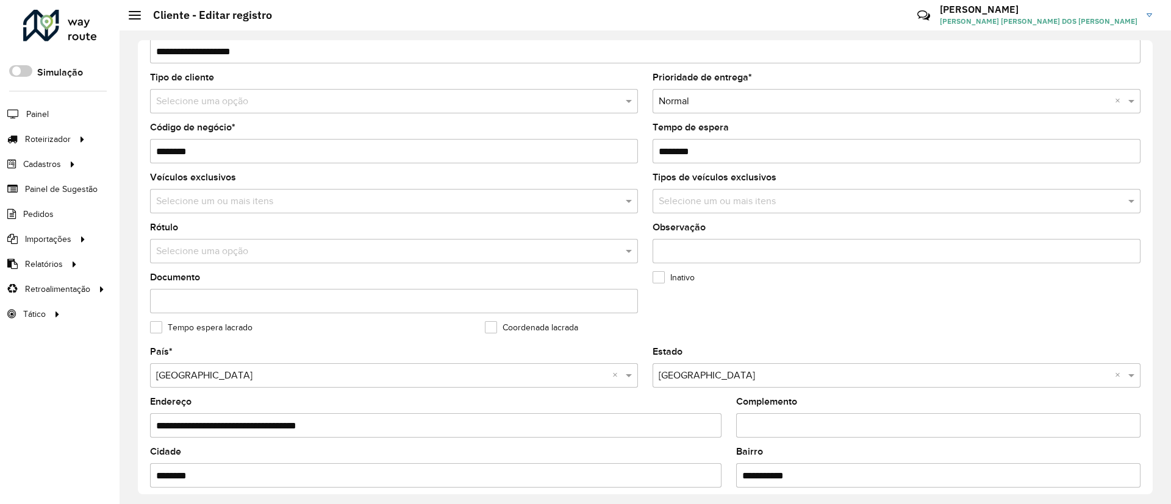
scroll to position [274, 0]
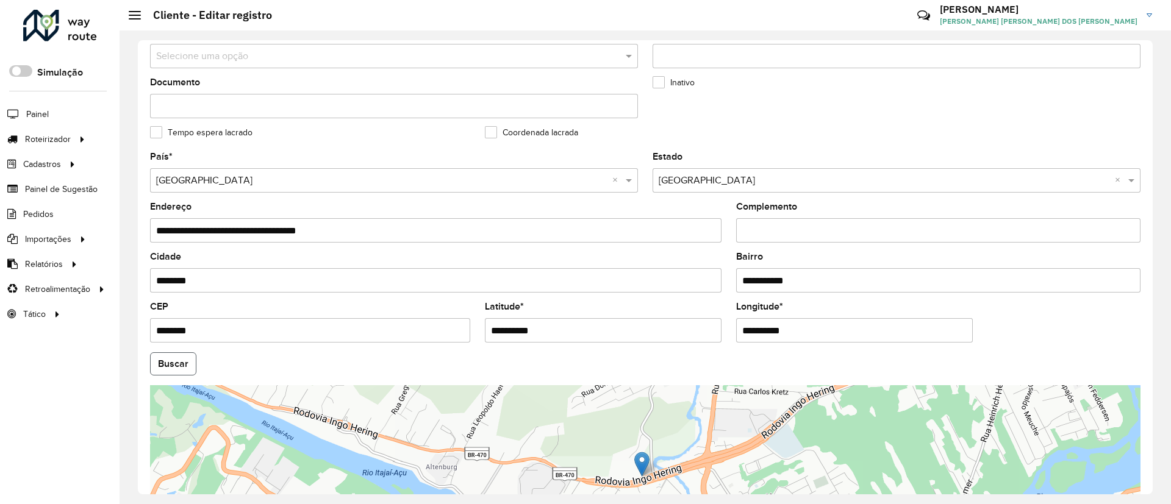
click at [178, 364] on button "Buscar" at bounding box center [173, 363] width 46 height 23
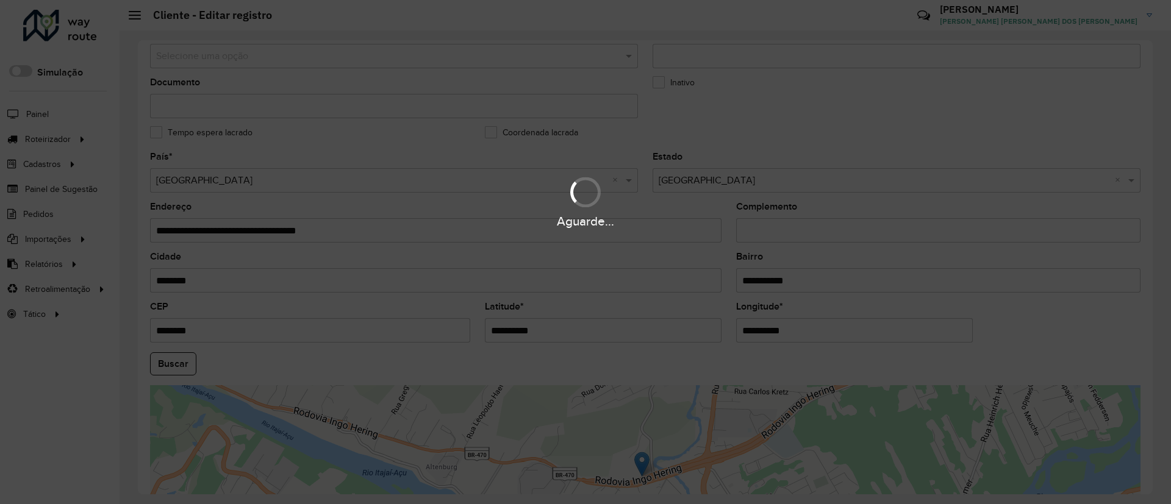
type input "**********"
type input "********"
type input "*********"
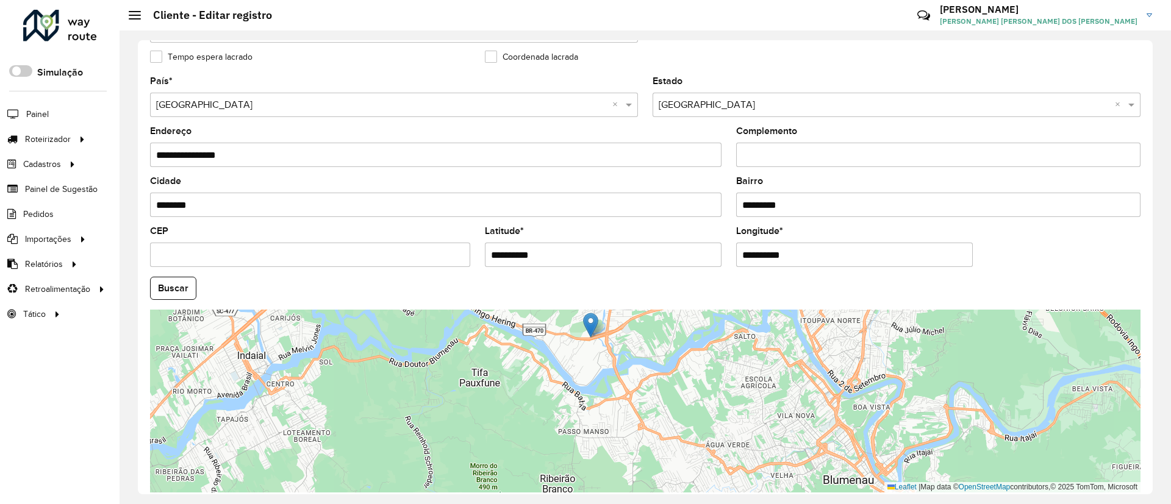
scroll to position [403, 0]
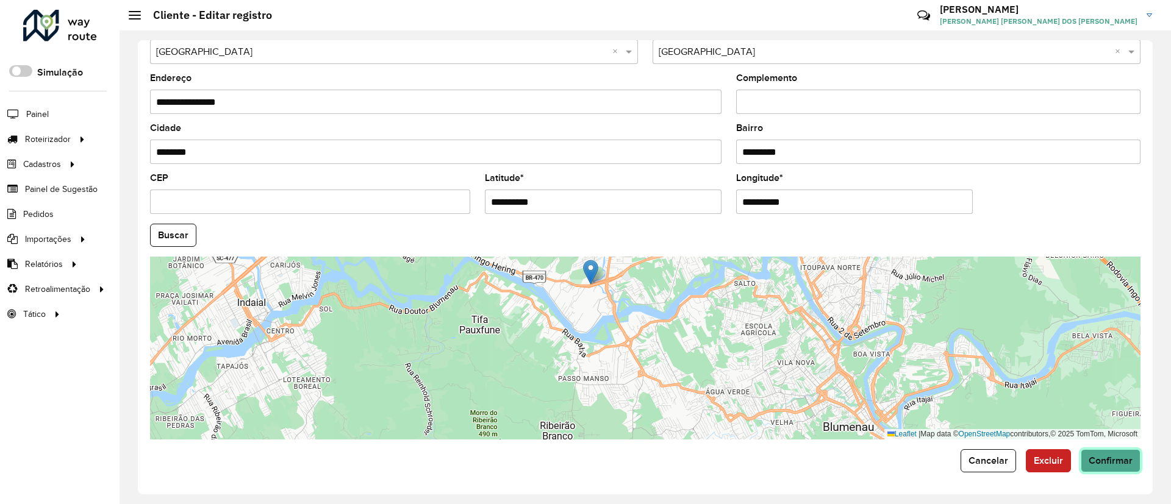
click at [1110, 455] on span "Confirmar" at bounding box center [1110, 460] width 44 height 10
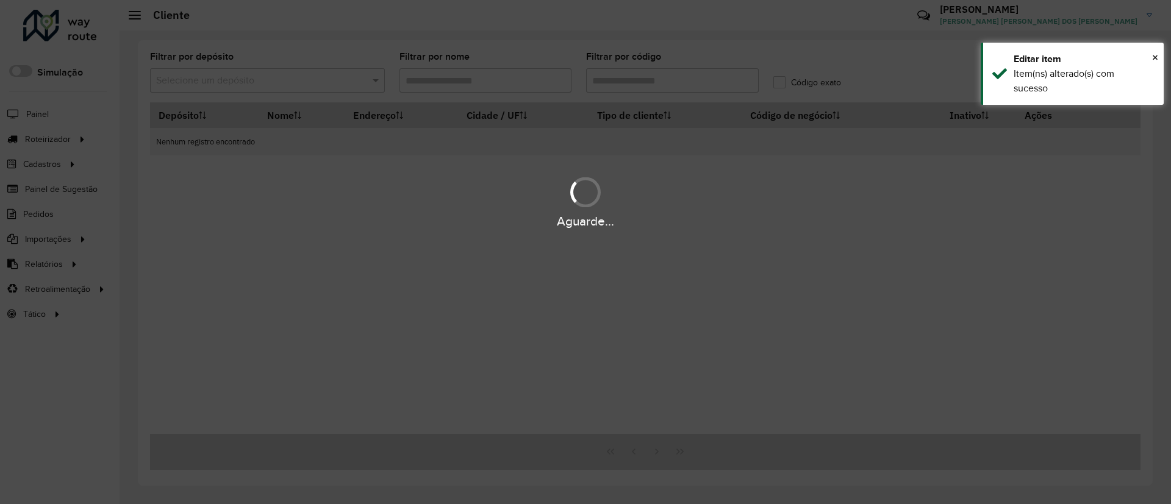
type input "****"
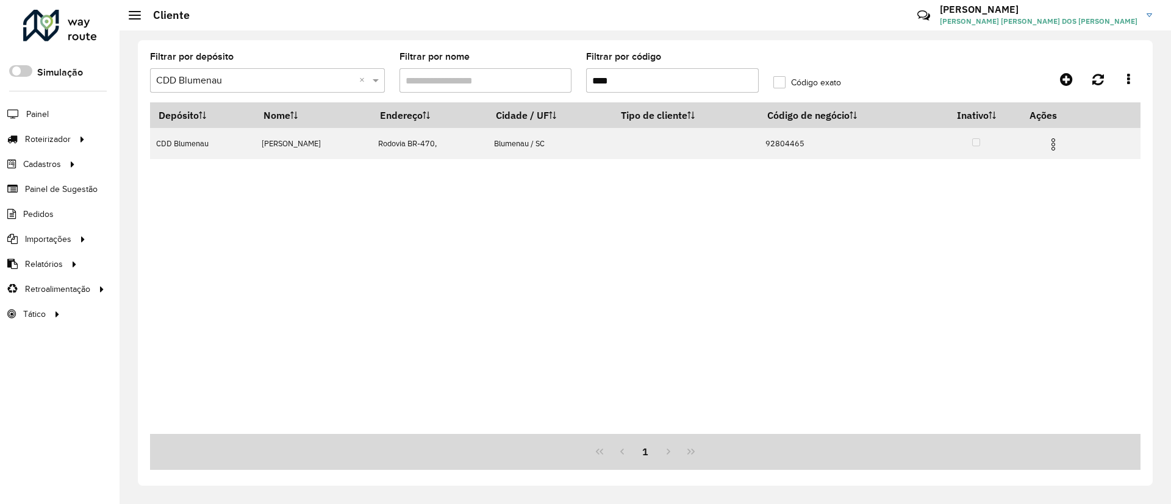
click at [72, 28] on div at bounding box center [60, 26] width 74 height 32
